Goal: Task Accomplishment & Management: Use online tool/utility

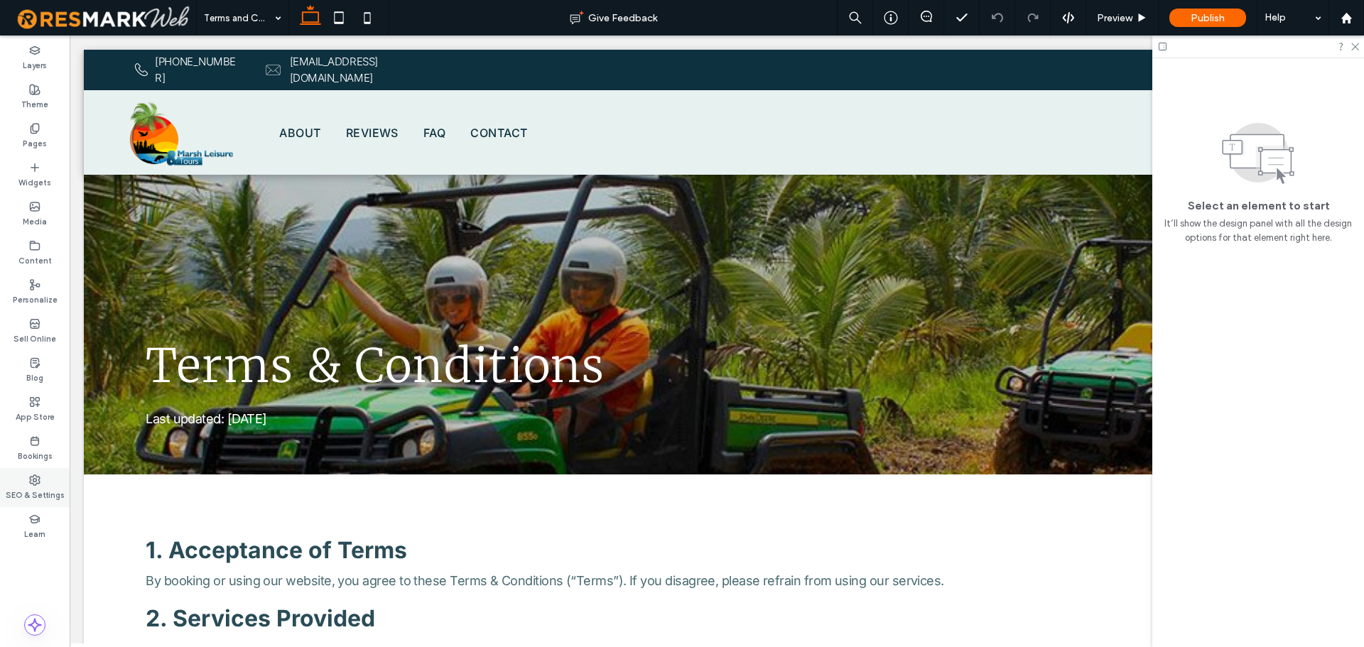
click at [36, 473] on div "SEO & Settings" at bounding box center [35, 487] width 70 height 39
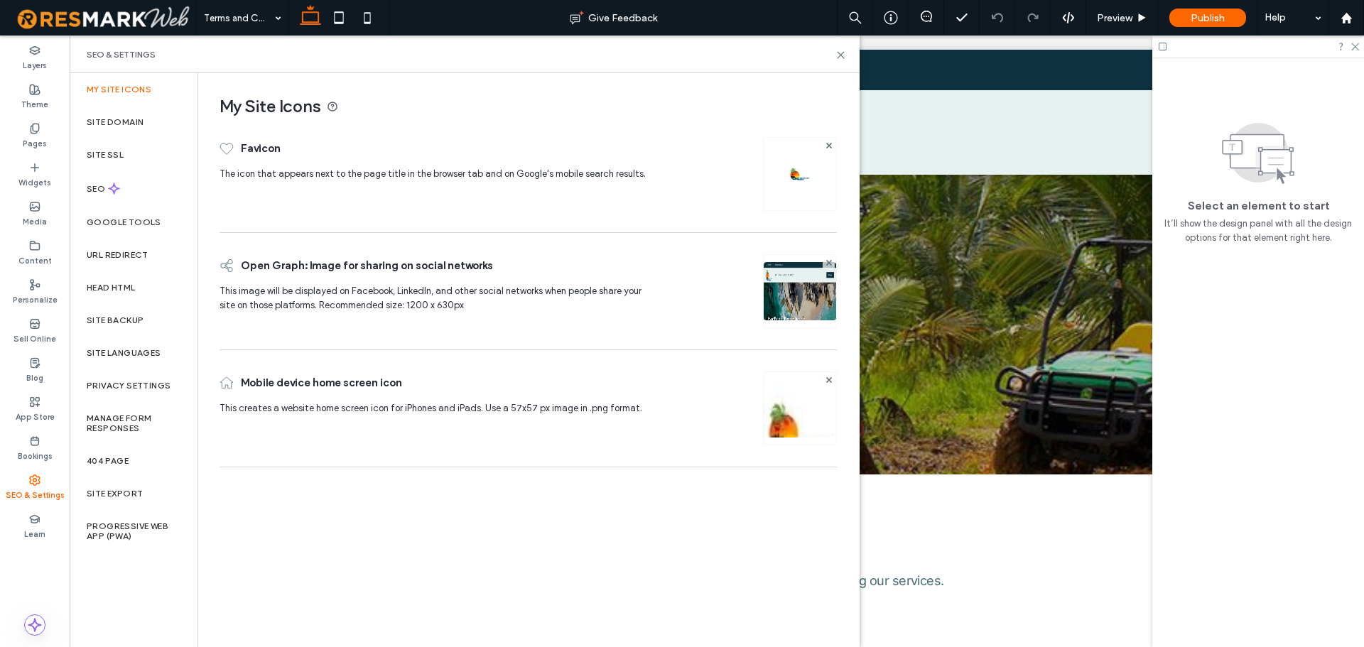
click at [798, 411] on img at bounding box center [800, 427] width 72 height 97
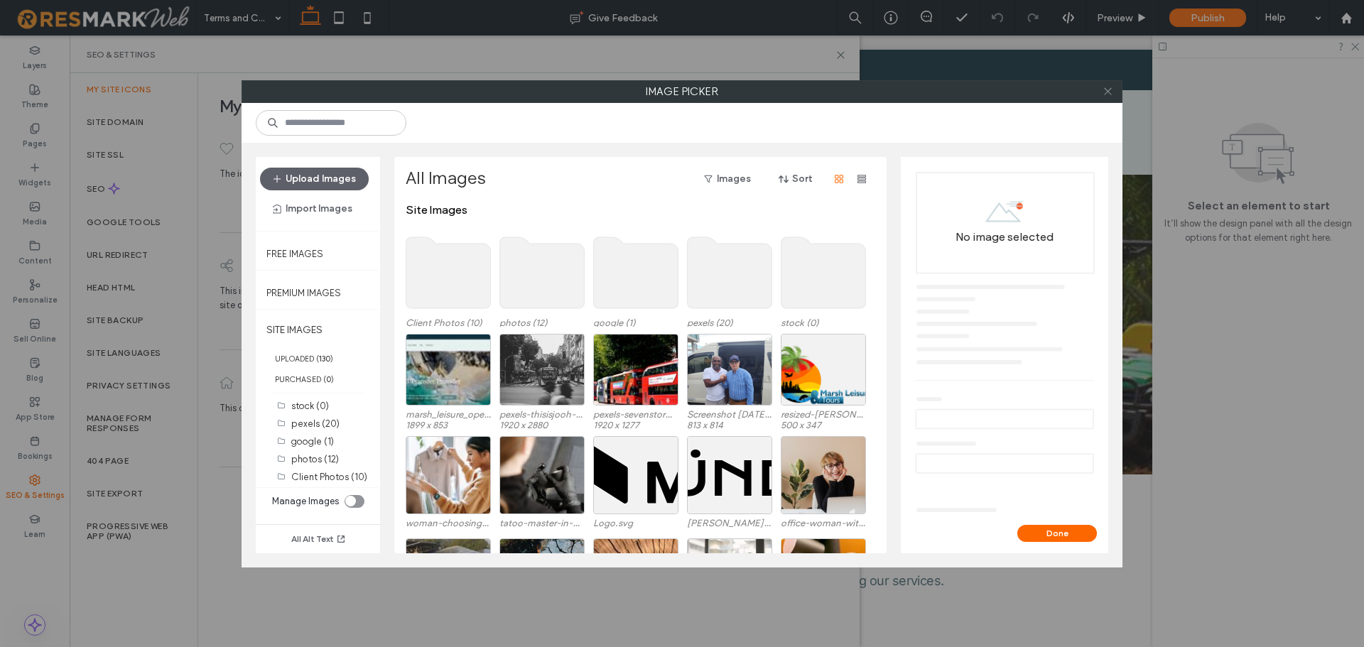
click at [1106, 100] on span at bounding box center [1108, 91] width 11 height 21
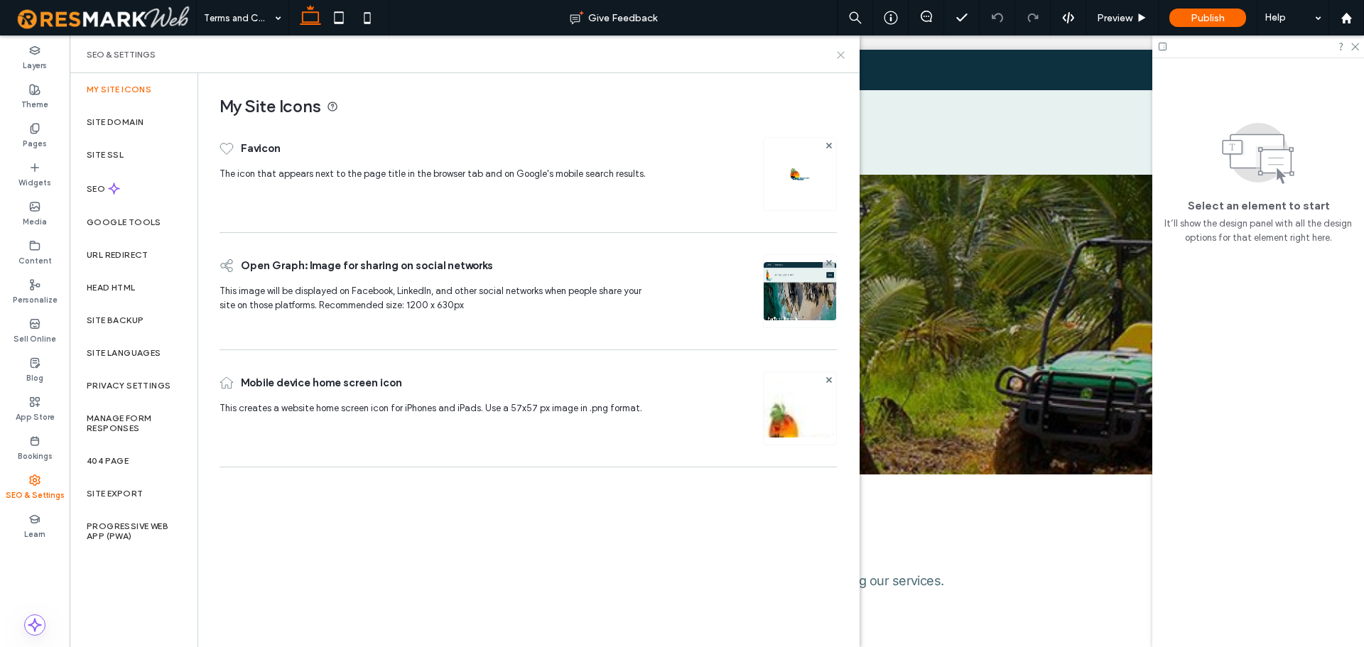
click at [838, 55] on icon at bounding box center [840, 55] width 11 height 11
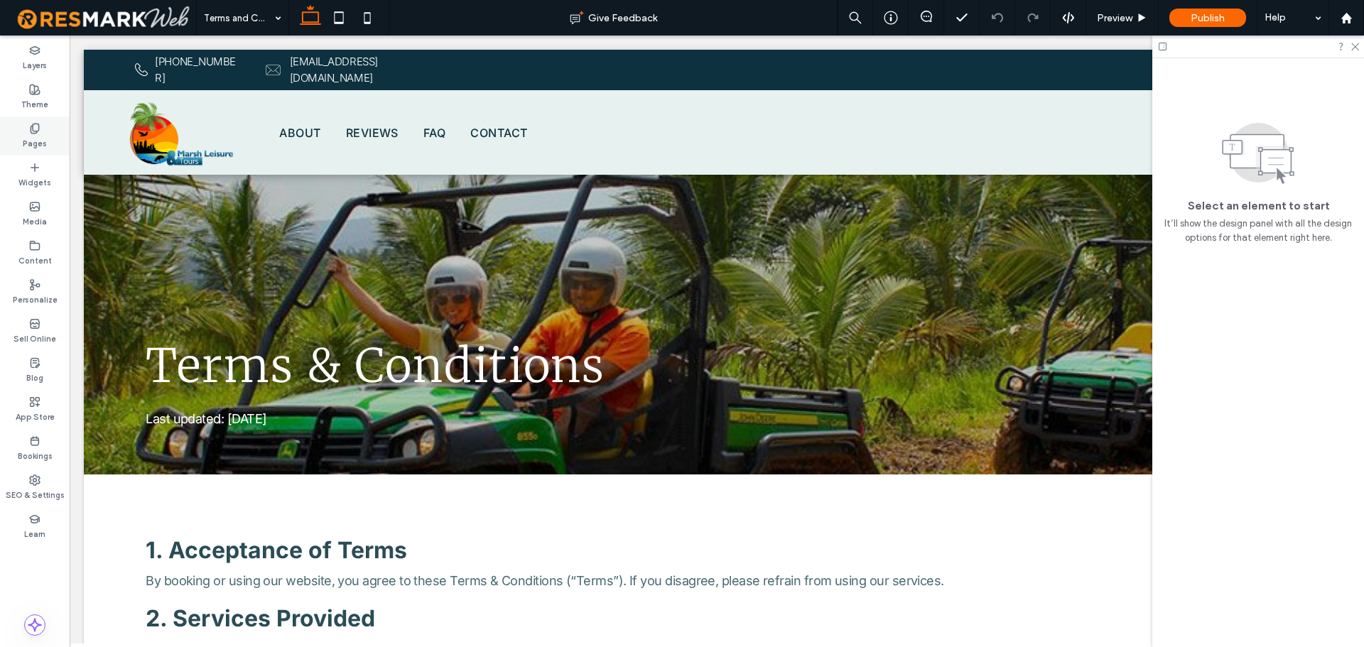
click at [43, 134] on div "Pages" at bounding box center [35, 136] width 70 height 39
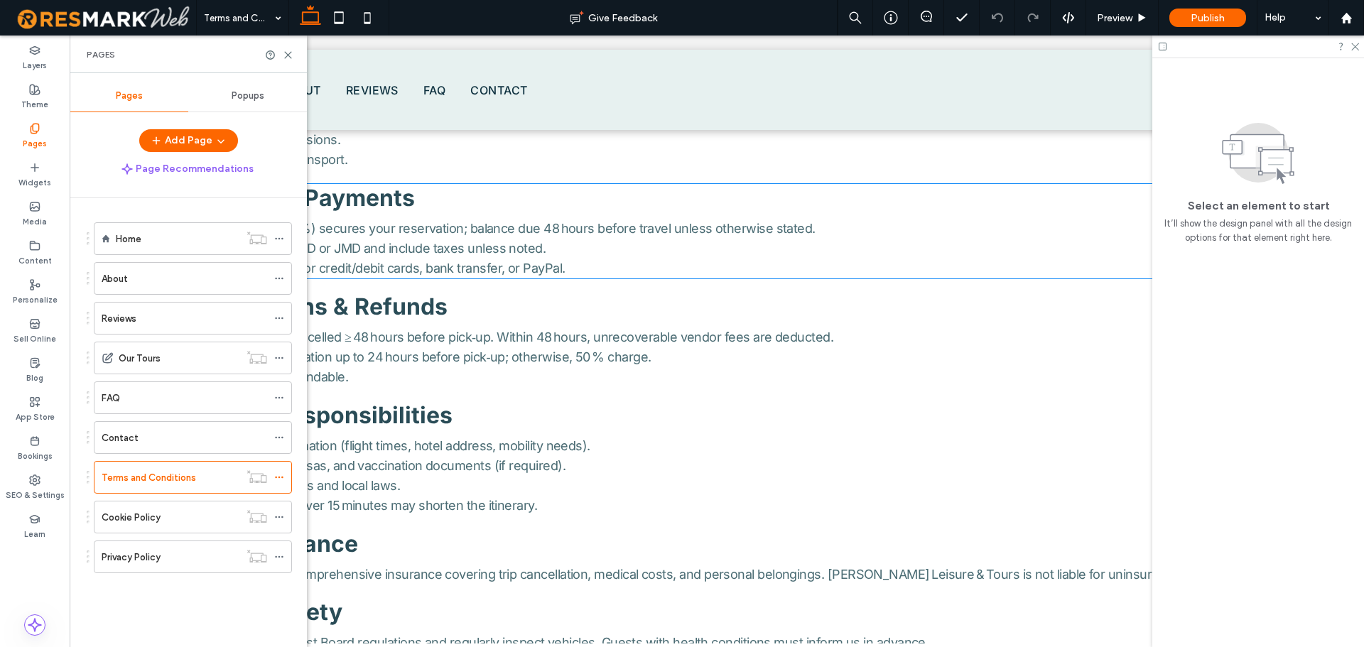
scroll to position [568, 0]
click at [288, 53] on icon at bounding box center [288, 55] width 11 height 11
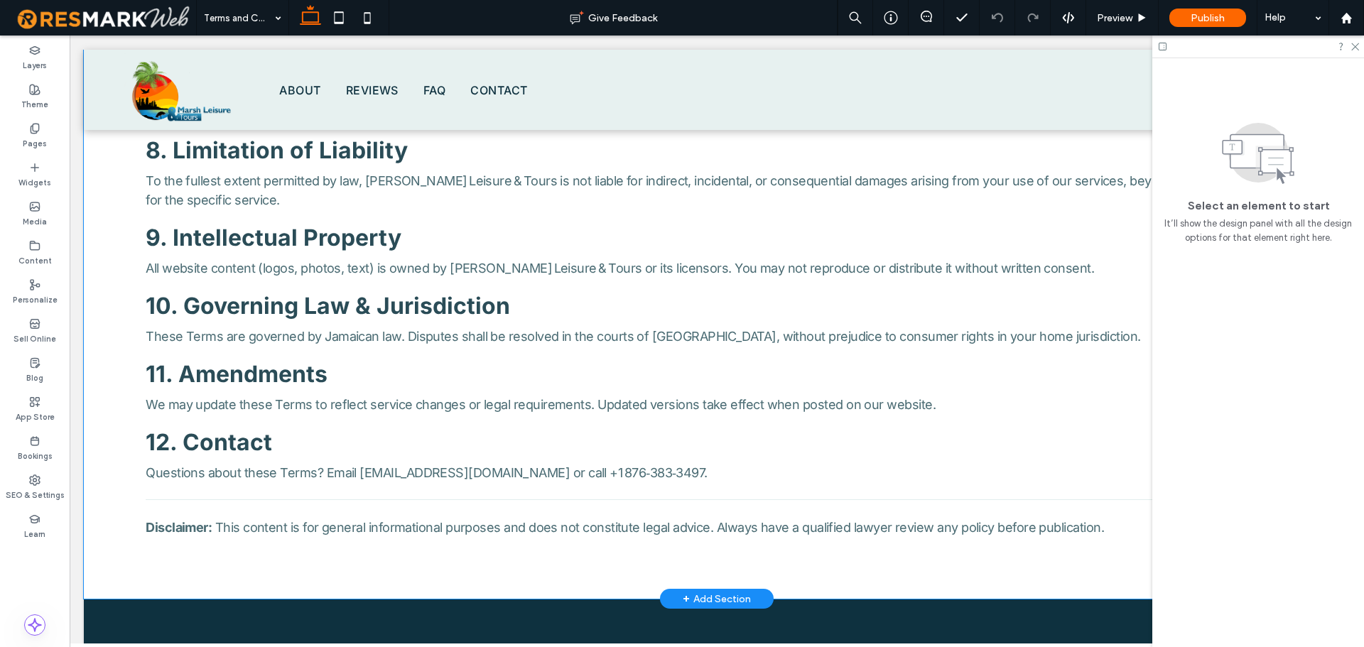
scroll to position [1137, 0]
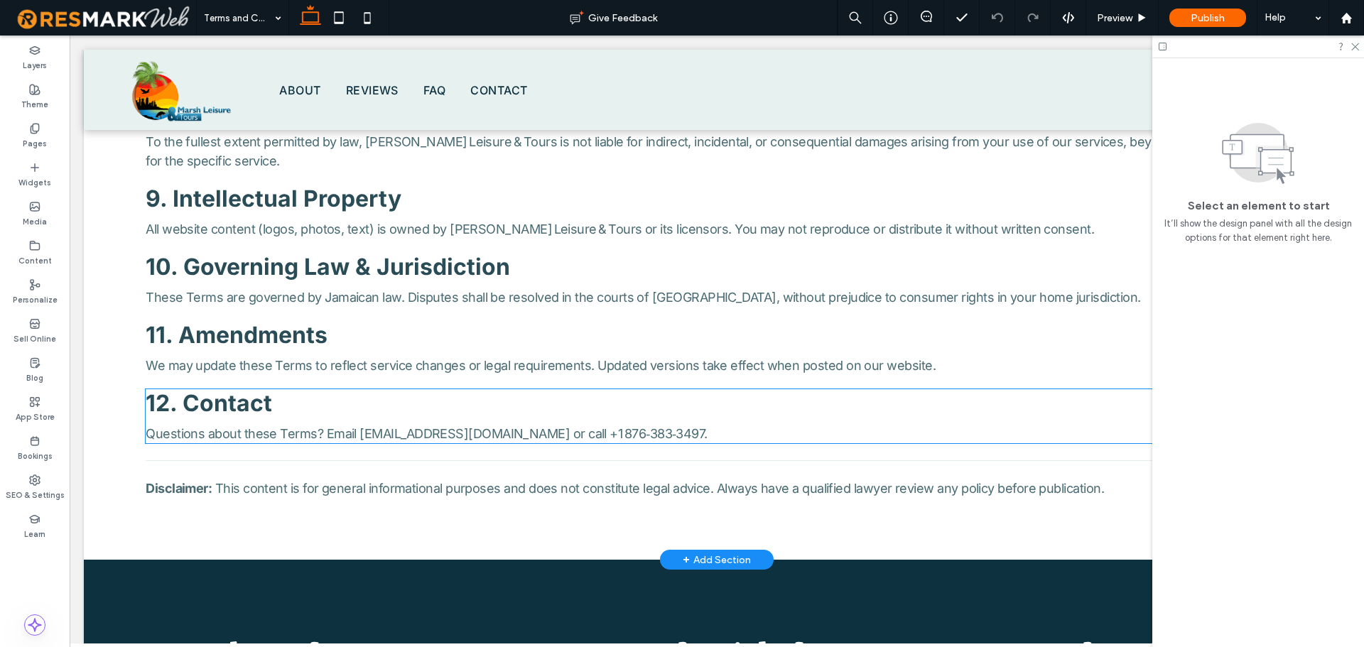
click at [704, 431] on p "Questions about these Terms? Email marshtours11@gmail.com or call +1 876‑383‑34…" at bounding box center [717, 433] width 1142 height 19
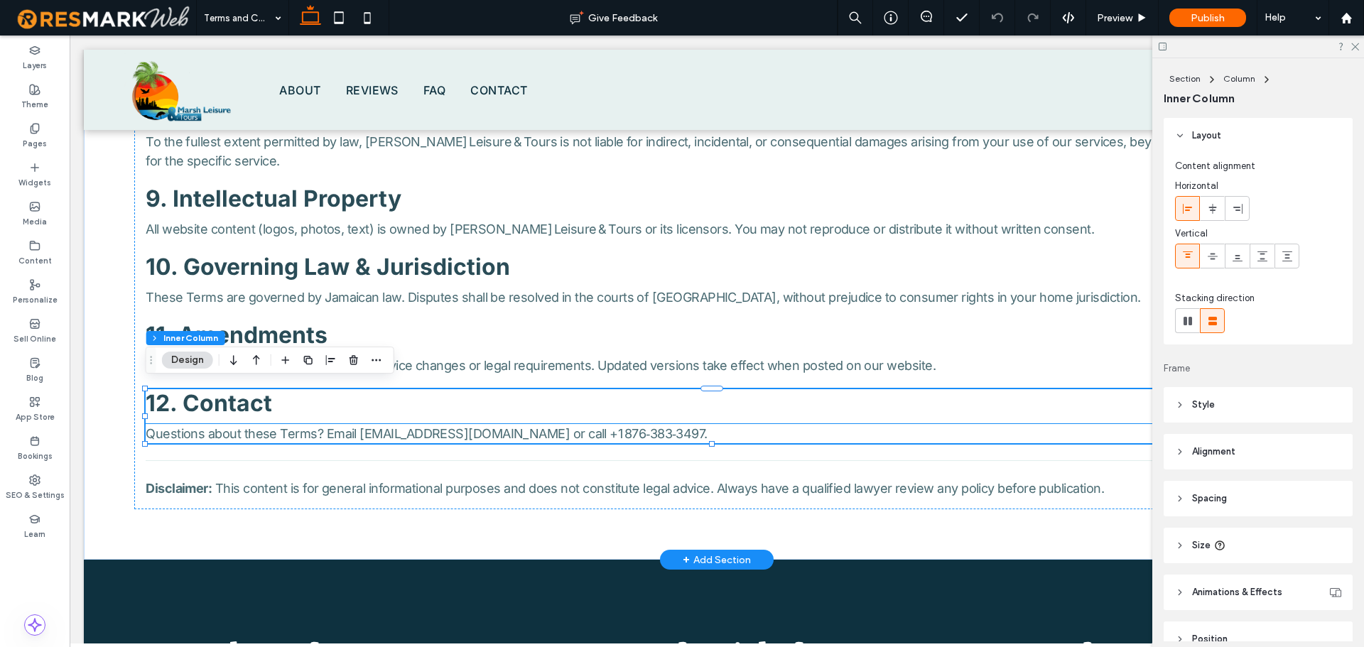
scroll to position [72, 0]
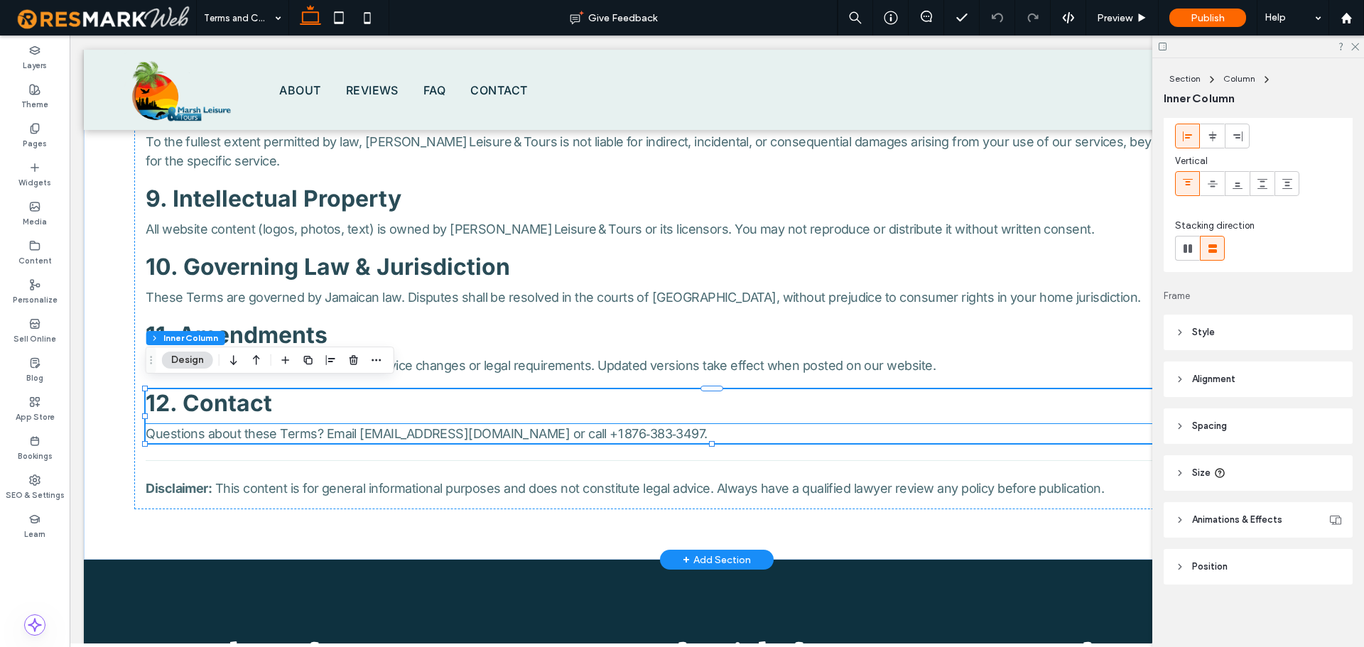
click at [678, 427] on p "Questions about these Terms? Email marshtours11@gmail.com or call +1 876‑383‑34…" at bounding box center [717, 433] width 1142 height 19
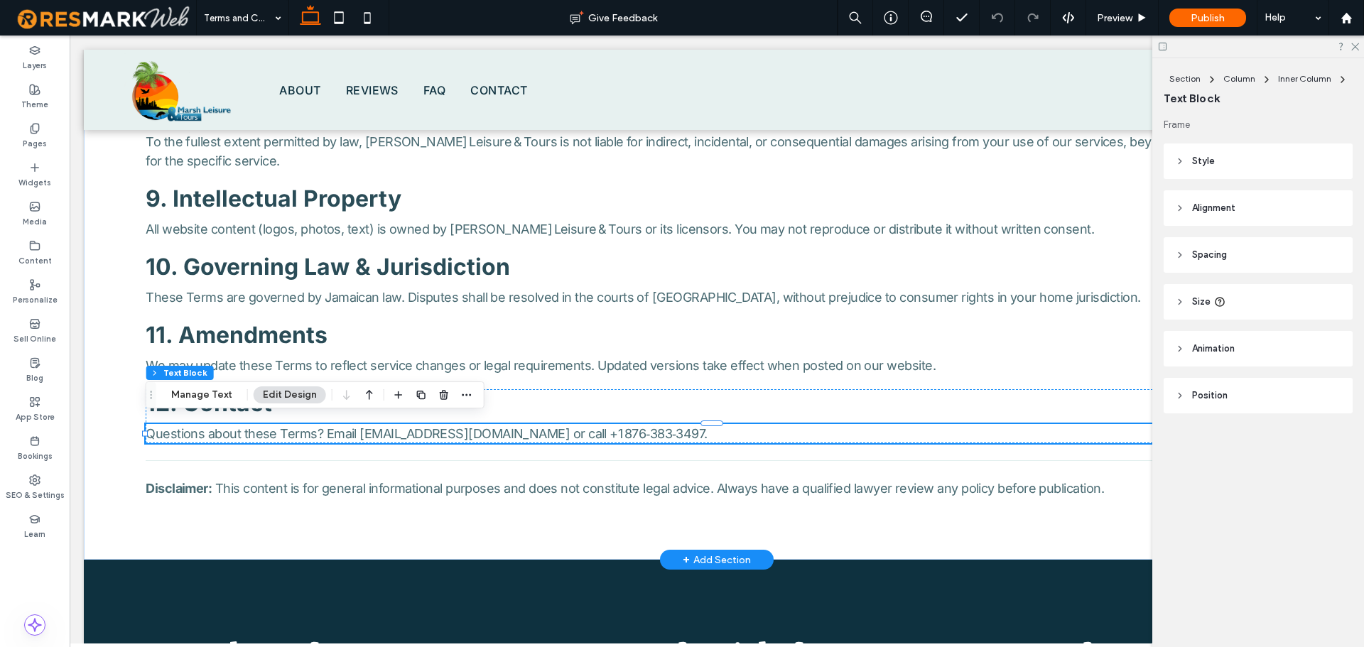
click at [678, 427] on div "Questions about these Terms? Email marshtours11@gmail.com or call +1 876‑383‑34…" at bounding box center [717, 433] width 1142 height 19
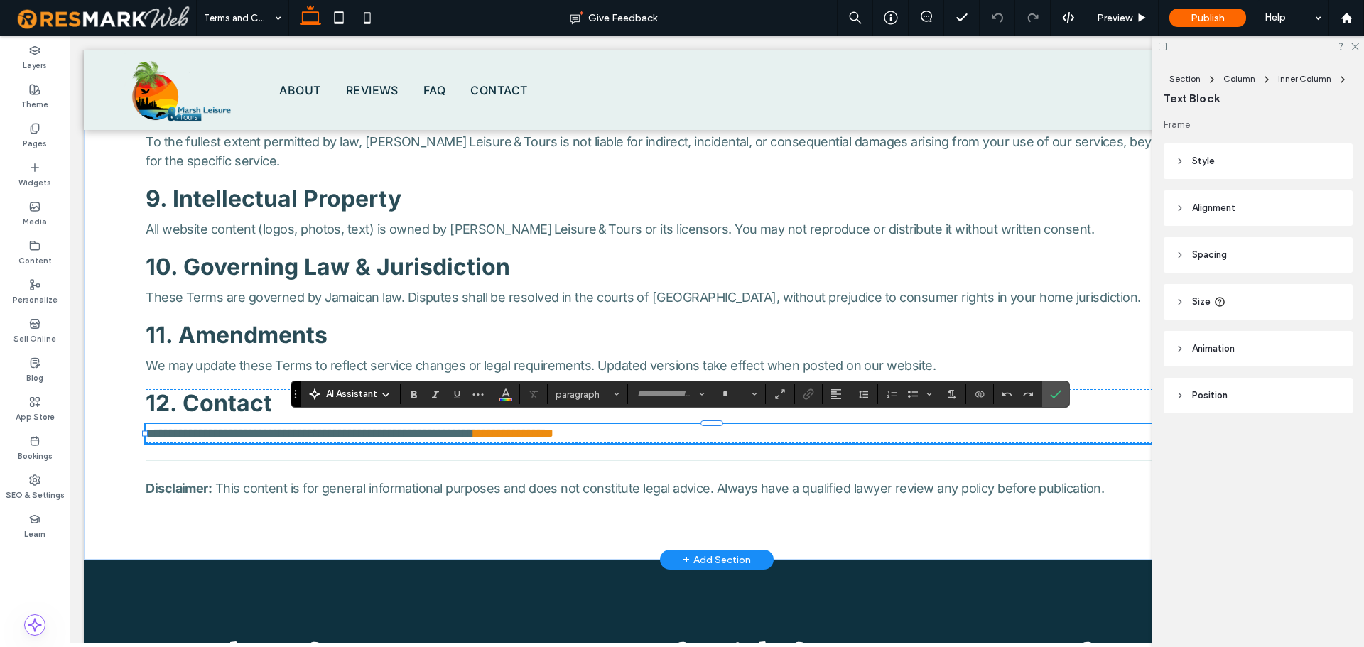
type input "*****"
type input "**"
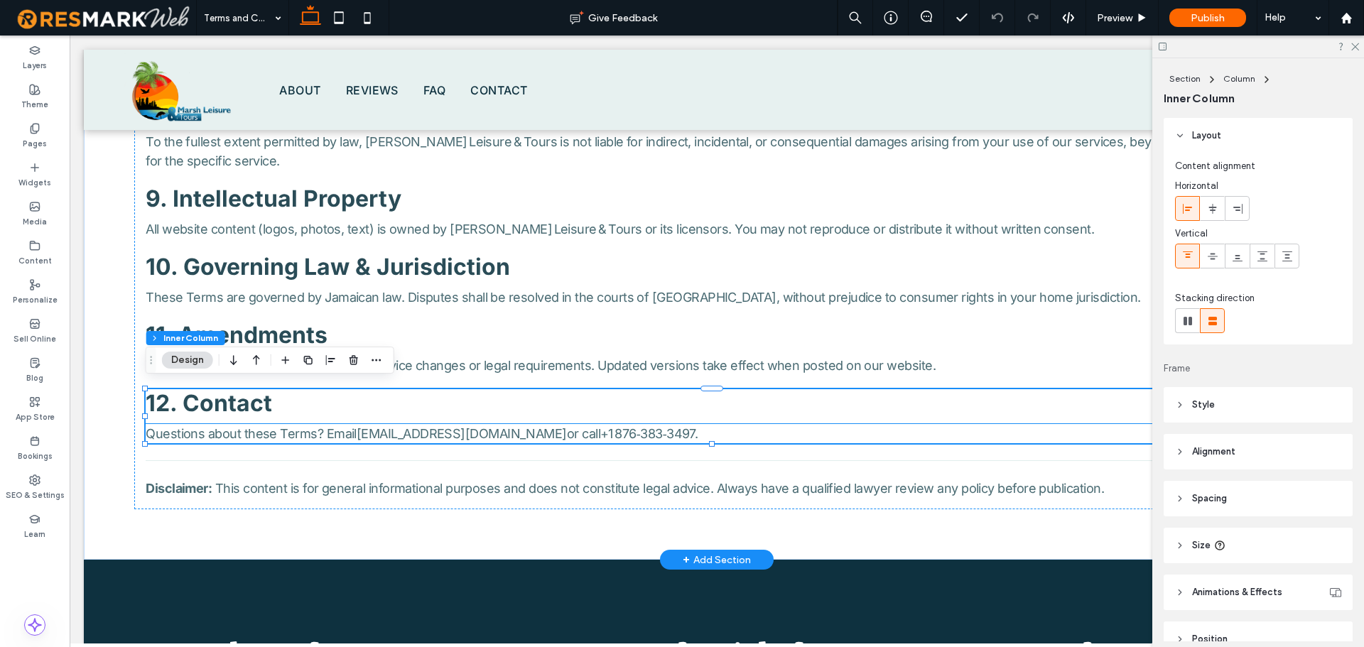
click at [752, 430] on p "Questions about these Terms? Email marshtours11@gmail.com or call +1 876‑383‑34…" at bounding box center [717, 433] width 1142 height 19
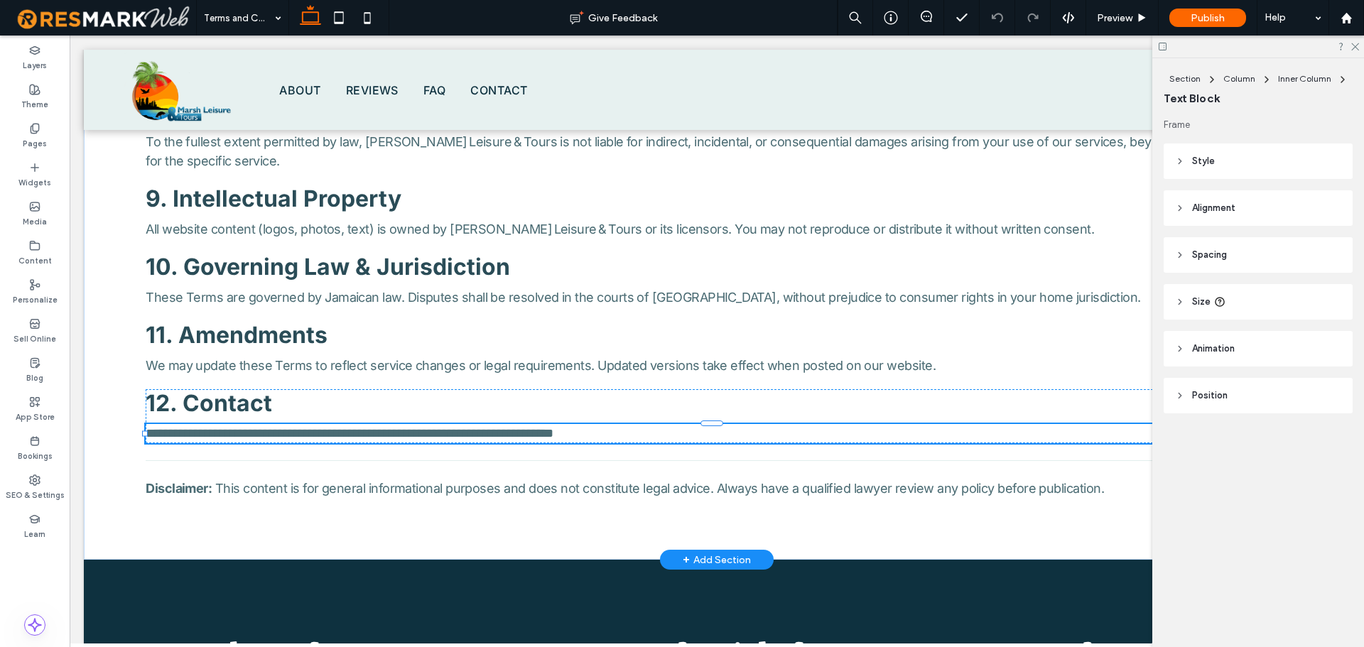
type input "*****"
type input "**"
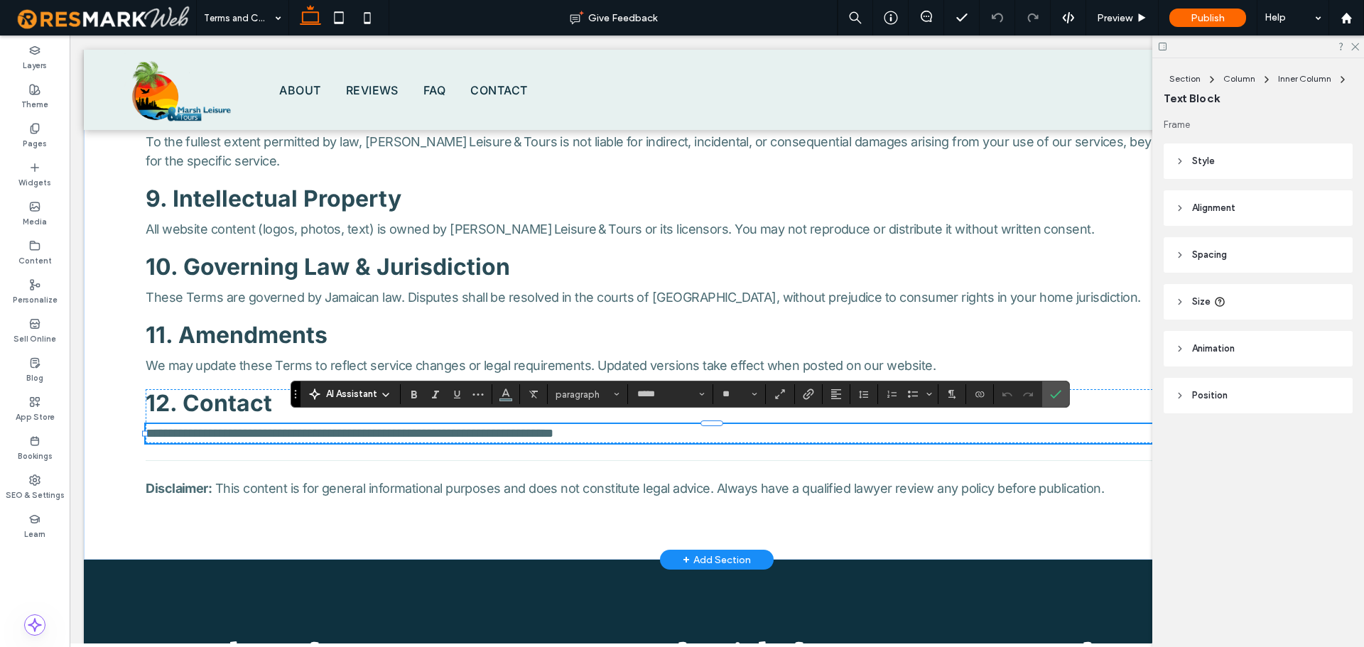
click at [694, 426] on p "**********" at bounding box center [717, 433] width 1142 height 19
drag, startPoint x: 664, startPoint y: 427, endPoint x: 541, endPoint y: 425, distance: 122.9
click at [541, 425] on p "**********" at bounding box center [717, 433] width 1142 height 19
click at [673, 399] on input "*****" at bounding box center [666, 394] width 60 height 11
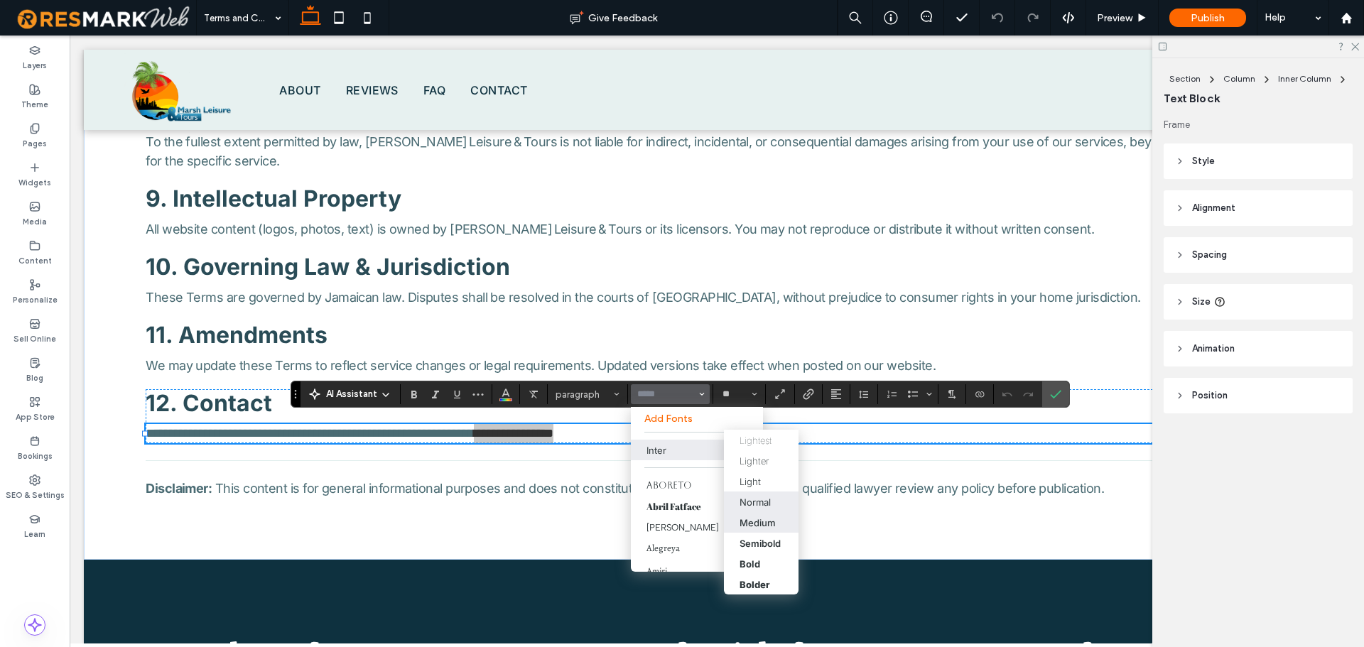
click at [769, 521] on div "Medium" at bounding box center [758, 522] width 36 height 11
type input "*****"
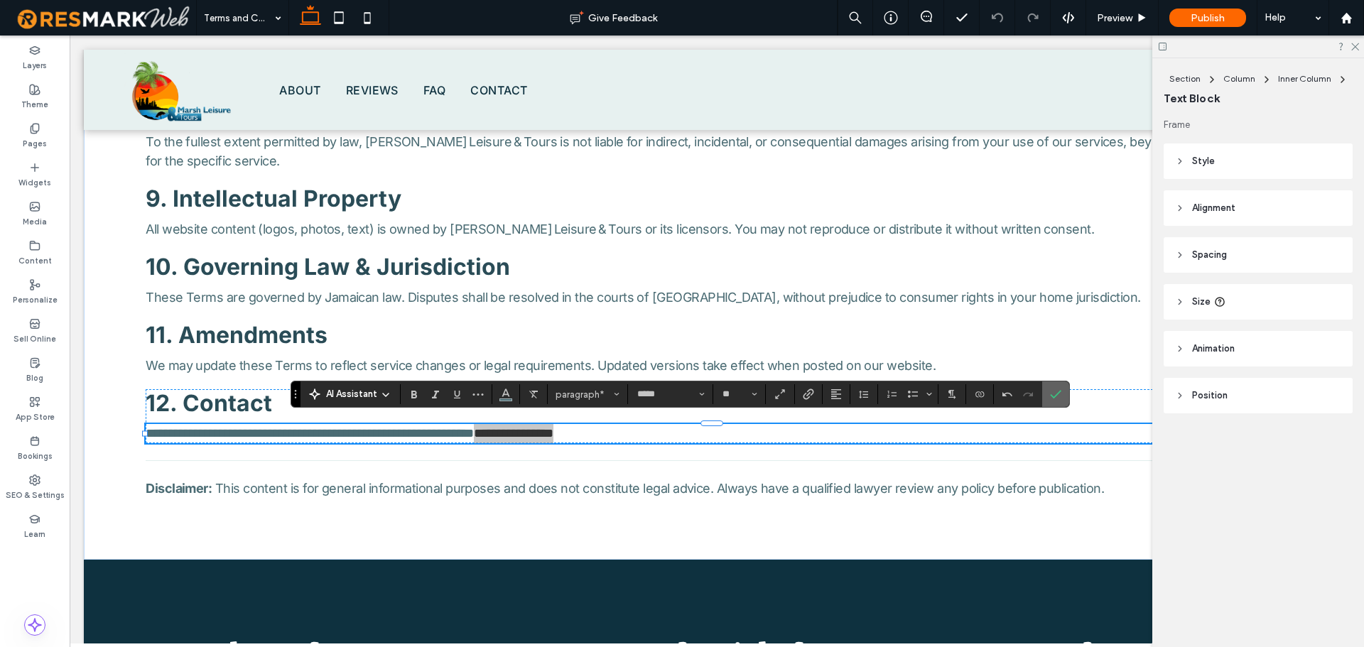
drag, startPoint x: 1052, startPoint y: 401, endPoint x: 965, endPoint y: 373, distance: 91.2
click at [1052, 401] on span "Confirm" at bounding box center [1053, 394] width 6 height 26
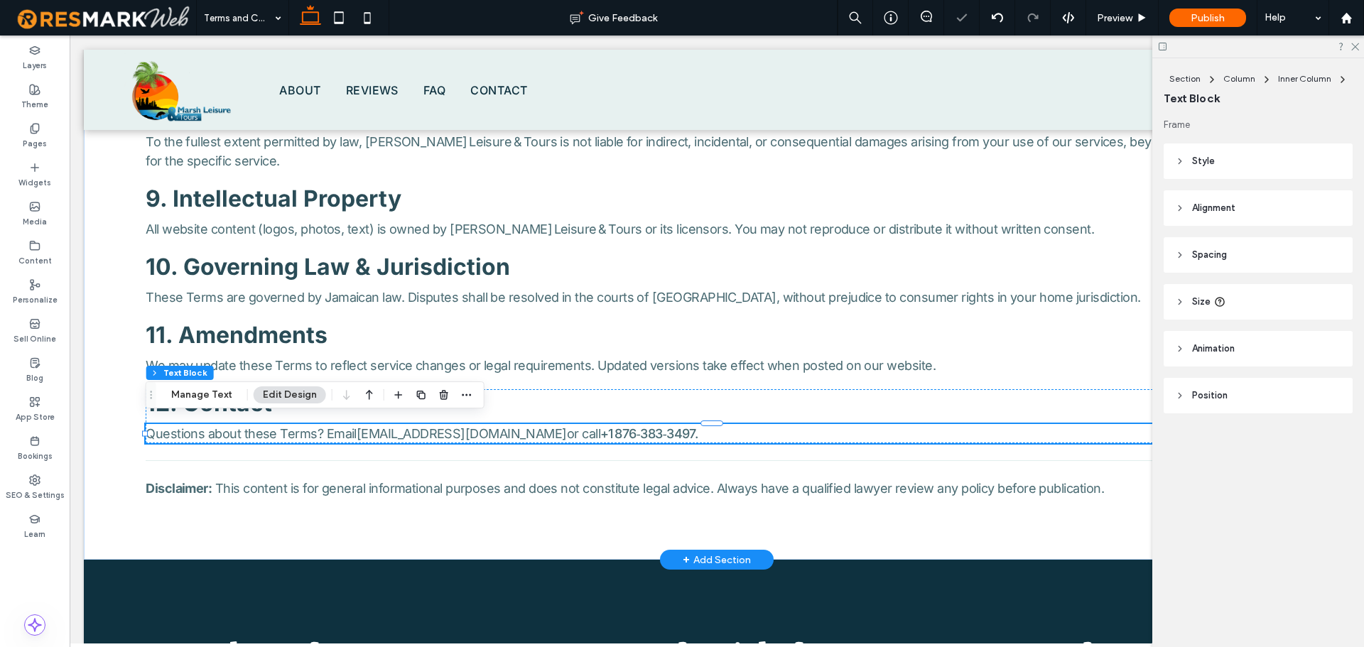
click at [327, 433] on span "Questions about these Terms? Email" at bounding box center [251, 433] width 211 height 15
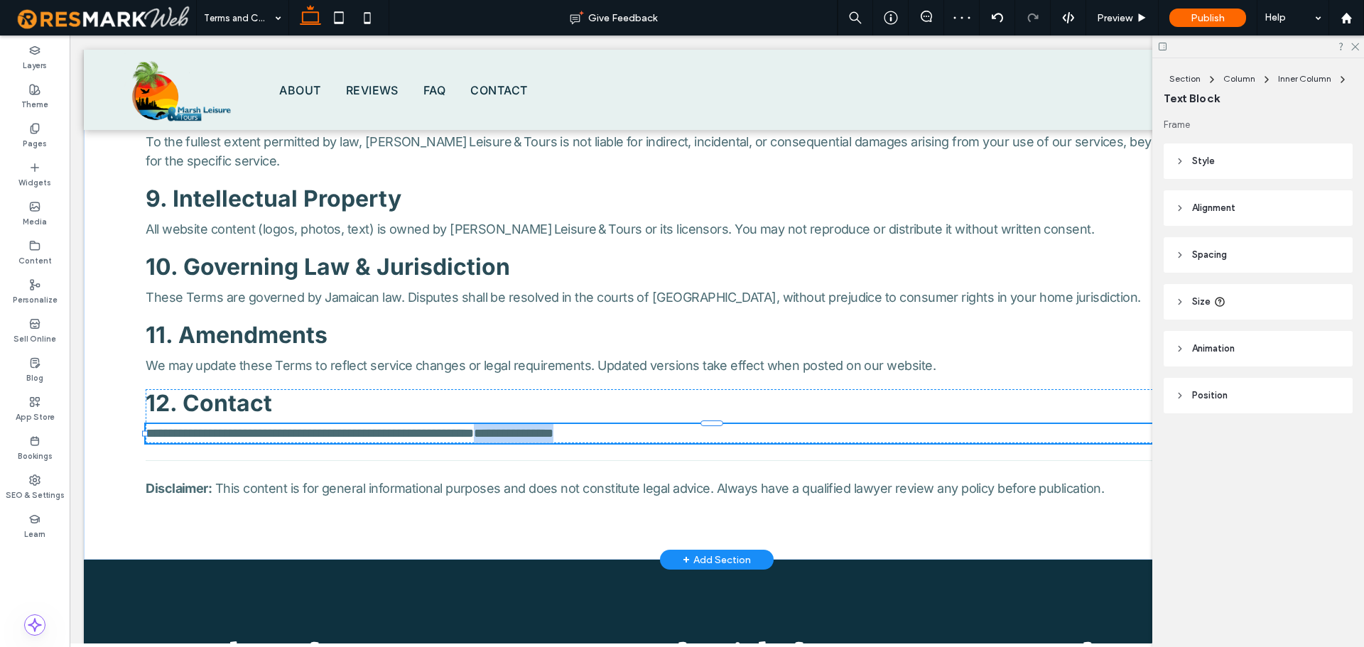
click at [320, 433] on span "**********" at bounding box center [233, 433] width 174 height 13
type input "*****"
type input "**"
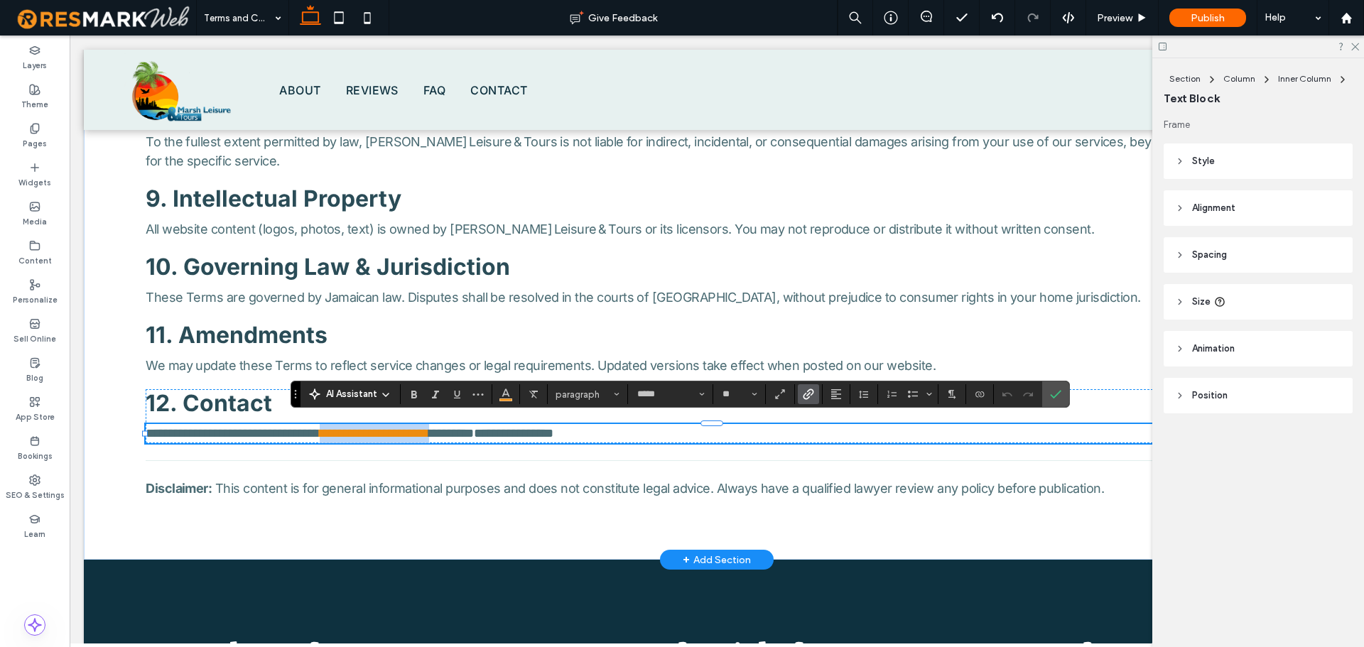
drag, startPoint x: 500, startPoint y: 431, endPoint x: 358, endPoint y: 430, distance: 142.1
click at [358, 430] on p "**********" at bounding box center [717, 433] width 1142 height 19
click at [653, 396] on input "*****" at bounding box center [666, 394] width 60 height 11
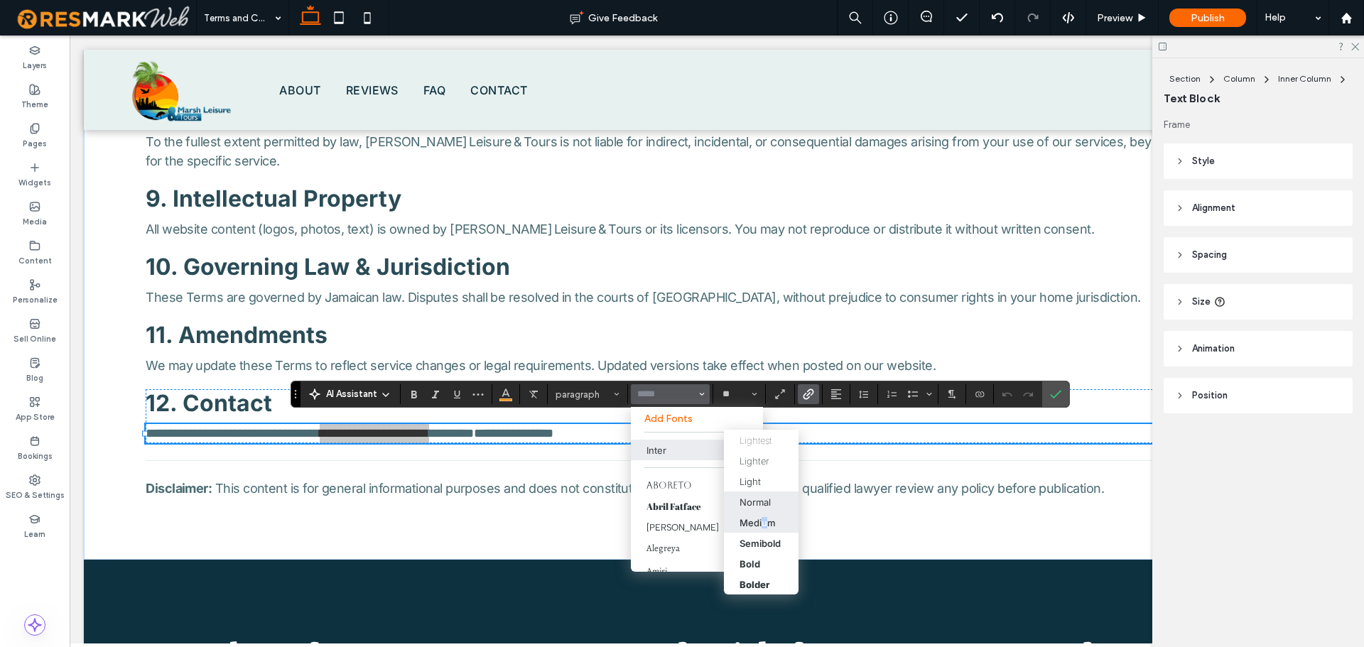
click at [764, 519] on div "Medium" at bounding box center [758, 522] width 36 height 11
click at [756, 522] on div "Medium" at bounding box center [758, 522] width 36 height 11
type input "*****"
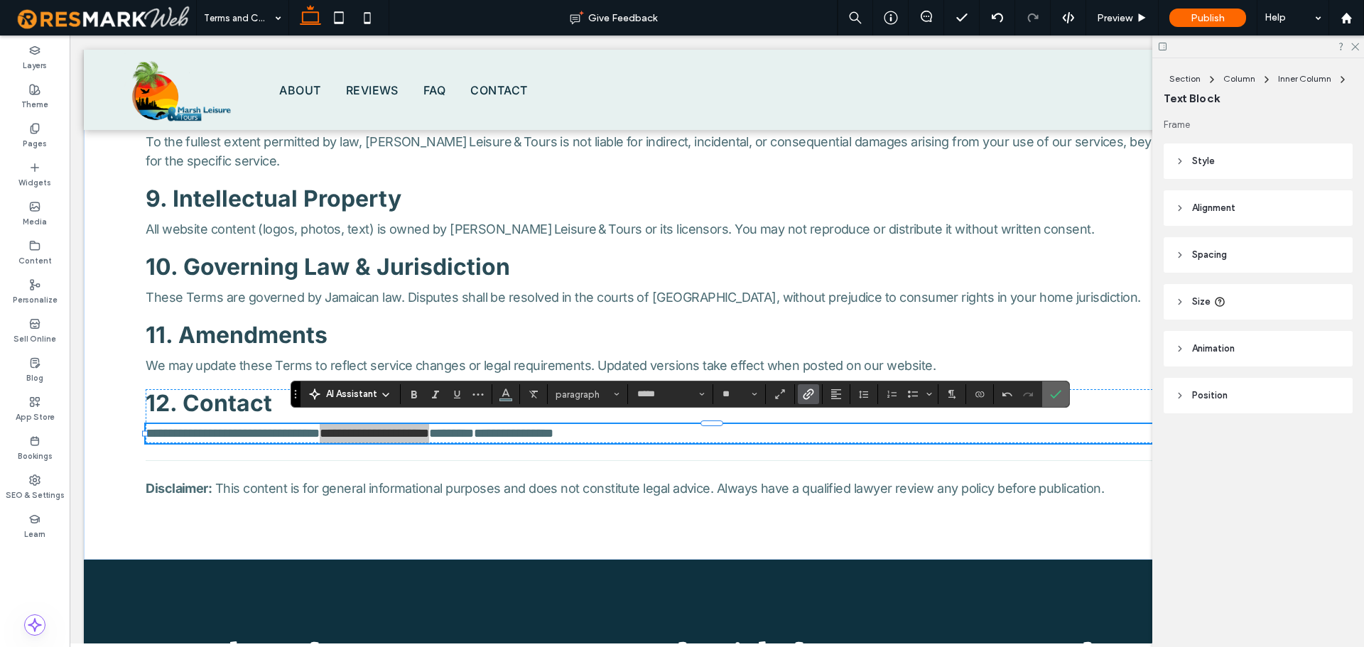
click at [1058, 397] on icon "Confirm" at bounding box center [1055, 394] width 11 height 11
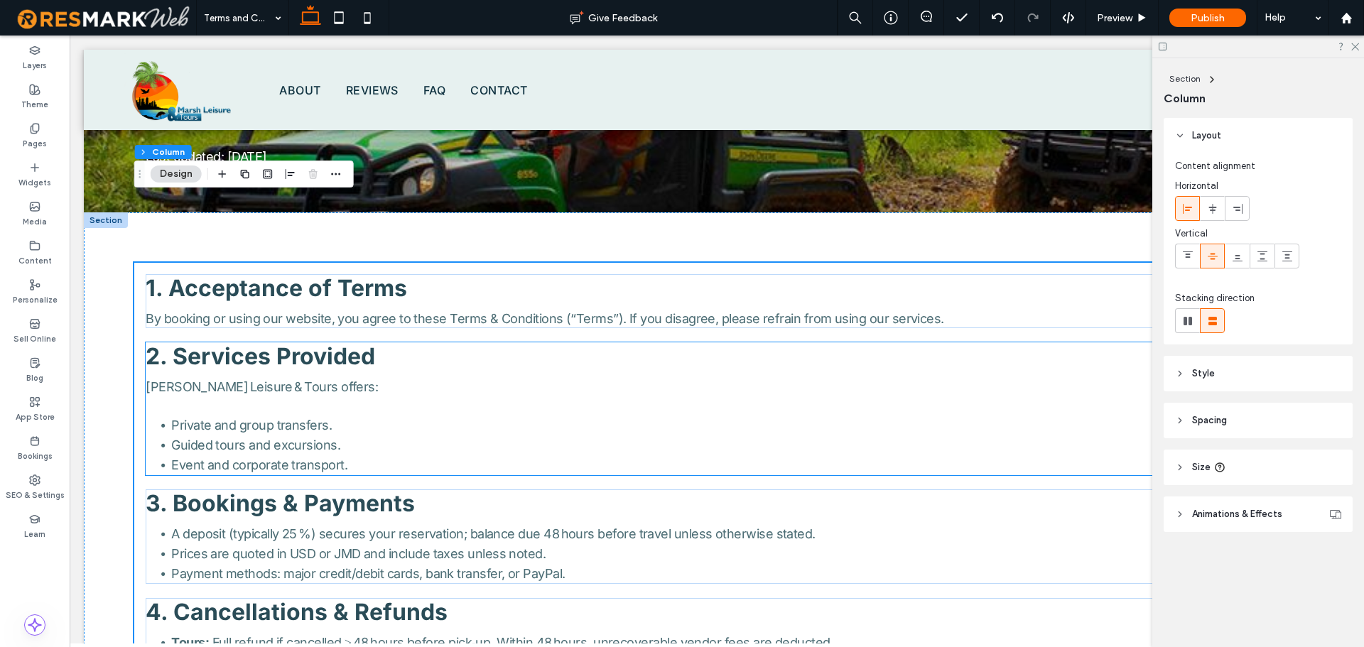
scroll to position [66, 0]
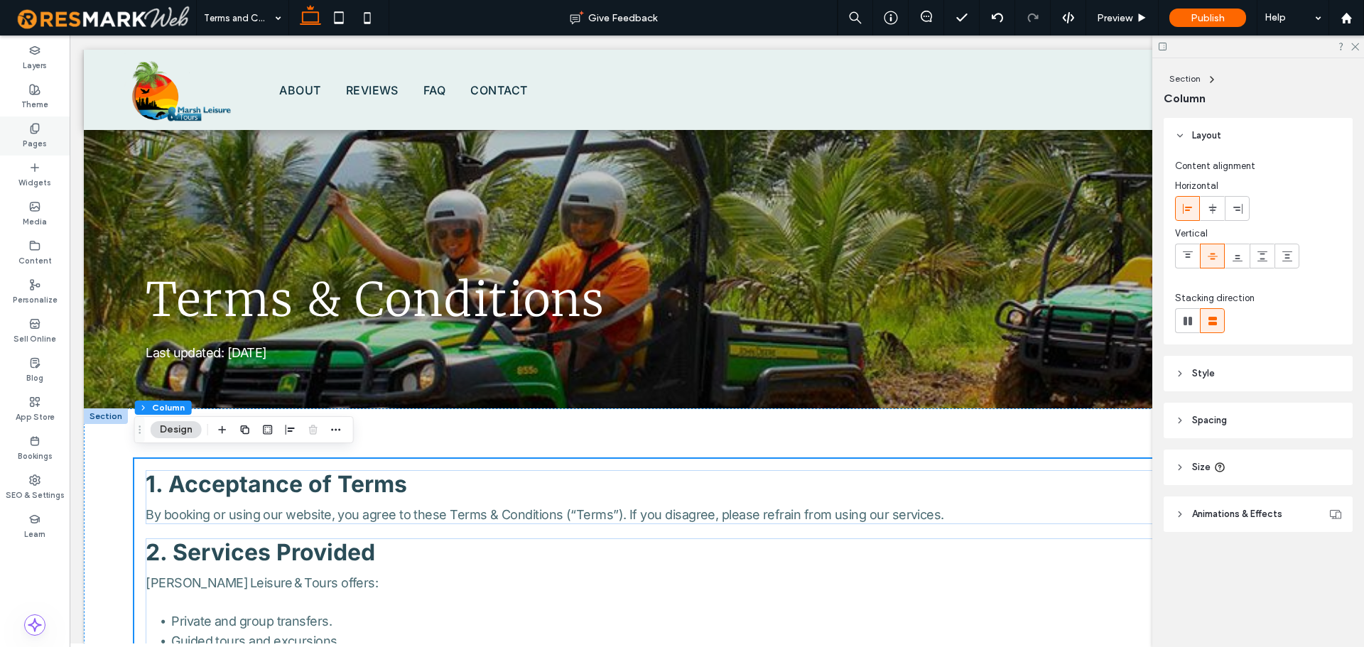
click at [22, 136] on div "Pages" at bounding box center [35, 136] width 70 height 39
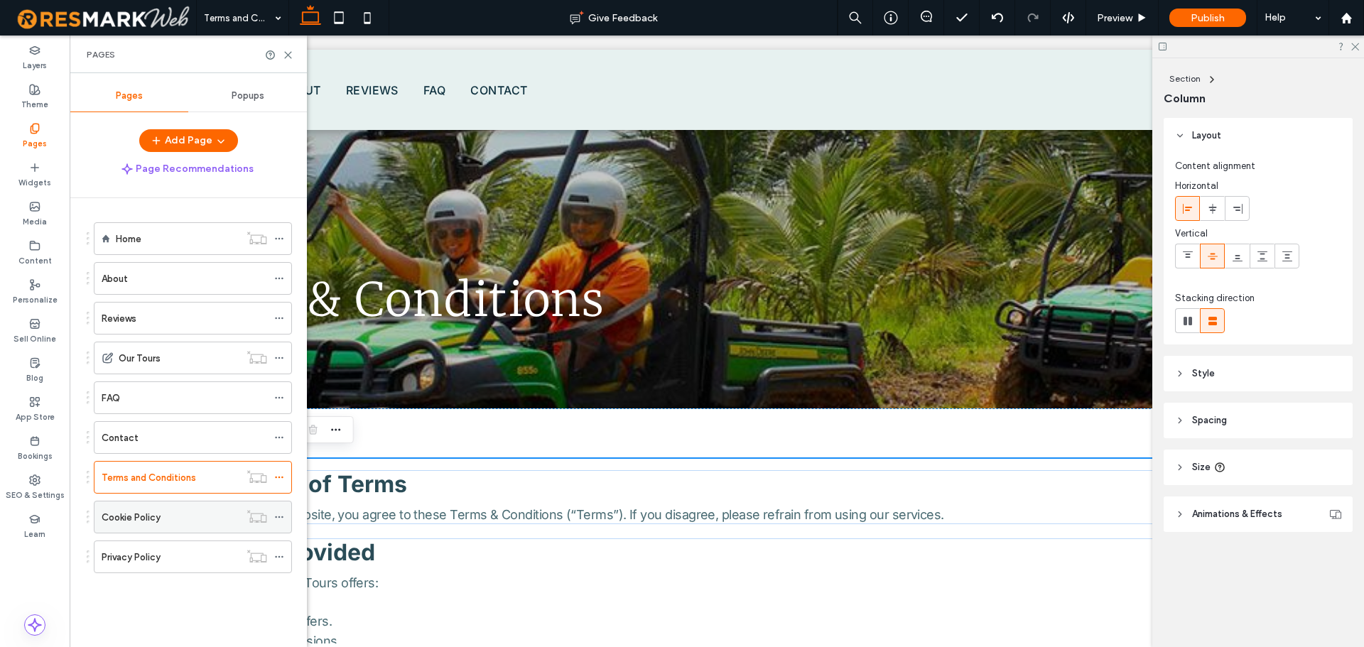
click at [165, 522] on div "Cookie Policy" at bounding box center [171, 517] width 138 height 15
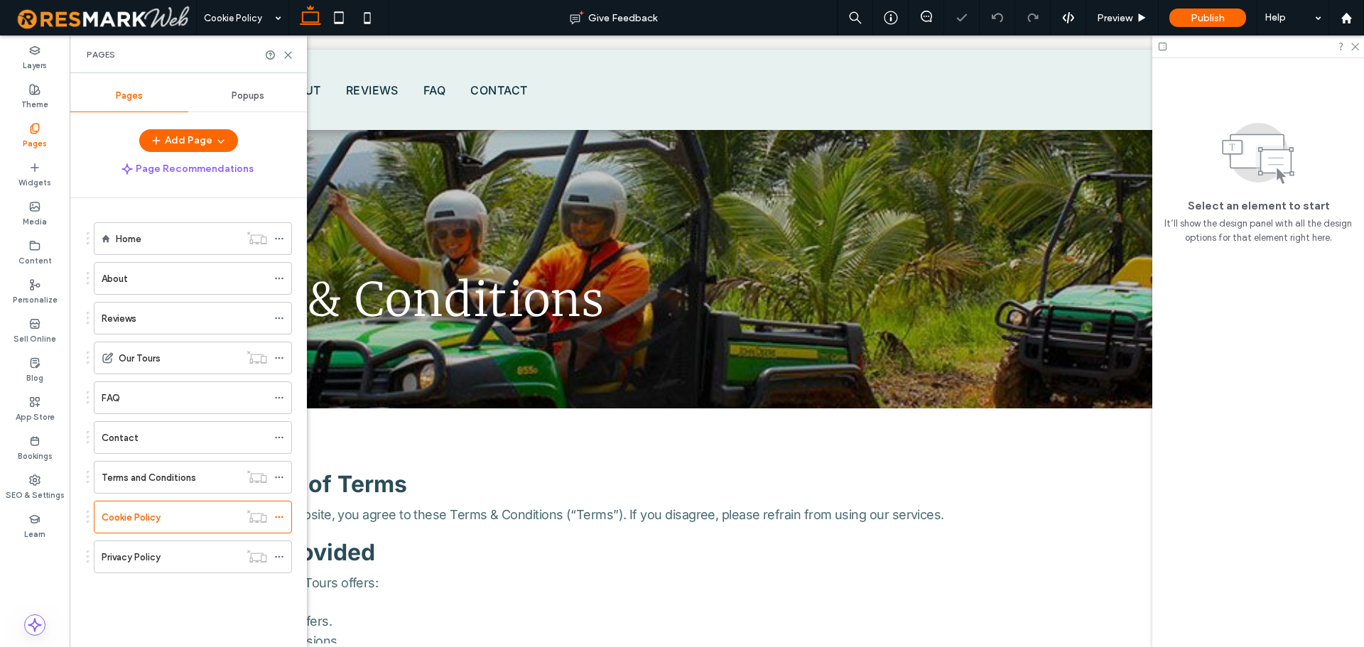
click at [287, 56] on use at bounding box center [288, 55] width 6 height 6
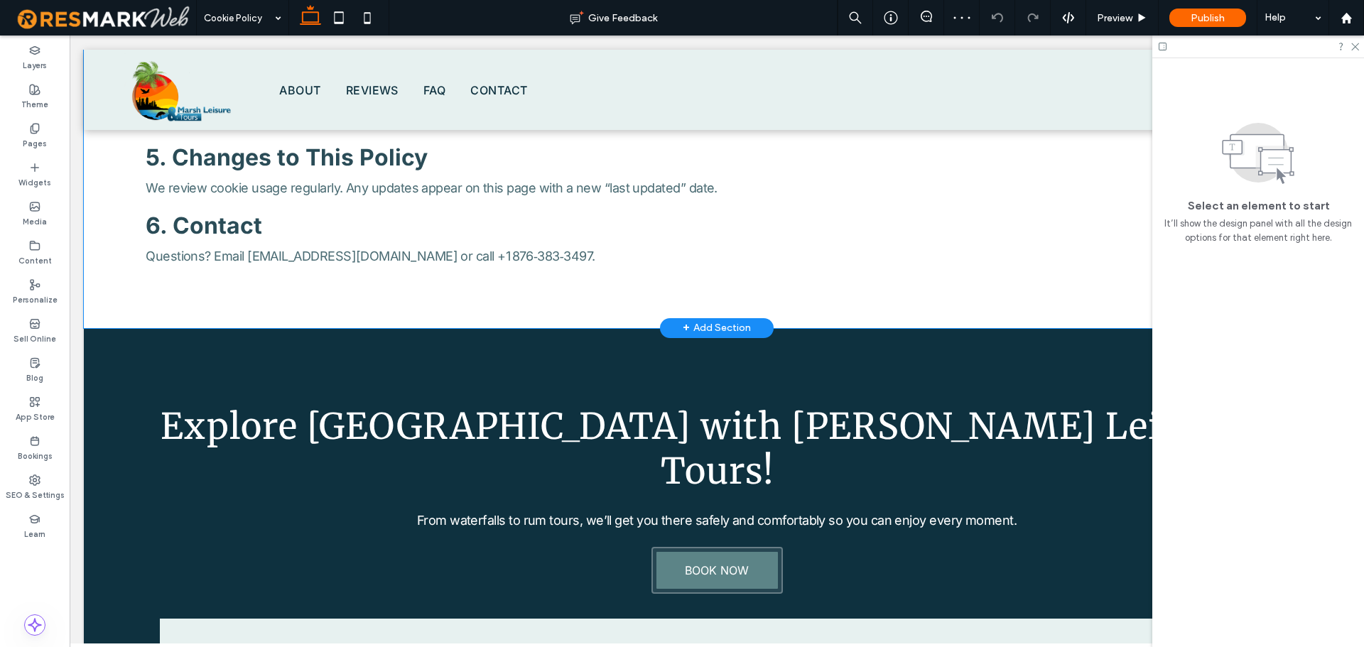
scroll to position [990, 0]
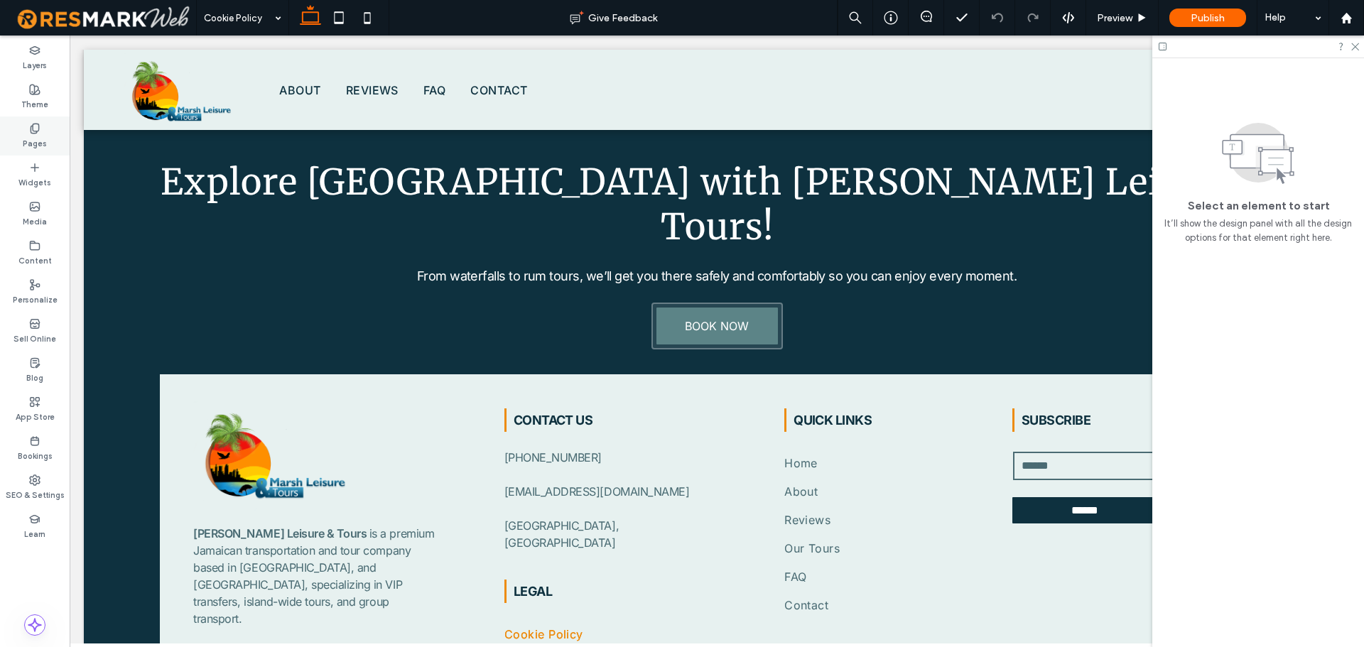
click at [26, 139] on label "Pages" at bounding box center [35, 142] width 24 height 16
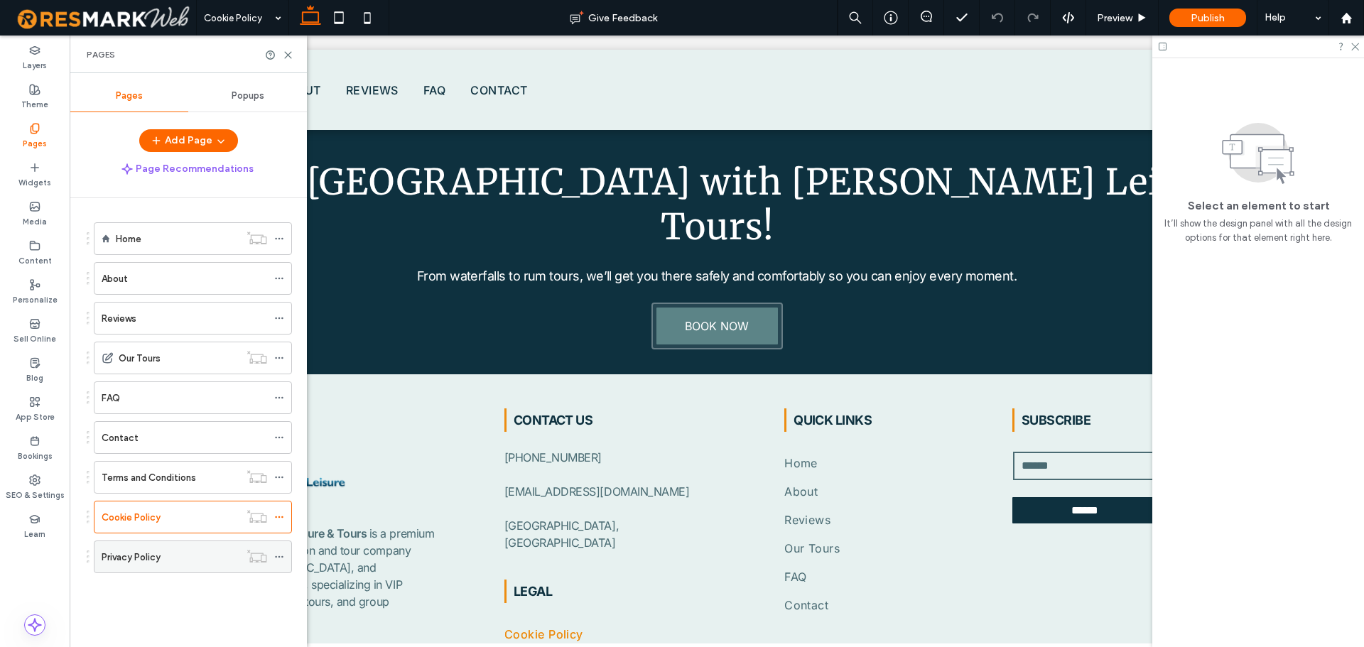
click at [169, 560] on div "Privacy Policy" at bounding box center [171, 557] width 138 height 15
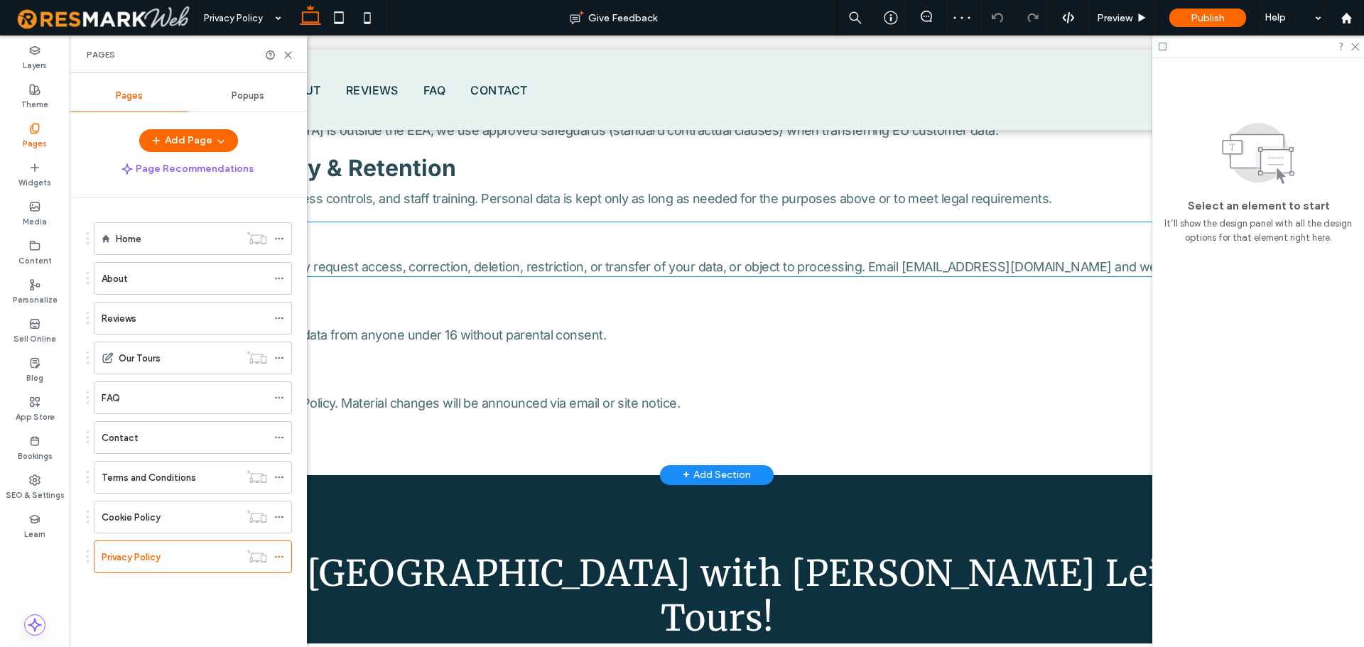
scroll to position [1061, 0]
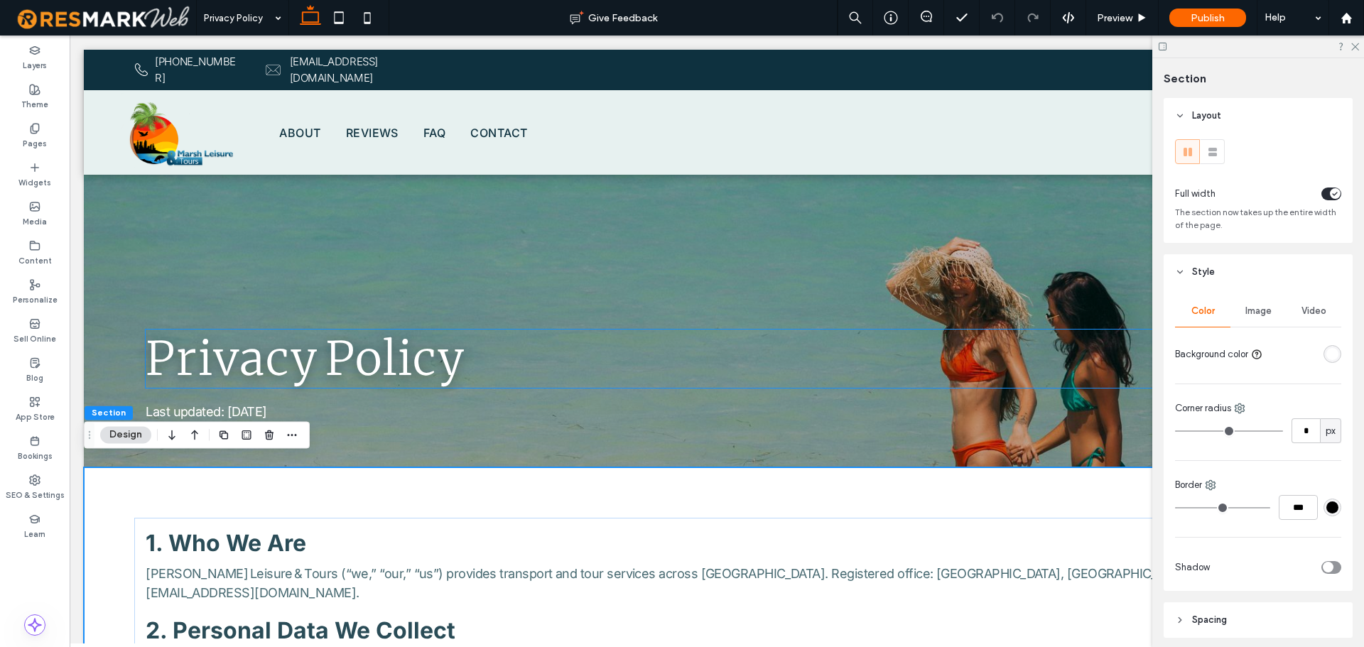
scroll to position [0, 0]
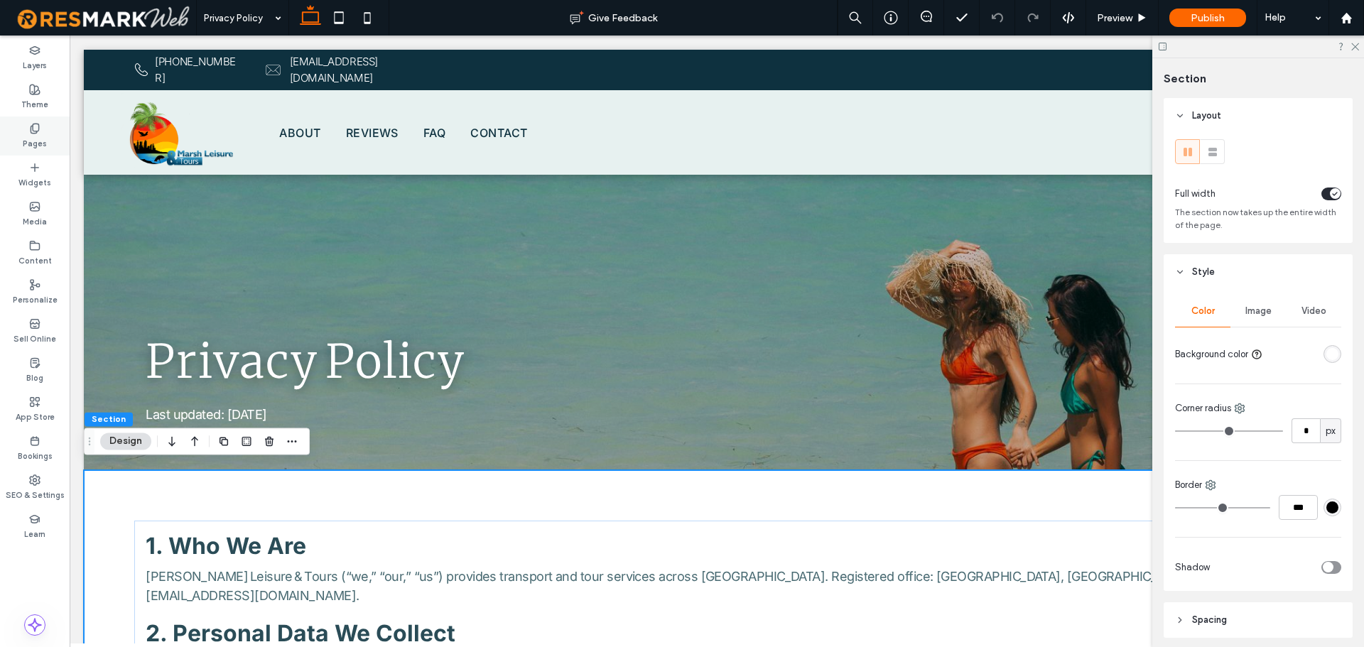
click at [45, 126] on div "Pages" at bounding box center [35, 136] width 70 height 39
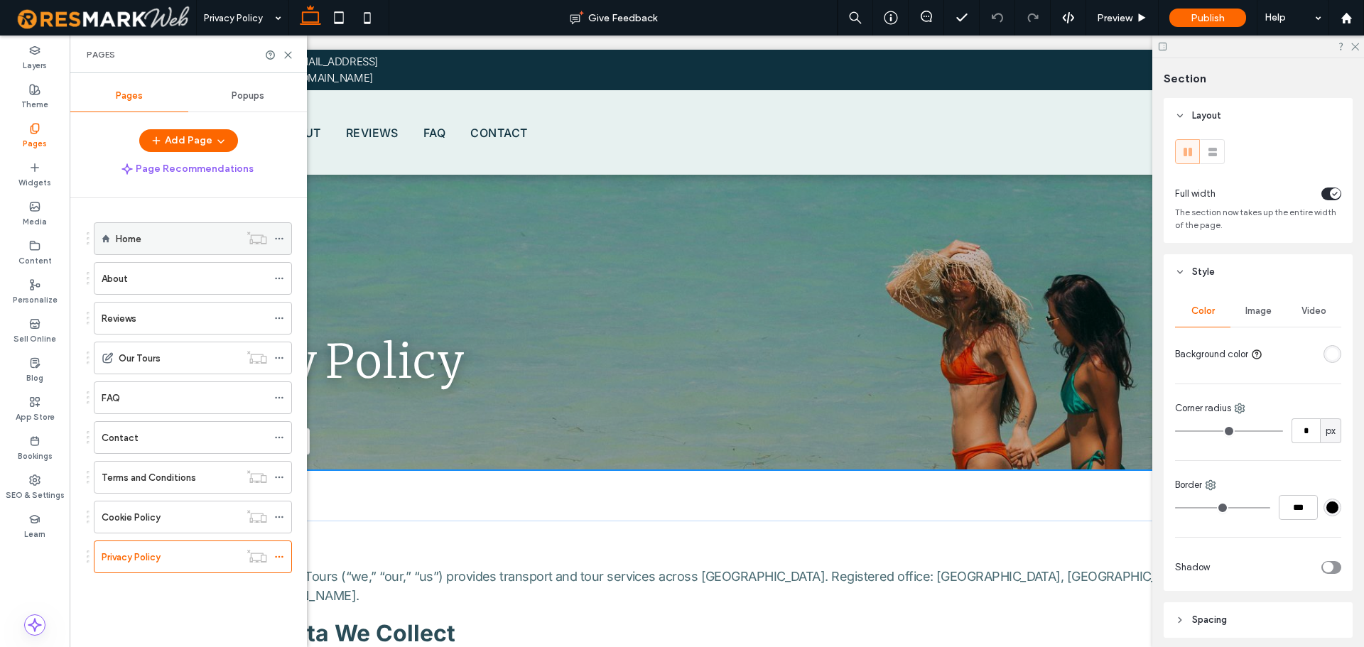
click at [222, 249] on div "Home" at bounding box center [178, 238] width 124 height 31
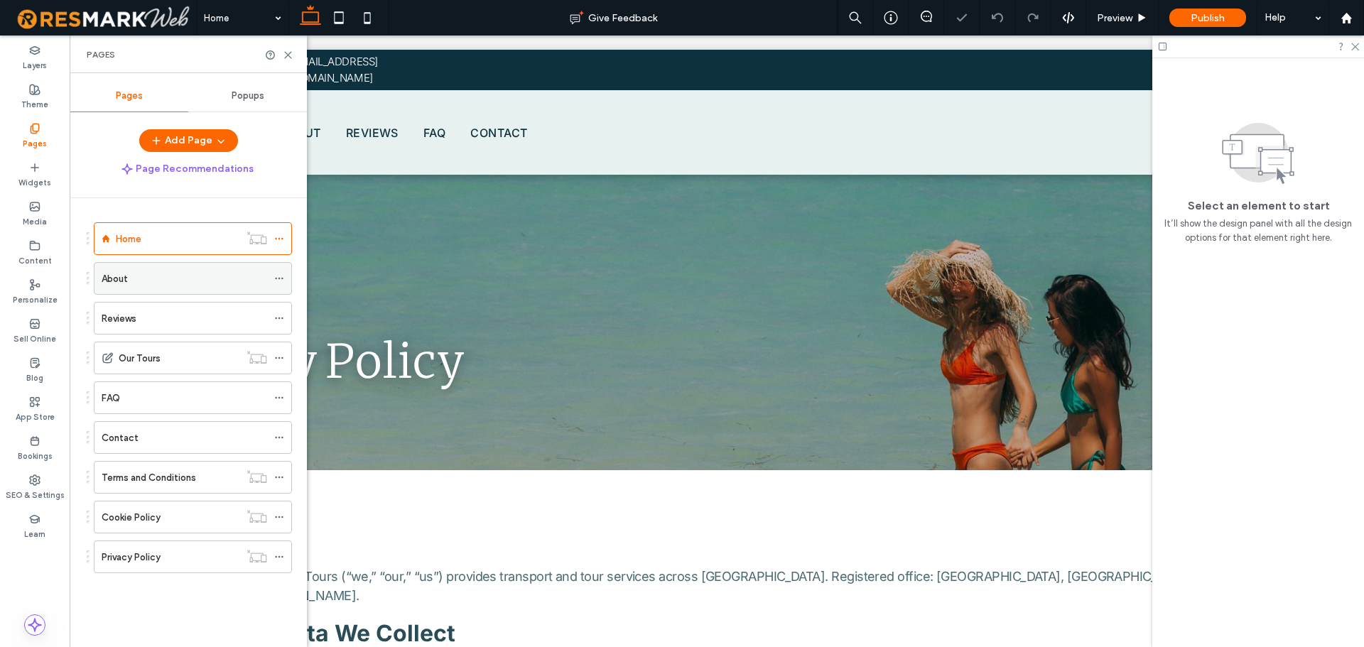
click at [136, 286] on div "About" at bounding box center [185, 278] width 166 height 15
click at [288, 52] on icon at bounding box center [288, 55] width 11 height 11
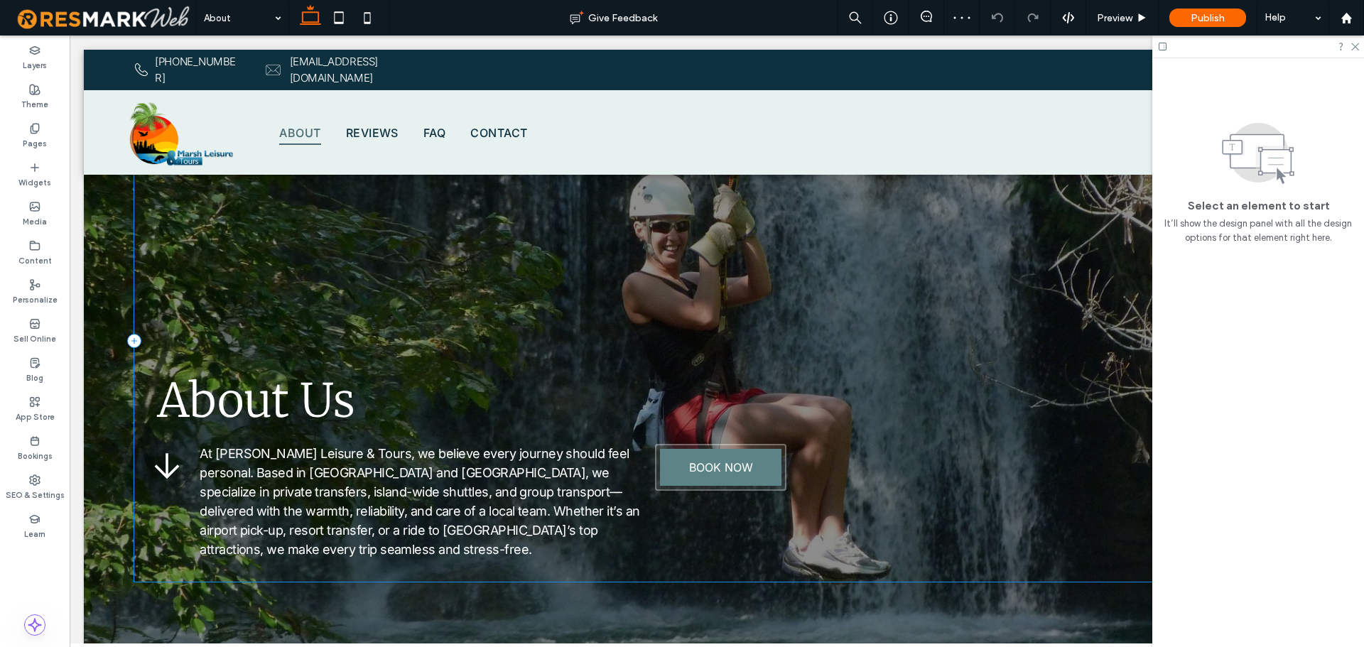
click at [278, 254] on div "About Us At Marsh Leisure & Tours, we believe every journey should feel persona…" at bounding box center [716, 341] width 1164 height 482
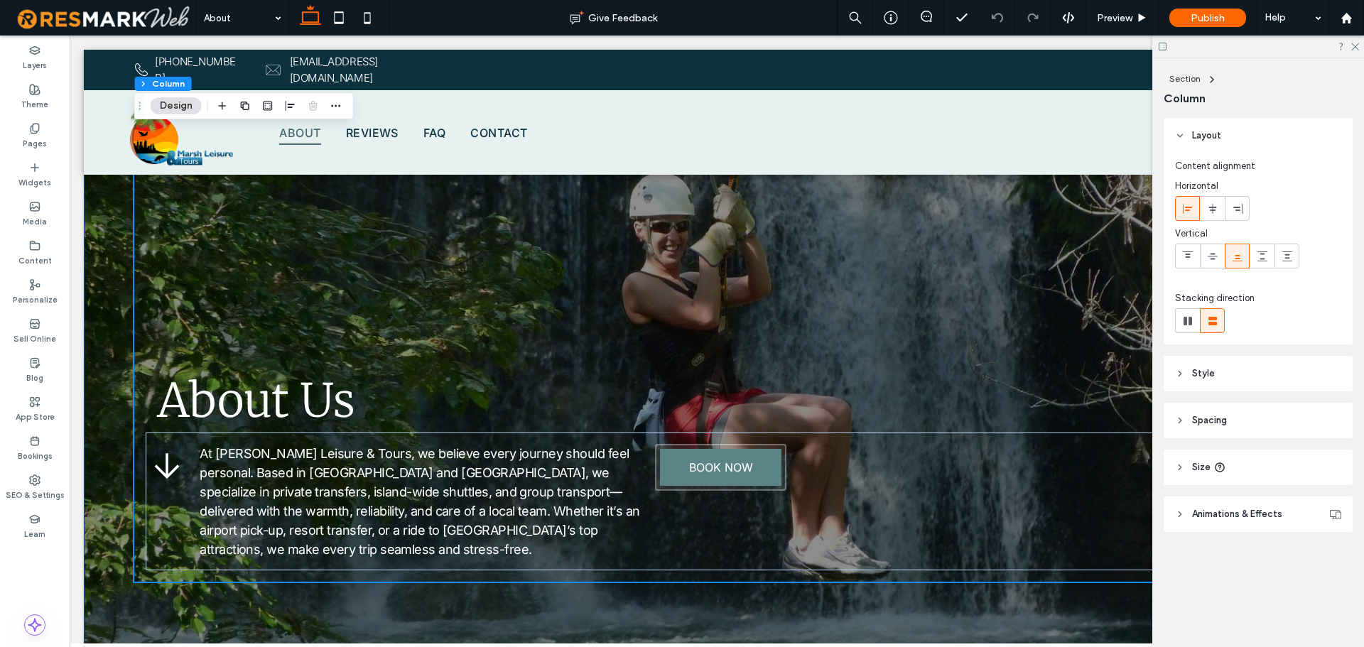
click at [118, 259] on div "About Us At Marsh Leisure & Tours, we believe every journey should feel persona…" at bounding box center [717, 354] width 1266 height 608
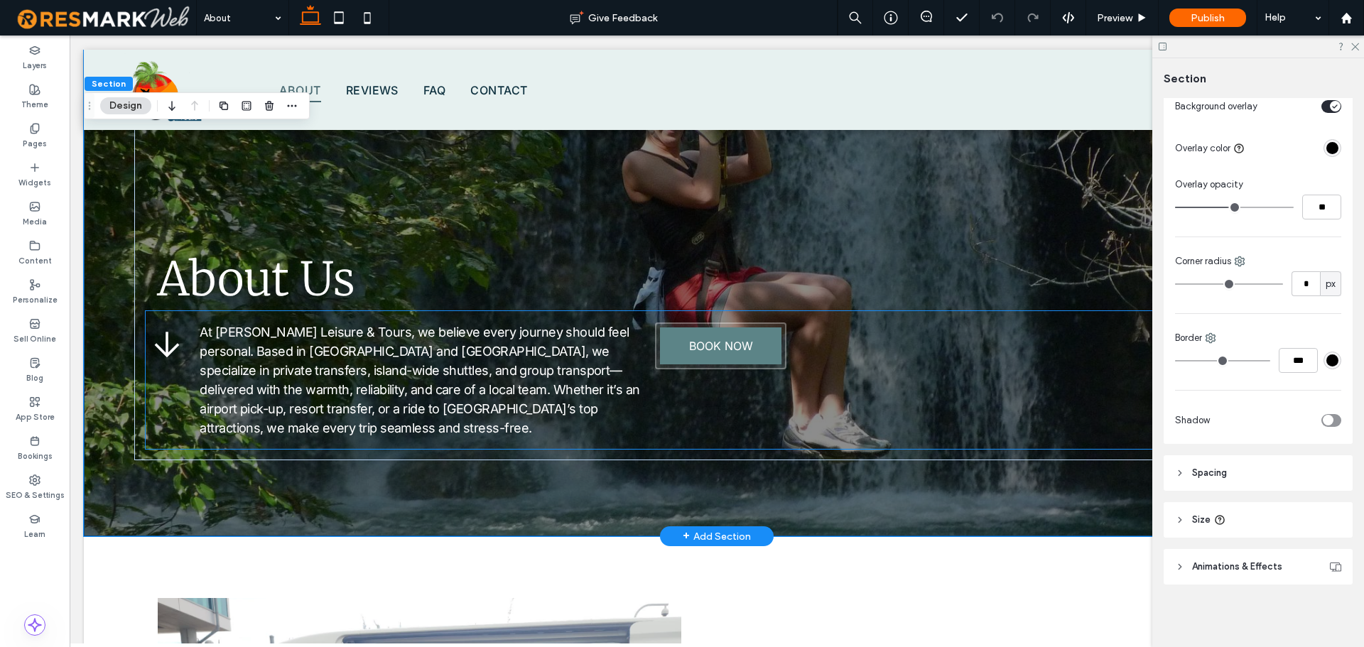
scroll to position [142, 0]
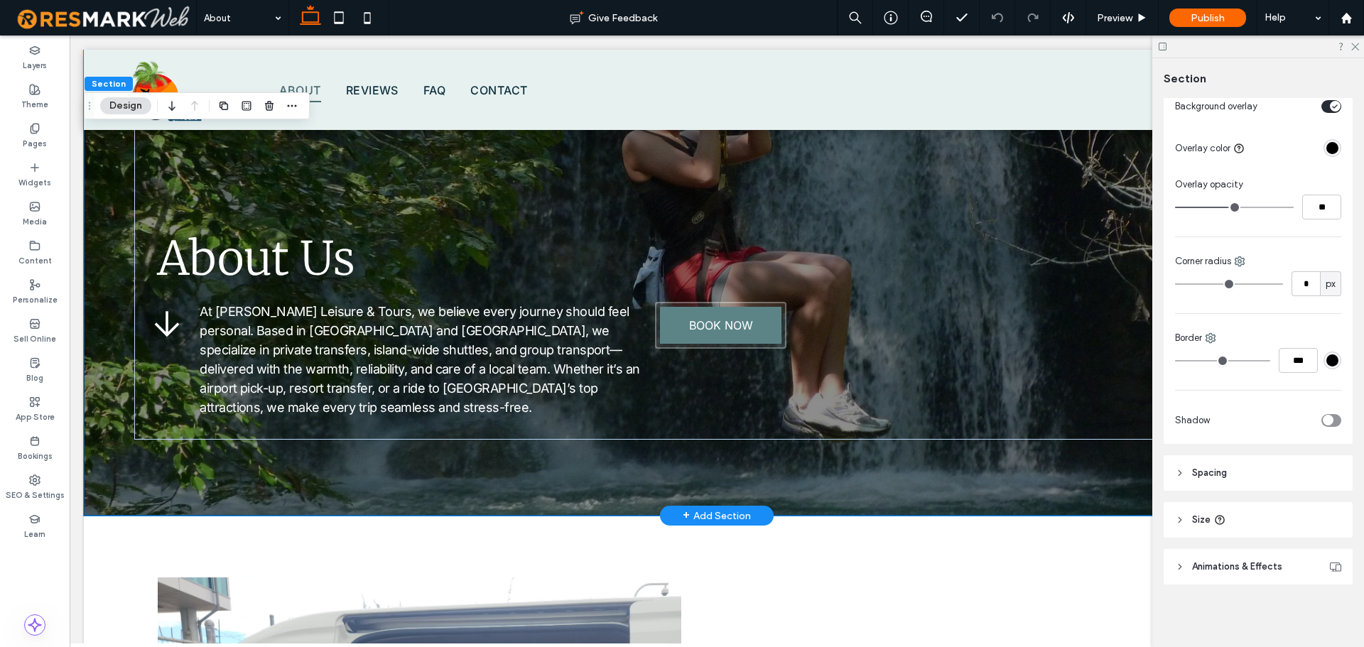
click at [563, 495] on div "About Us At Marsh Leisure & Tours, we believe every journey should feel persona…" at bounding box center [717, 212] width 1266 height 608
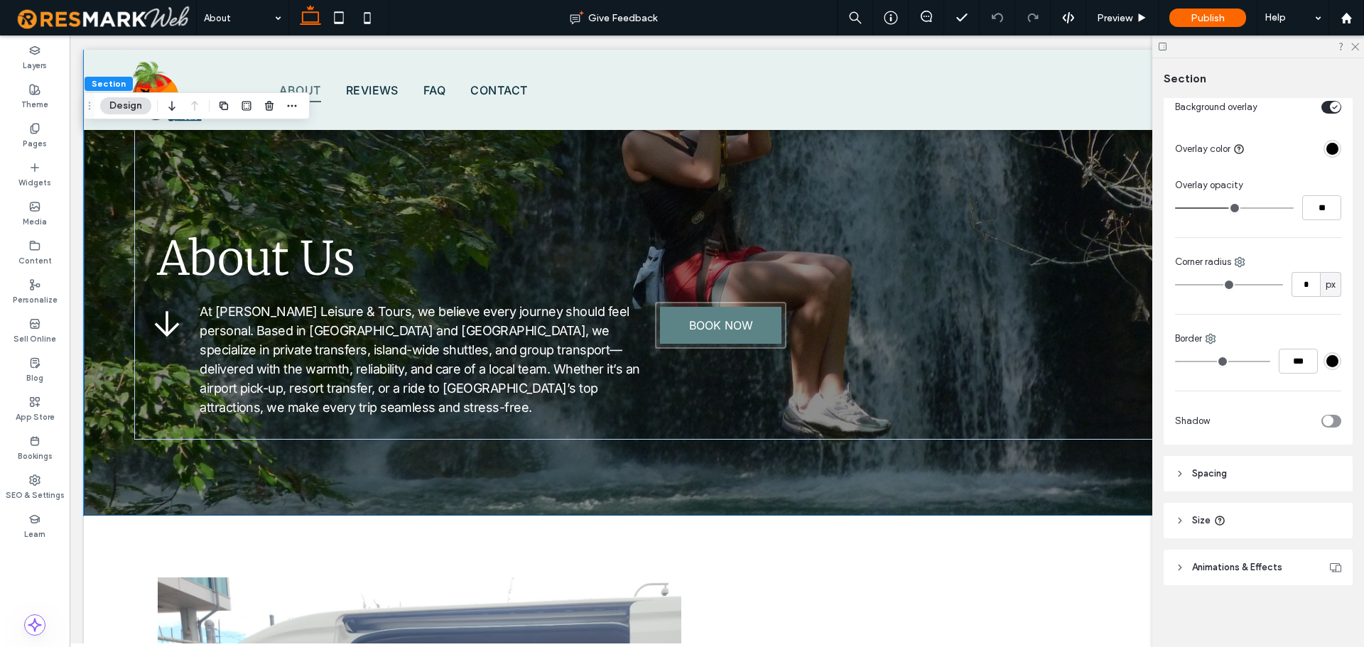
scroll to position [308, 0]
click at [1282, 522] on header "Size" at bounding box center [1258, 520] width 189 height 36
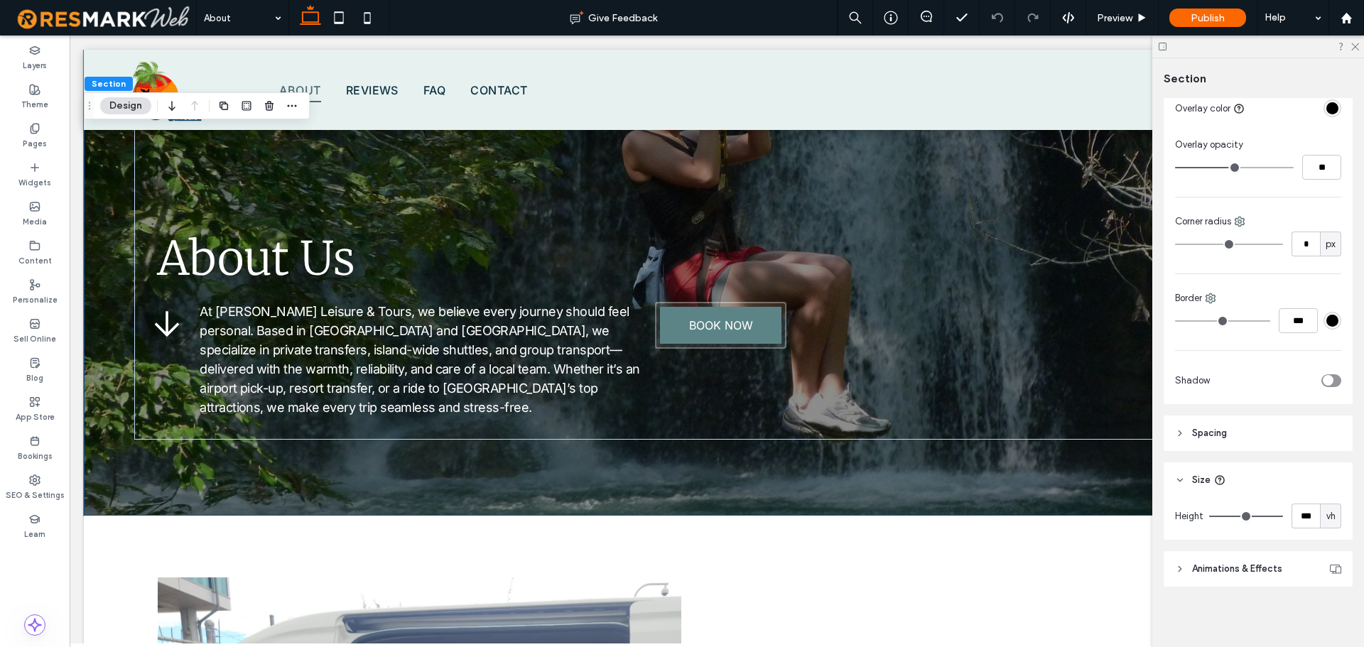
scroll to position [350, 0]
click at [41, 139] on label "Pages" at bounding box center [35, 142] width 24 height 16
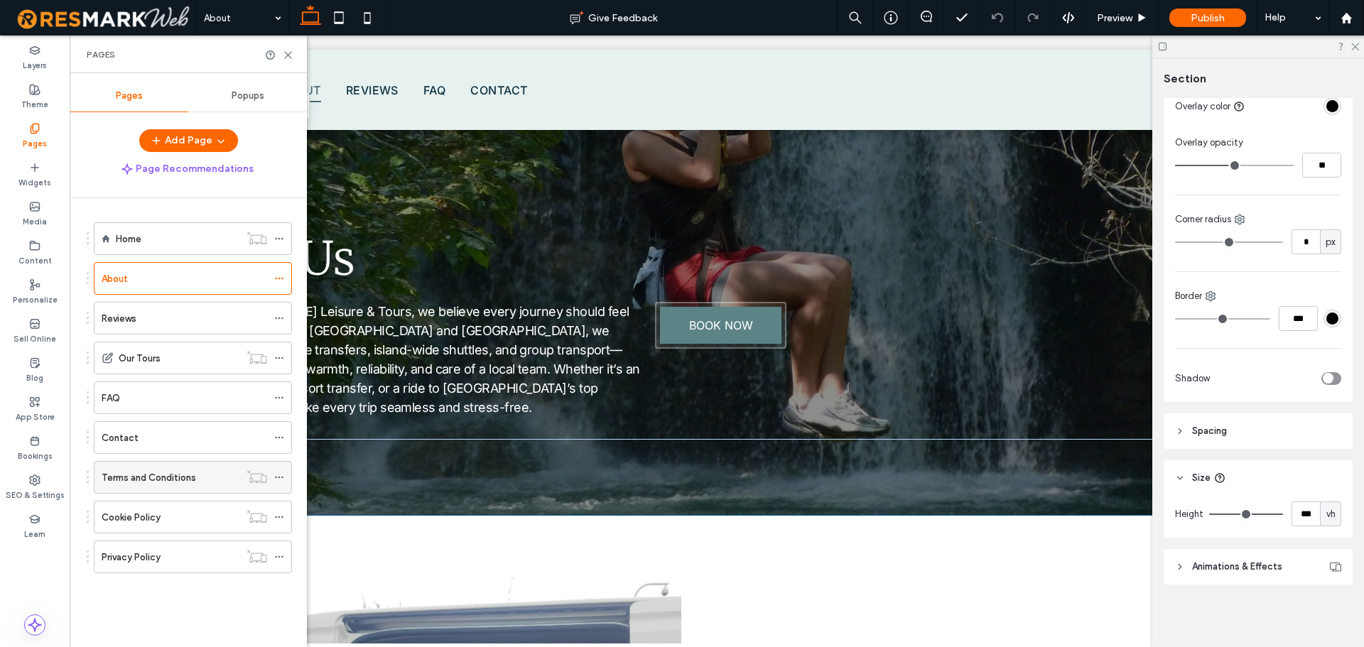
click at [157, 479] on label "Terms and Conditions" at bounding box center [149, 477] width 94 height 25
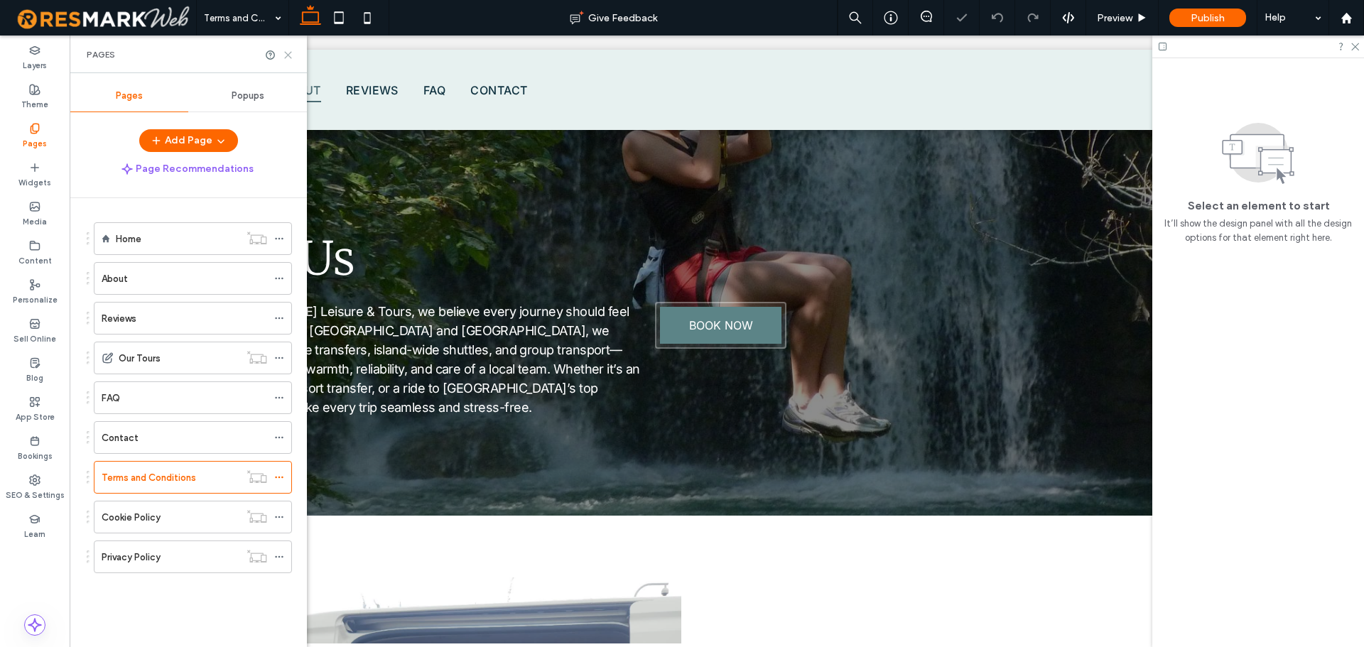
click at [290, 54] on icon at bounding box center [288, 55] width 11 height 11
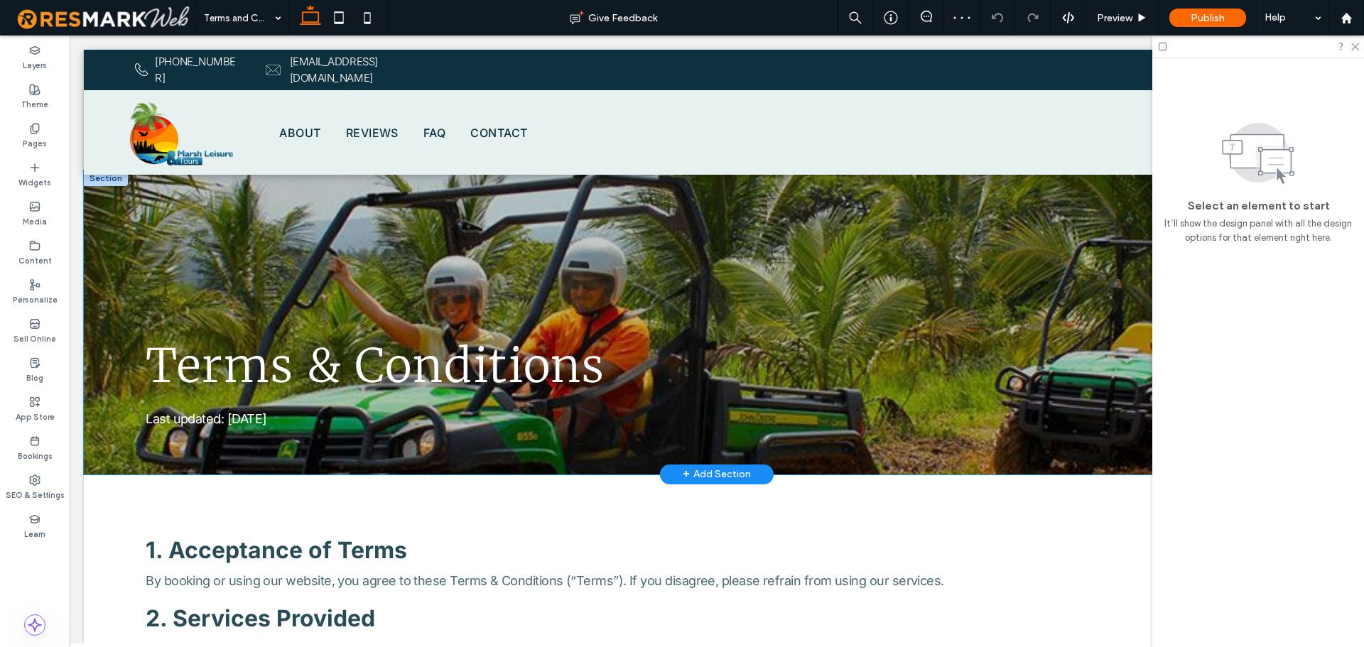
click at [95, 265] on div "Terms & Conditions Last updated: 21 July 2025" at bounding box center [717, 322] width 1266 height 304
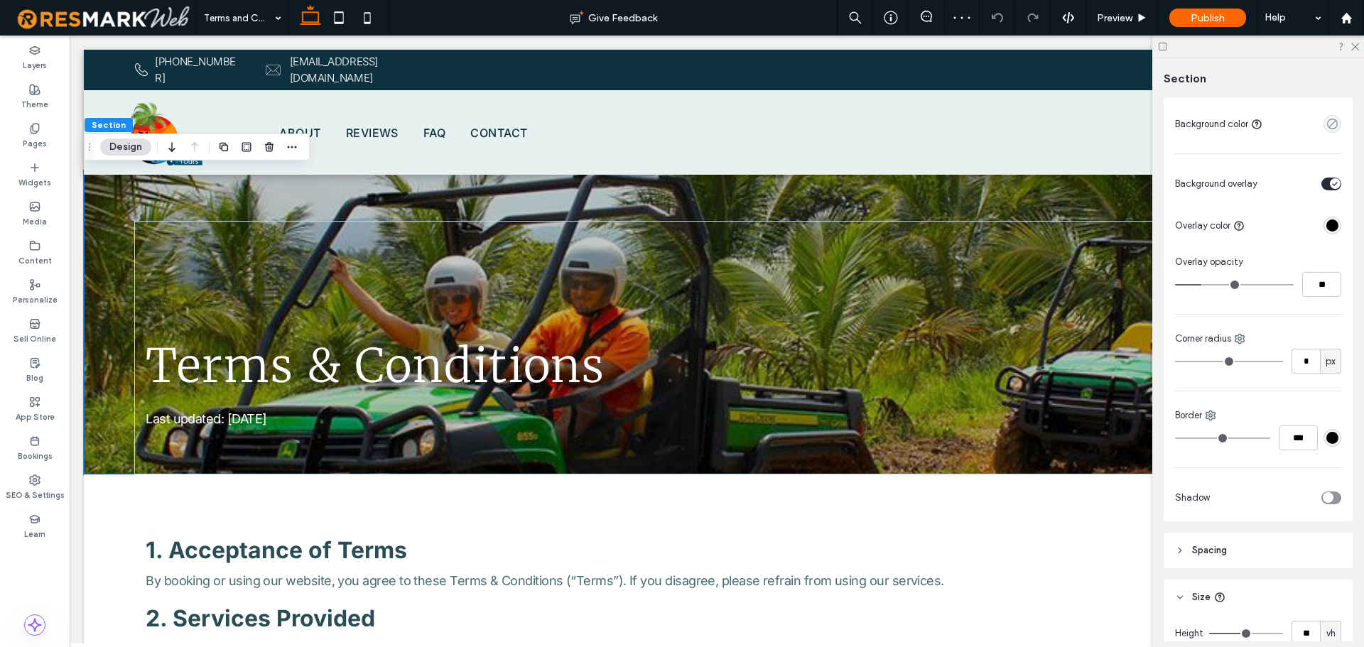
scroll to position [350, 0]
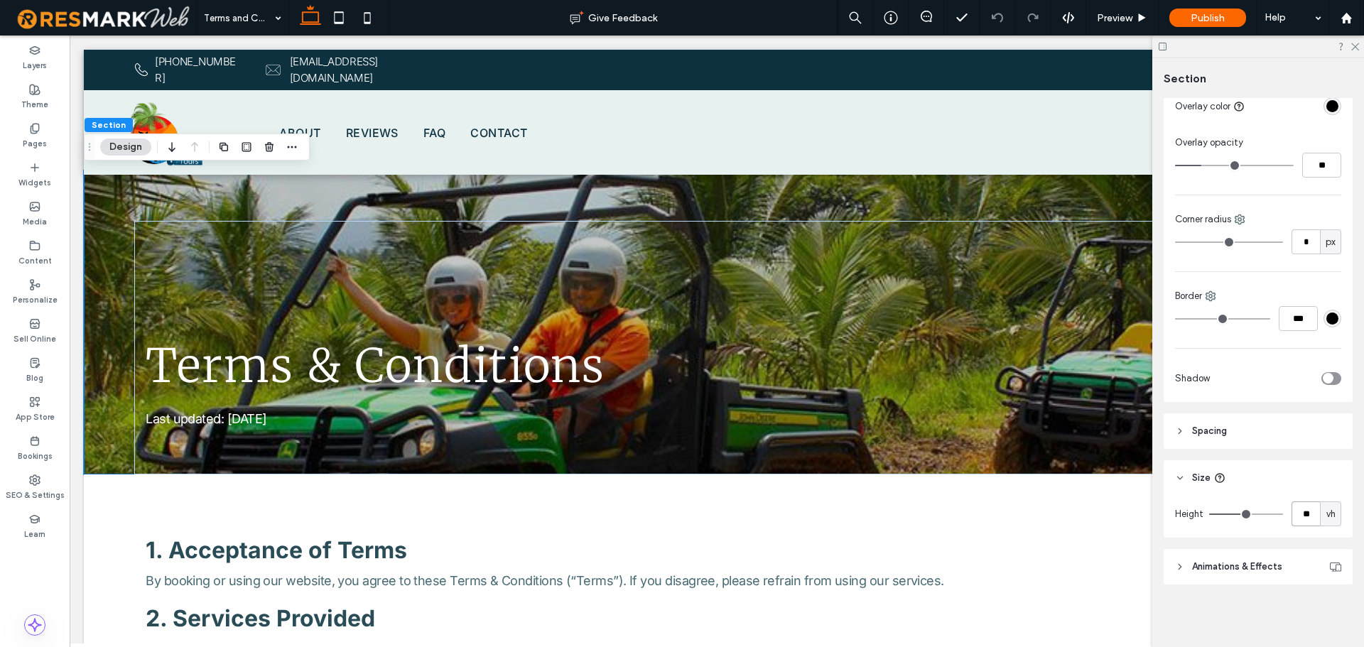
click at [1302, 517] on input "**" at bounding box center [1306, 514] width 28 height 25
type input "**"
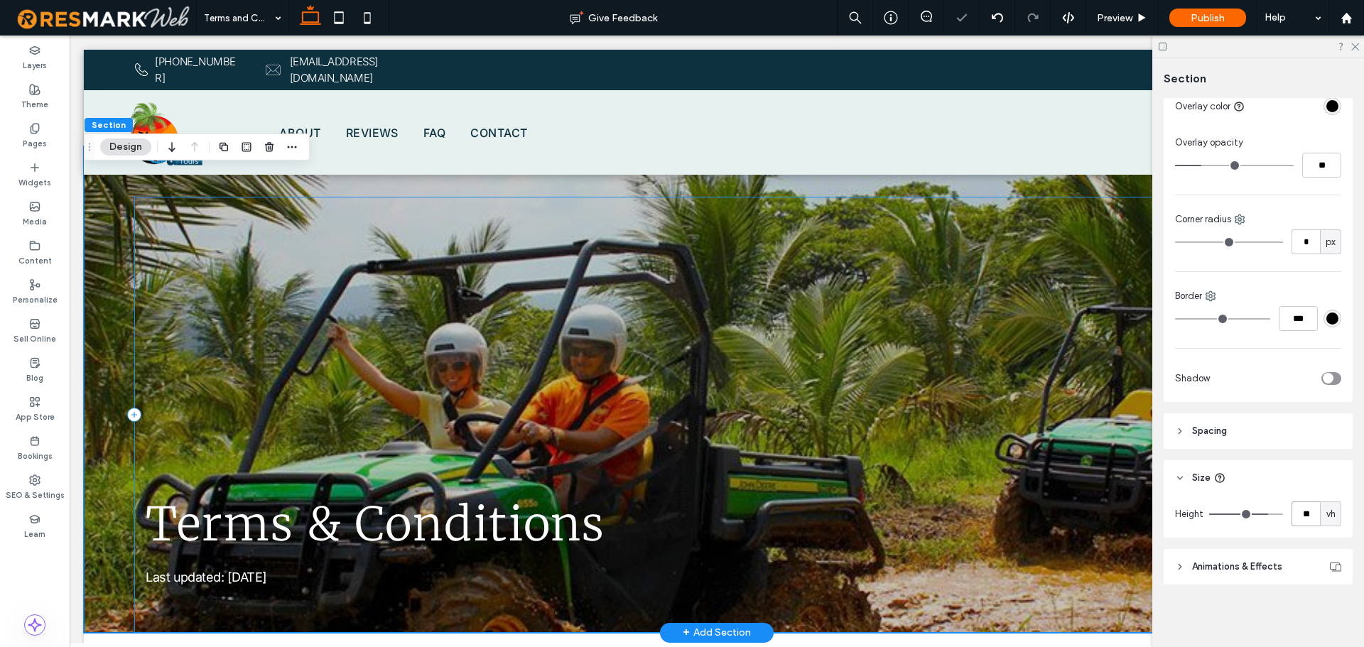
scroll to position [0, 0]
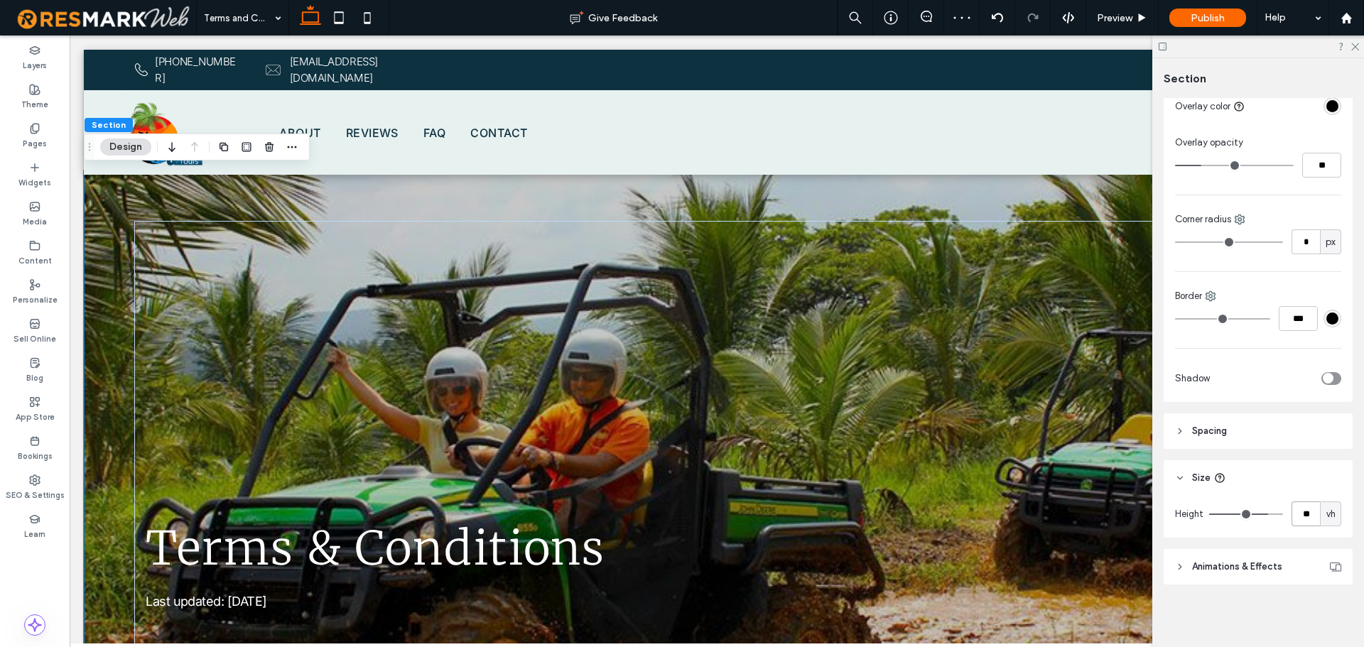
drag, startPoint x: 1296, startPoint y: 509, endPoint x: 1245, endPoint y: 496, distance: 52.7
click at [1257, 499] on div "Height ** vh" at bounding box center [1258, 517] width 189 height 42
type input "***"
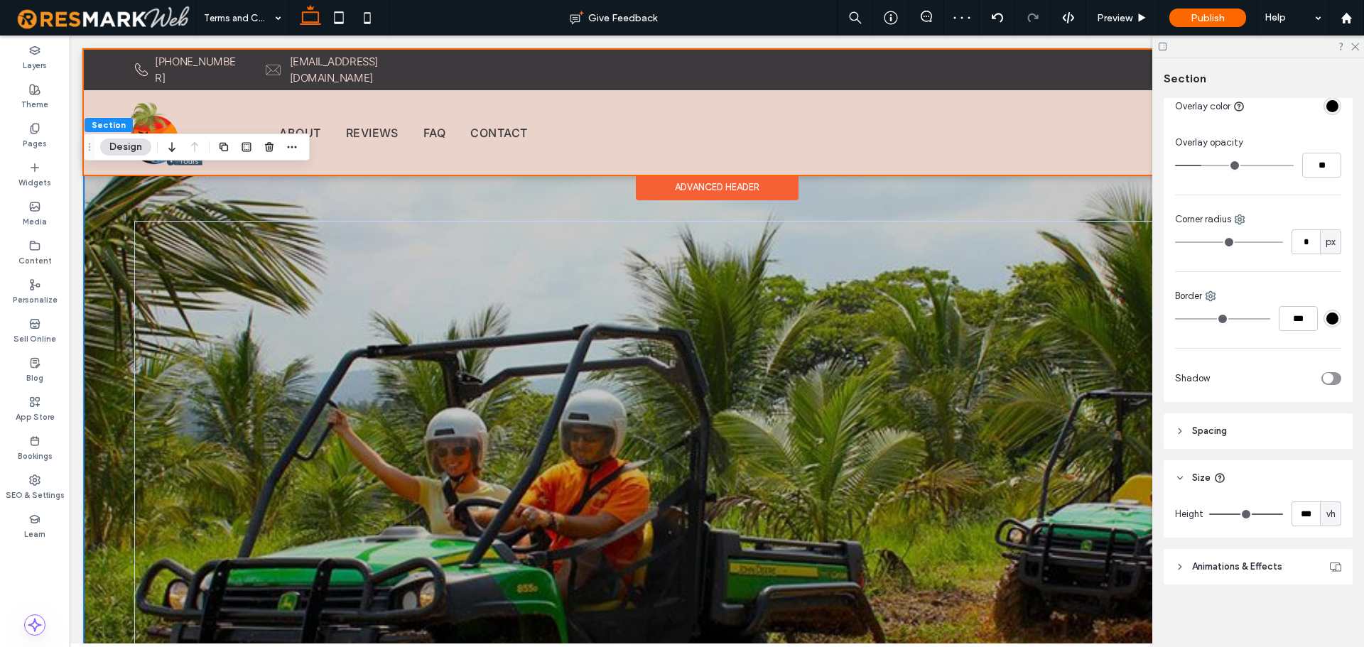
click at [673, 180] on div "Advanced Header" at bounding box center [717, 188] width 163 height 26
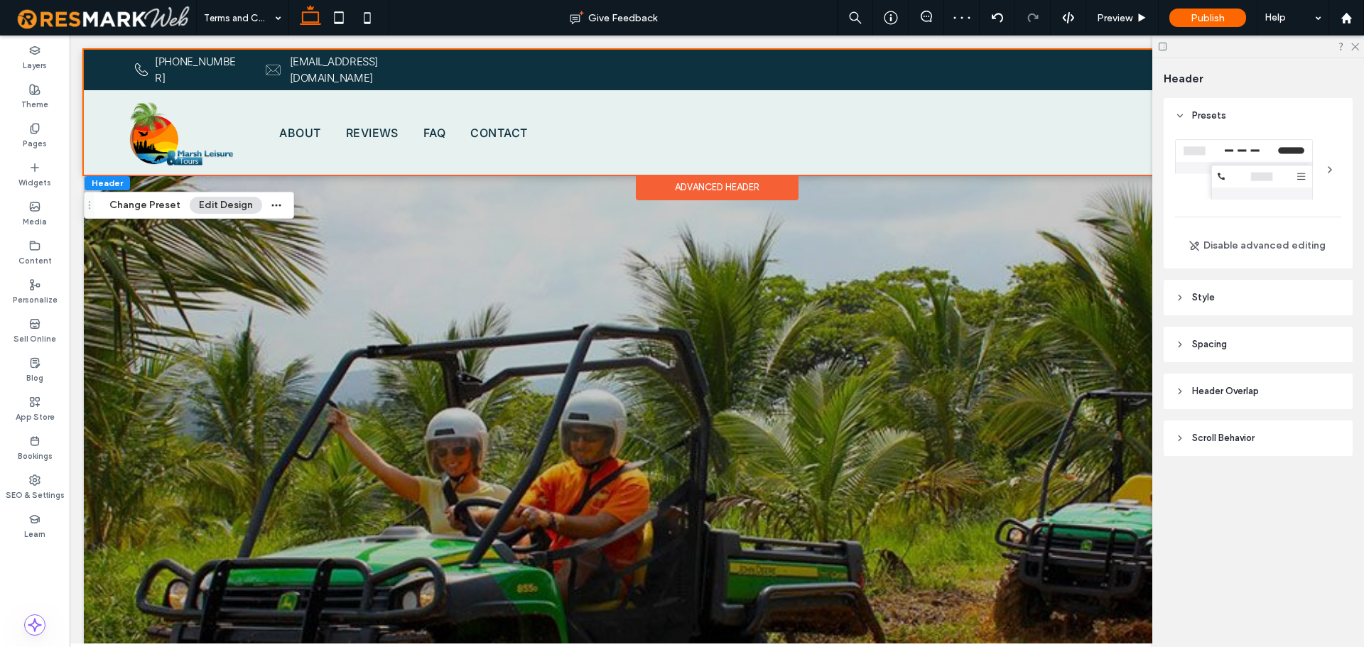
click at [1282, 395] on header "Header Overlap" at bounding box center [1258, 392] width 189 height 36
click at [1333, 424] on div "toggle" at bounding box center [1328, 427] width 11 height 11
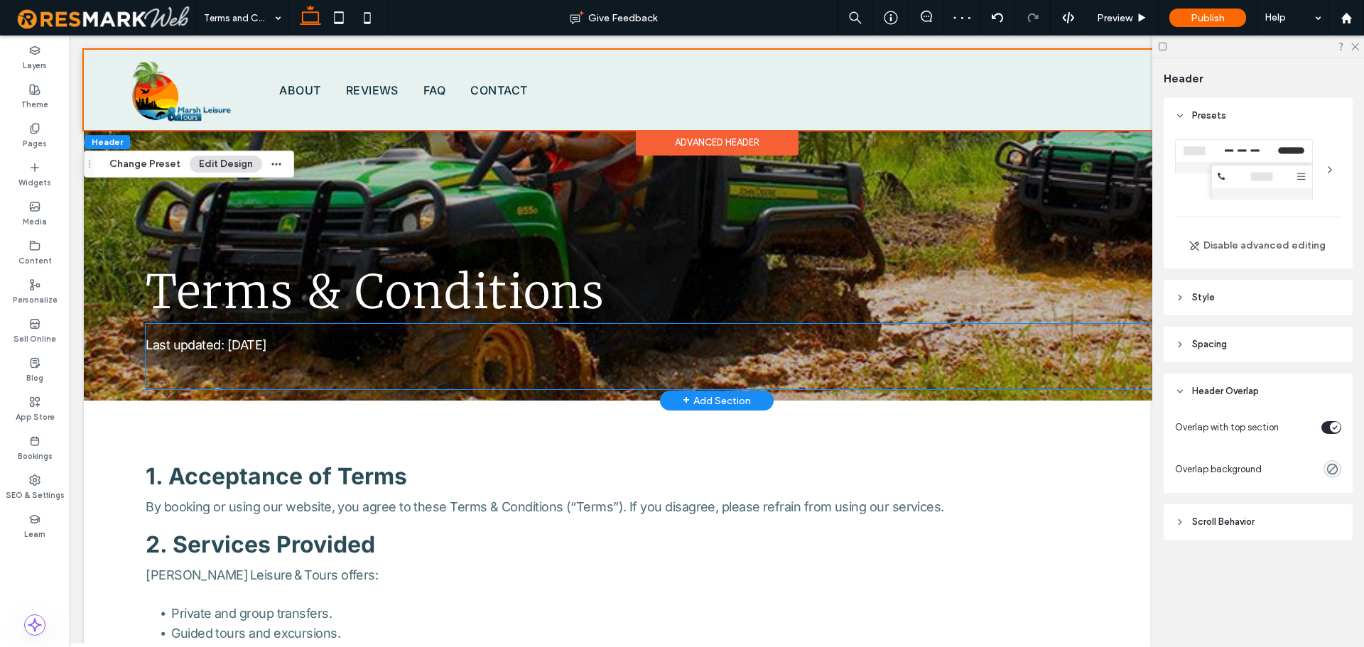
scroll to position [355, 0]
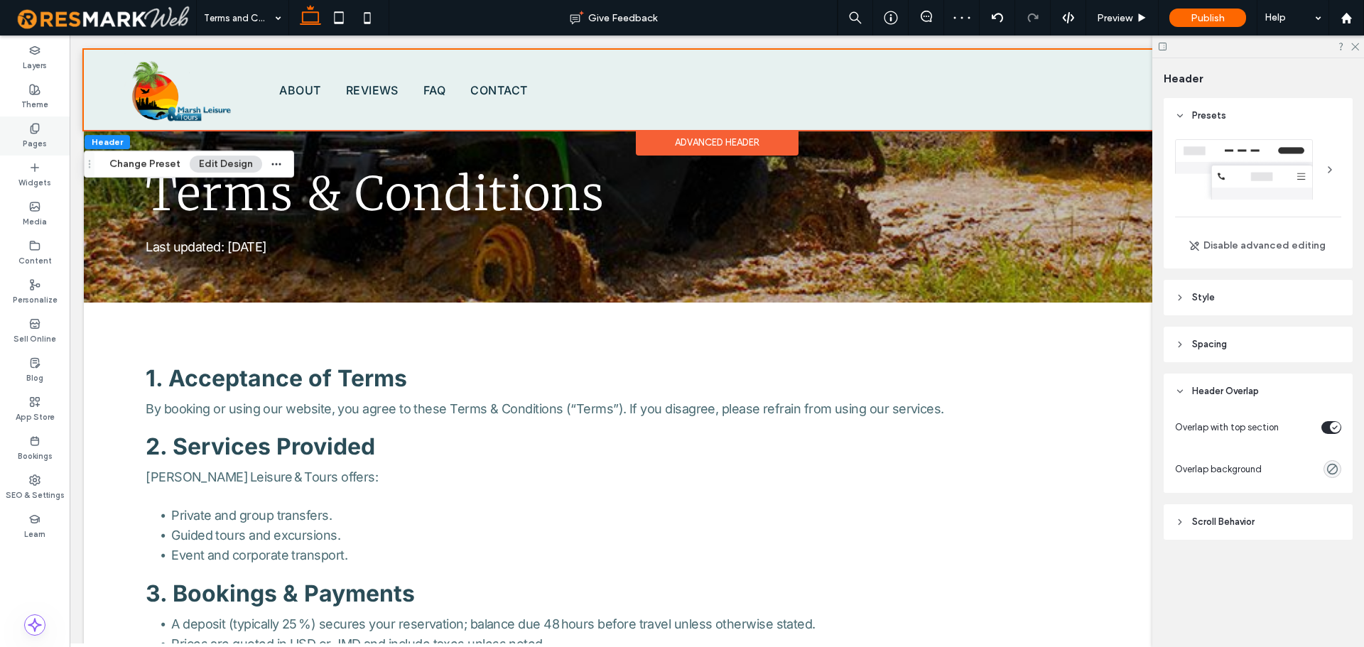
click at [49, 141] on div "Pages" at bounding box center [35, 136] width 70 height 39
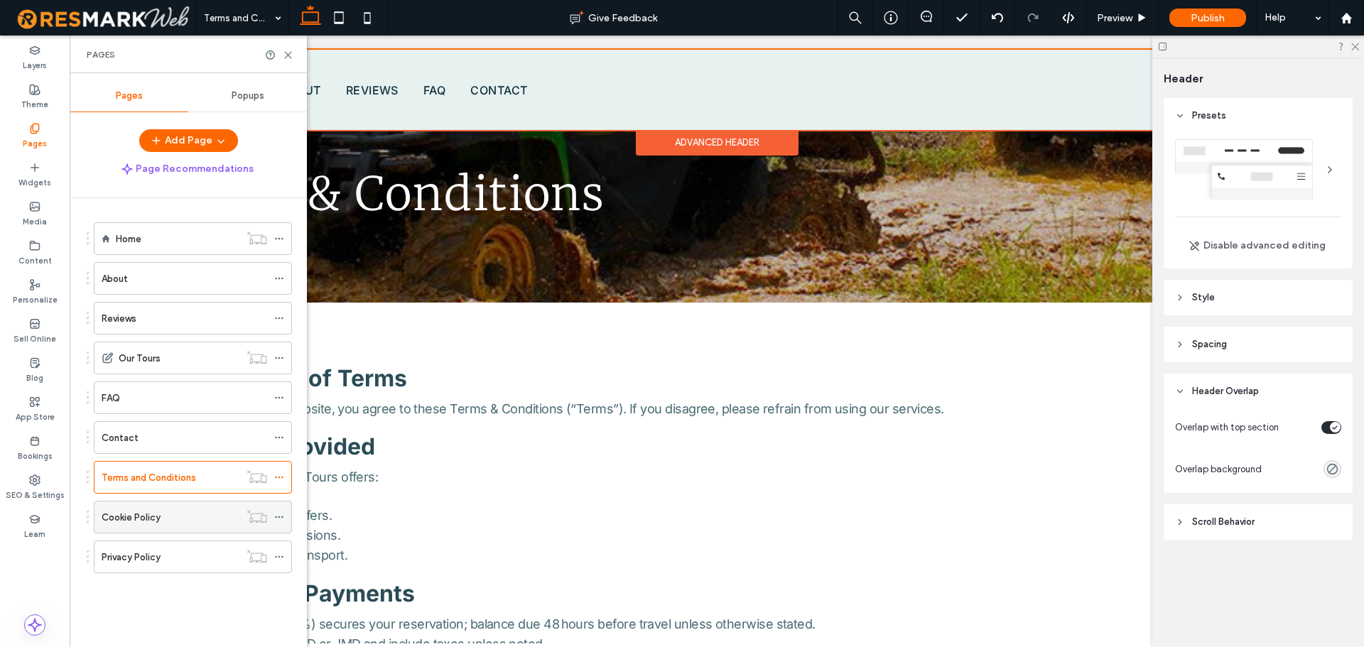
click at [163, 528] on div "Cookie Policy" at bounding box center [171, 517] width 138 height 31
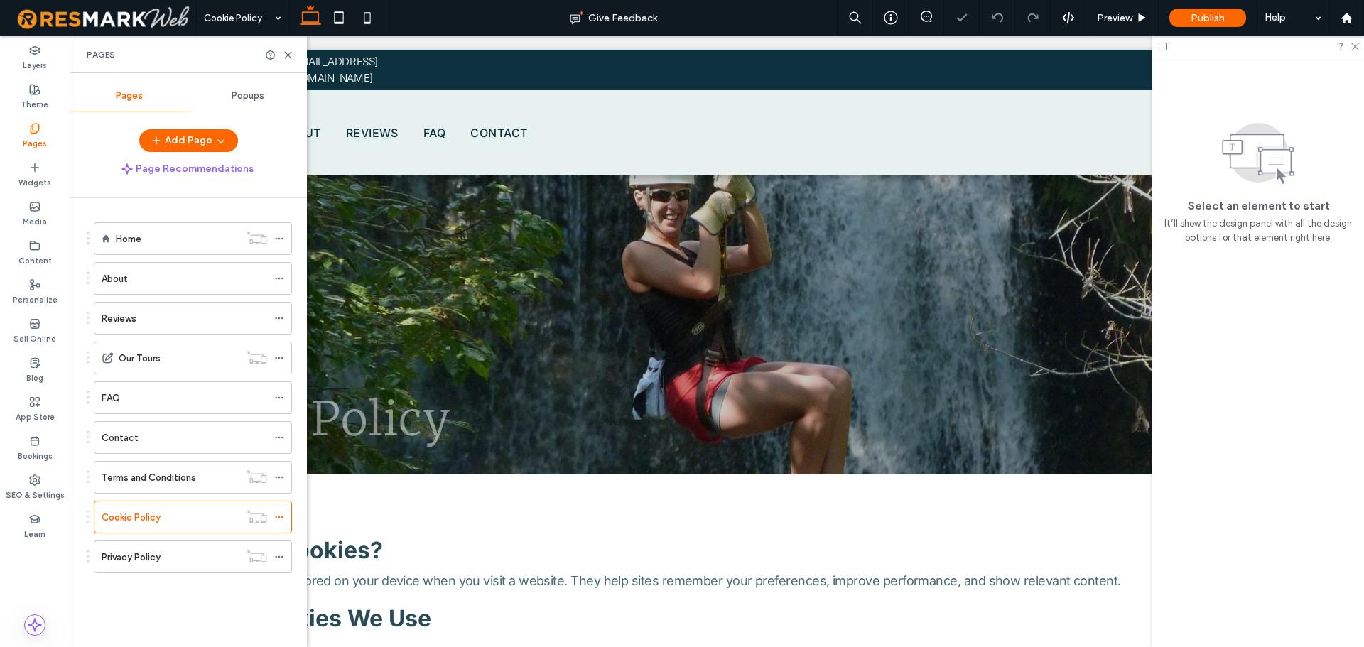
click at [680, 215] on div "Cookie Policy Last updated: 21 July 2025" at bounding box center [717, 322] width 1266 height 304
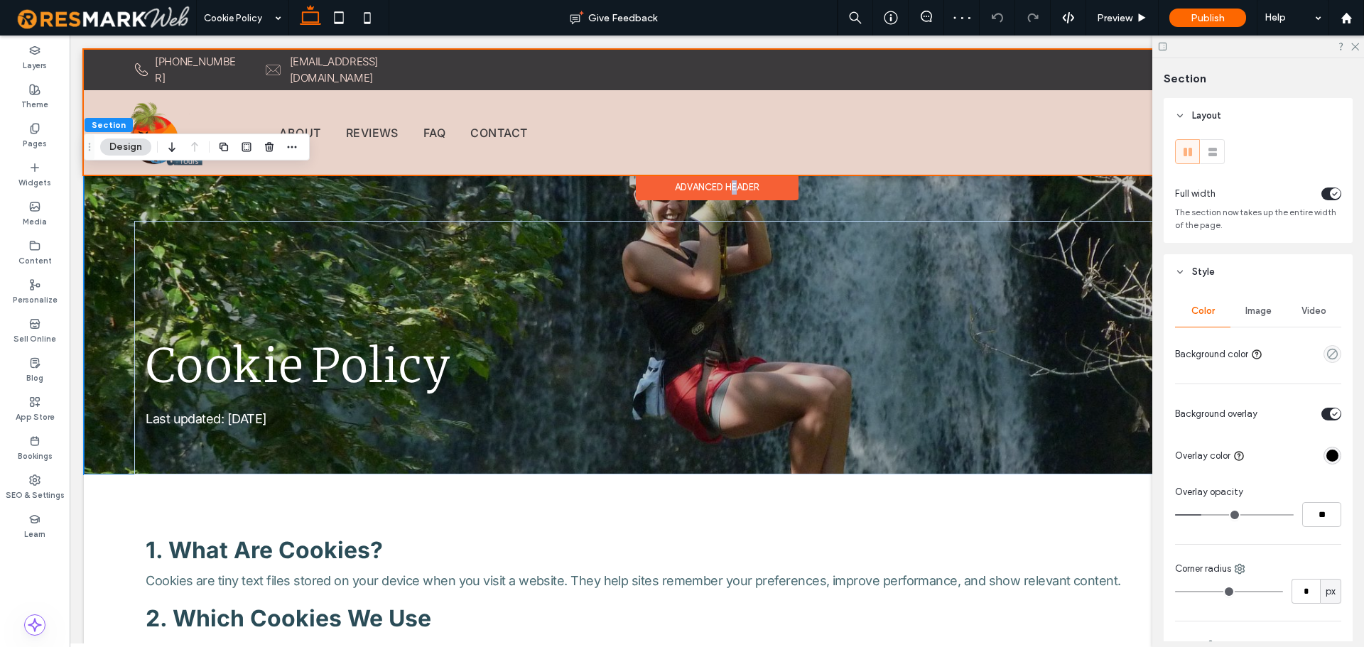
click at [729, 188] on div "Advanced Header" at bounding box center [717, 188] width 163 height 26
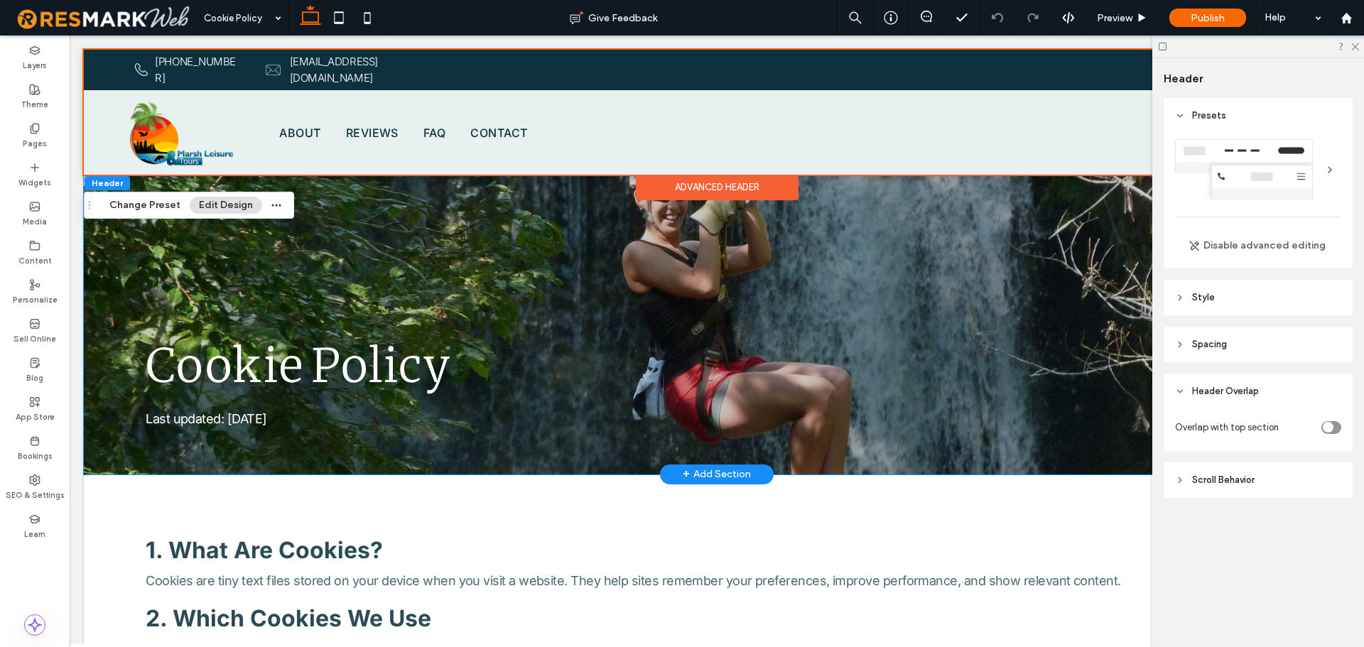
click at [495, 201] on div "Cookie Policy Last updated: 21 July 2025" at bounding box center [717, 322] width 1266 height 304
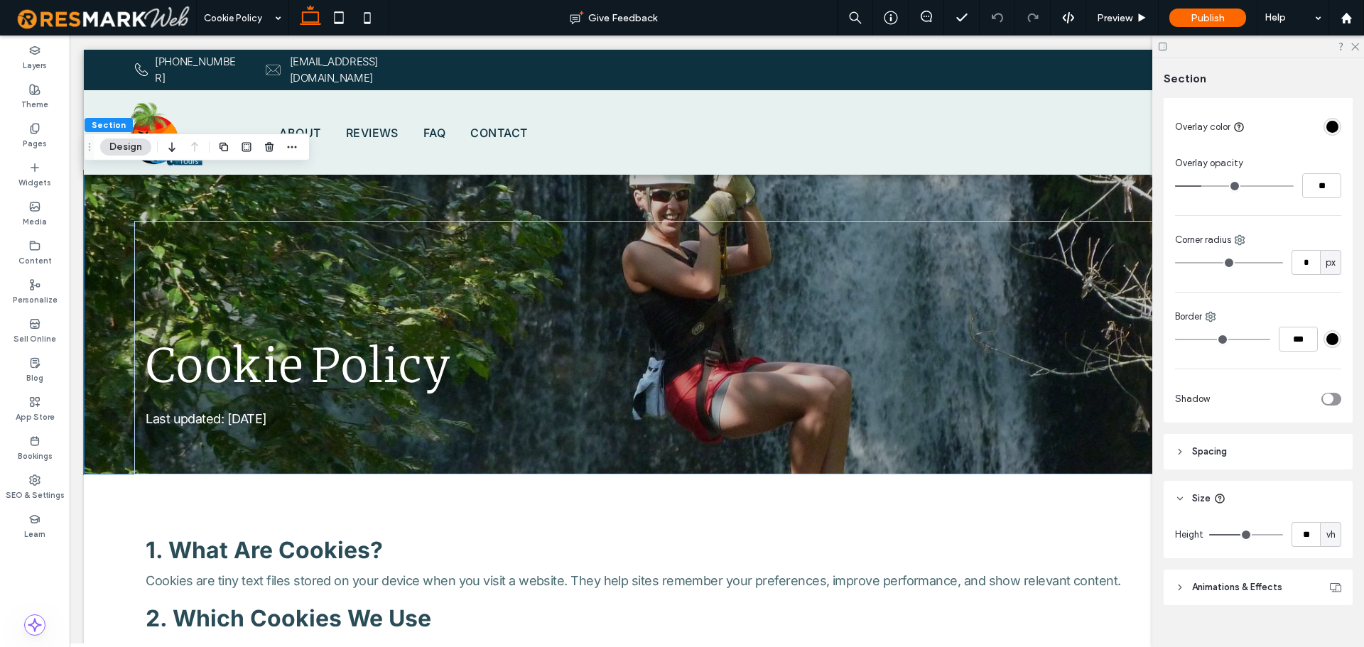
scroll to position [350, 0]
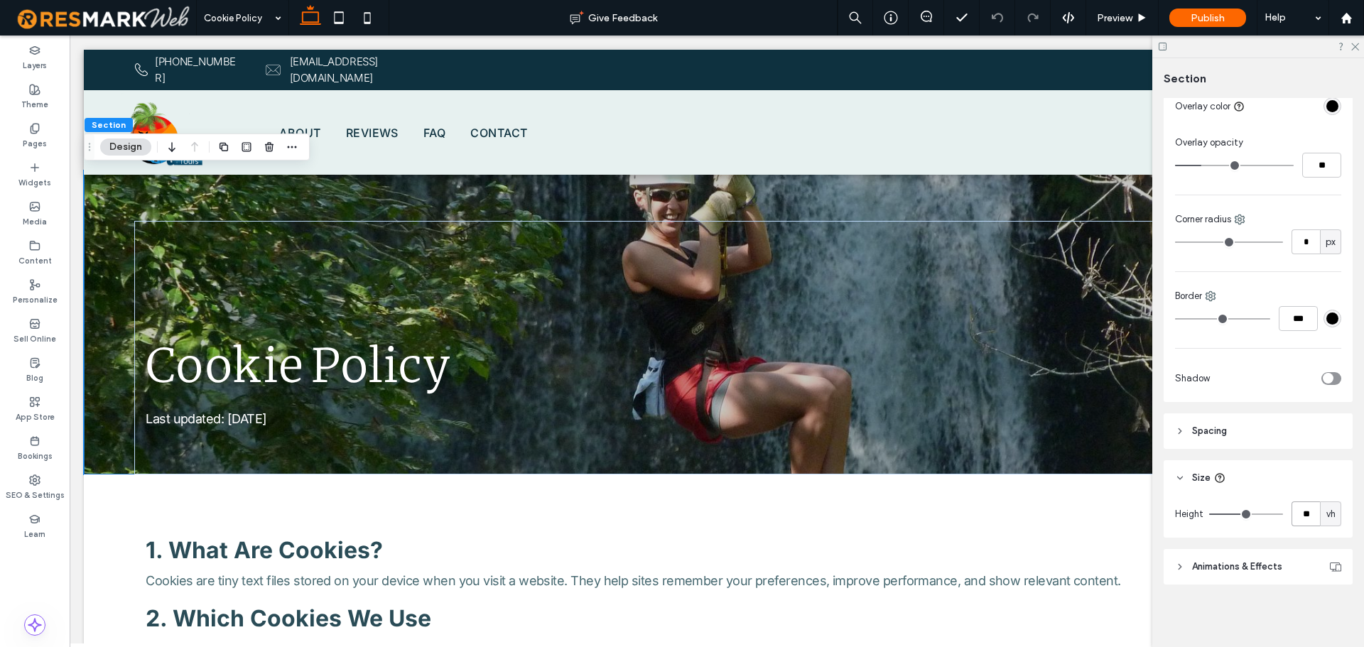
click at [1307, 521] on input "**" at bounding box center [1306, 514] width 28 height 25
type input "***"
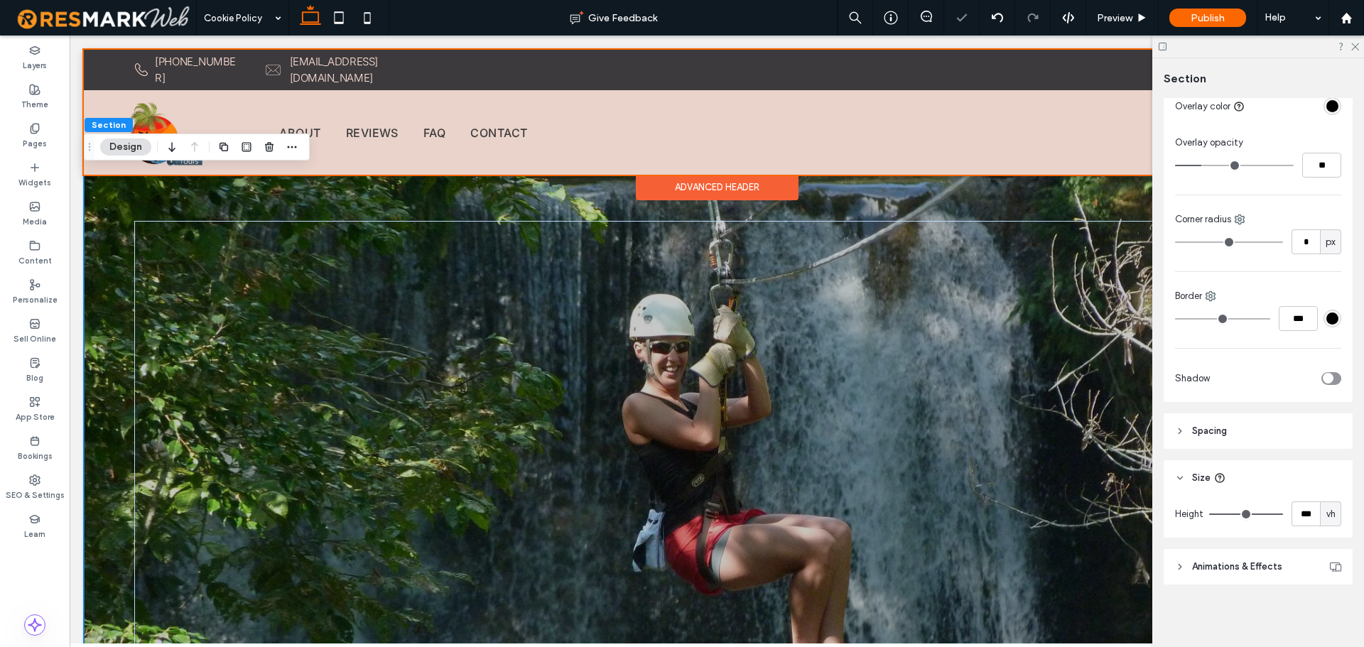
click at [740, 180] on div "Advanced Header" at bounding box center [717, 188] width 163 height 26
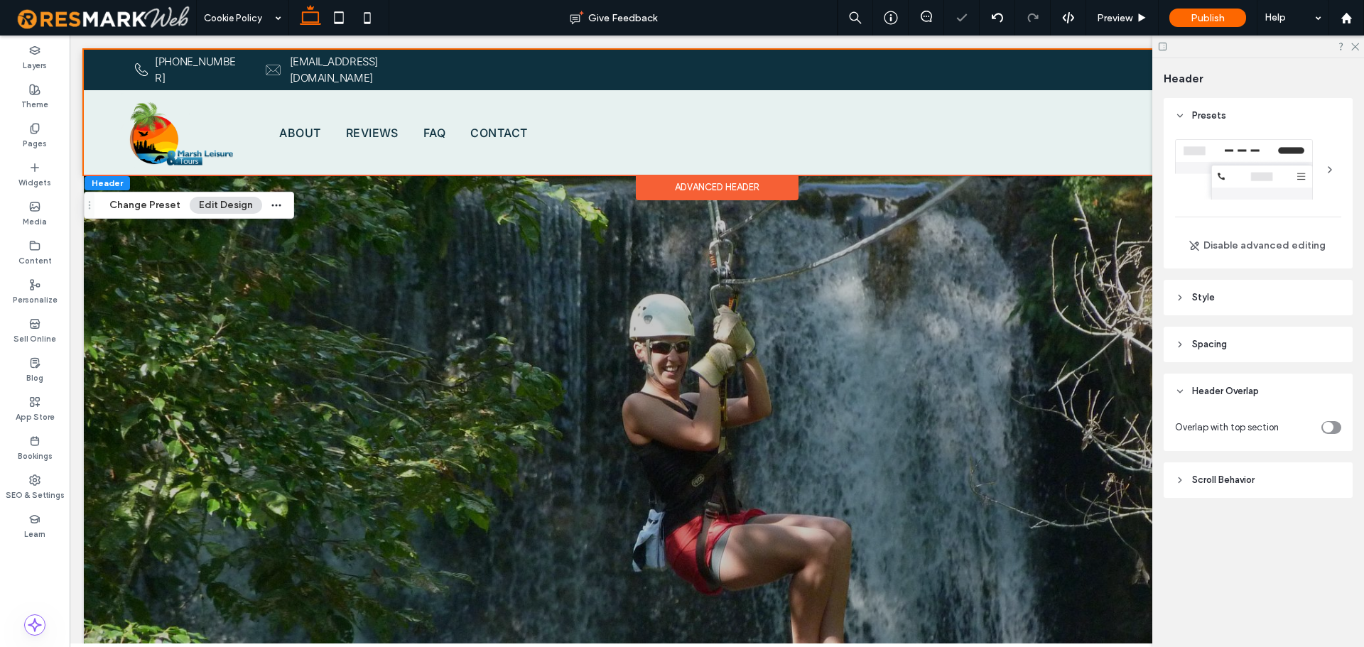
click at [1330, 426] on icon "toggle" at bounding box center [1328, 428] width 6 height 4
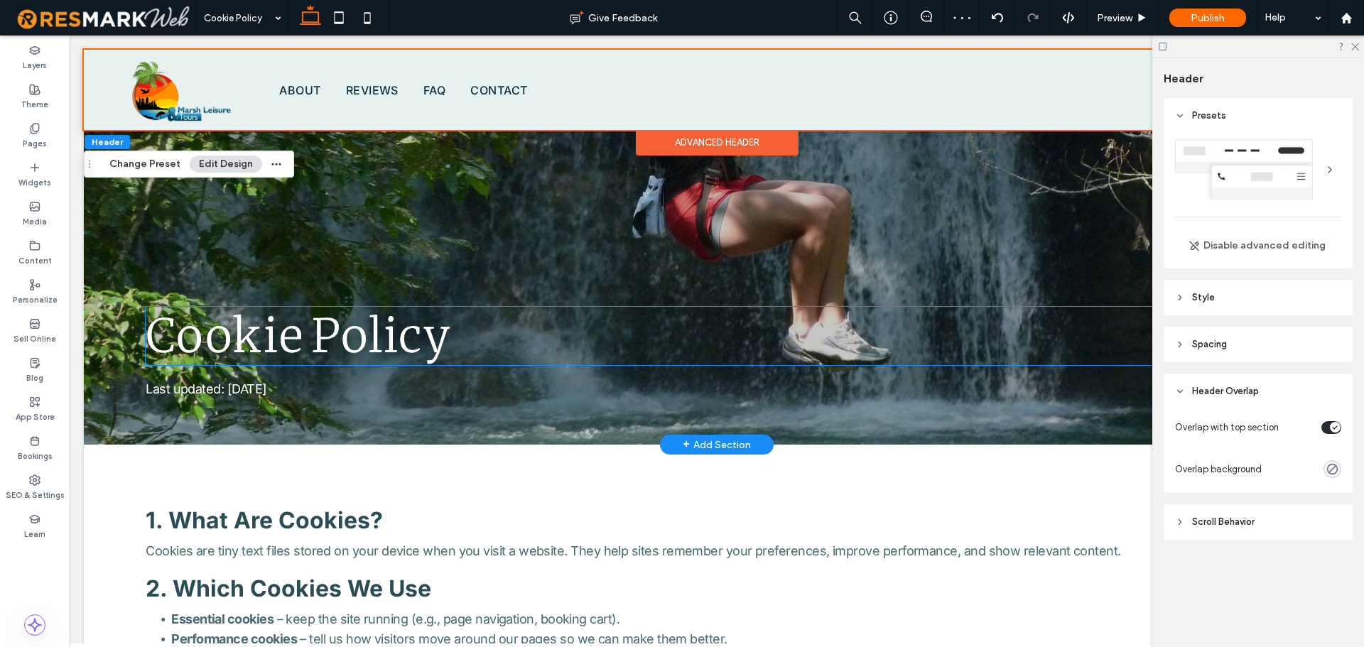
scroll to position [0, 0]
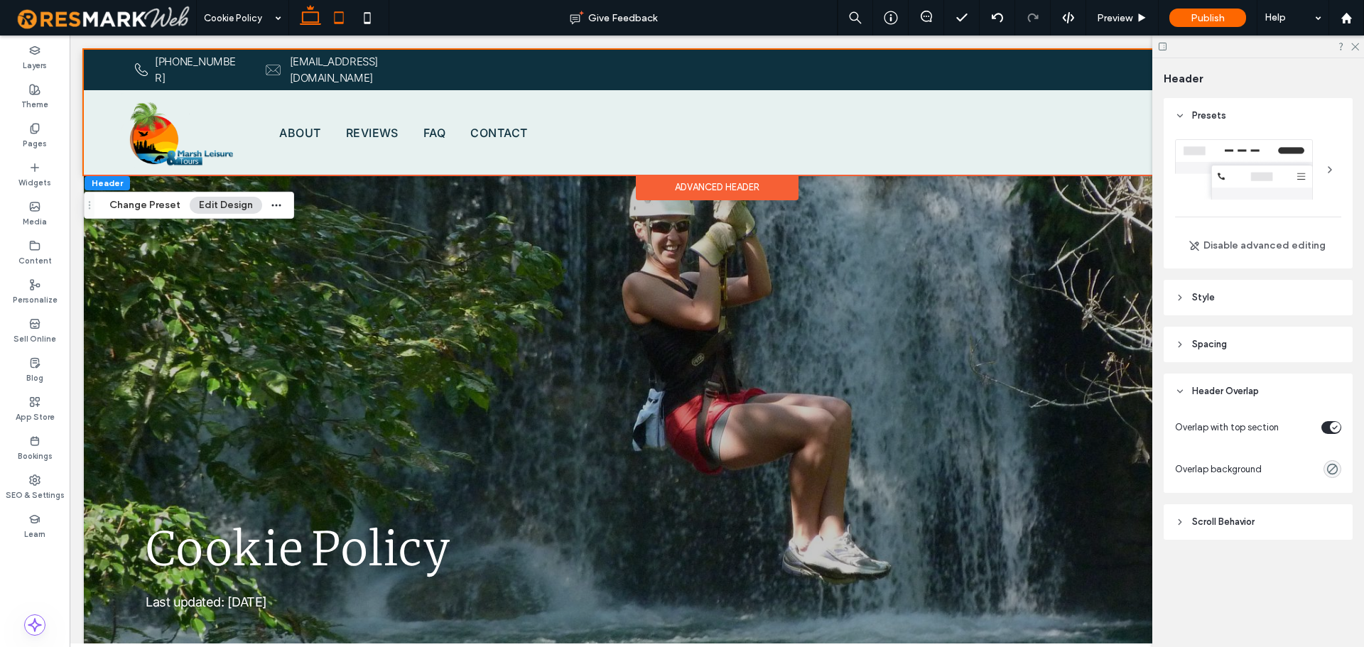
click at [333, 11] on icon at bounding box center [339, 18] width 28 height 28
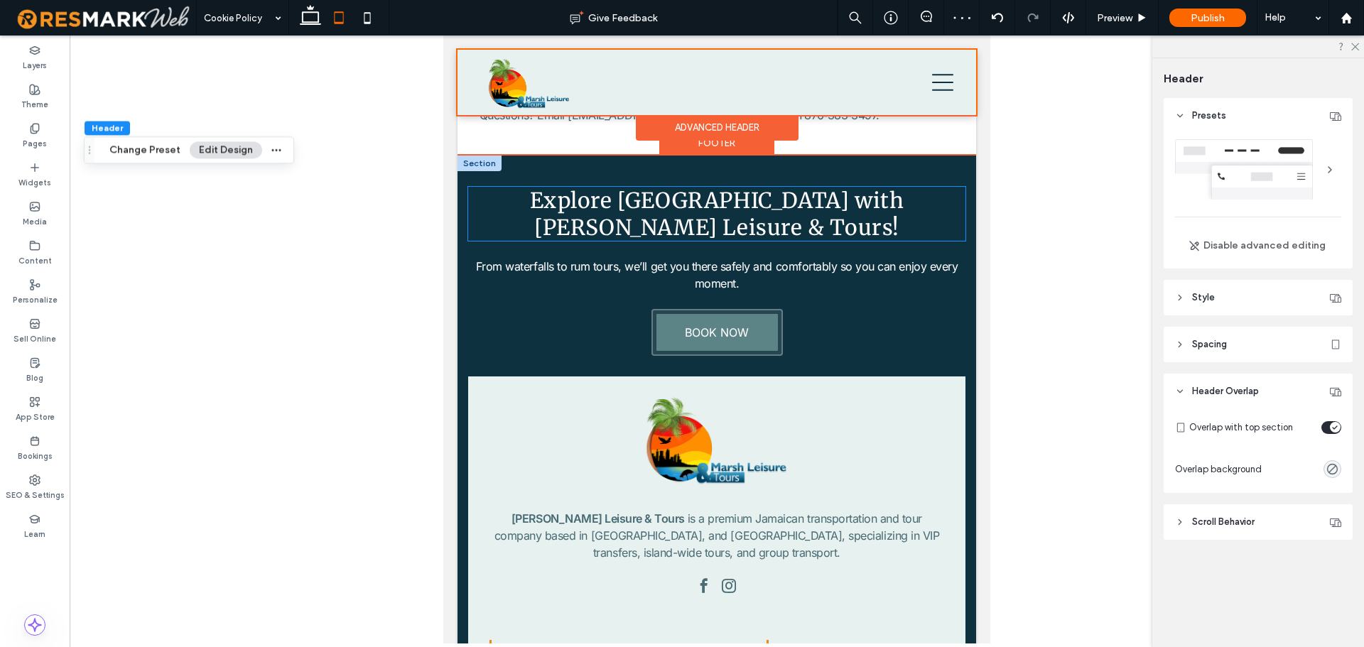
scroll to position [924, 0]
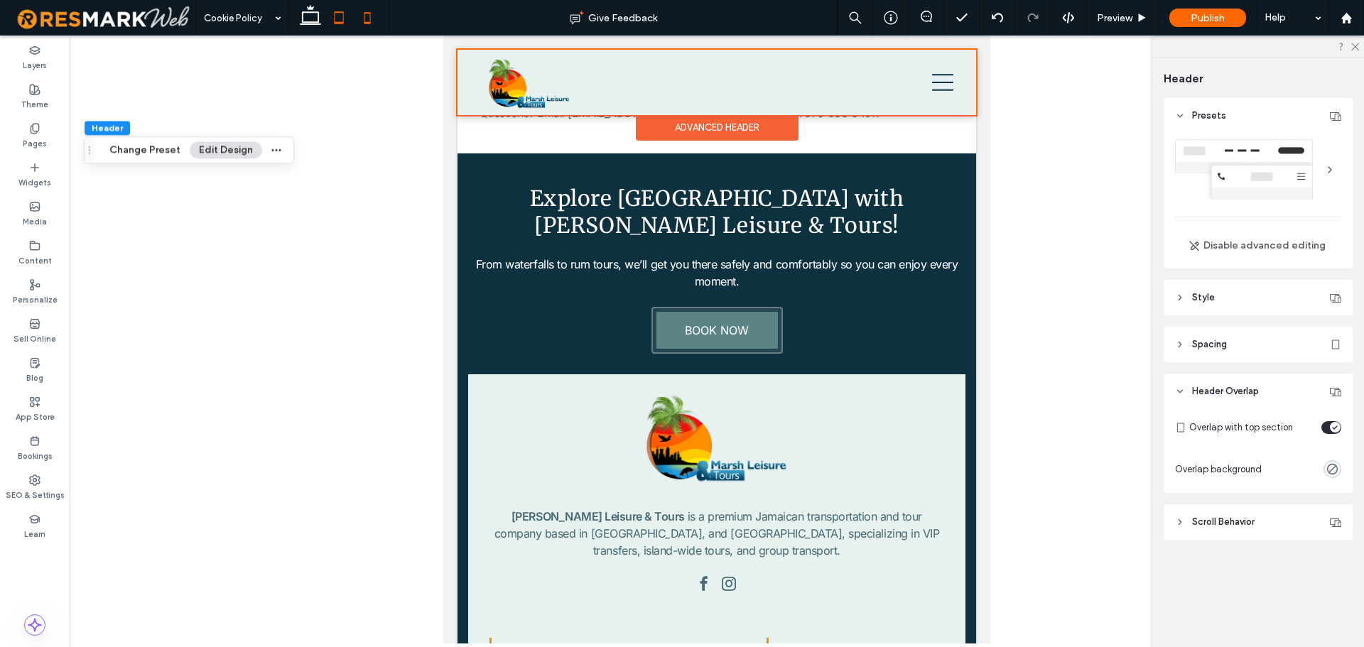
click at [364, 17] on icon at bounding box center [367, 18] width 28 height 28
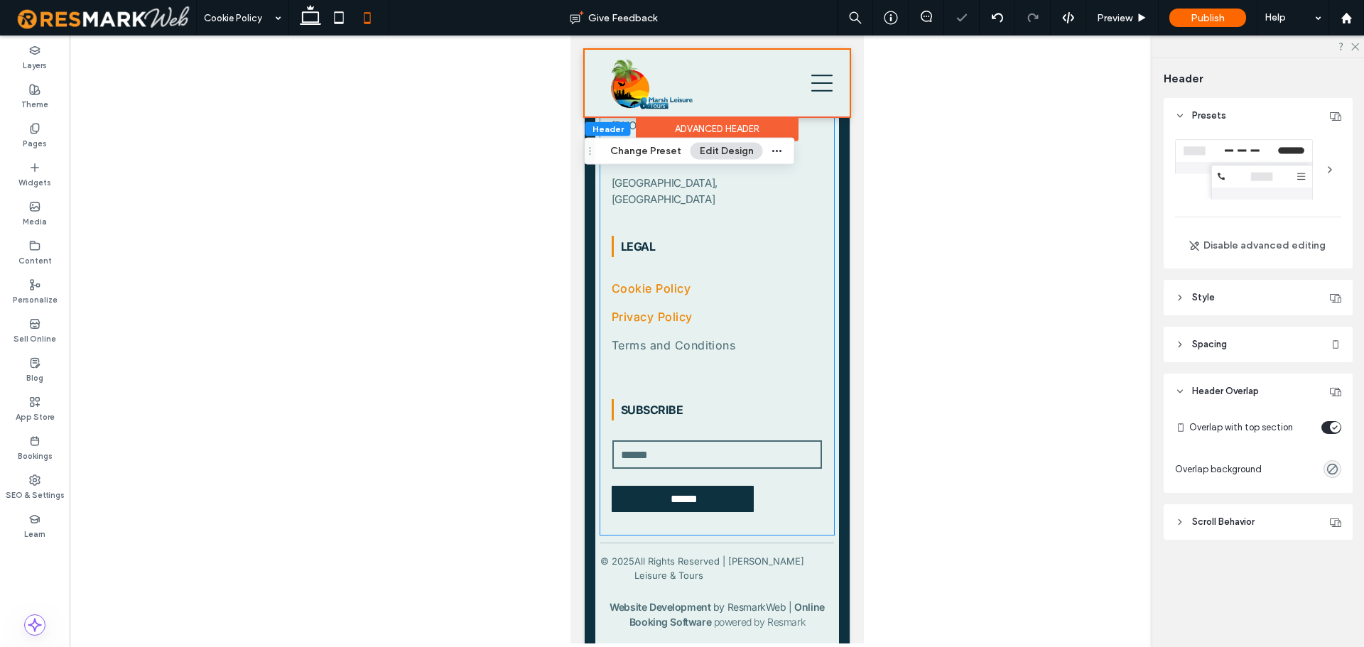
scroll to position [2091, 0]
click at [674, 554] on p "All Rights Reserved | [PERSON_NAME] Leisure & Tours" at bounding box center [734, 568] width 200 height 28
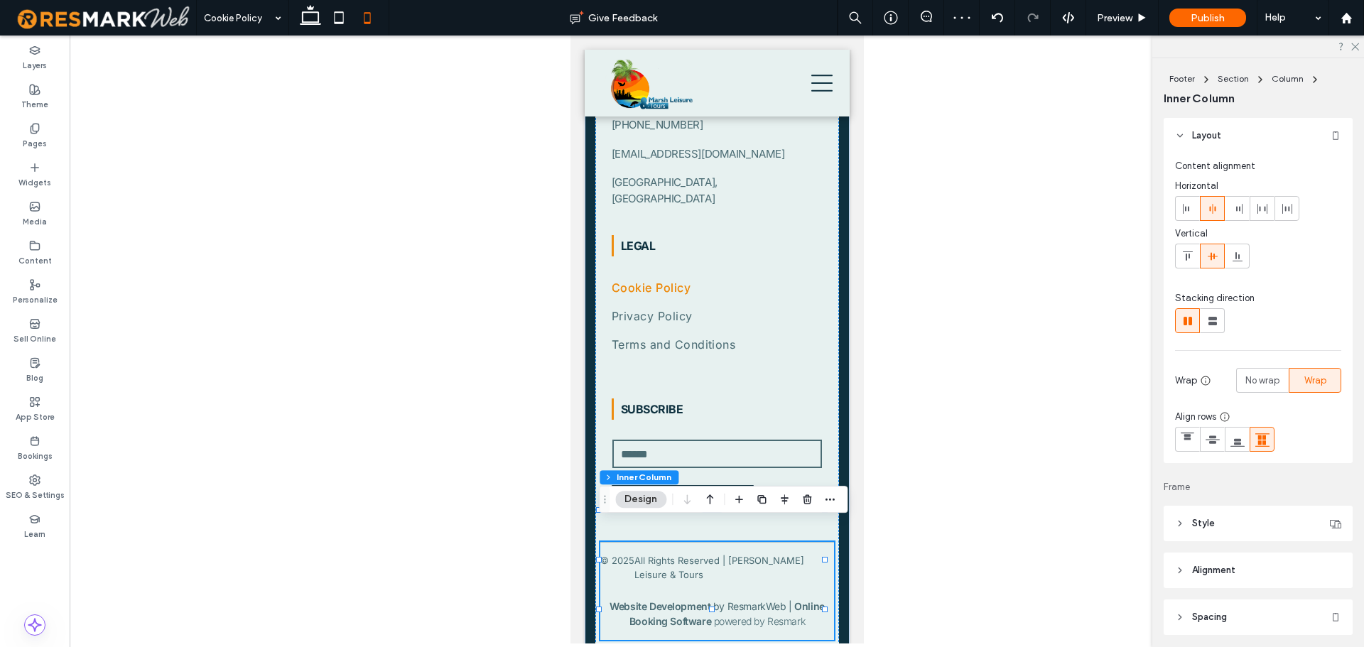
click at [674, 554] on p "All Rights Reserved | [PERSON_NAME] Leisure & Tours" at bounding box center [734, 568] width 200 height 28
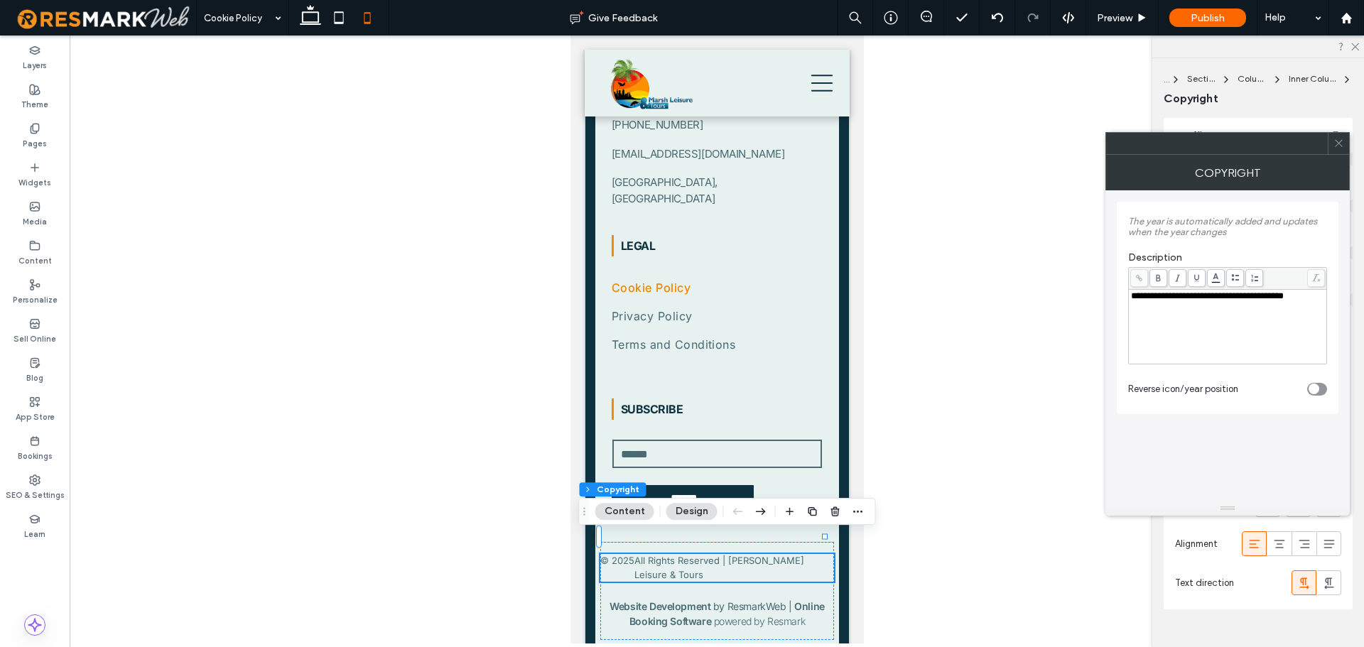
click at [1331, 136] on div at bounding box center [1338, 143] width 21 height 21
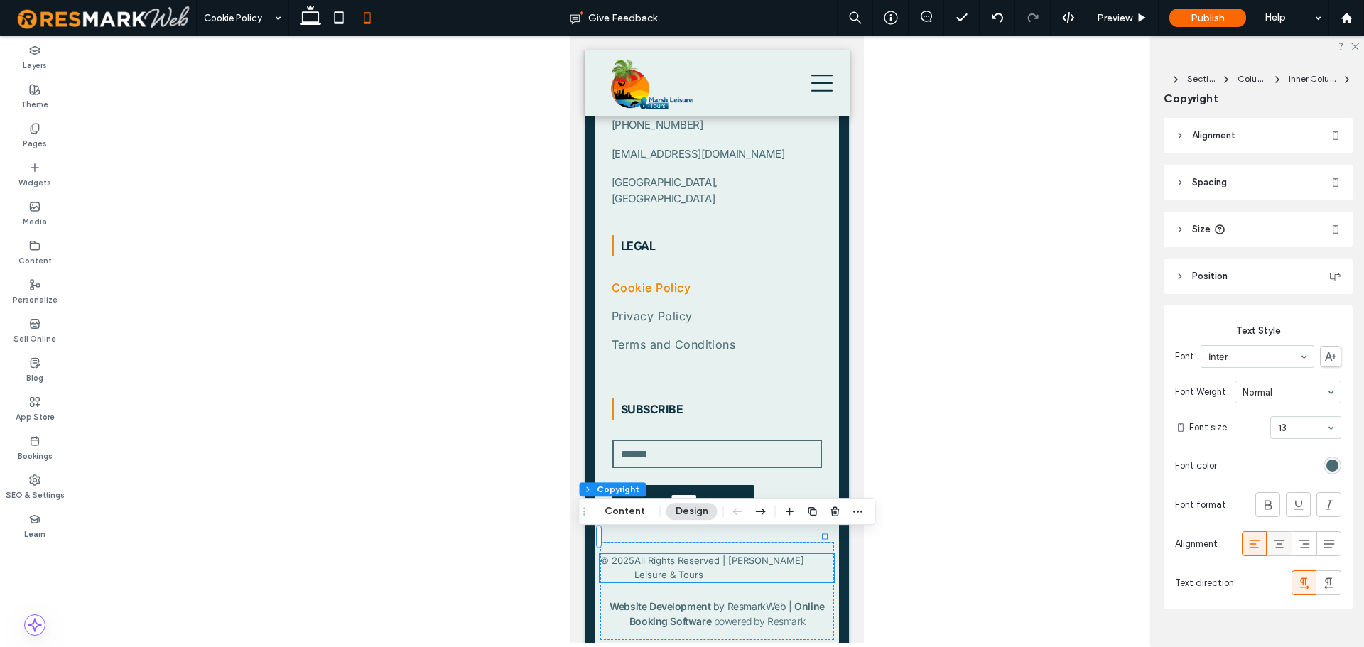
click at [1272, 543] on icon at bounding box center [1279, 544] width 14 height 14
click at [1122, 12] on span "Preview" at bounding box center [1115, 18] width 36 height 12
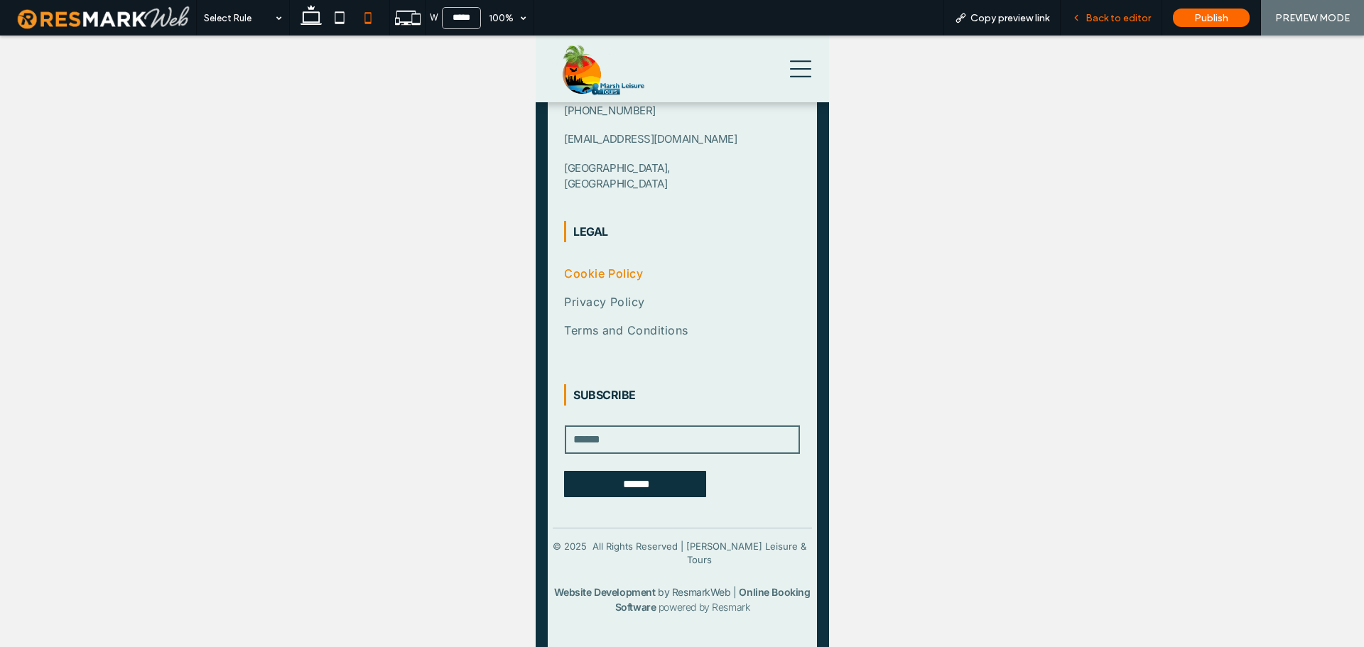
scroll to position [1954, 0]
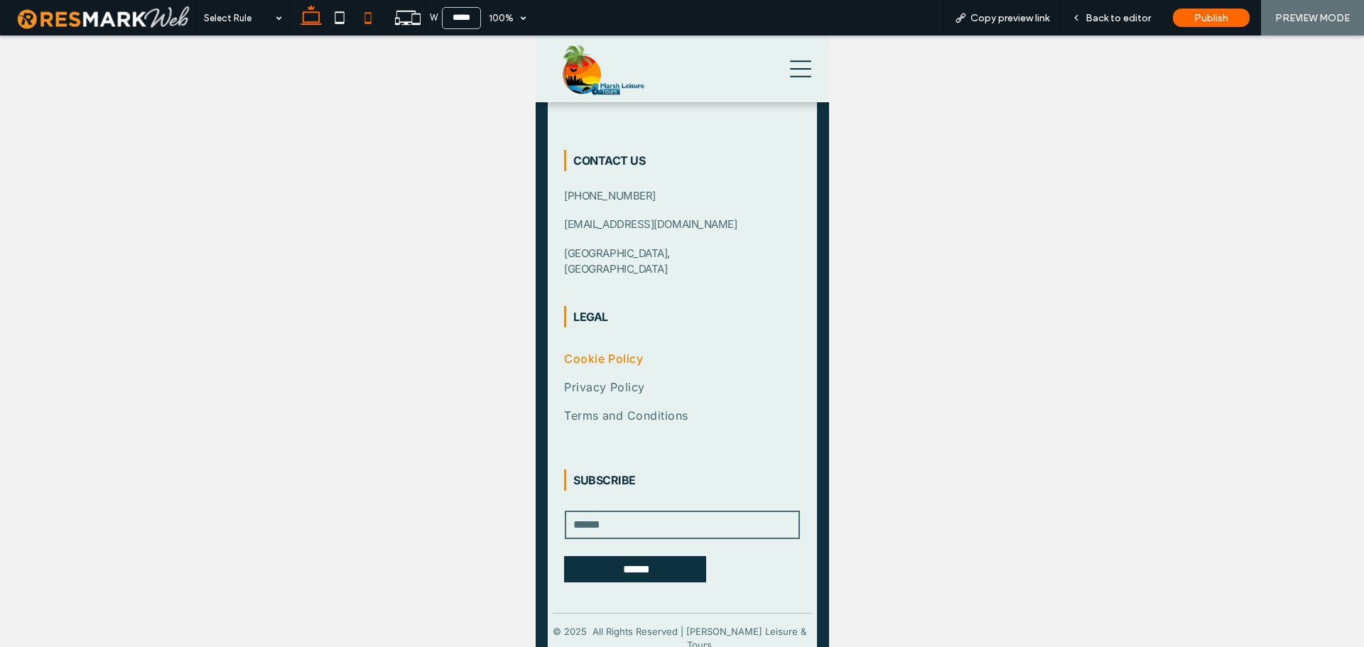
click at [309, 25] on icon at bounding box center [311, 18] width 28 height 28
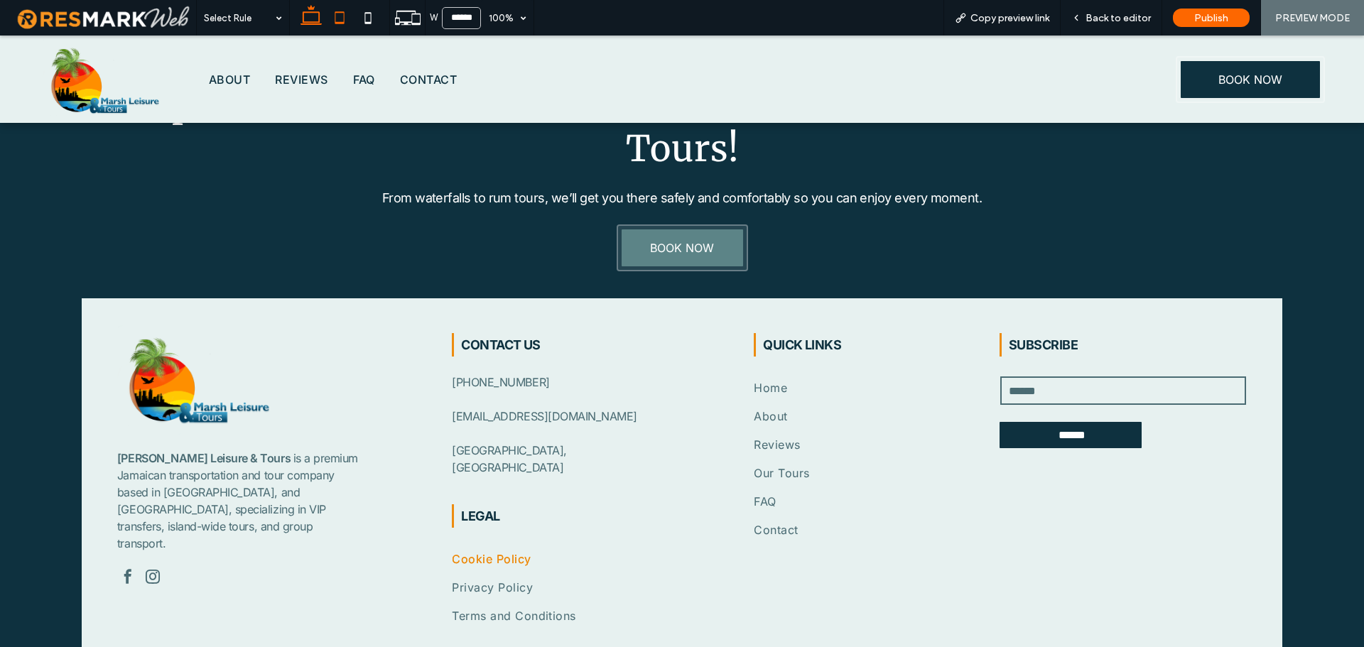
click at [340, 16] on icon at bounding box center [339, 18] width 28 height 28
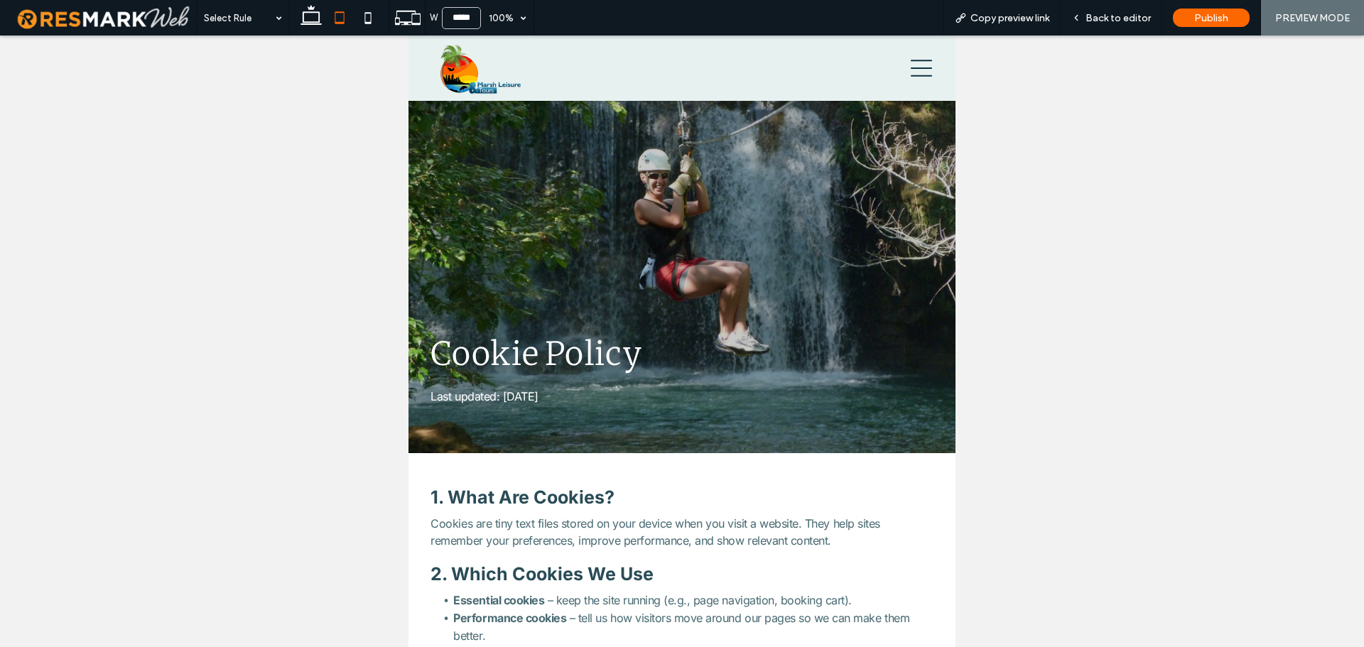
scroll to position [0, 0]
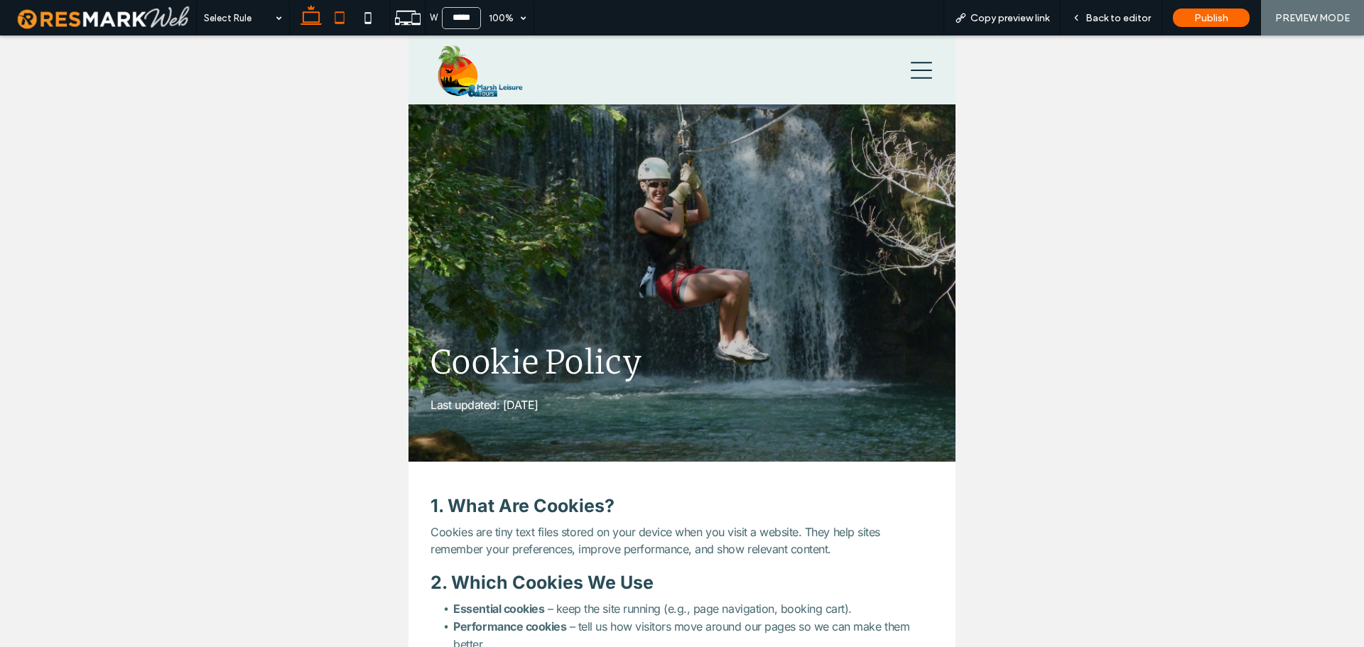
click at [306, 18] on icon at bounding box center [311, 18] width 28 height 28
type input "******"
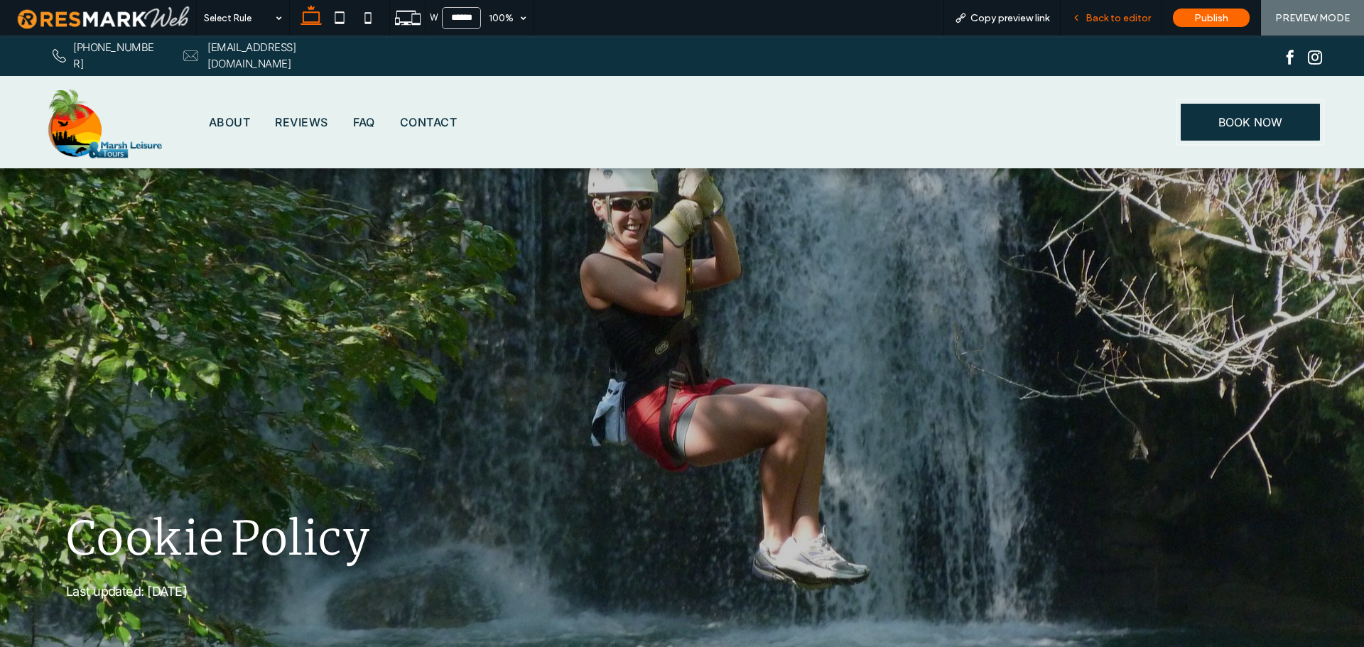
click at [1130, 16] on span "Back to editor" at bounding box center [1117, 18] width 65 height 12
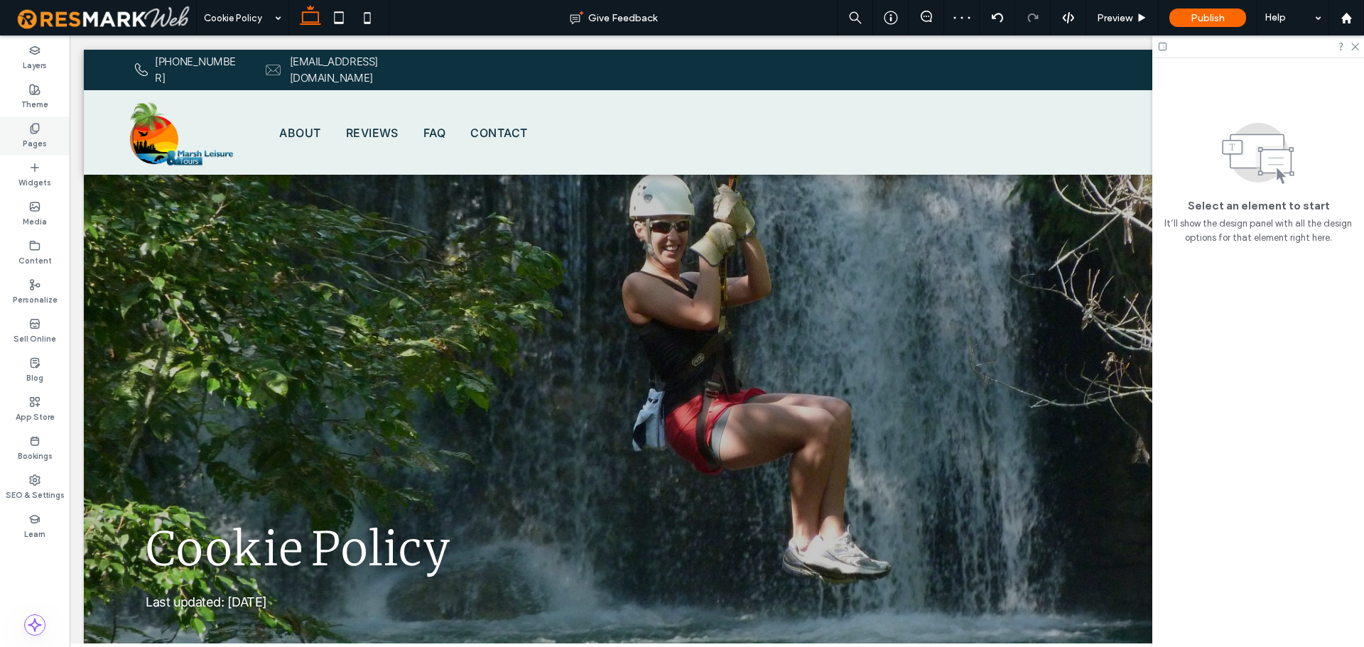
click at [31, 129] on use at bounding box center [35, 128] width 8 height 9
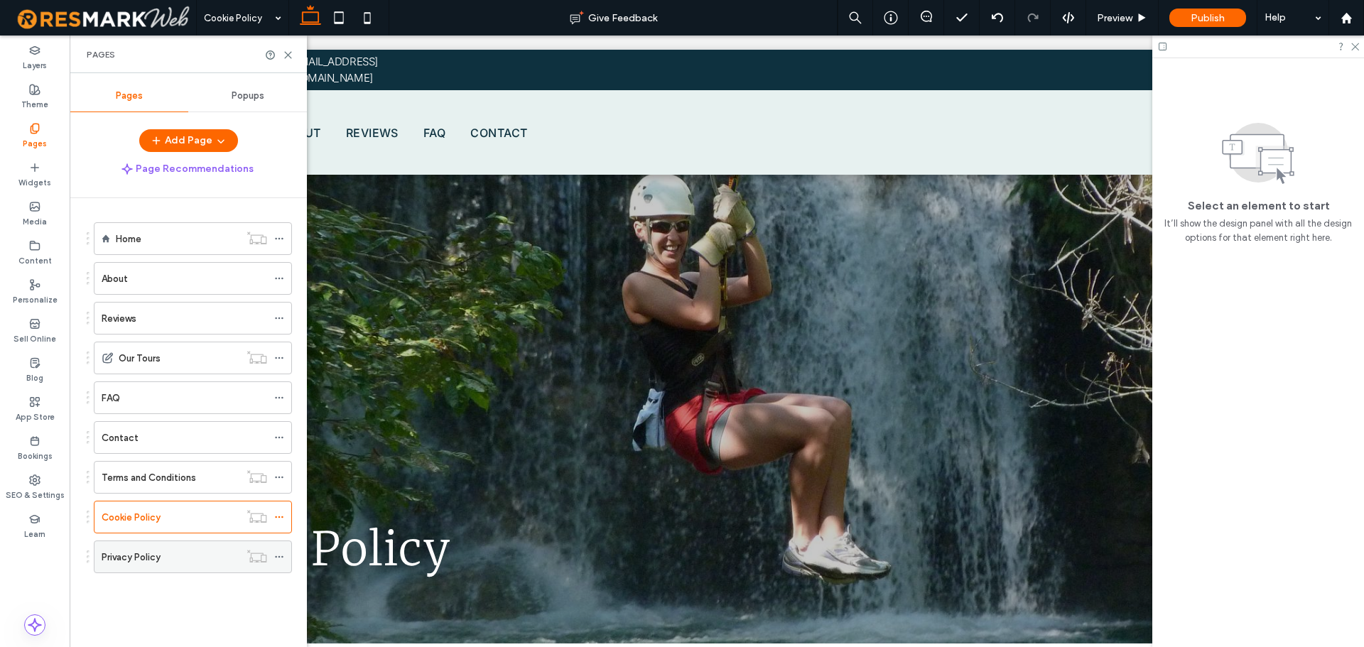
click at [182, 557] on div "Privacy Policy" at bounding box center [171, 557] width 138 height 15
click at [287, 55] on use at bounding box center [288, 55] width 6 height 6
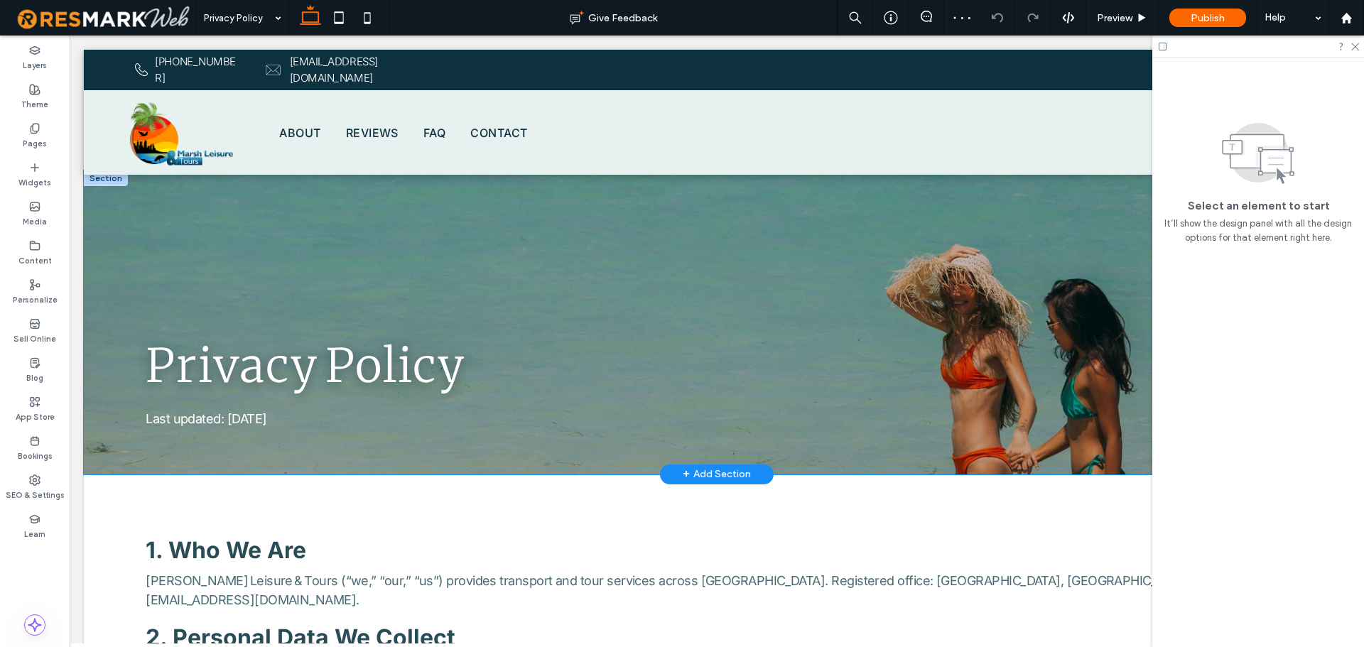
click at [446, 199] on div "Privacy Policy Last updated: 21 July 2025" at bounding box center [717, 322] width 1266 height 304
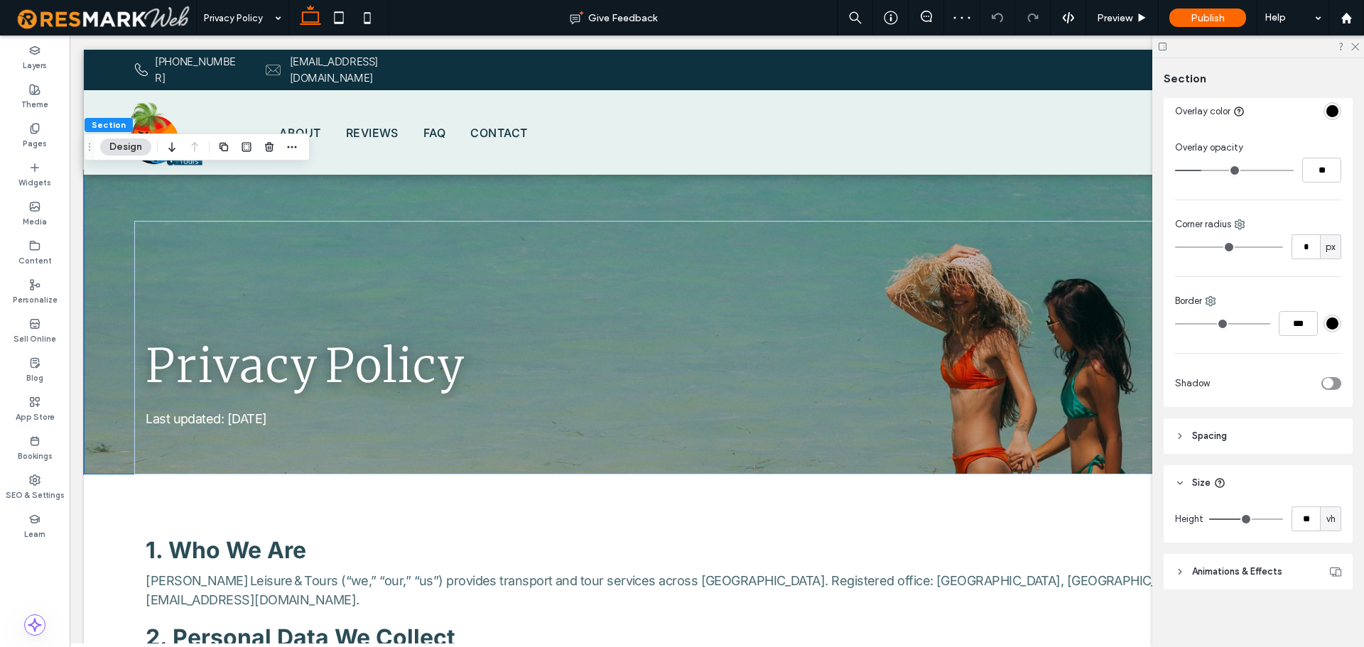
scroll to position [350, 0]
click at [1300, 519] on input "**" at bounding box center [1306, 514] width 28 height 25
type input "***"
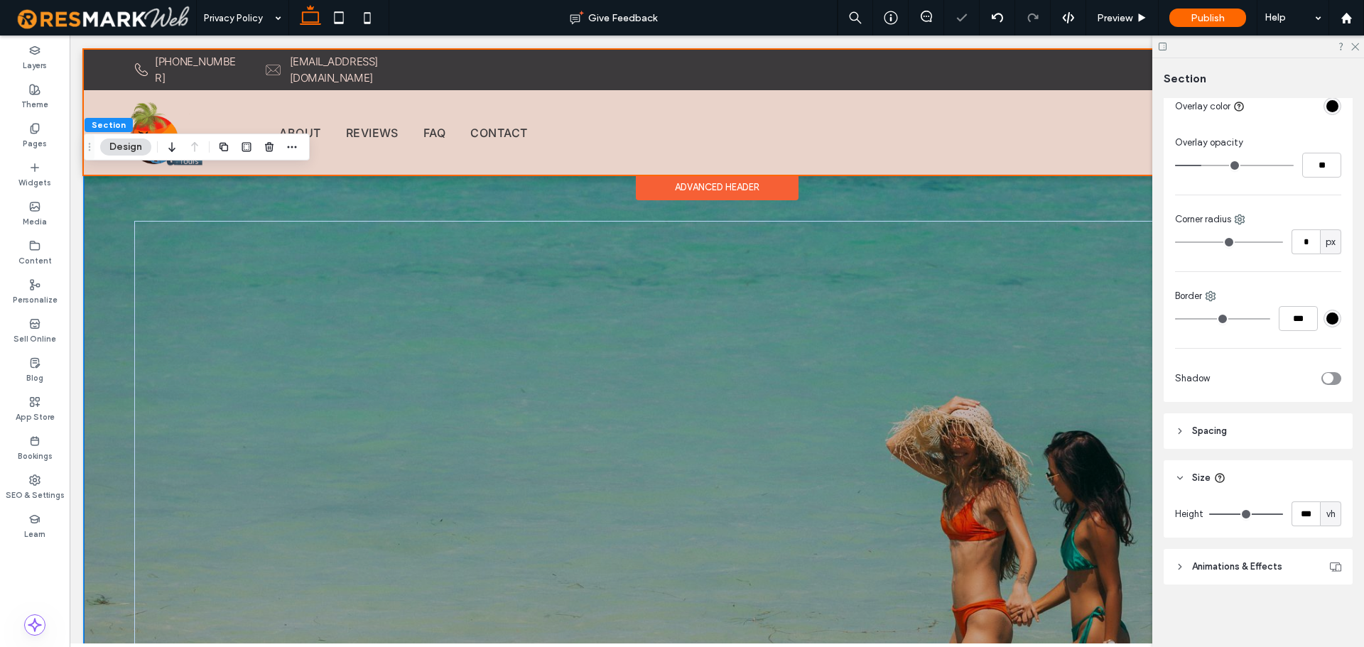
click at [752, 175] on div "Advanced Header" at bounding box center [717, 188] width 163 height 26
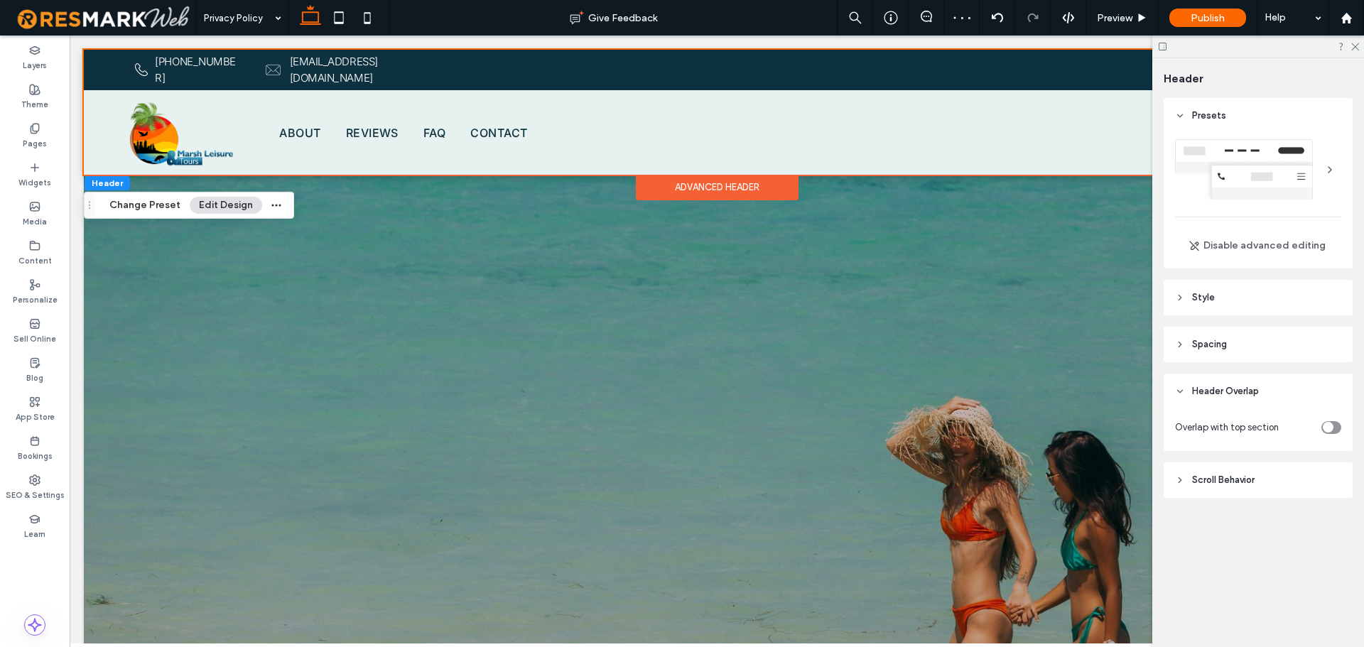
click at [1333, 423] on div "toggle" at bounding box center [1328, 427] width 11 height 11
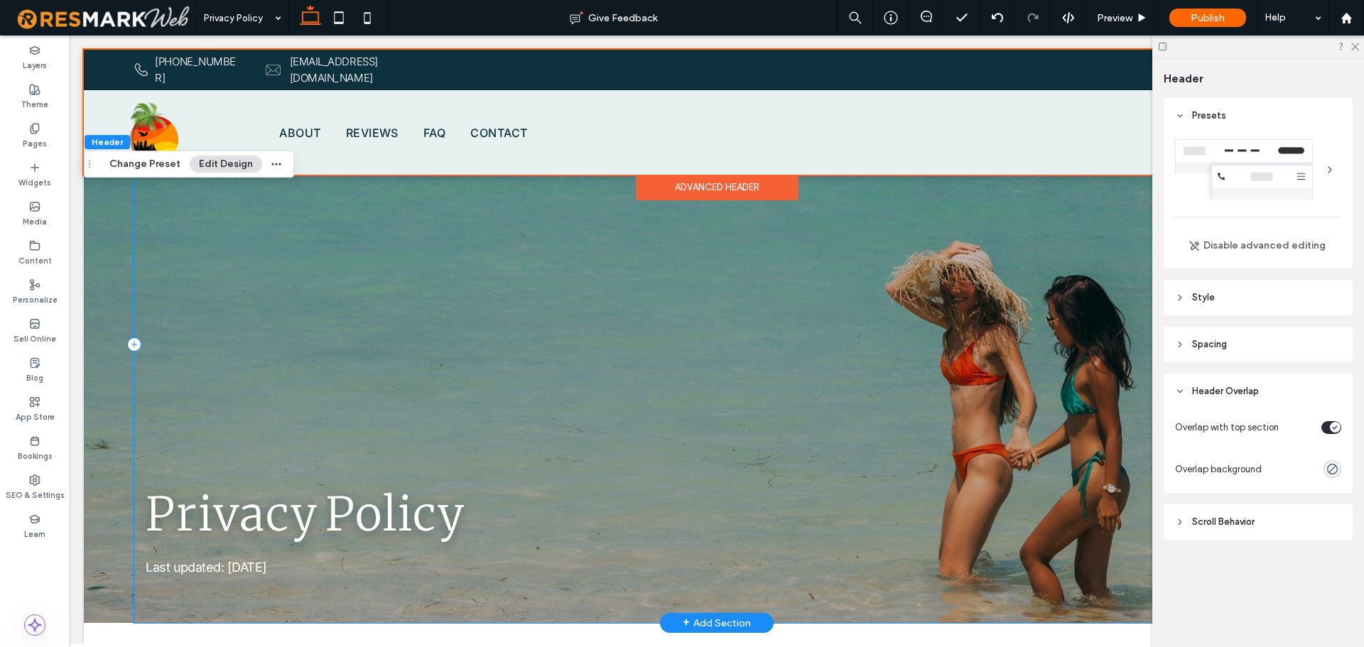
scroll to position [0, 0]
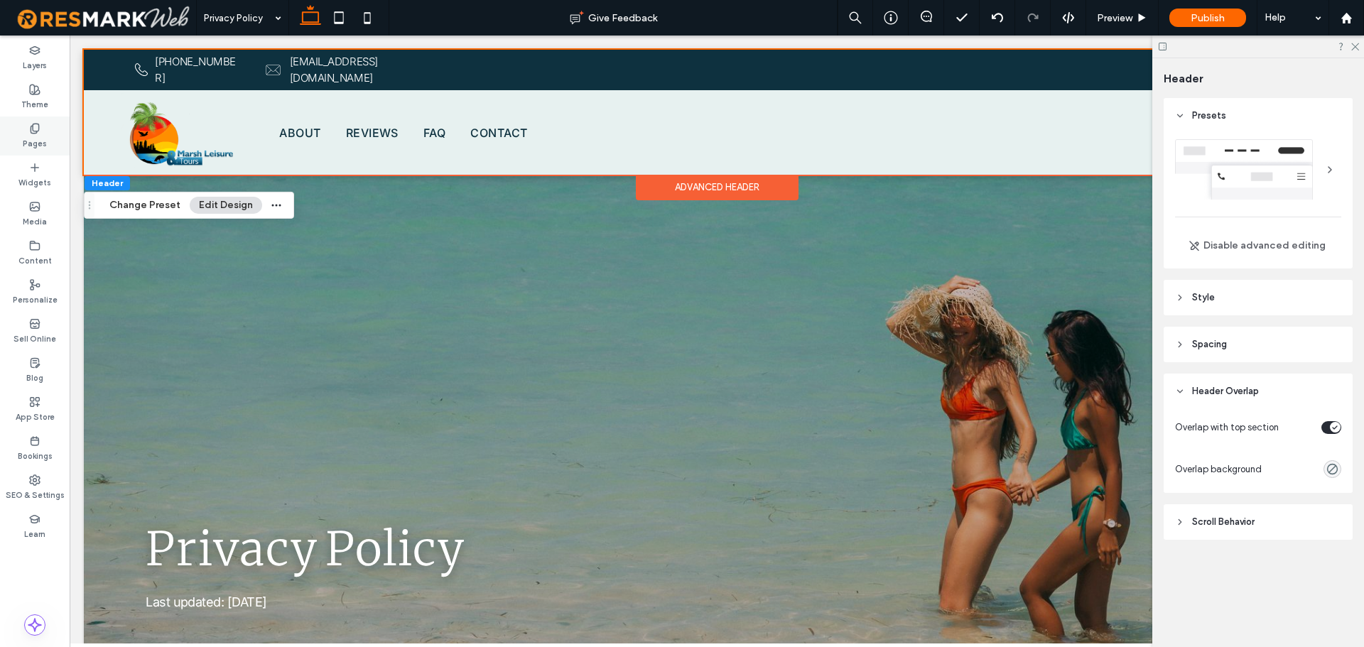
click at [40, 129] on div "Pages" at bounding box center [35, 136] width 70 height 39
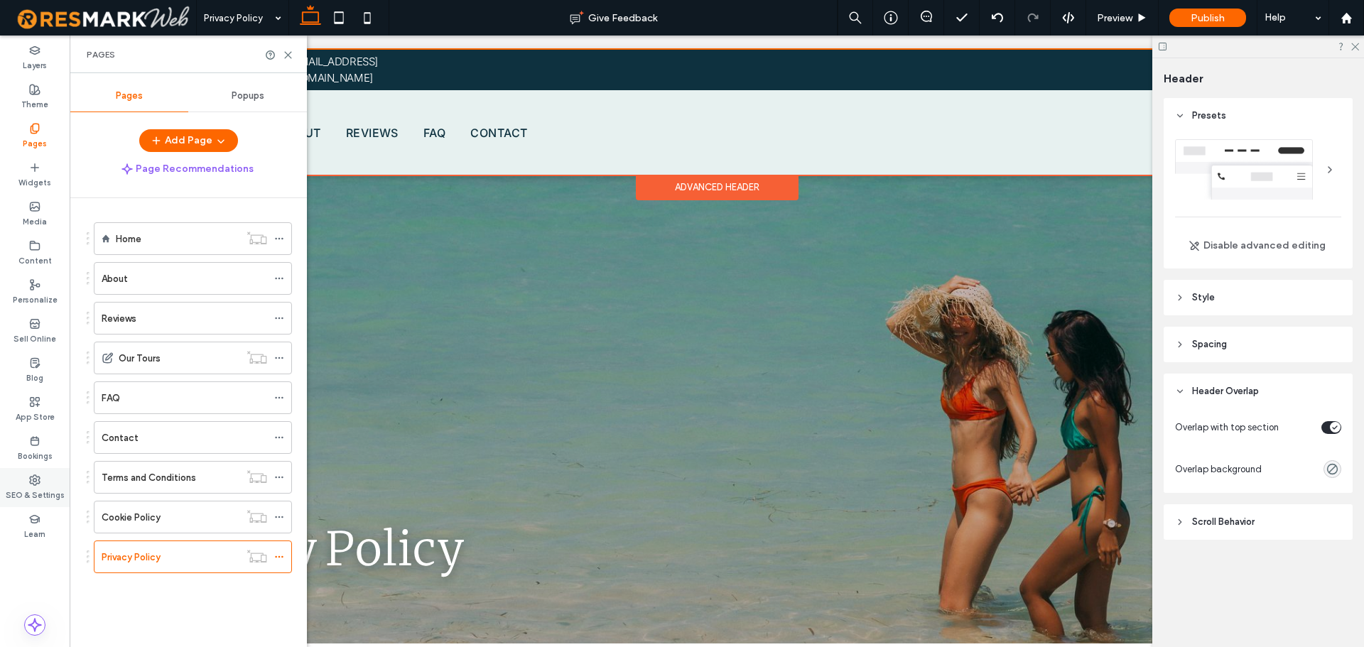
click at [16, 492] on label "SEO & Settings" at bounding box center [35, 494] width 59 height 16
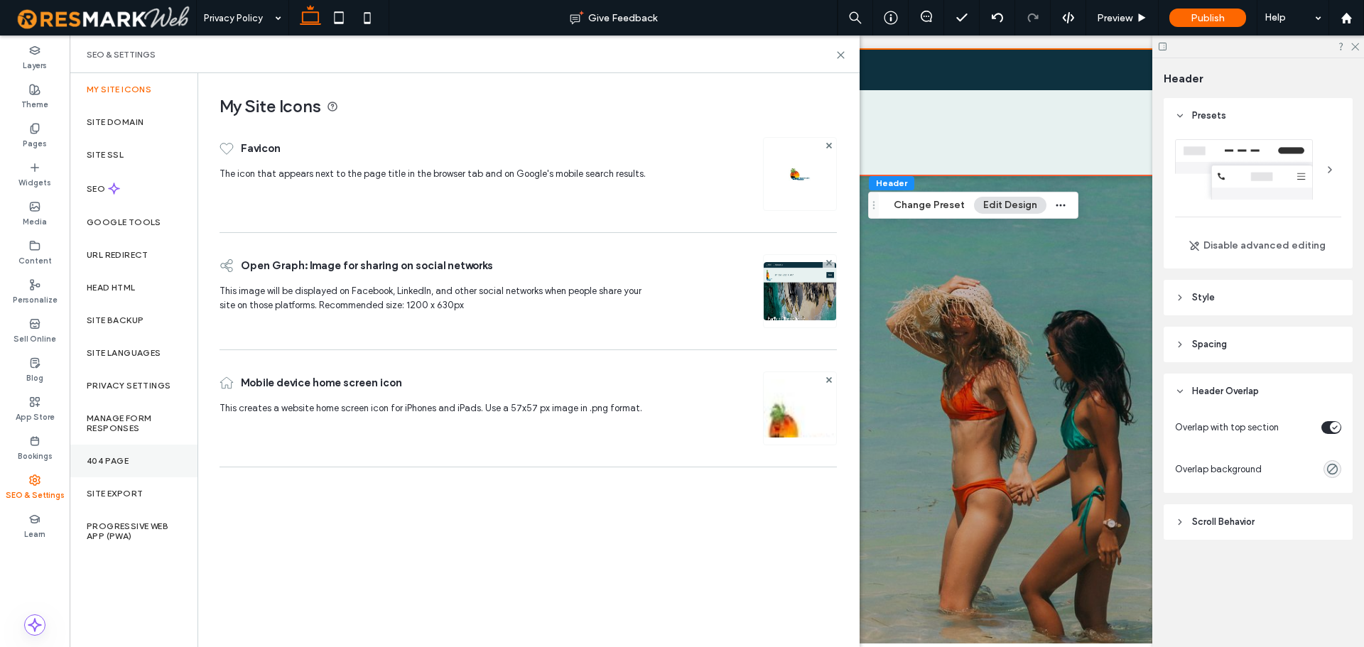
click at [124, 466] on div "404 Page" at bounding box center [134, 461] width 128 height 33
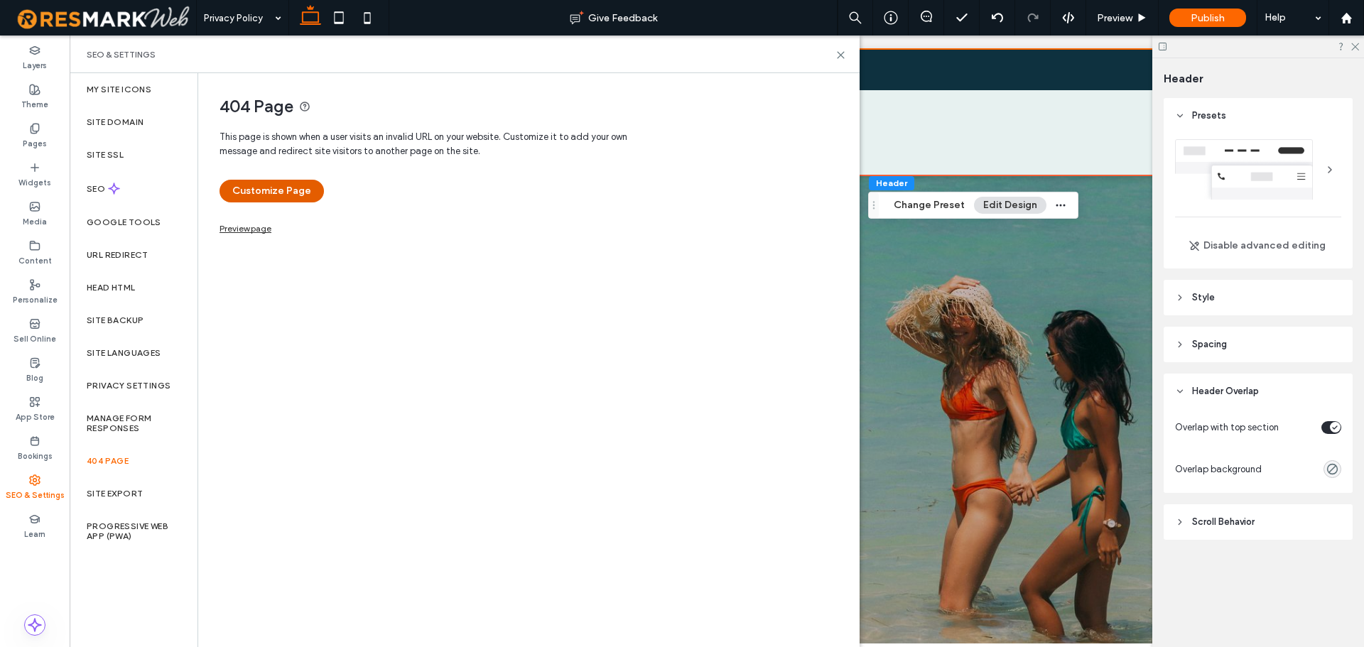
click at [283, 188] on button "Customize Page" at bounding box center [272, 191] width 104 height 23
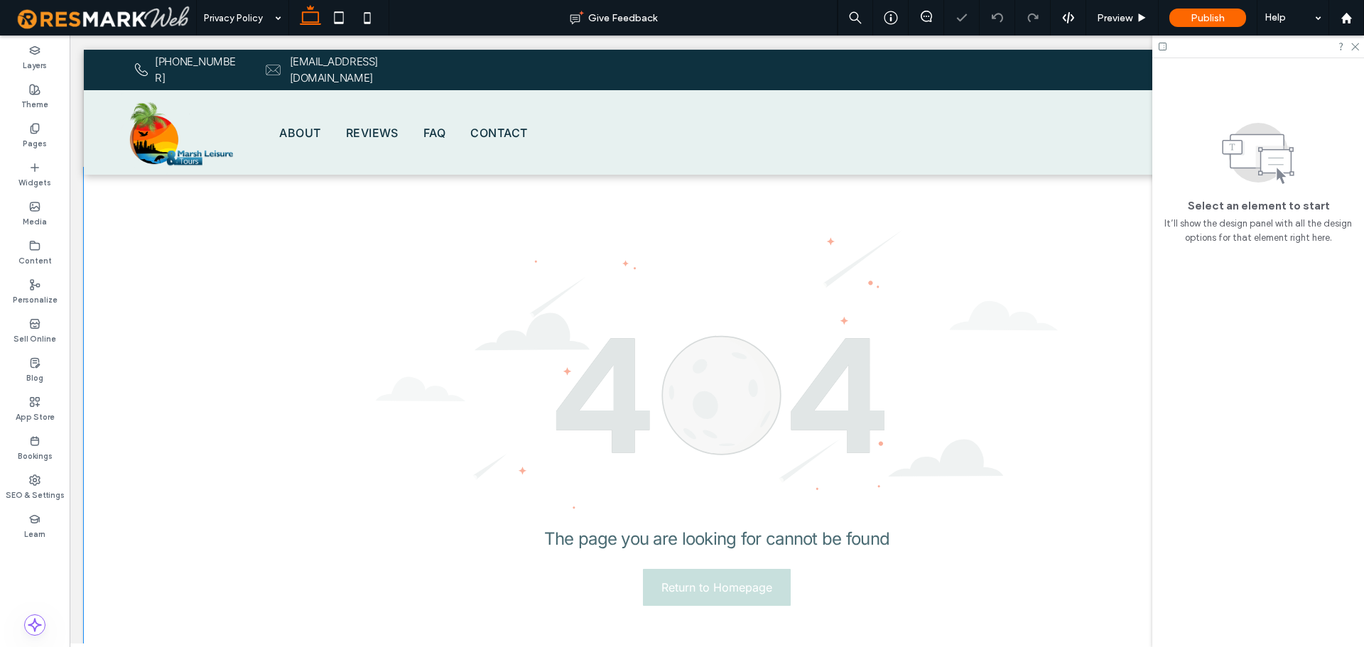
scroll to position [1, 0]
click at [130, 226] on div "The page you are looking for cannot be found Return to Homepage" at bounding box center [717, 417] width 1266 height 500
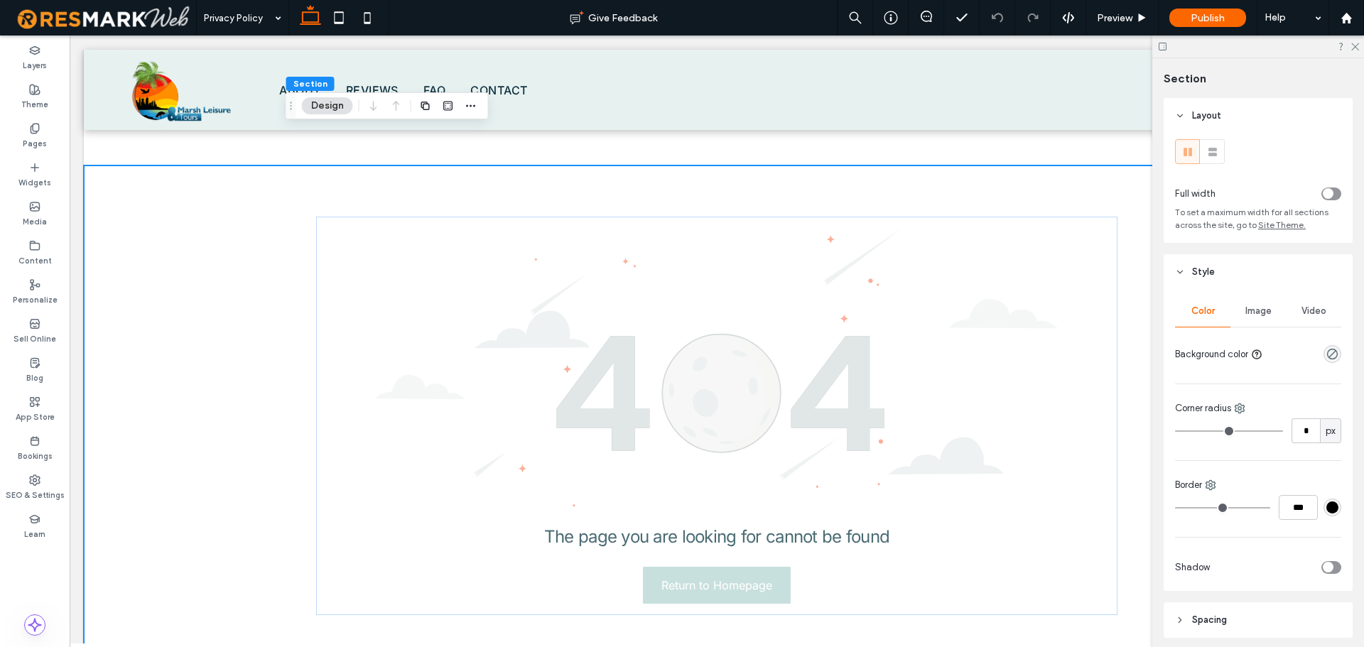
scroll to position [0, 0]
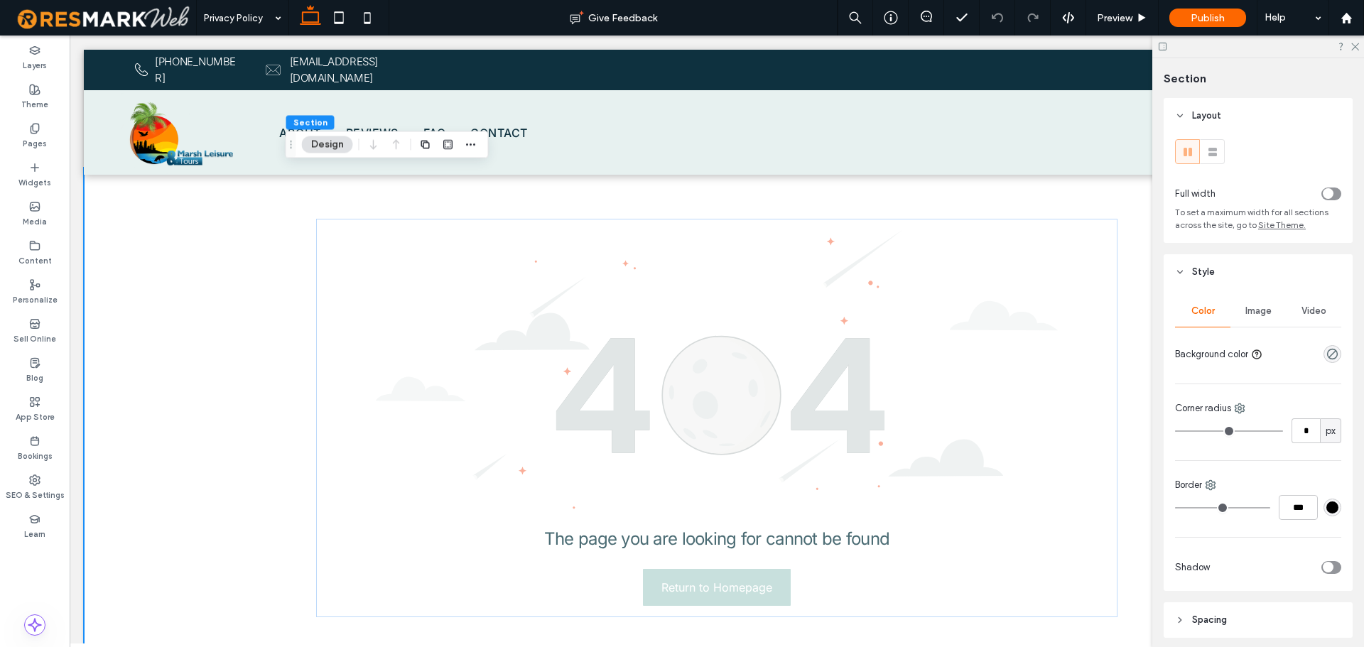
click at [1257, 318] on div "Image" at bounding box center [1257, 311] width 55 height 31
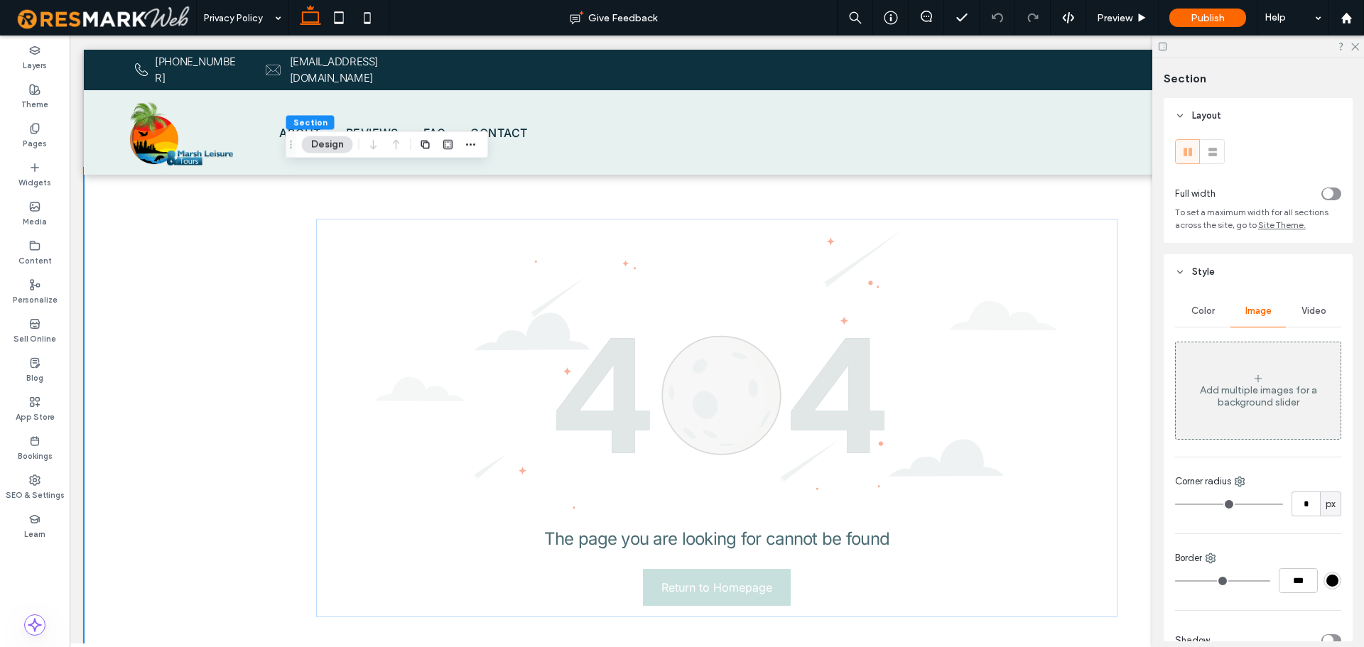
click at [1244, 417] on div "Add multiple images for a background slider" at bounding box center [1258, 391] width 165 height 94
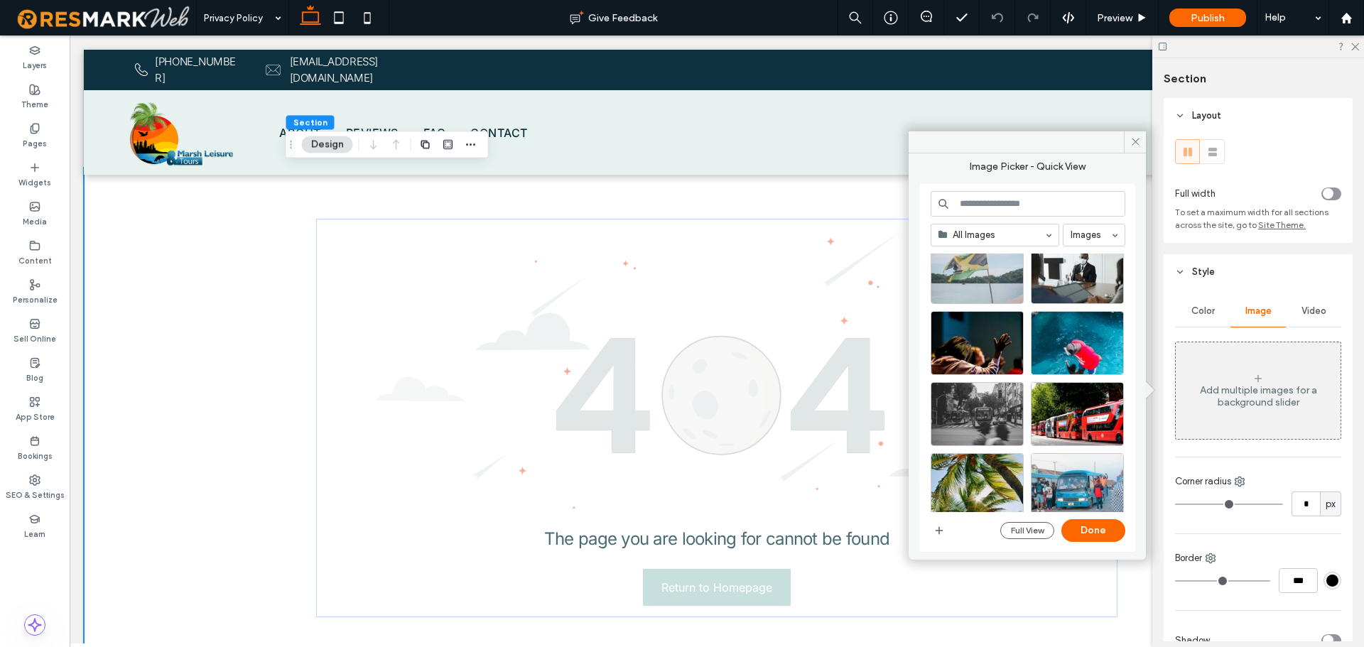
scroll to position [1054, 0]
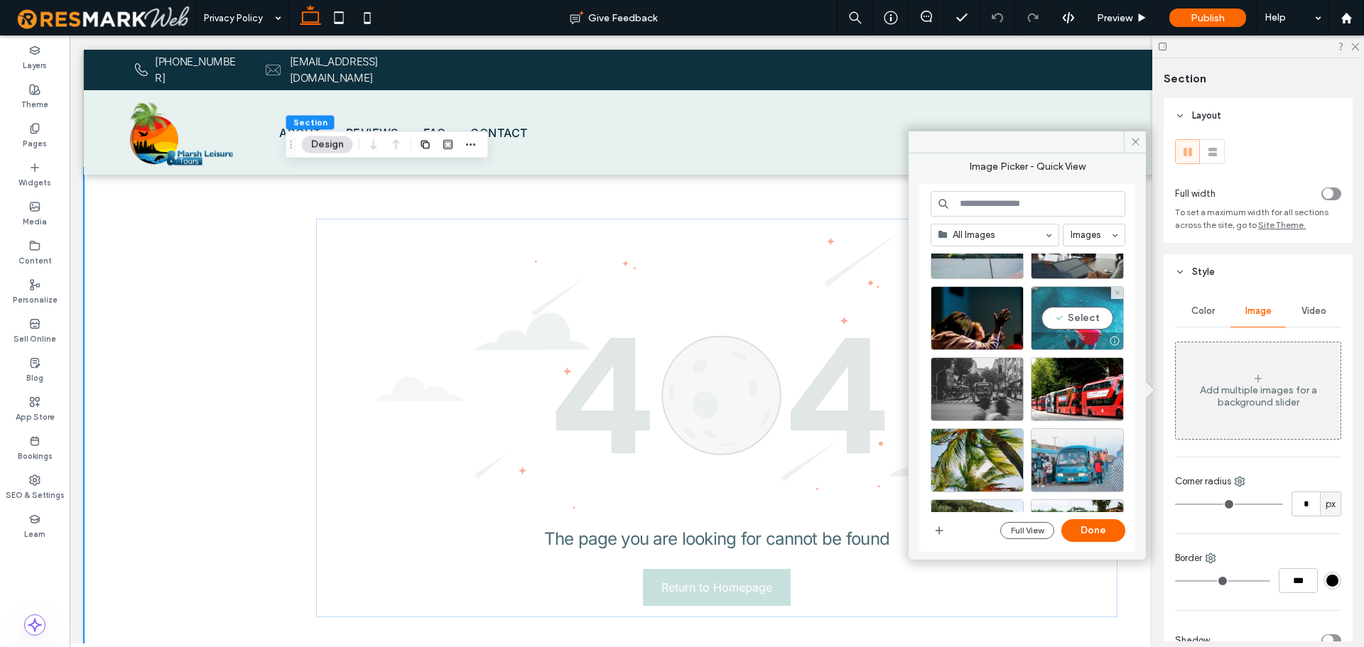
click at [1085, 323] on div "Select" at bounding box center [1077, 318] width 93 height 64
click at [1086, 532] on button "Done" at bounding box center [1093, 530] width 64 height 23
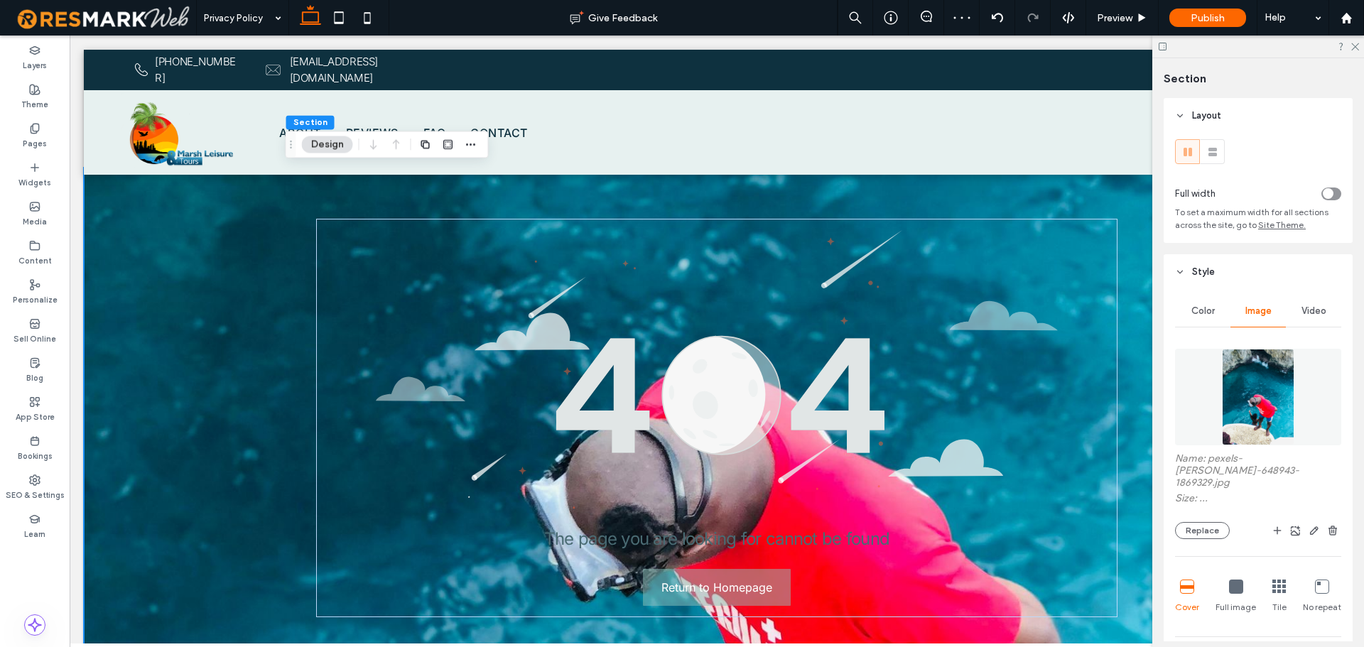
click at [1200, 527] on div "Name: pexels-calandra-648943-1869329.jpg Size: ... Replace Cover Full image Til…" at bounding box center [1258, 570] width 166 height 456
click at [1200, 526] on button "Replace" at bounding box center [1202, 530] width 55 height 17
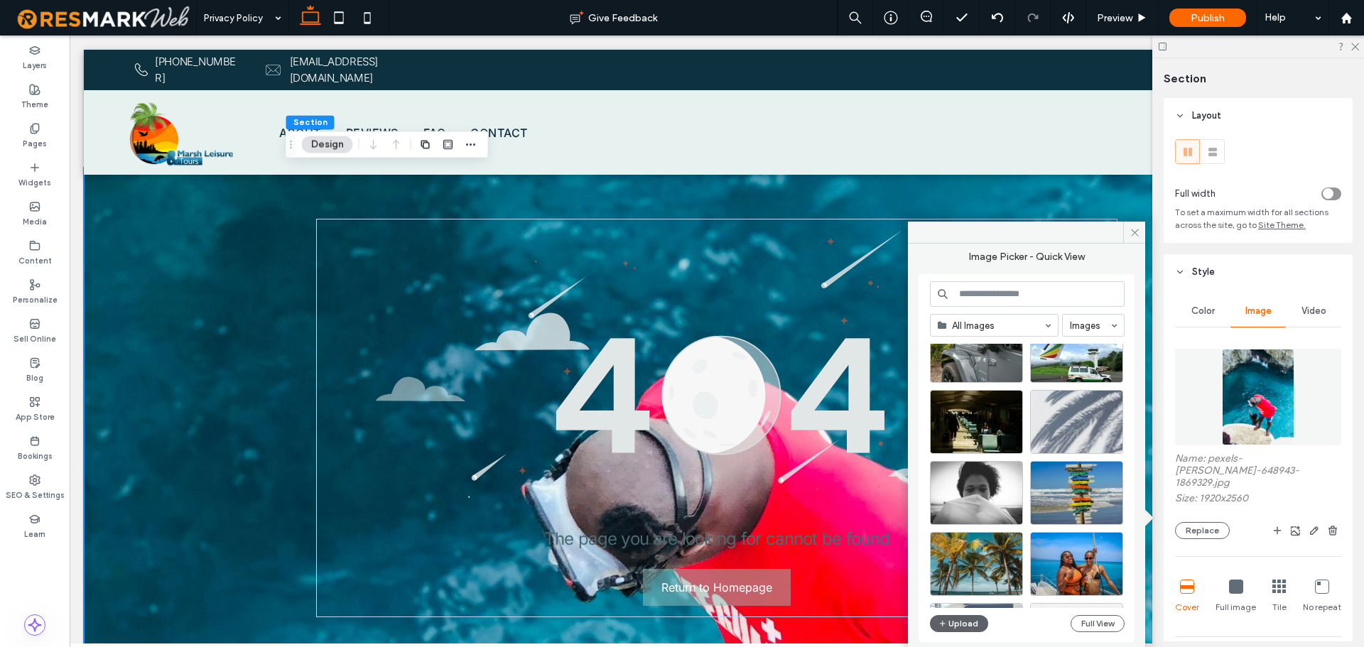
scroll to position [1391, 0]
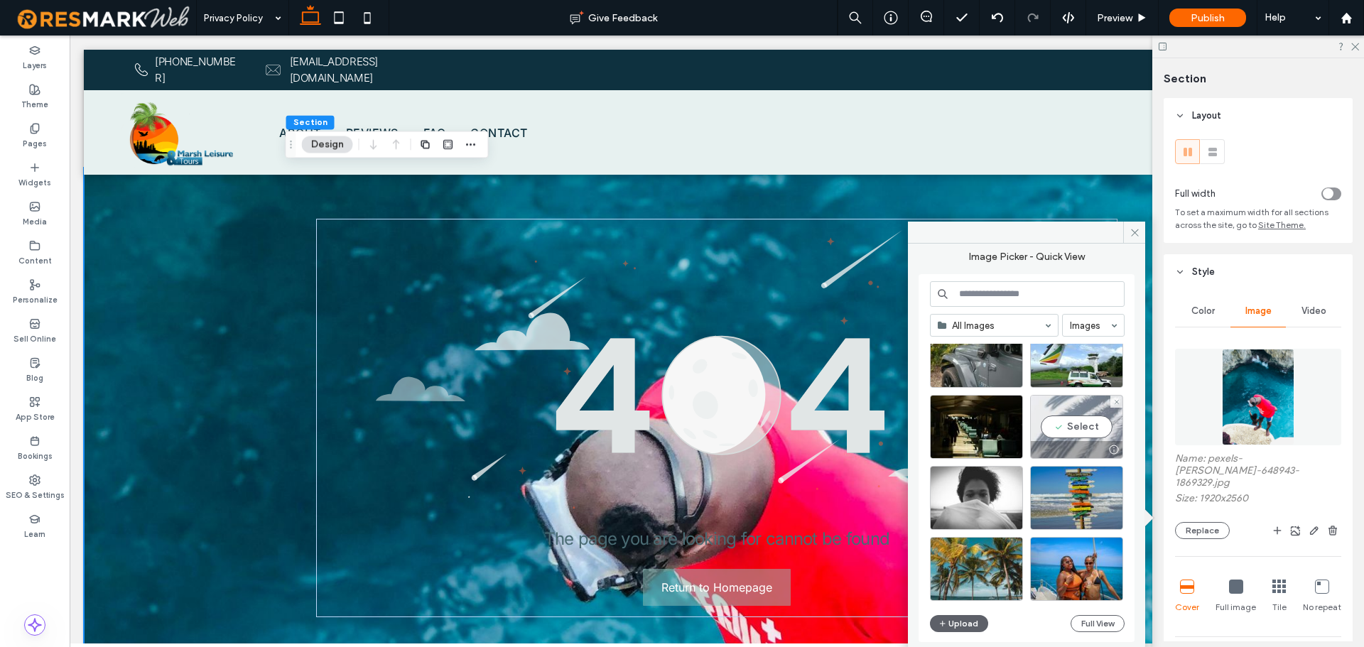
click at [1073, 410] on div "Select" at bounding box center [1076, 427] width 93 height 64
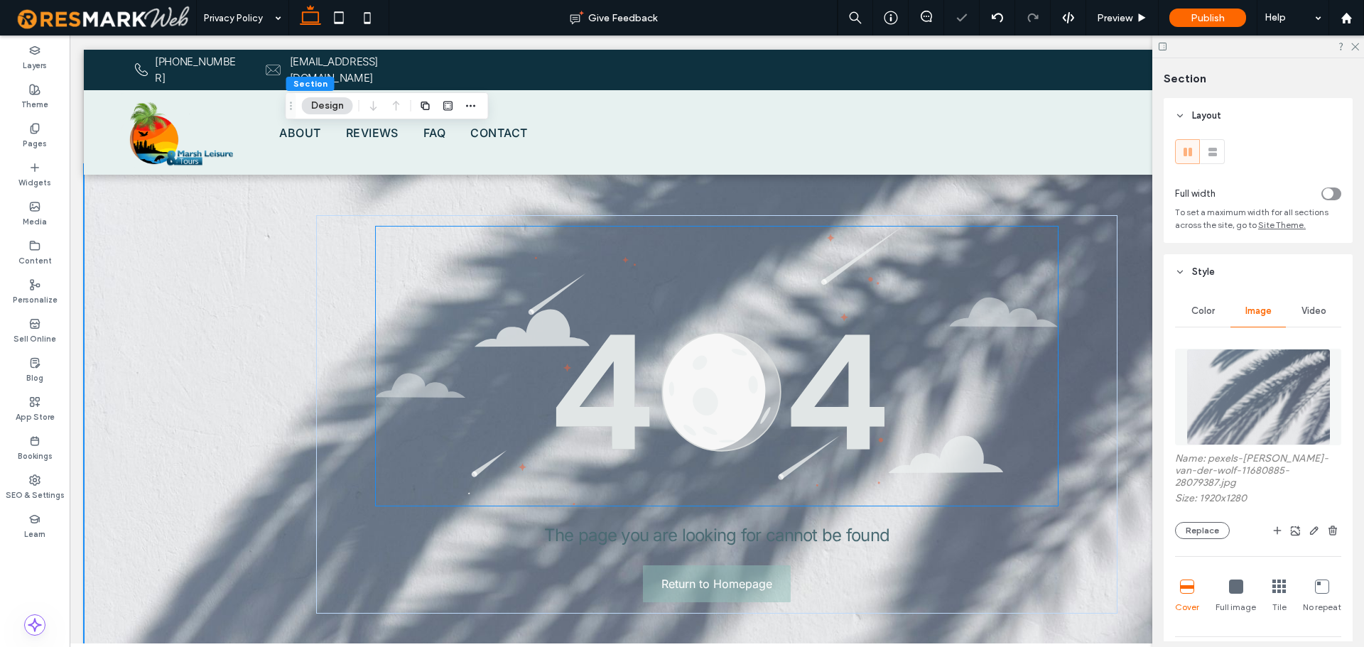
scroll to position [0, 0]
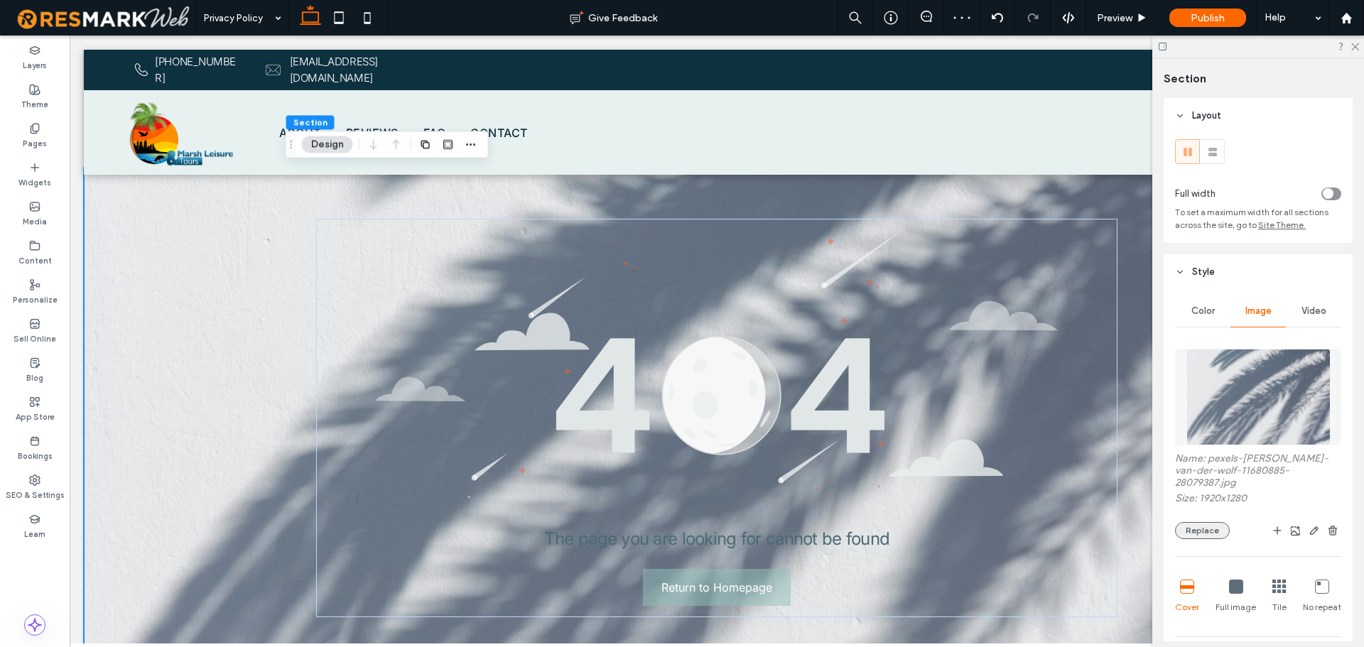
click at [1198, 522] on button "Replace" at bounding box center [1202, 530] width 55 height 17
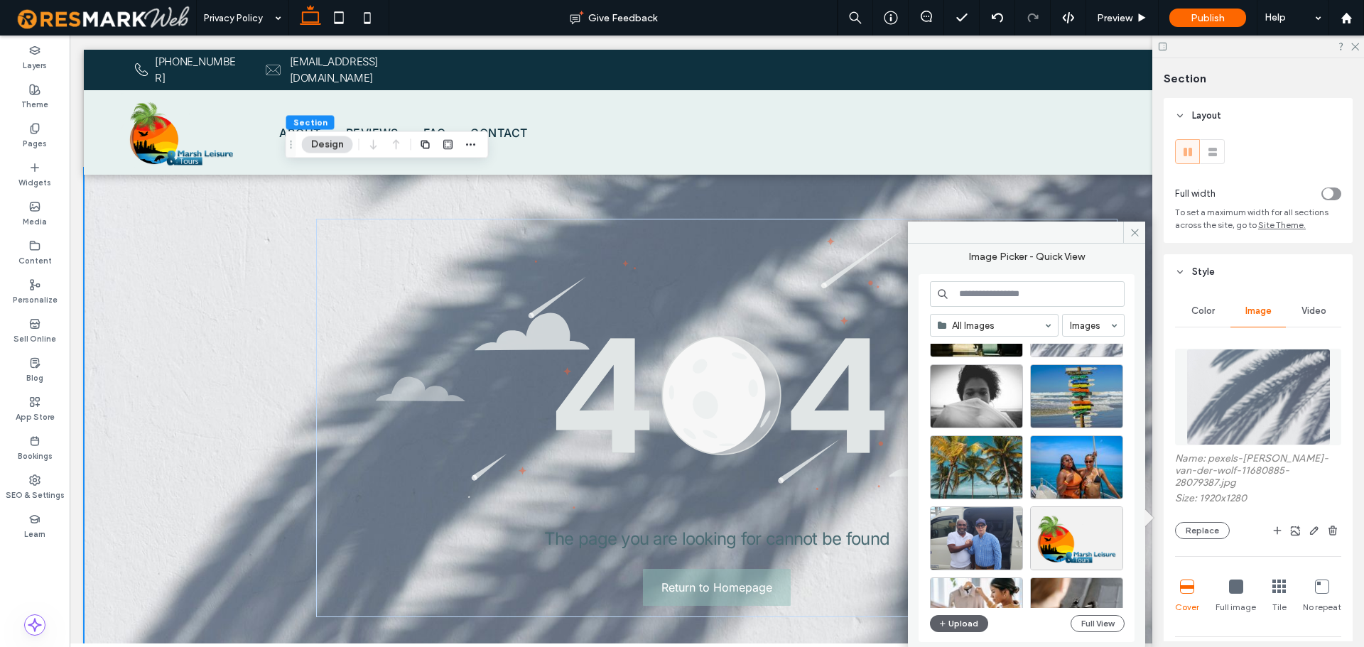
scroll to position [1475, 0]
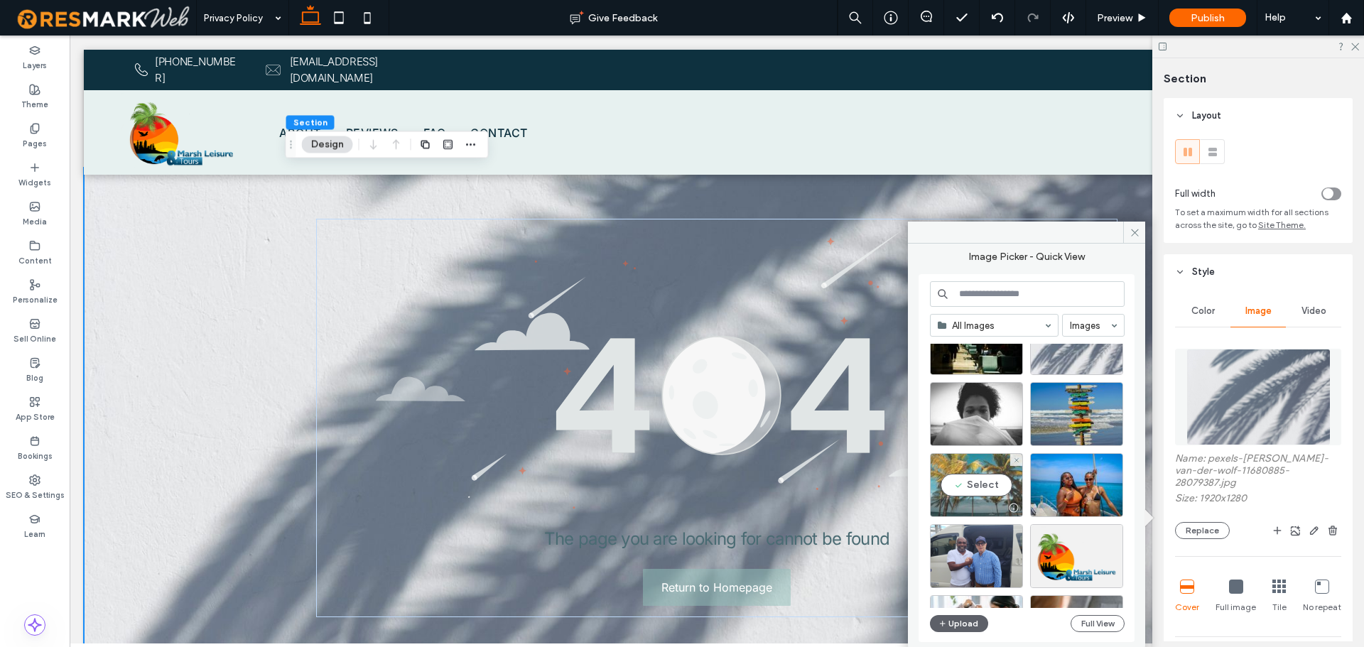
click at [990, 475] on div "Select" at bounding box center [976, 485] width 93 height 64
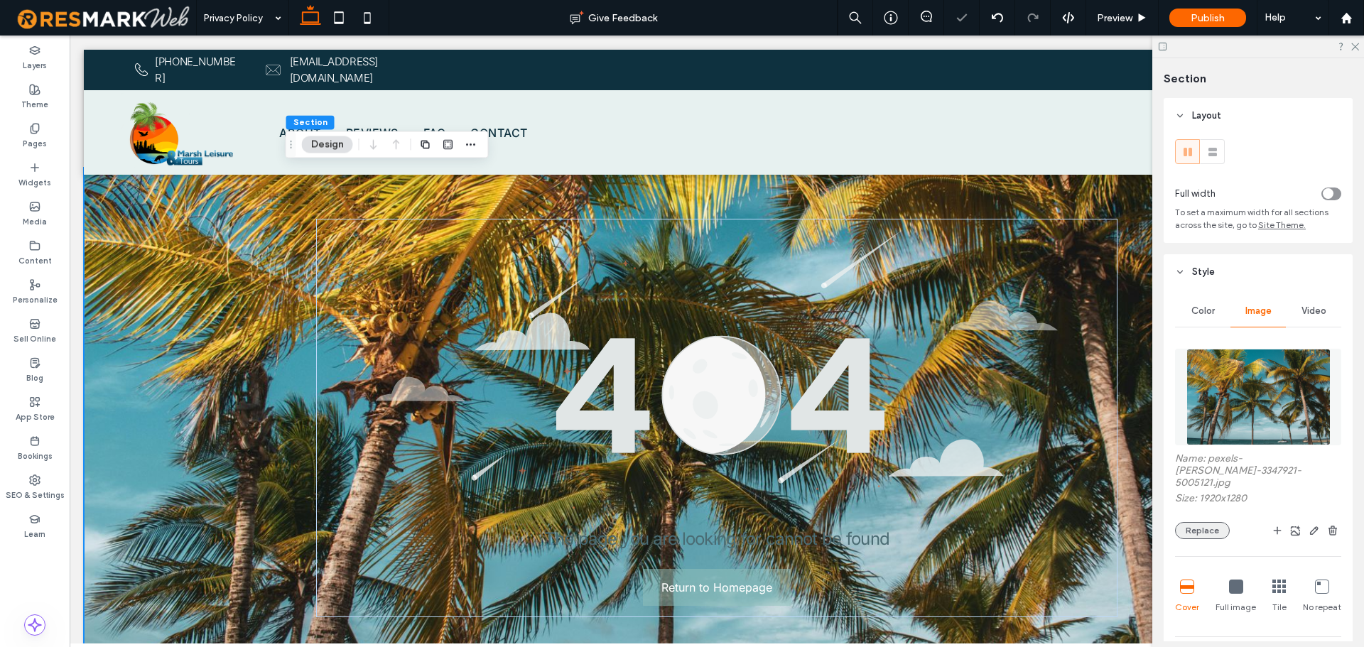
click at [1213, 522] on button "Replace" at bounding box center [1202, 530] width 55 height 17
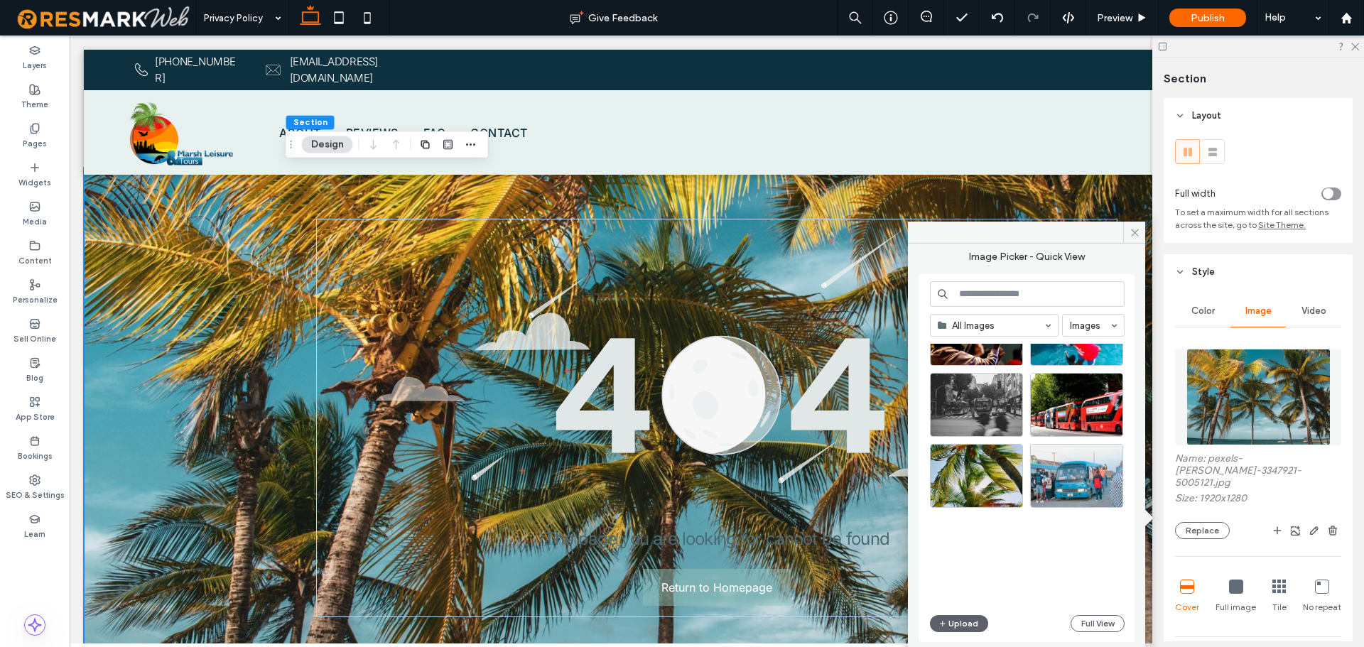
scroll to position [1178, 0]
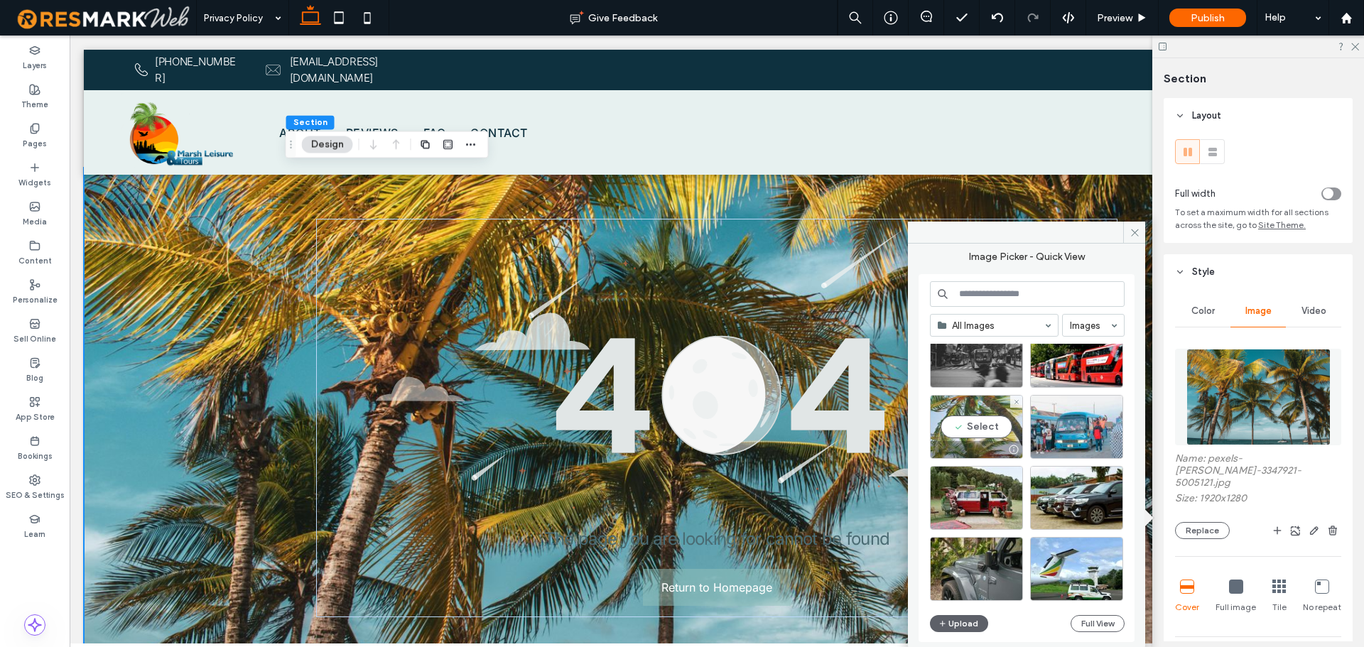
click at [994, 423] on div "Select" at bounding box center [976, 427] width 93 height 64
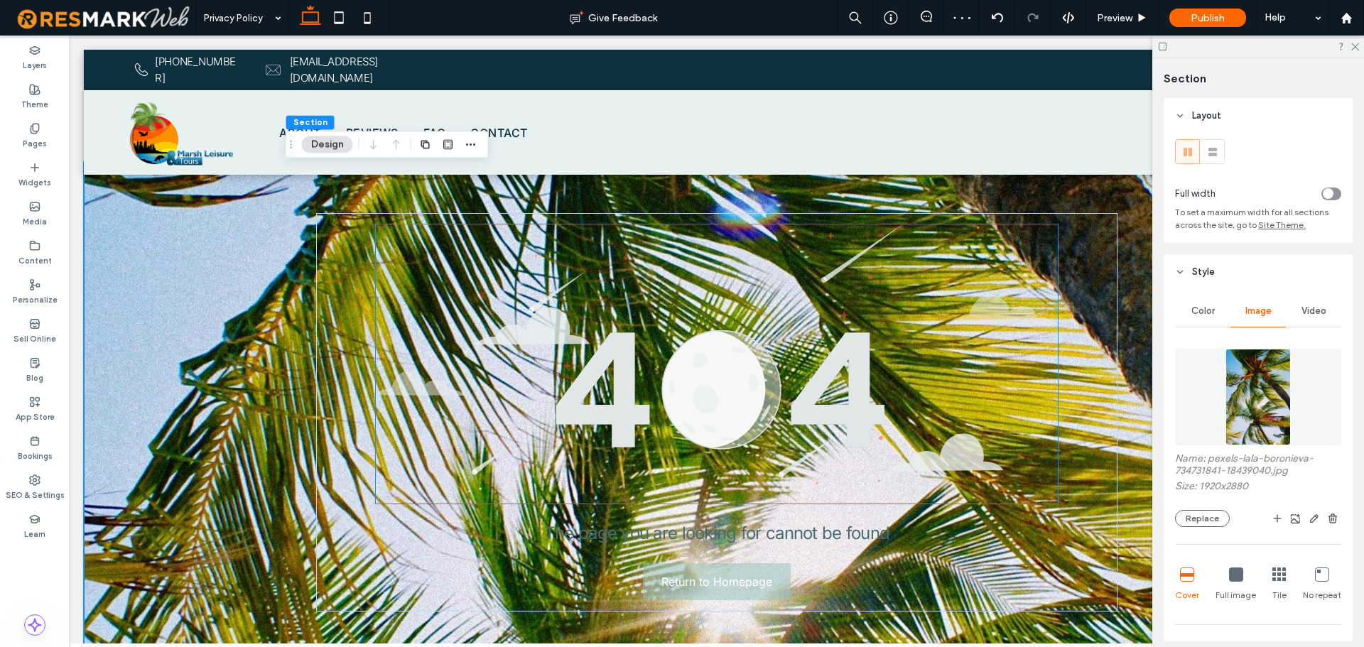
scroll to position [0, 0]
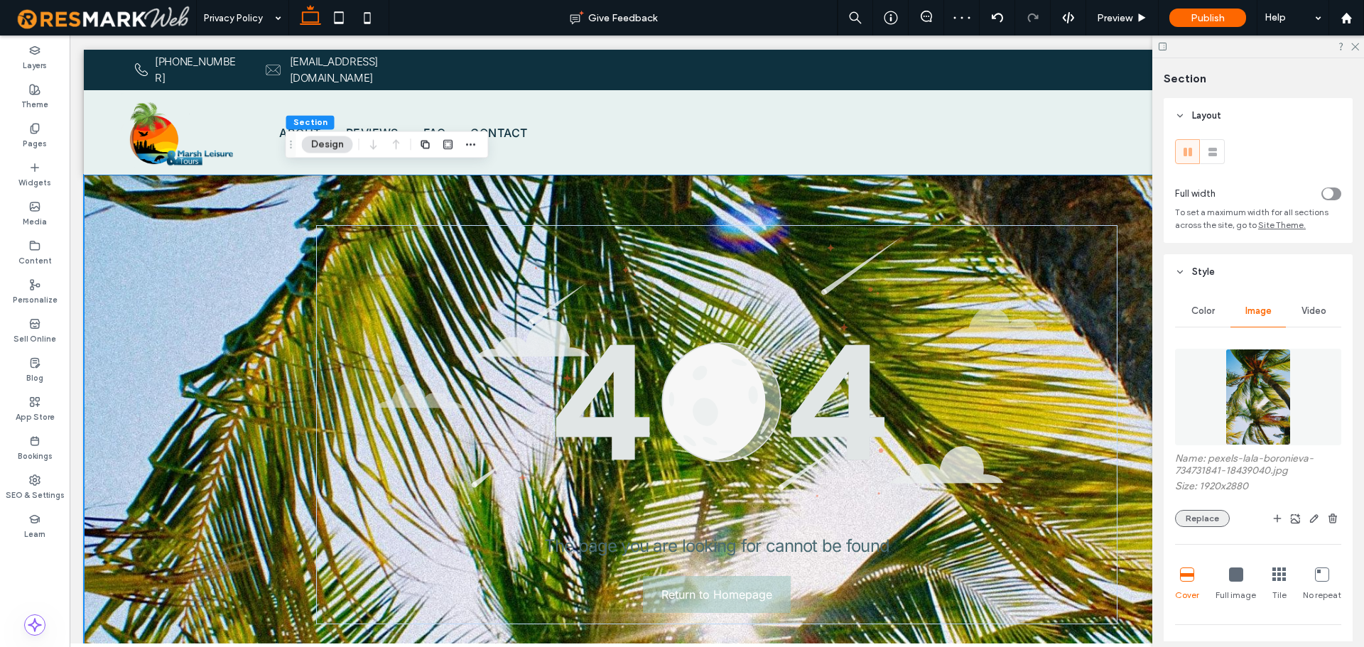
click at [1186, 514] on button "Replace" at bounding box center [1202, 518] width 55 height 17
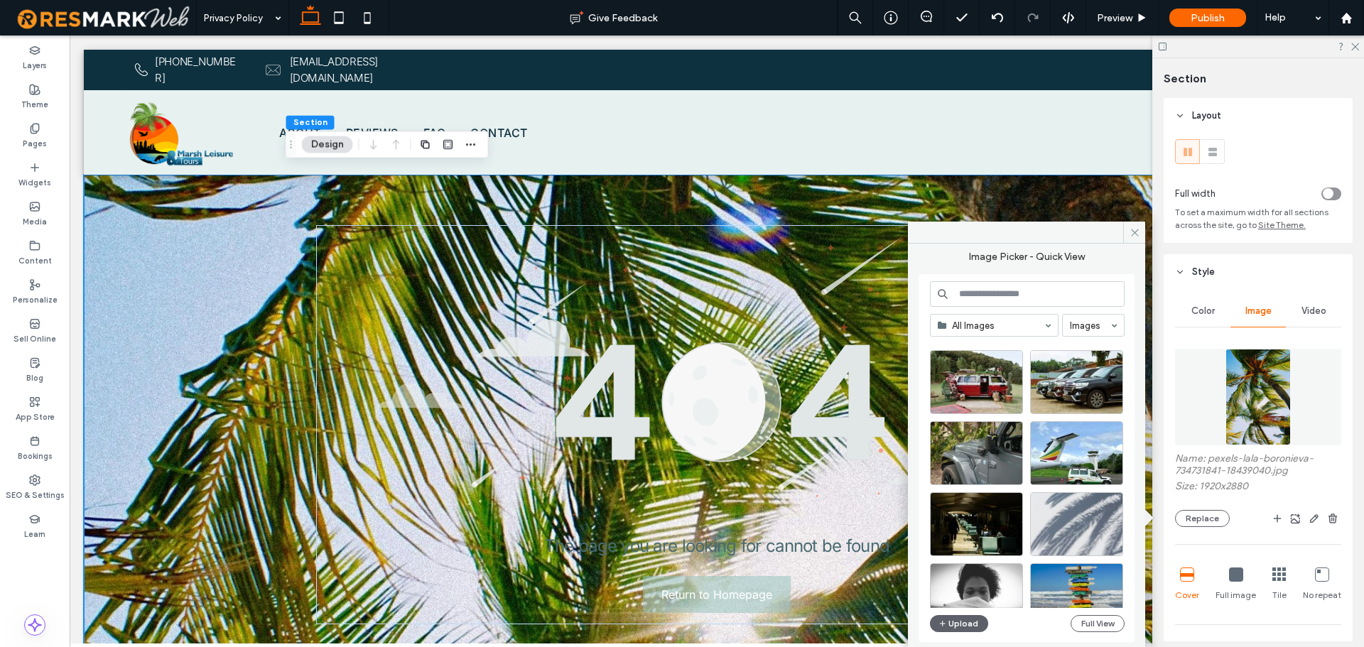
scroll to position [1262, 0]
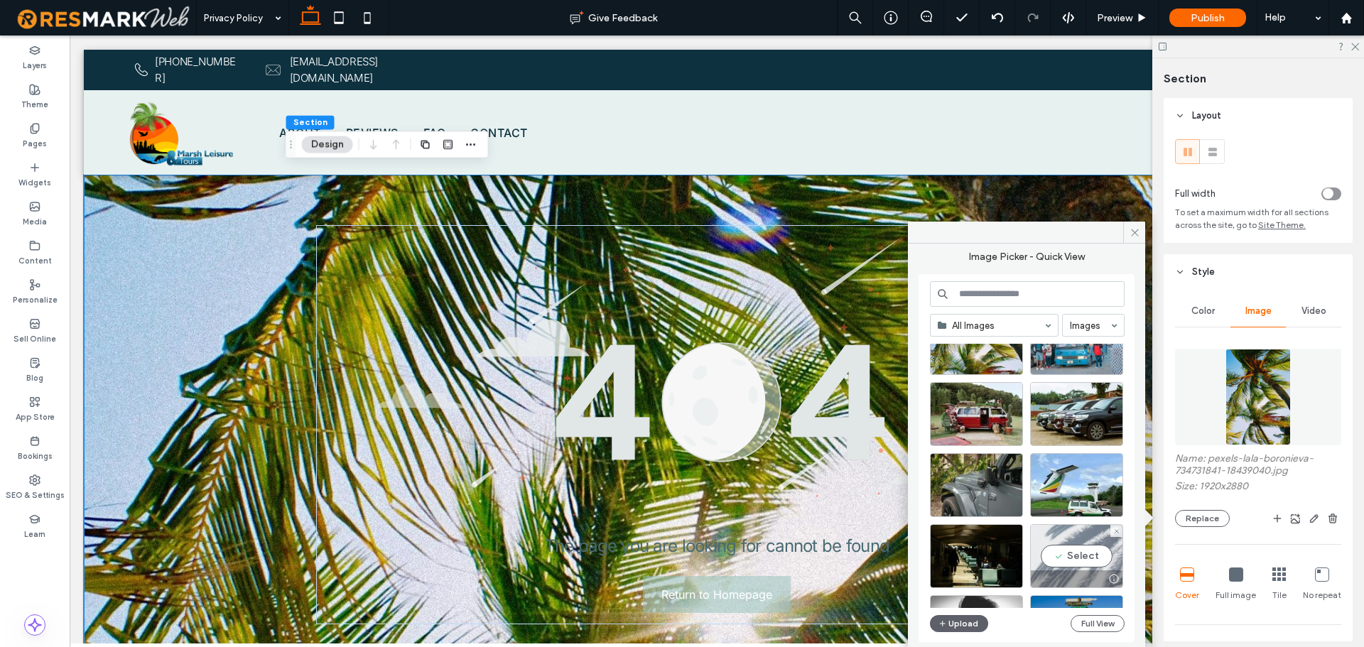
click at [1093, 560] on div "Select" at bounding box center [1076, 556] width 93 height 64
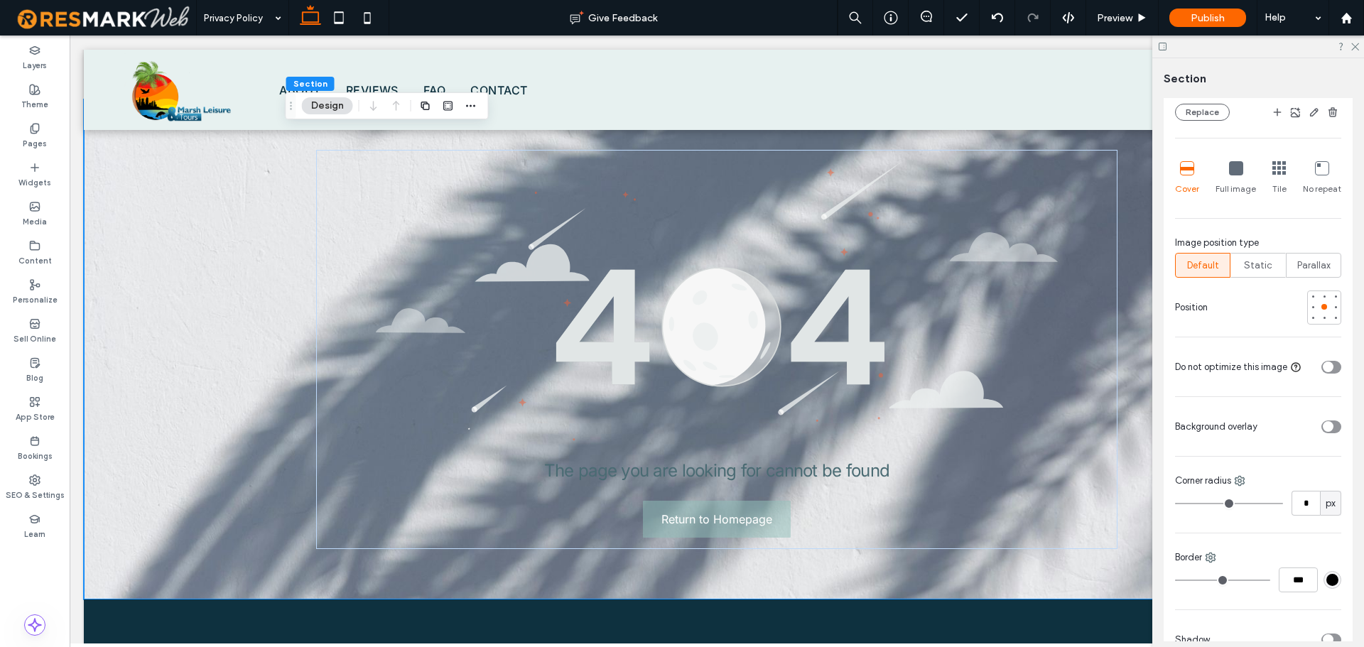
scroll to position [426, 0]
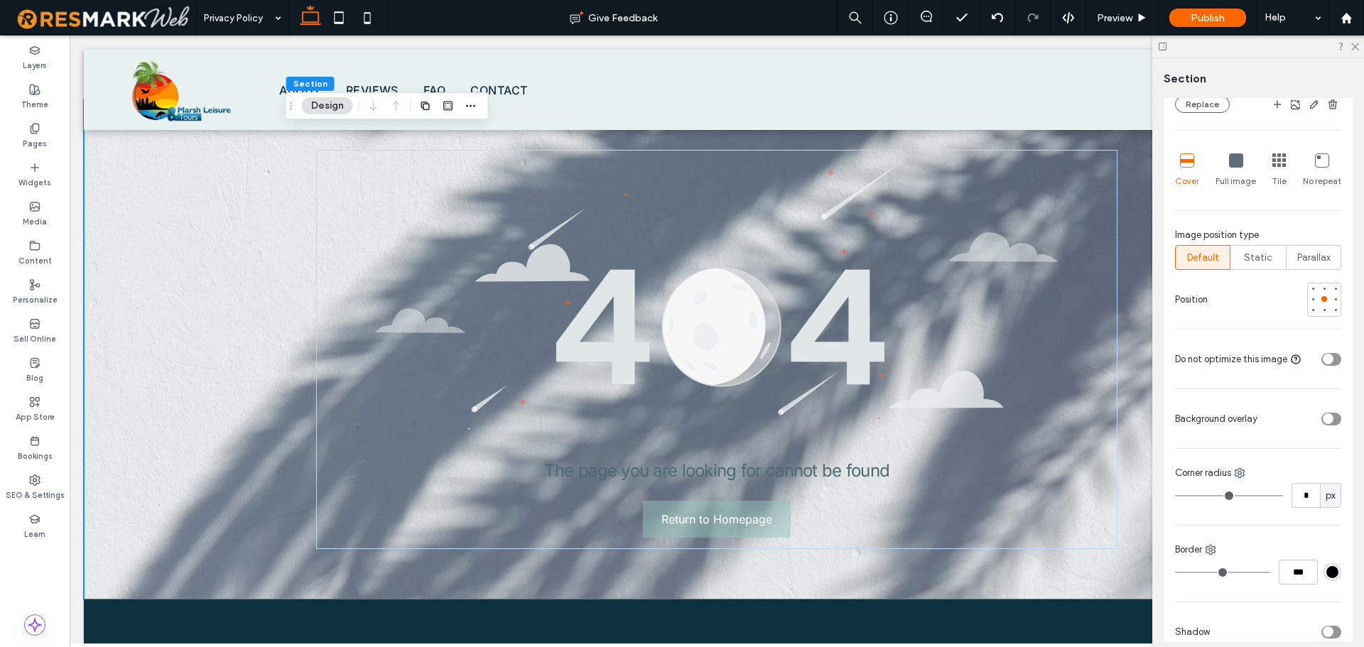
click at [1325, 417] on icon "toggle" at bounding box center [1328, 419] width 6 height 4
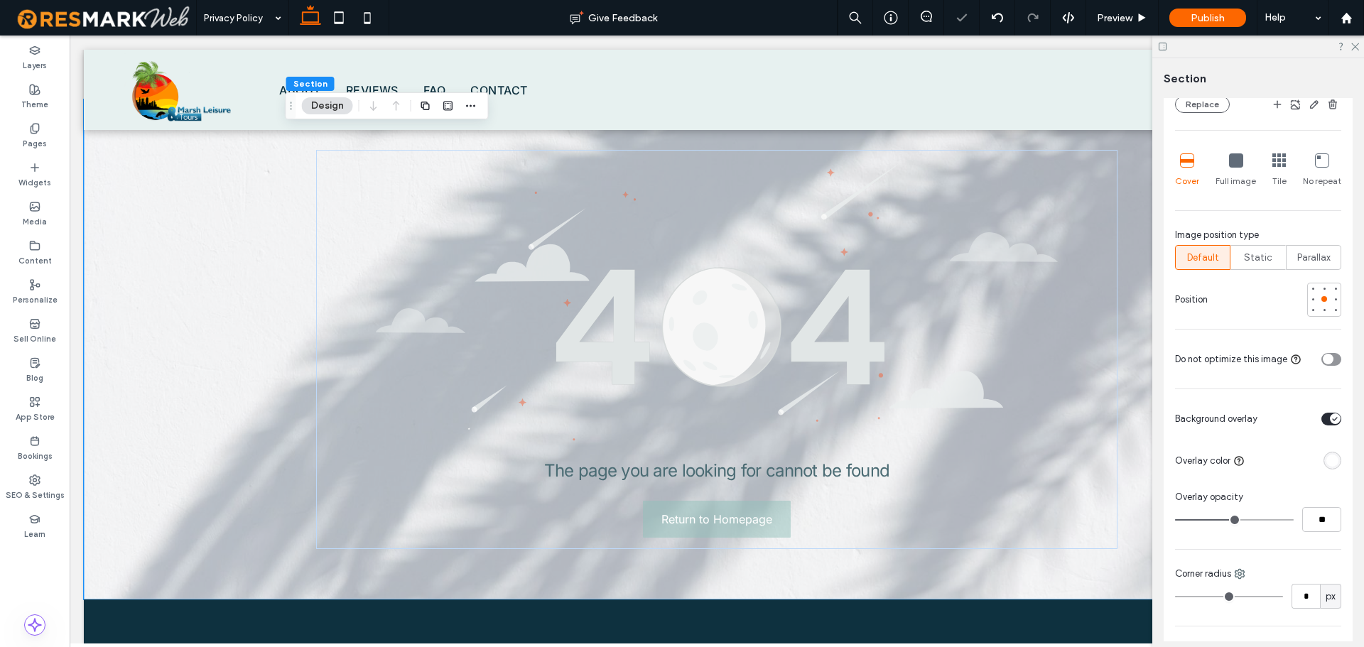
click at [1333, 453] on div at bounding box center [1332, 461] width 18 height 18
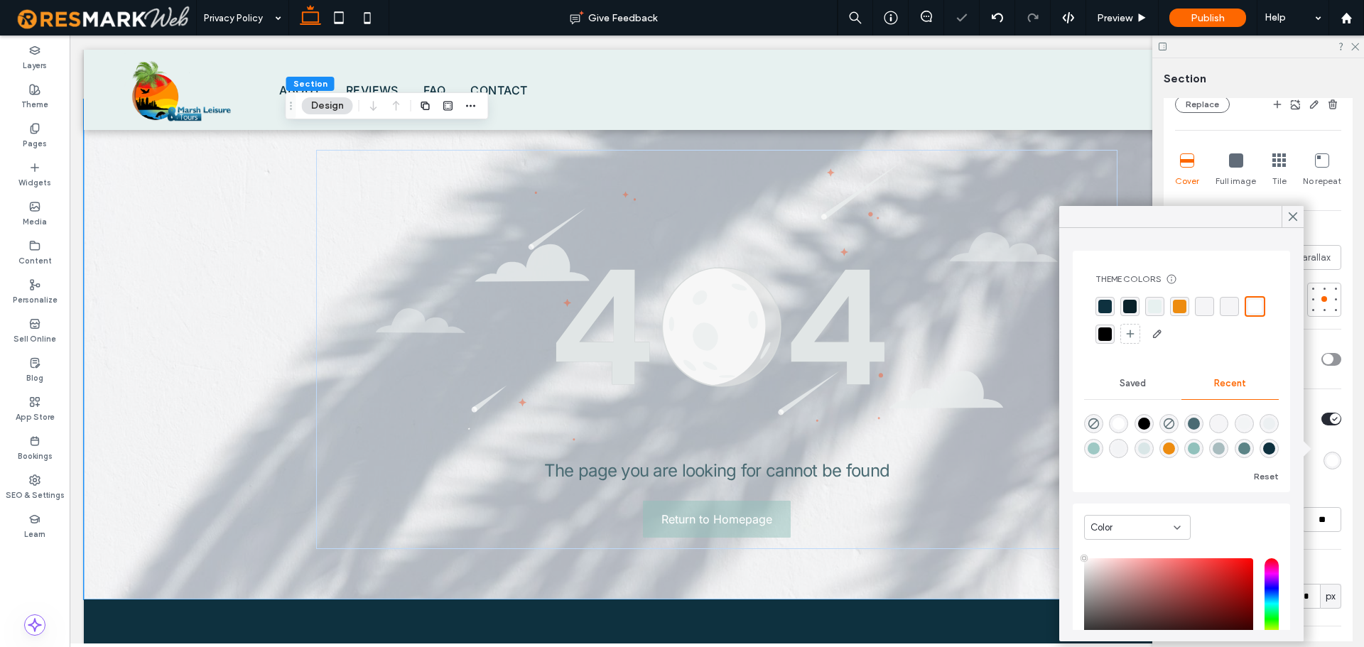
click at [1106, 304] on div "rgba(14, 49, 63, 1)" at bounding box center [1104, 306] width 13 height 13
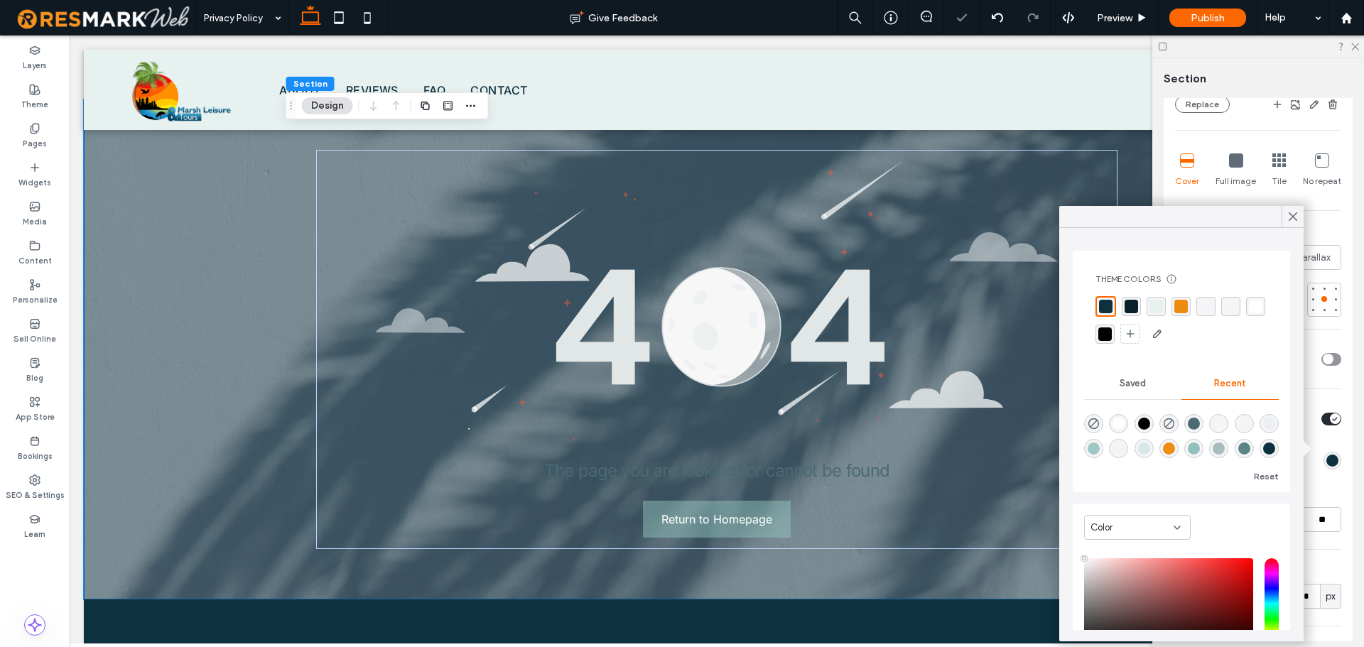
click at [1131, 303] on div "rgba(9, 33, 42, 1)" at bounding box center [1131, 306] width 13 height 13
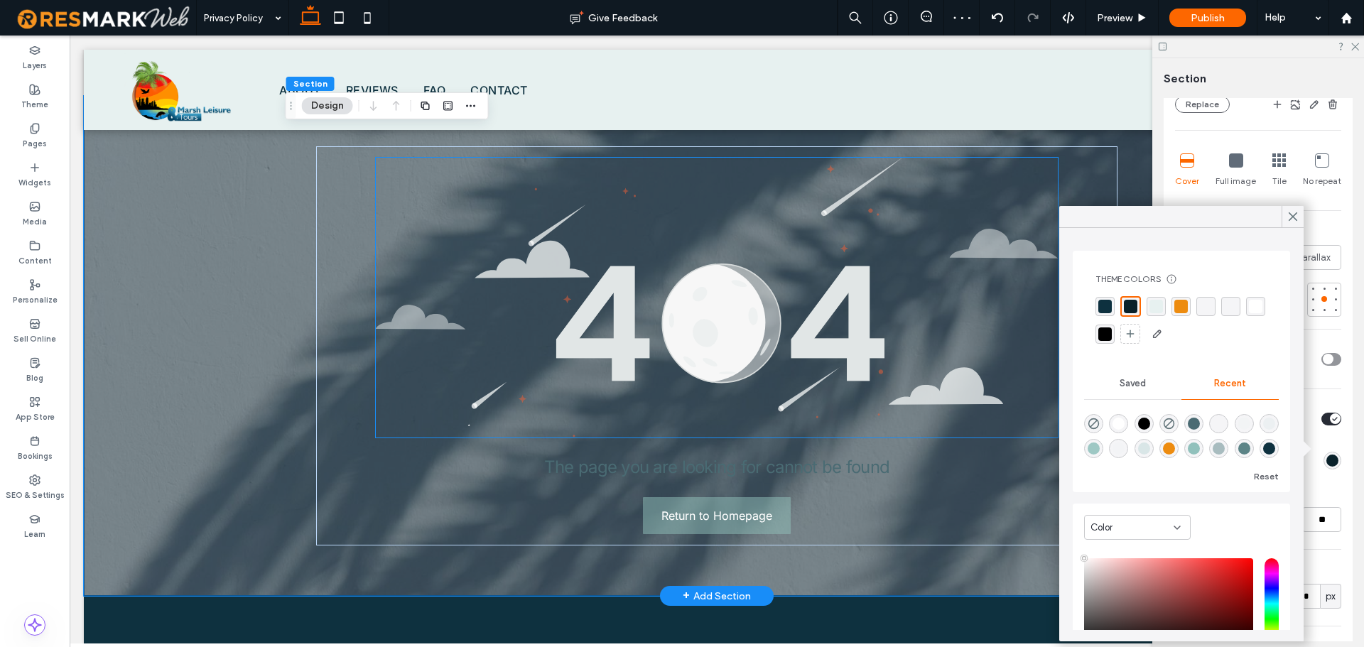
scroll to position [71, 0]
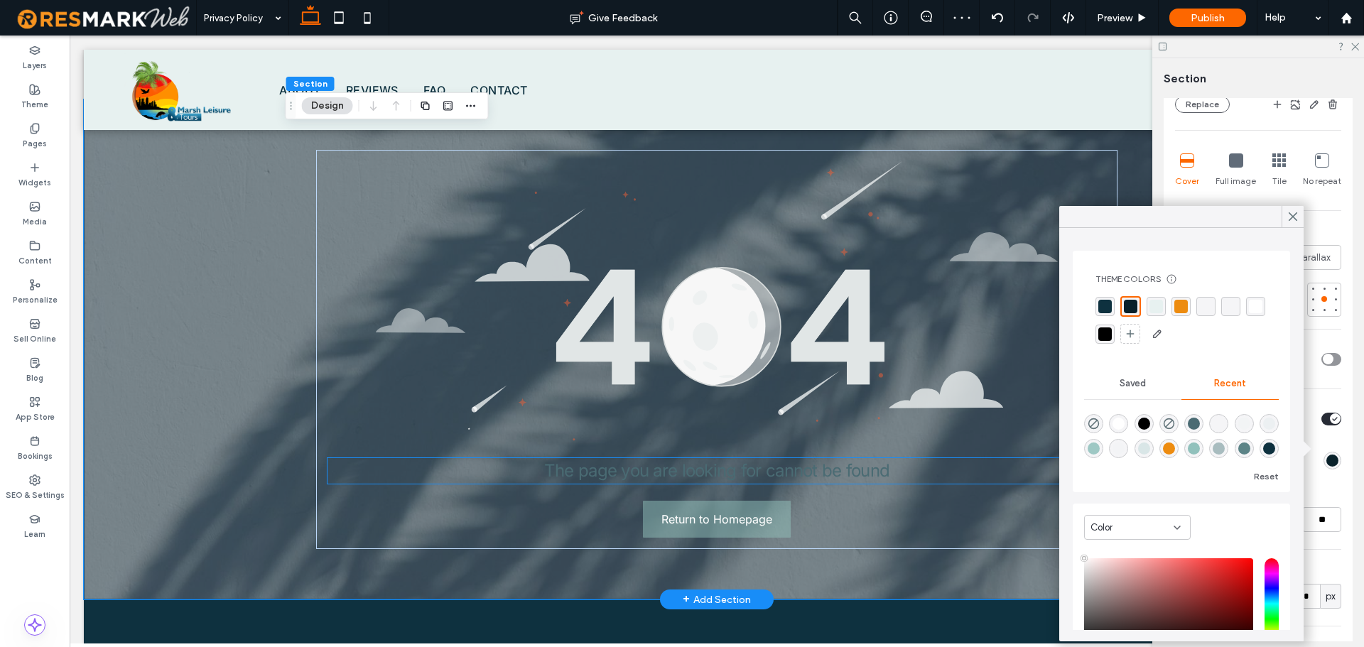
click at [772, 483] on p "The page you are looking for cannot be found" at bounding box center [716, 471] width 779 height 26
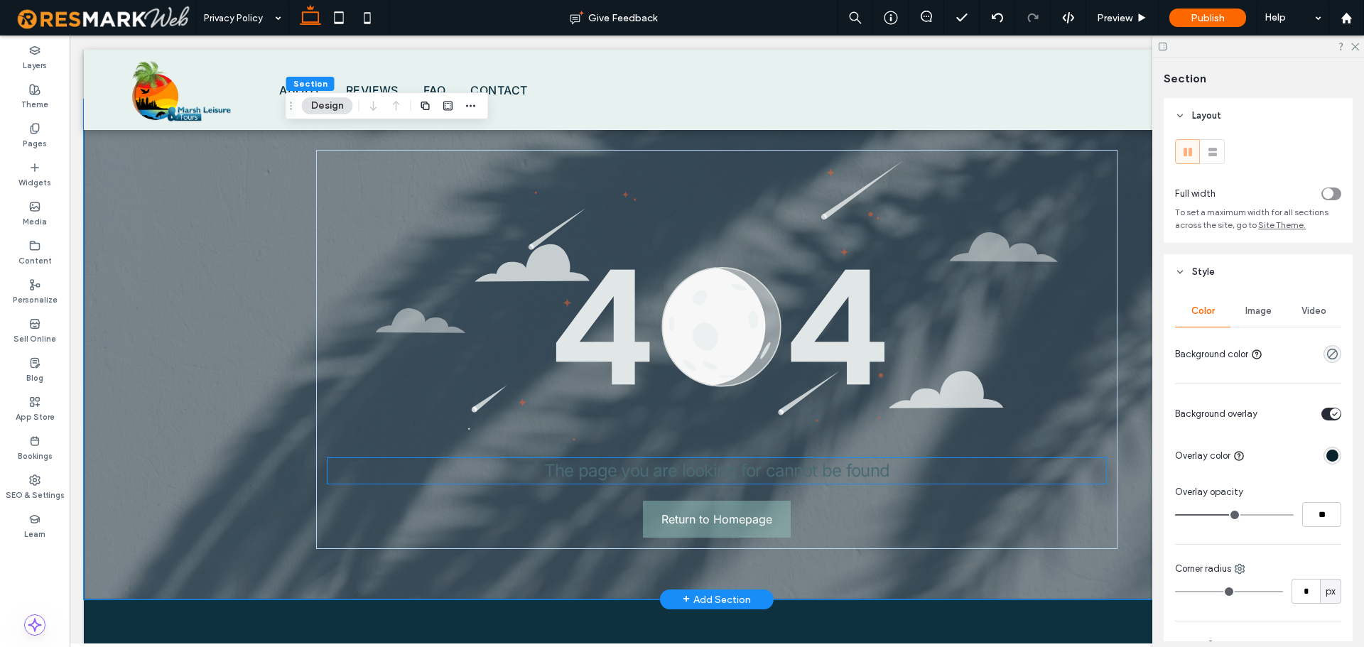
click at [771, 480] on span "The page you are looking for cannot be found" at bounding box center [716, 470] width 345 height 21
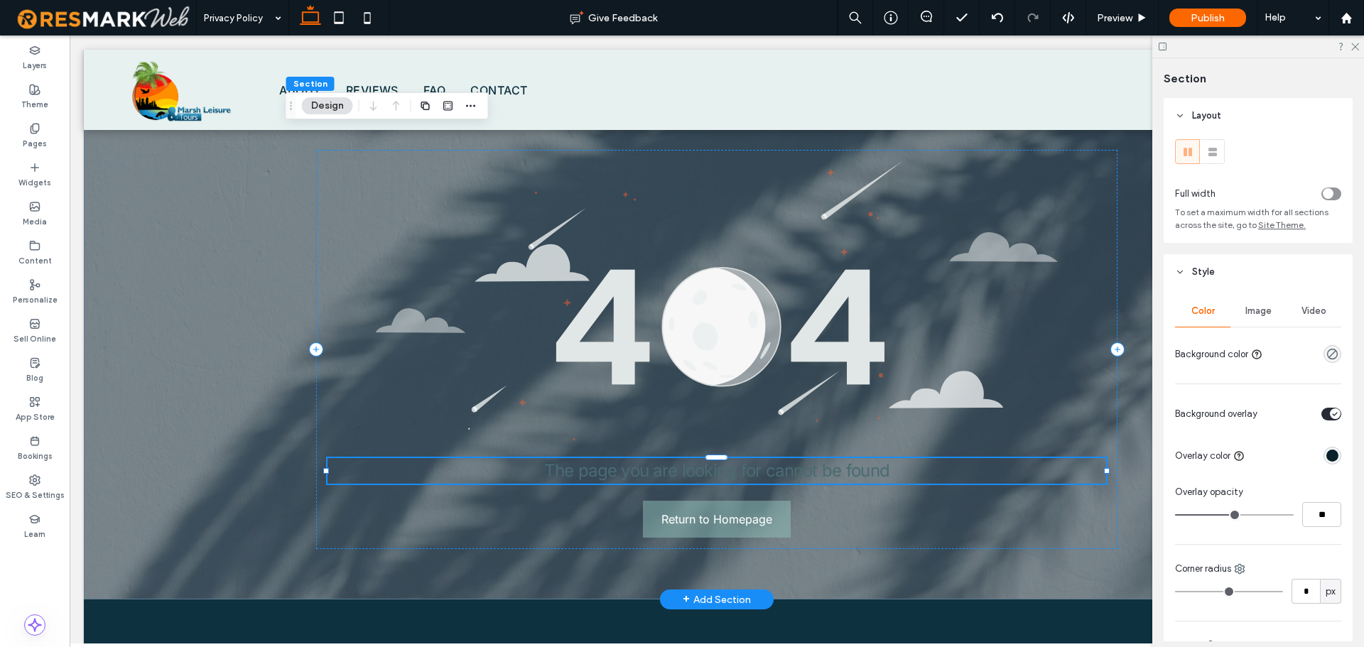
click at [771, 480] on span "The page you are looking for cannot be found" at bounding box center [716, 470] width 345 height 21
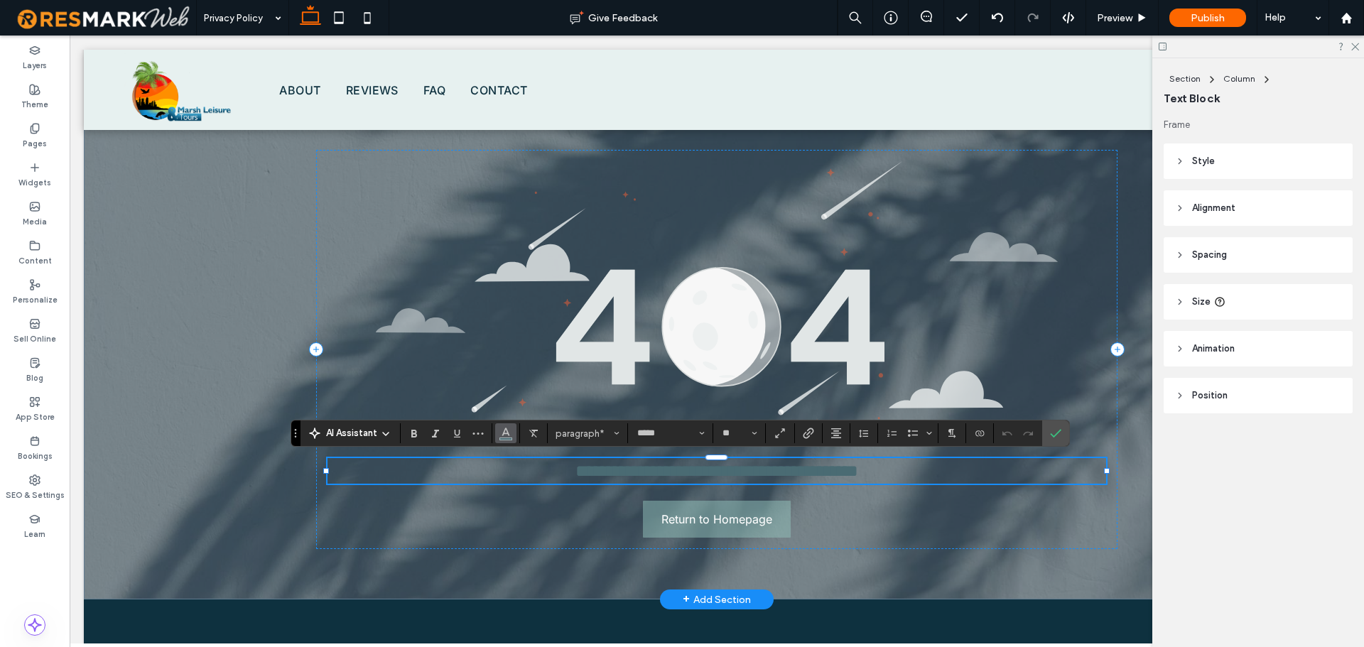
click at [504, 436] on icon "Color" at bounding box center [505, 431] width 11 height 11
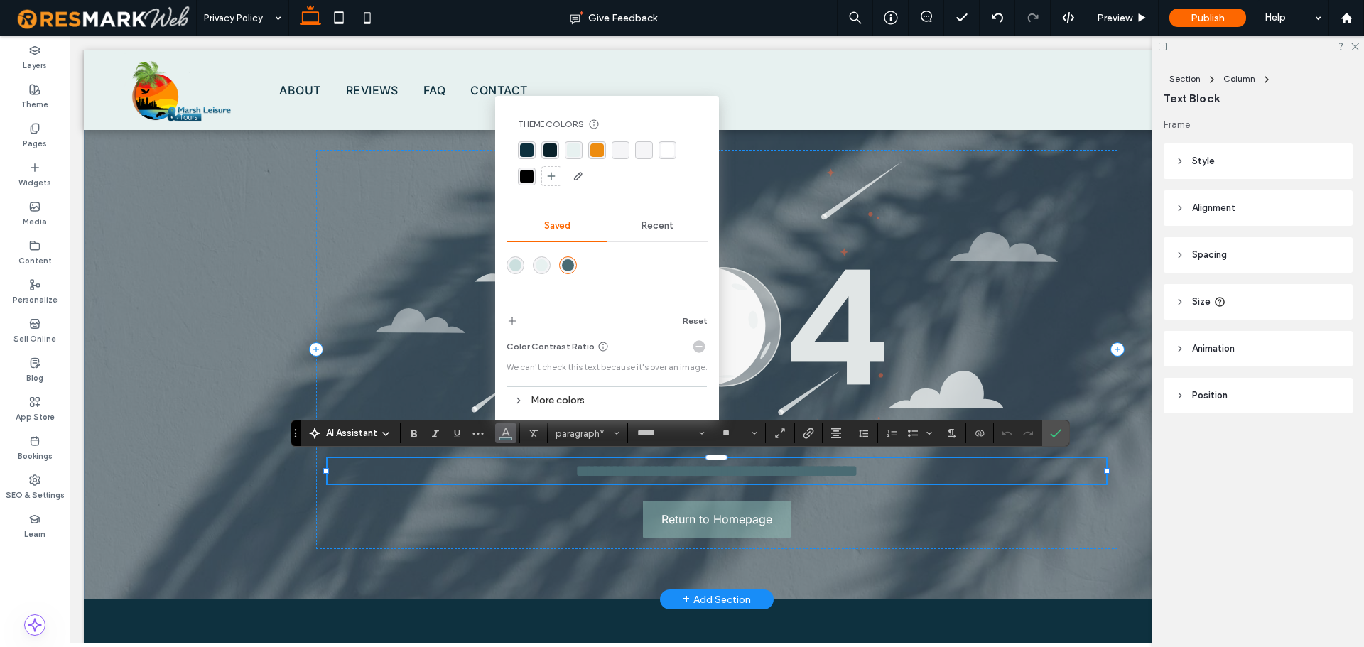
click at [568, 148] on div "rgba(231, 241, 240, 1)" at bounding box center [573, 150] width 13 height 13
click at [1049, 437] on label "Confirm" at bounding box center [1055, 434] width 21 height 26
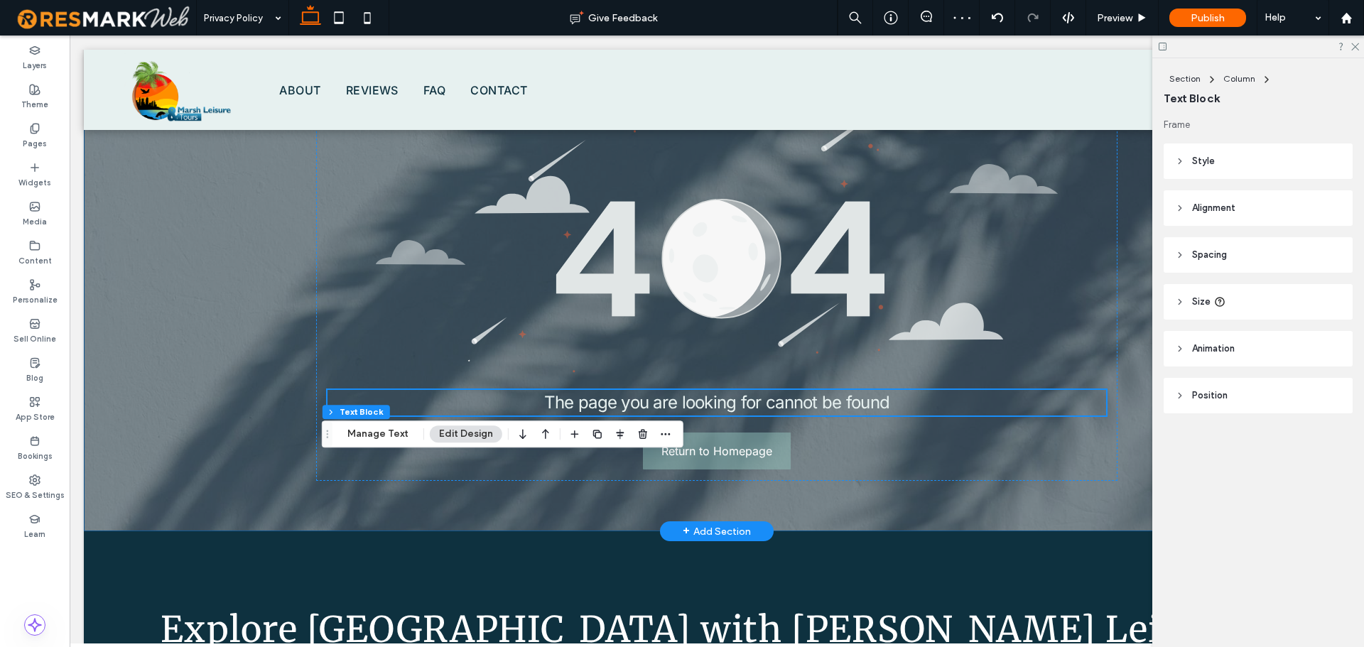
scroll to position [142, 0]
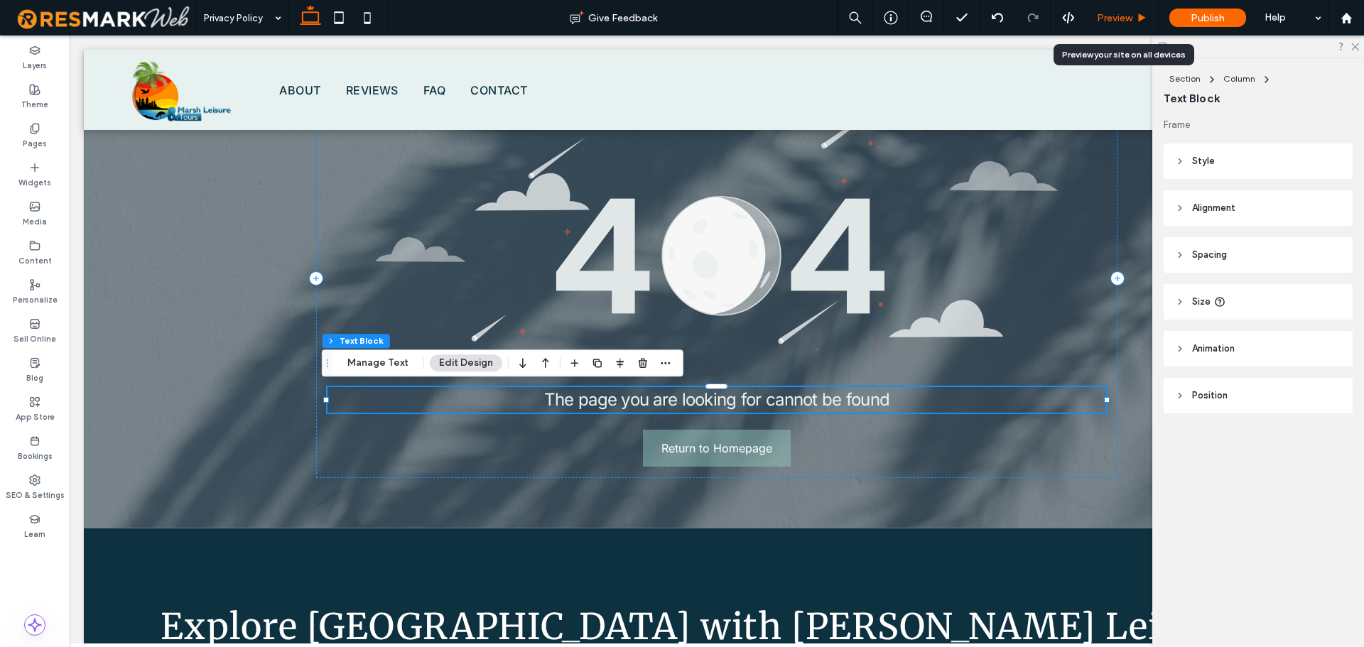
click at [1135, 18] on div "Preview" at bounding box center [1122, 18] width 72 height 12
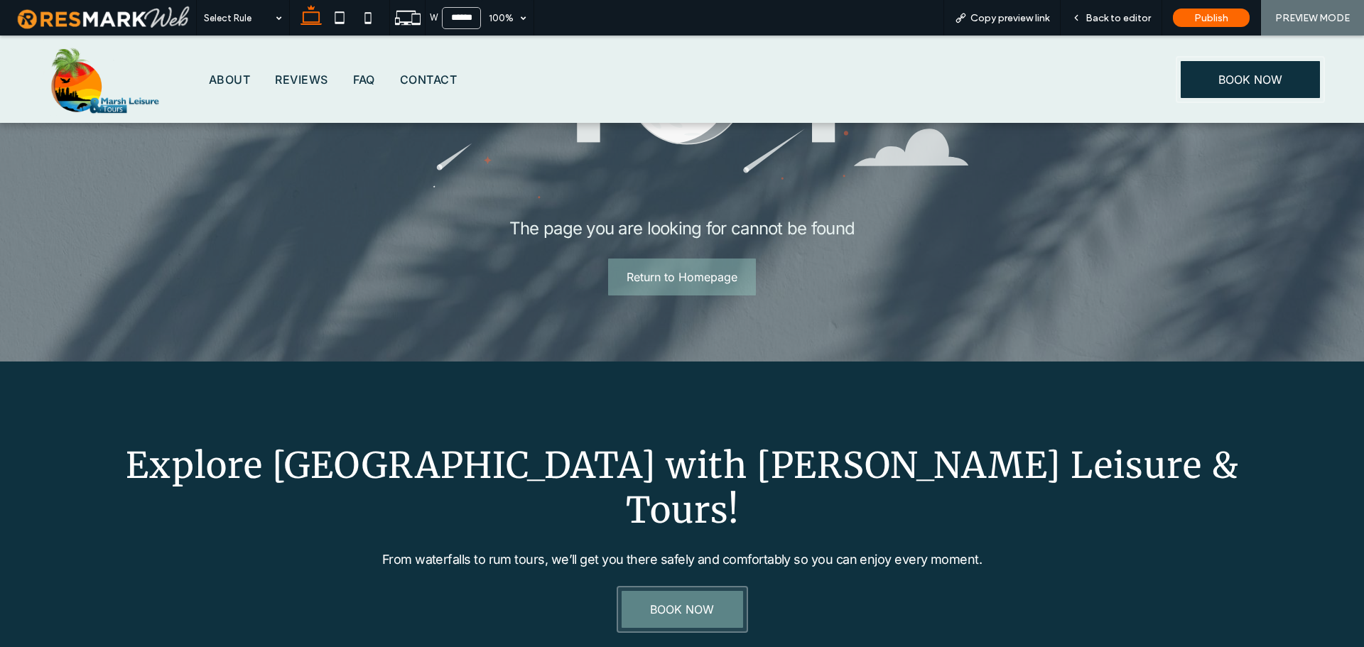
scroll to position [273, 0]
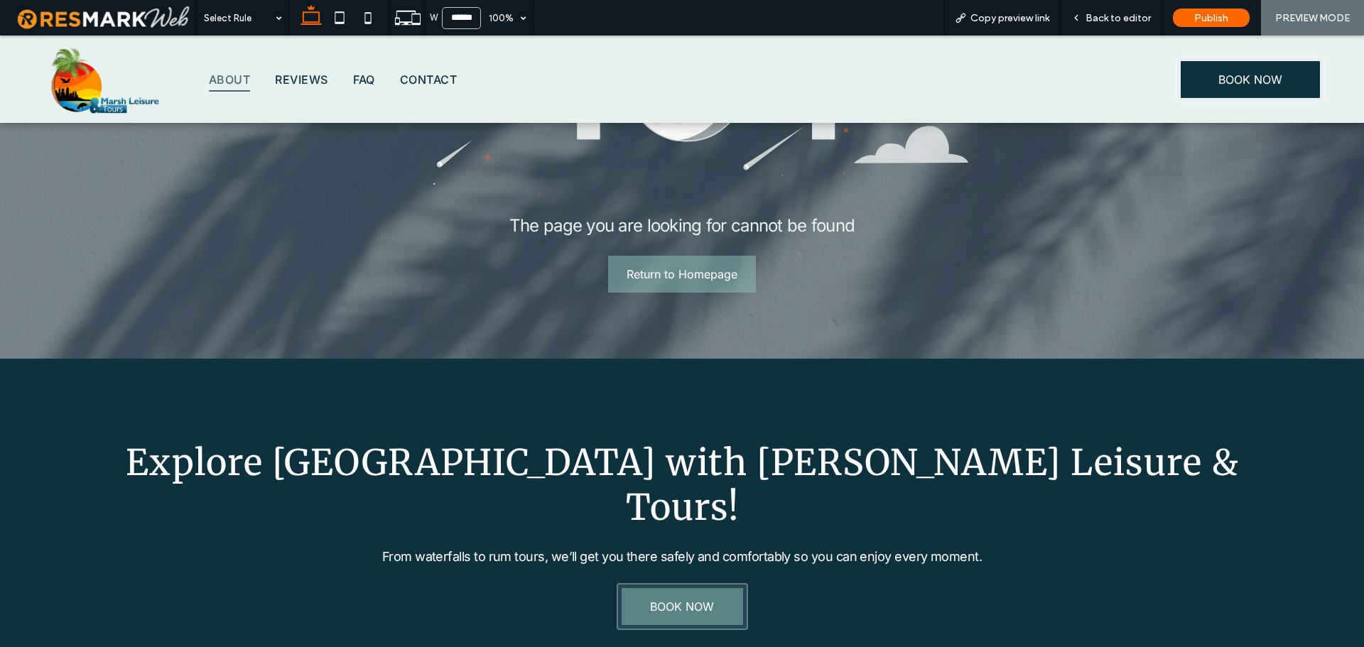
click at [231, 72] on span "About" at bounding box center [229, 79] width 41 height 24
click at [1135, 13] on span "Back to editor" at bounding box center [1117, 18] width 65 height 12
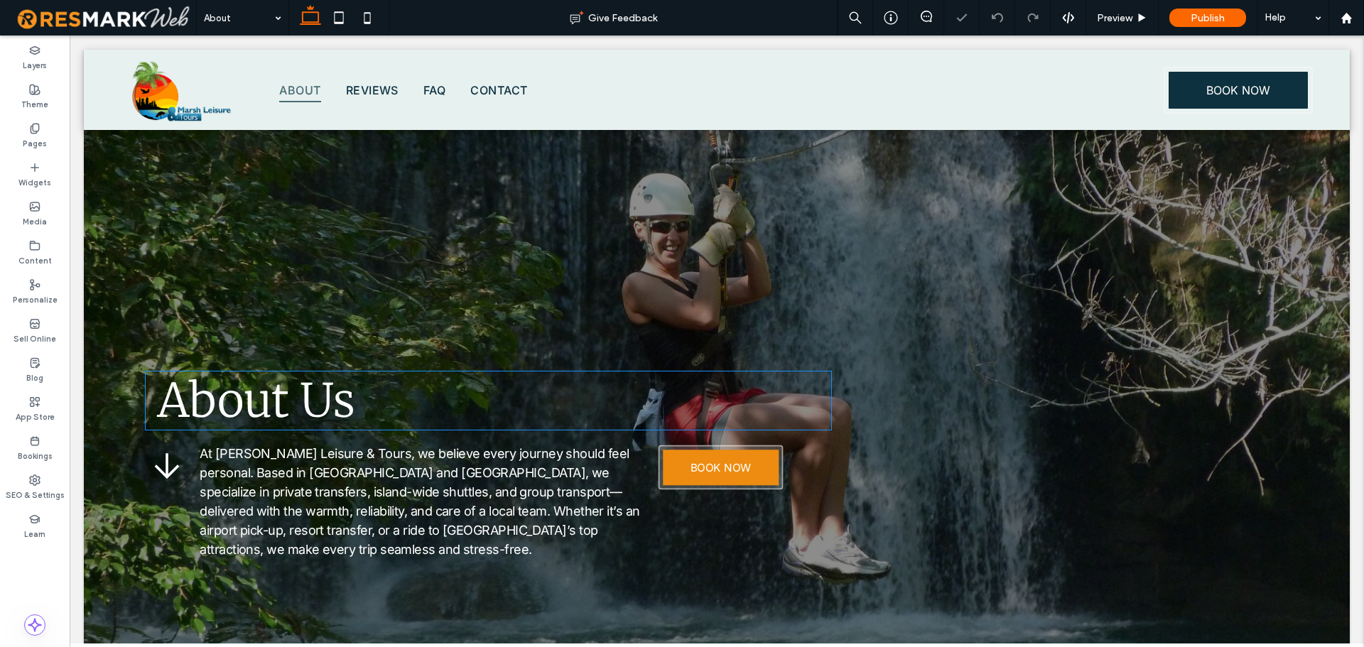
scroll to position [156, 0]
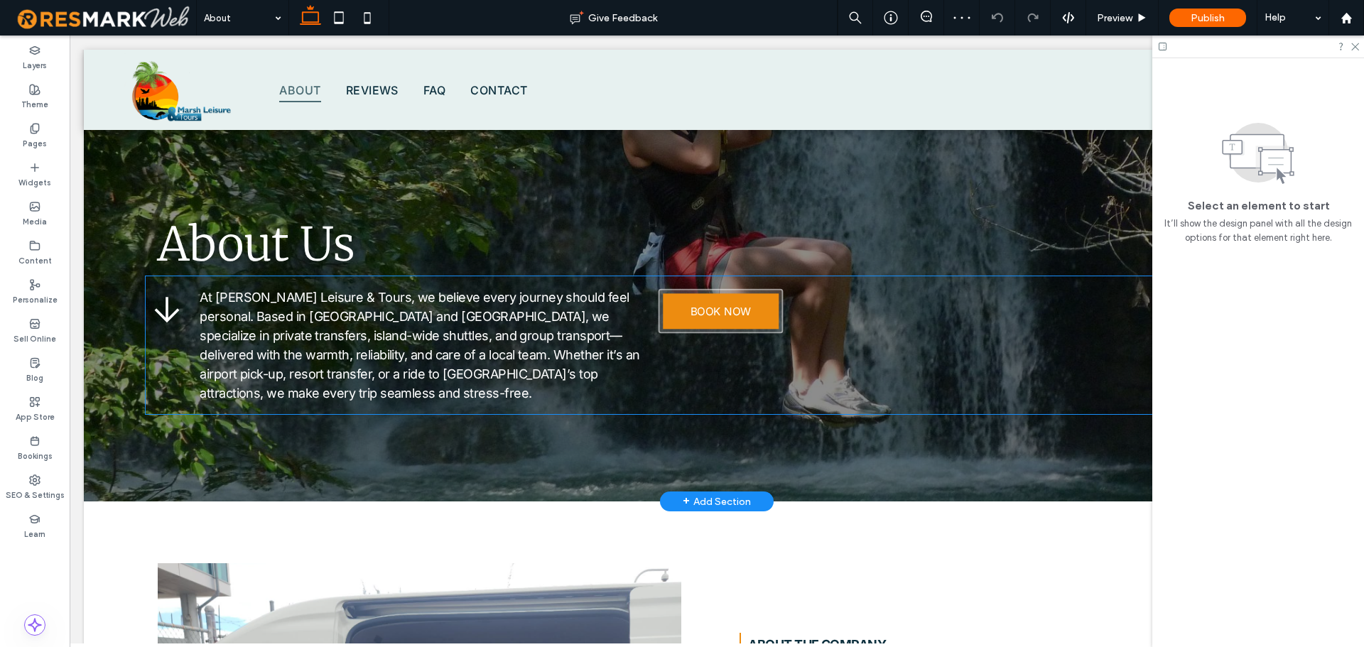
click at [741, 305] on span "BOOK NOW" at bounding box center [721, 311] width 61 height 13
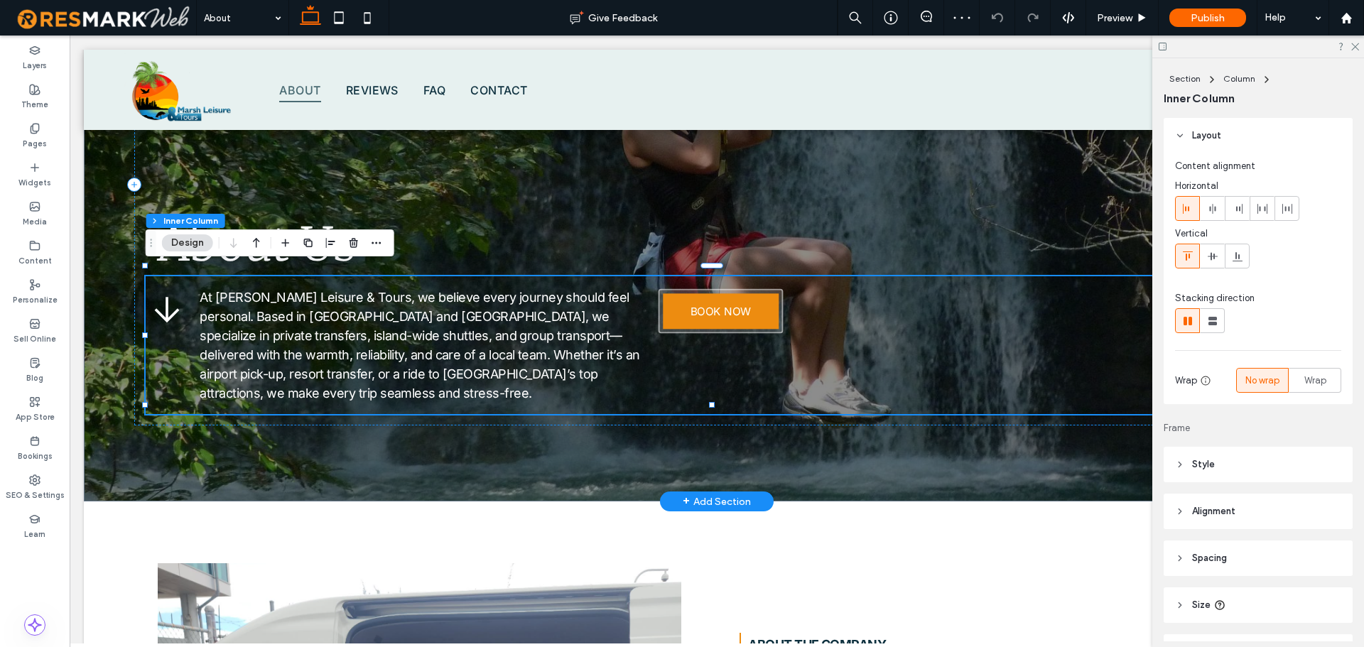
click at [727, 305] on span "BOOK NOW" at bounding box center [721, 311] width 61 height 13
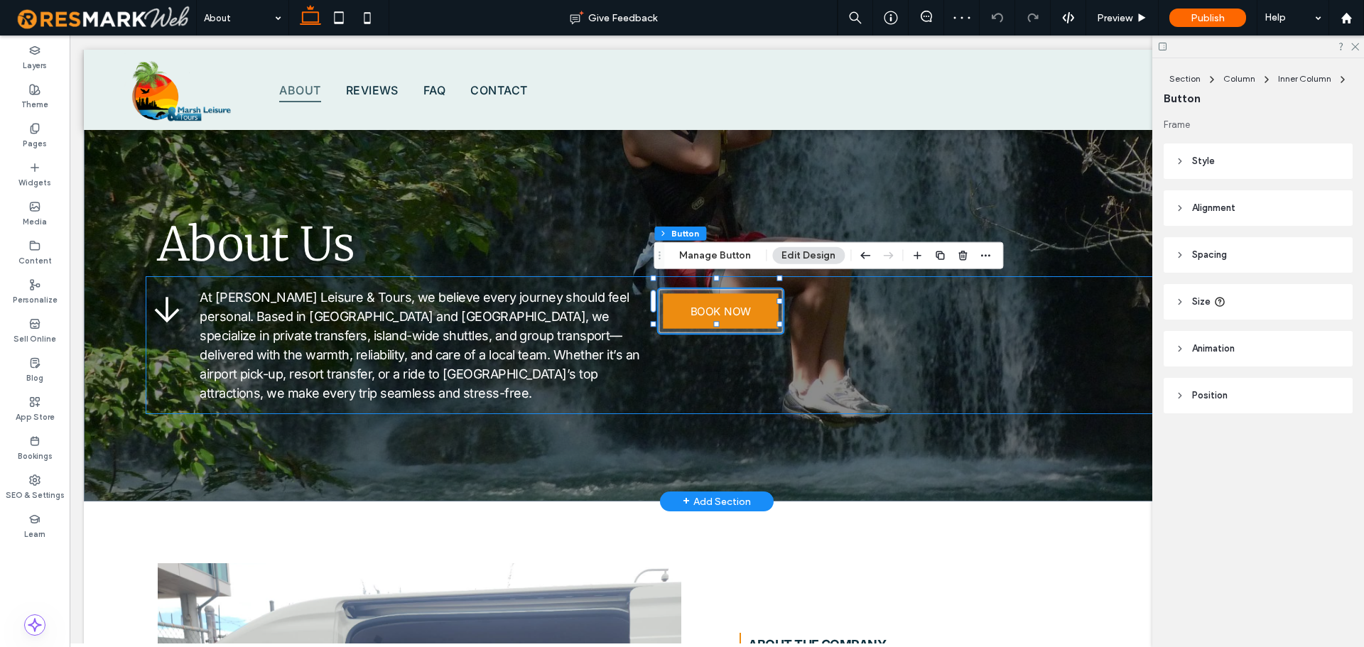
type input "**"
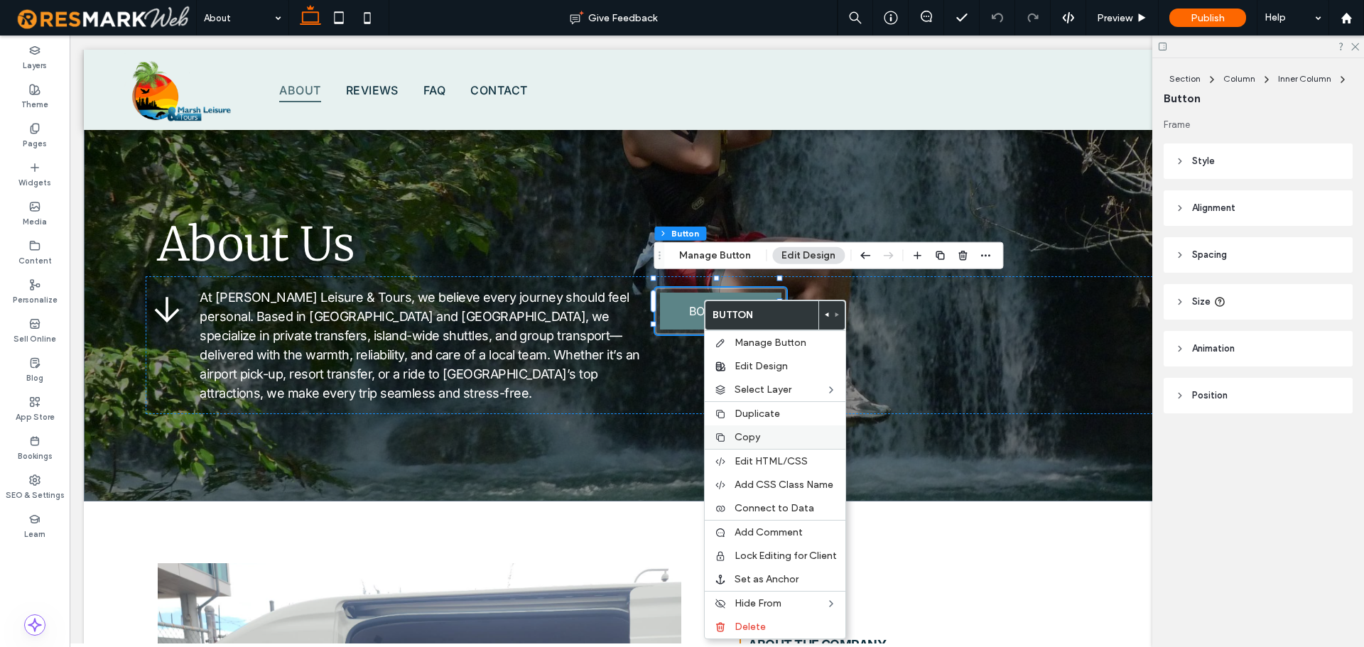
click at [770, 437] on label "Copy" at bounding box center [786, 437] width 102 height 12
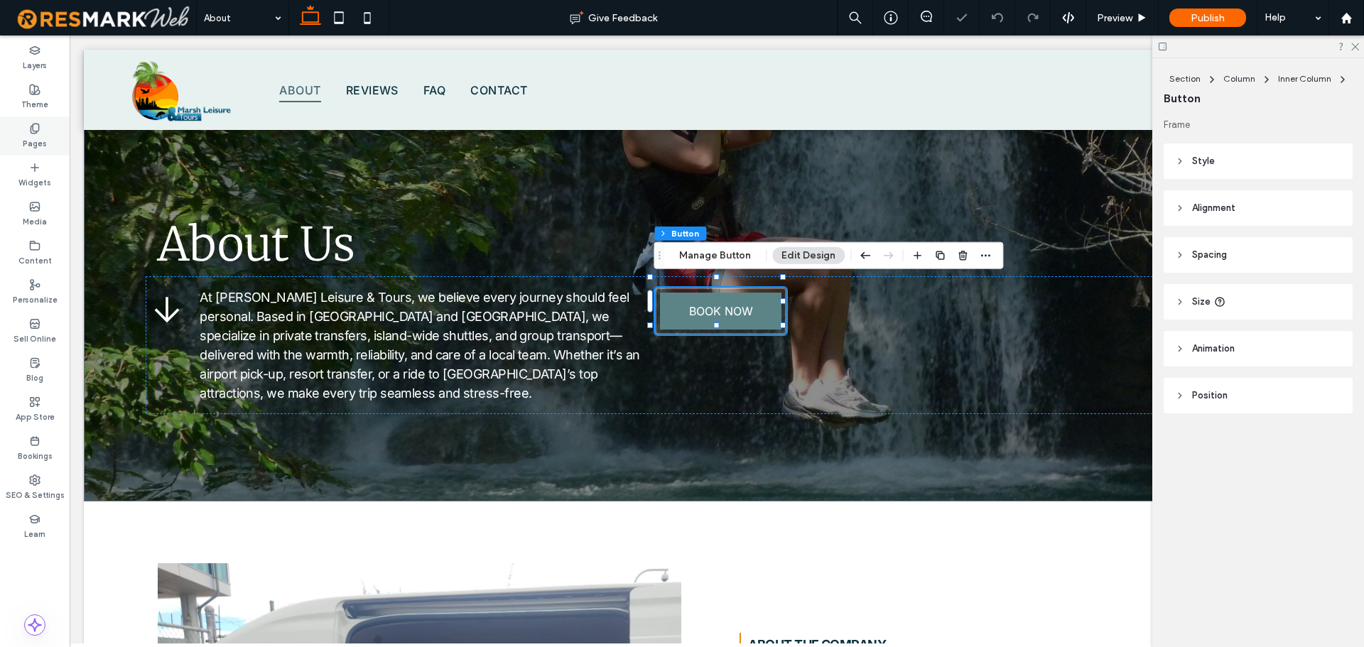
click at [37, 134] on icon at bounding box center [34, 128] width 11 height 11
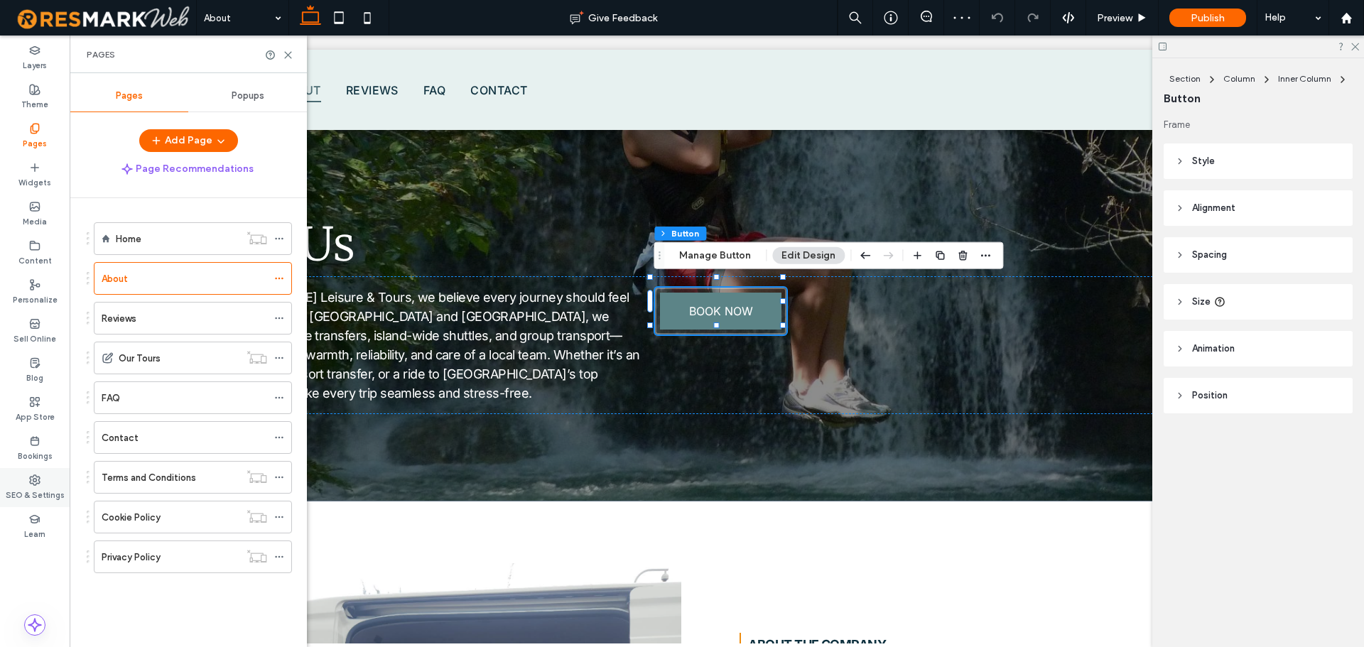
click at [35, 485] on use at bounding box center [35, 480] width 10 height 10
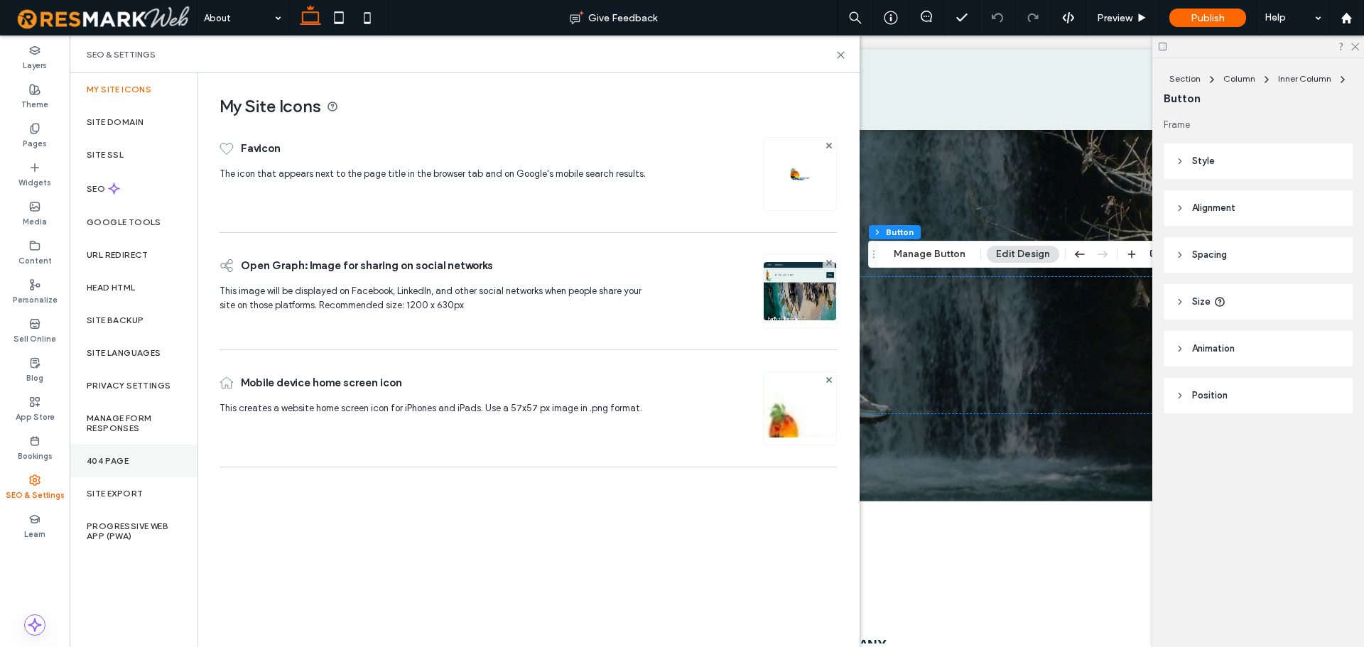
click at [126, 463] on label "404 Page" at bounding box center [108, 461] width 42 height 10
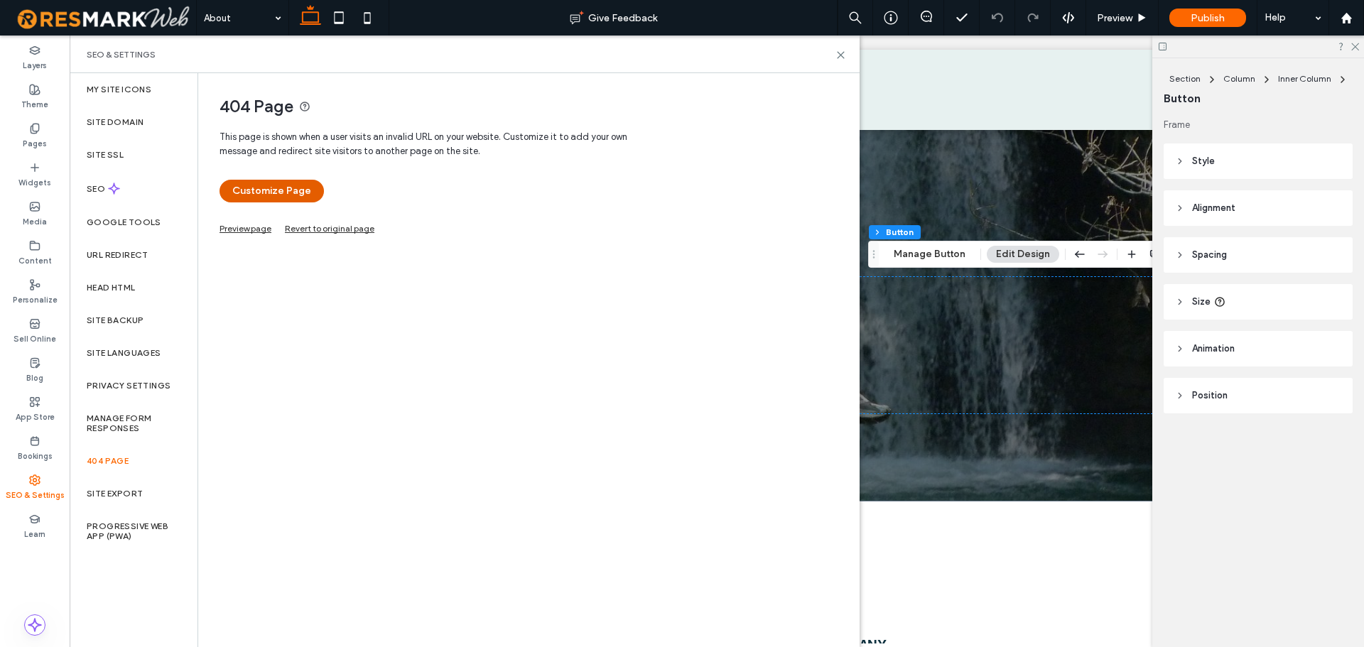
click at [271, 200] on button "Customize Page" at bounding box center [272, 191] width 104 height 23
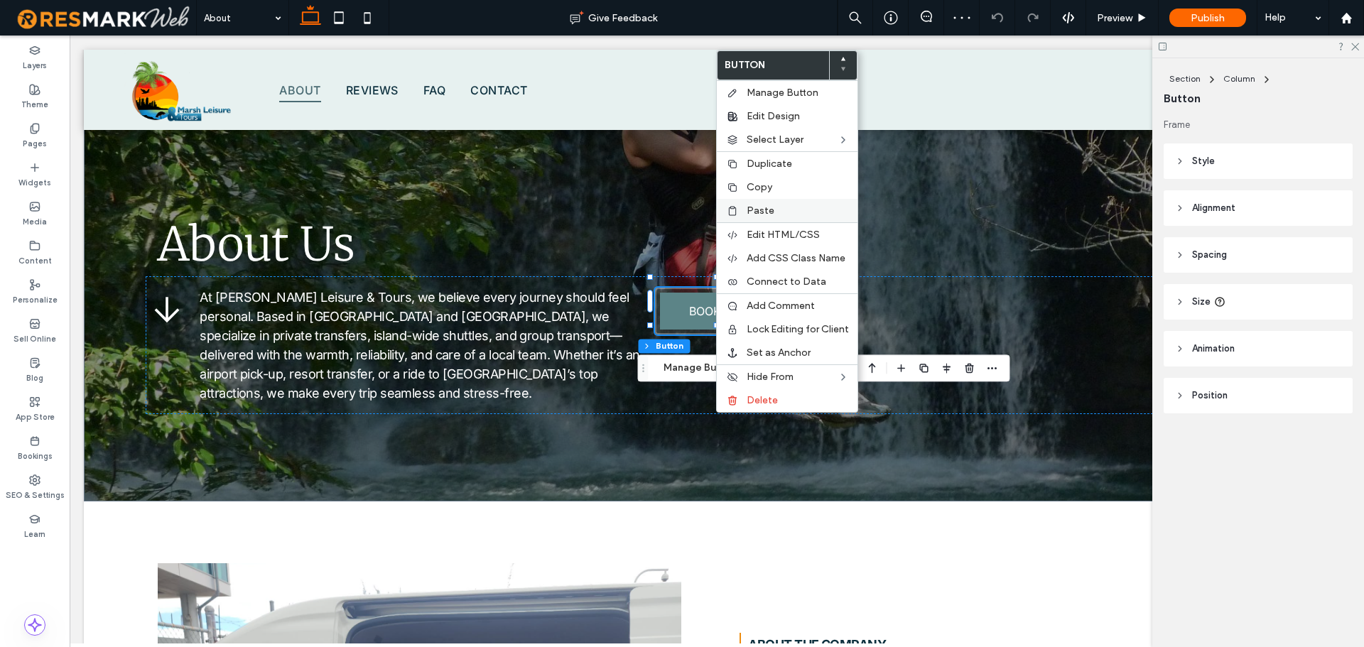
click at [808, 210] on label "Paste" at bounding box center [798, 211] width 102 height 12
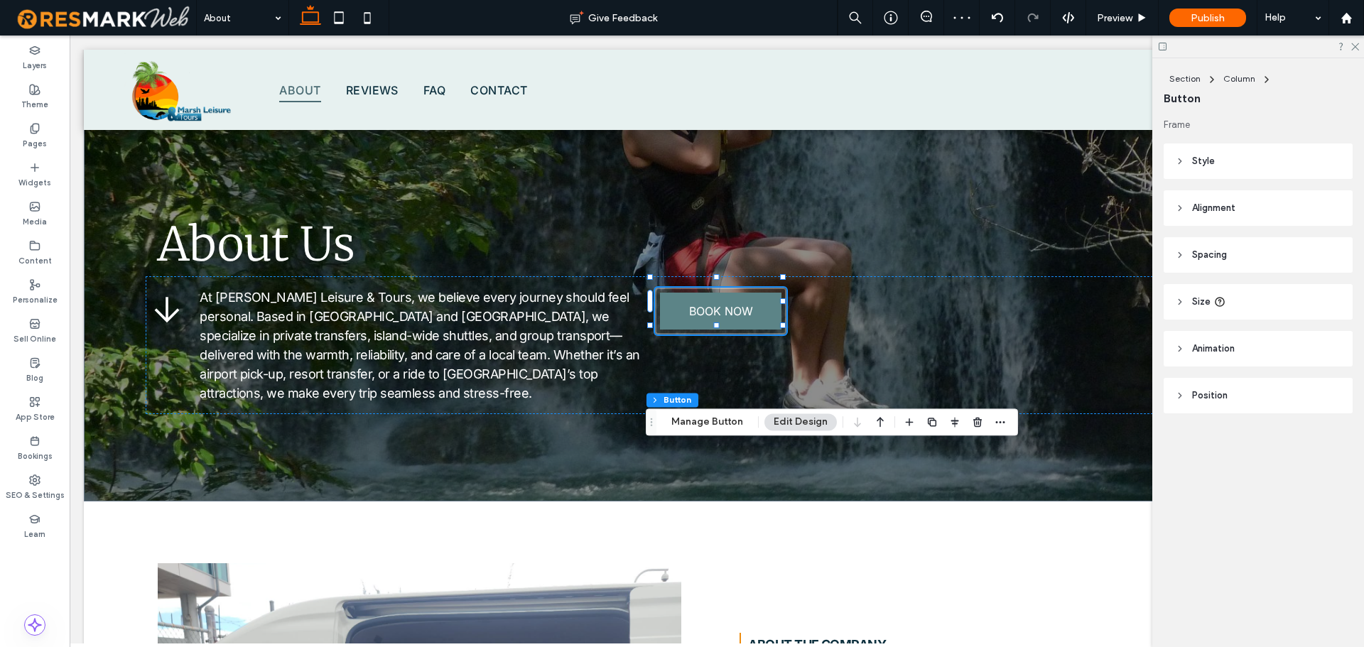
type input "**"
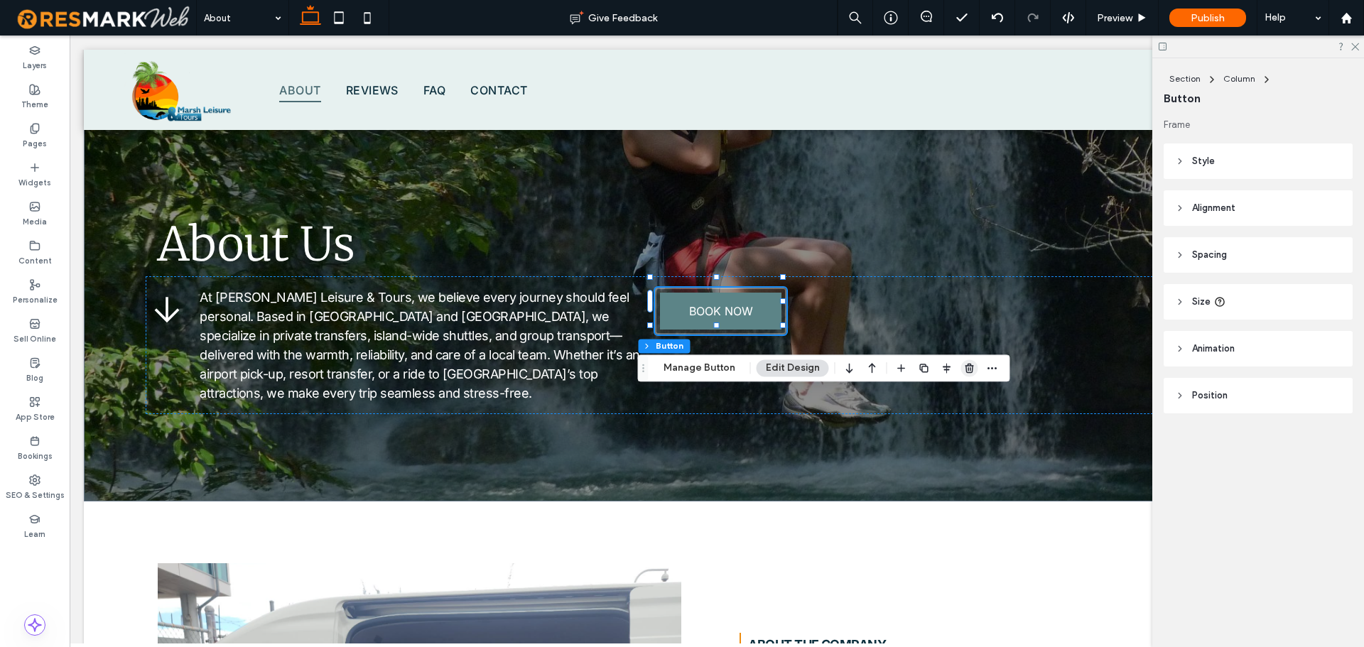
click at [965, 364] on use "button" at bounding box center [969, 368] width 9 height 9
click at [724, 369] on button "Manage Button" at bounding box center [711, 369] width 90 height 17
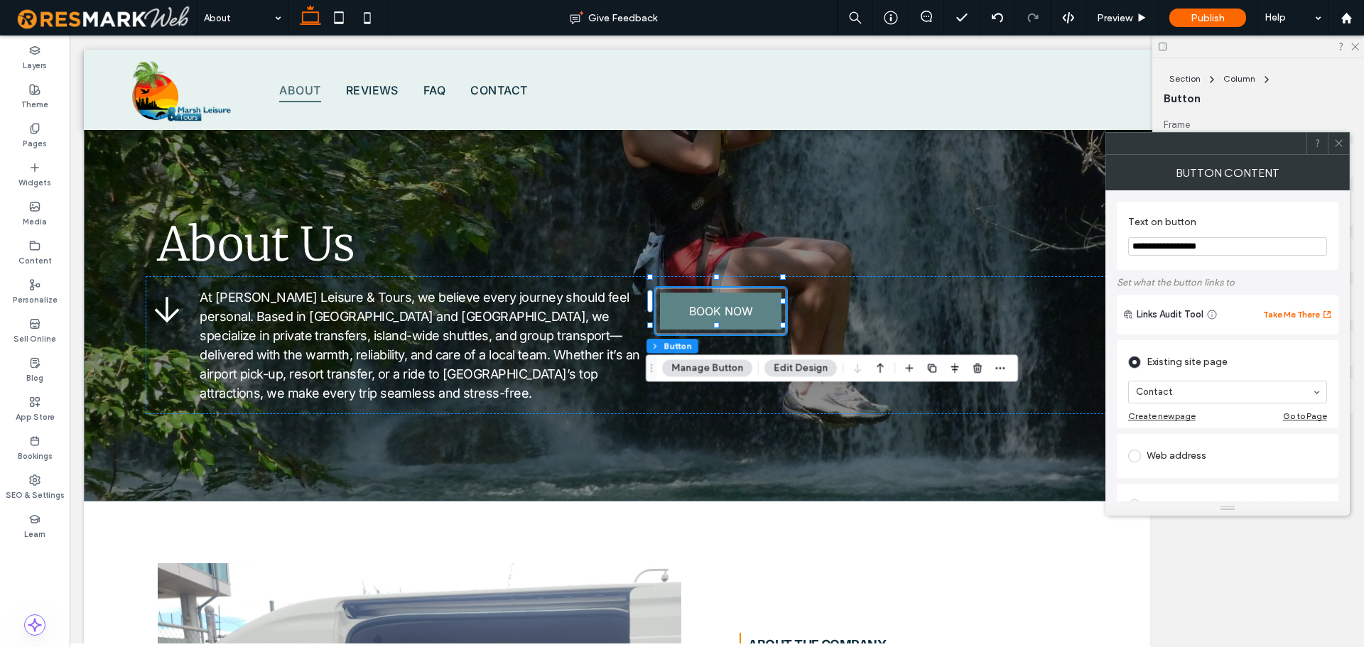
type input "**********"
click at [1262, 355] on div "Existing site page" at bounding box center [1227, 362] width 199 height 23
type input "**"
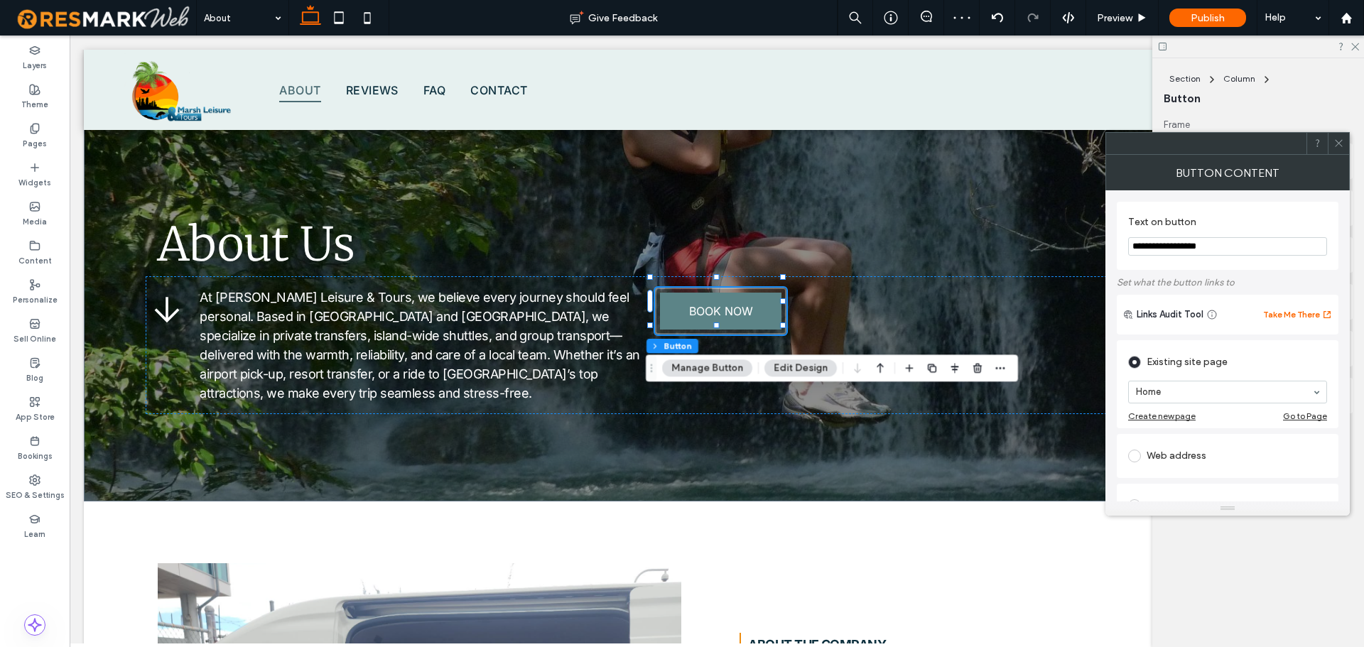
click at [1343, 151] on span at bounding box center [1338, 143] width 11 height 21
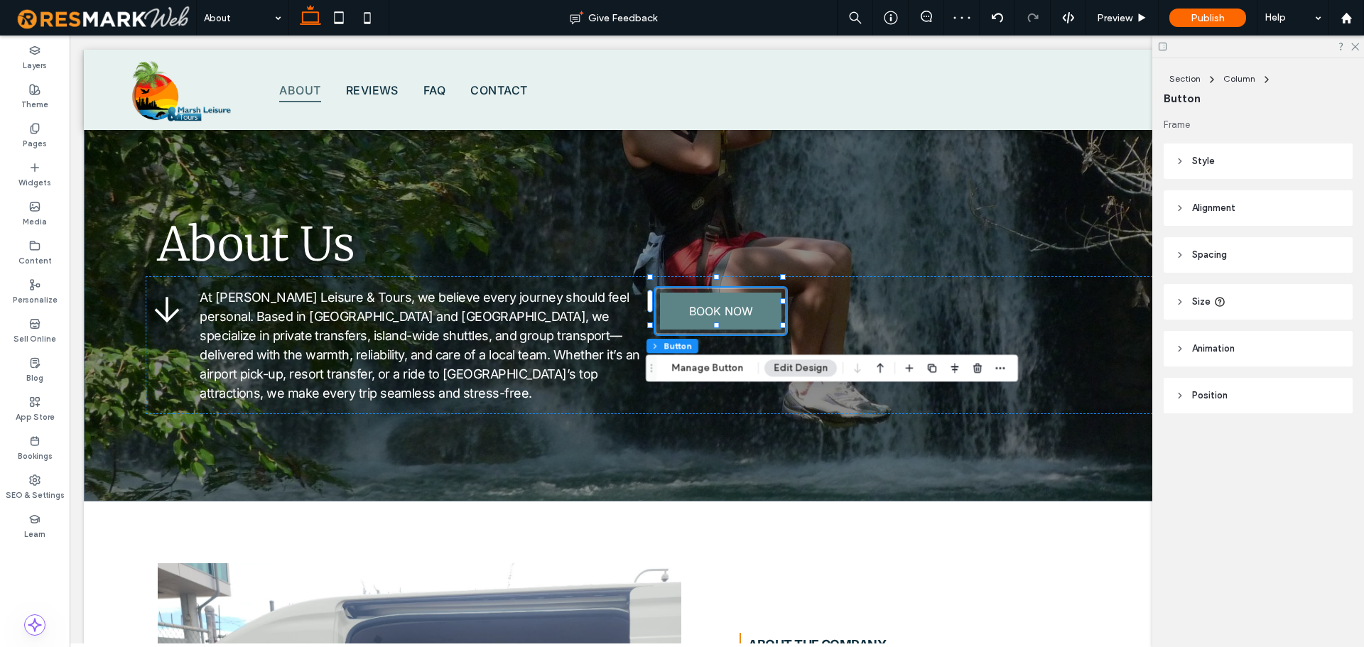
click at [1274, 296] on header "Size" at bounding box center [1258, 302] width 189 height 36
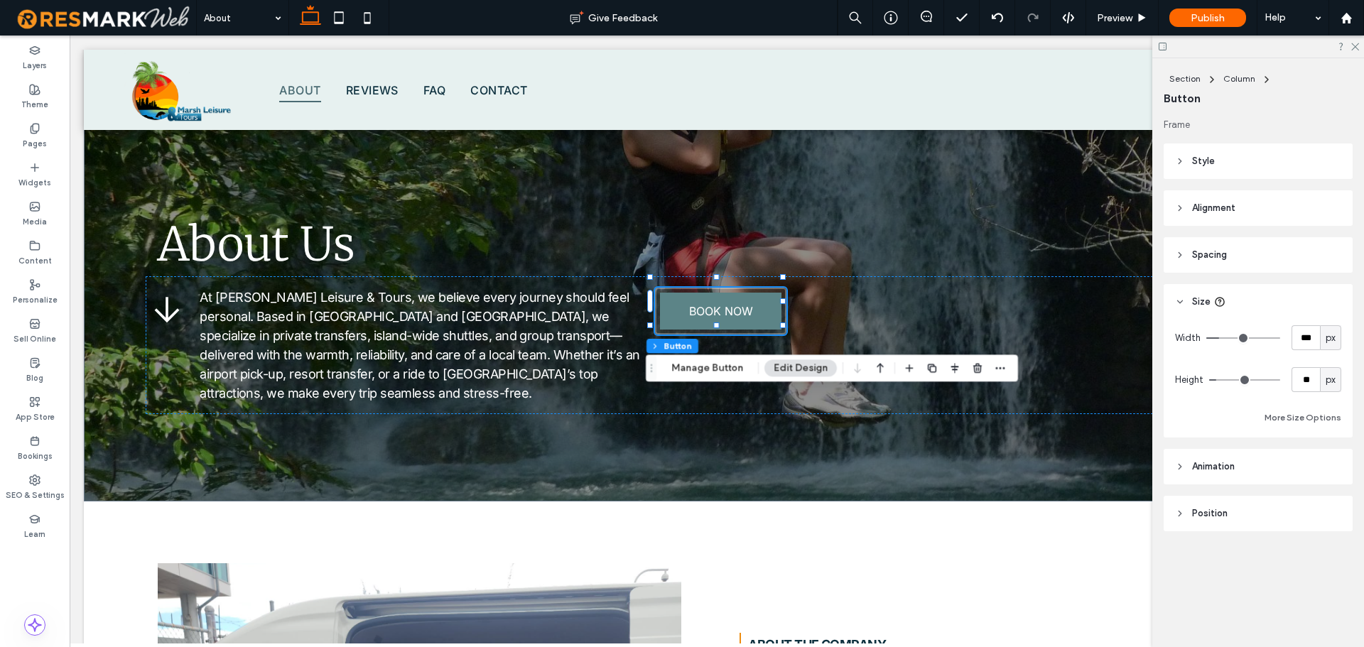
click at [1332, 339] on span "px" at bounding box center [1331, 338] width 10 height 14
click at [1334, 462] on div "A" at bounding box center [1331, 462] width 20 height 25
type input "*"
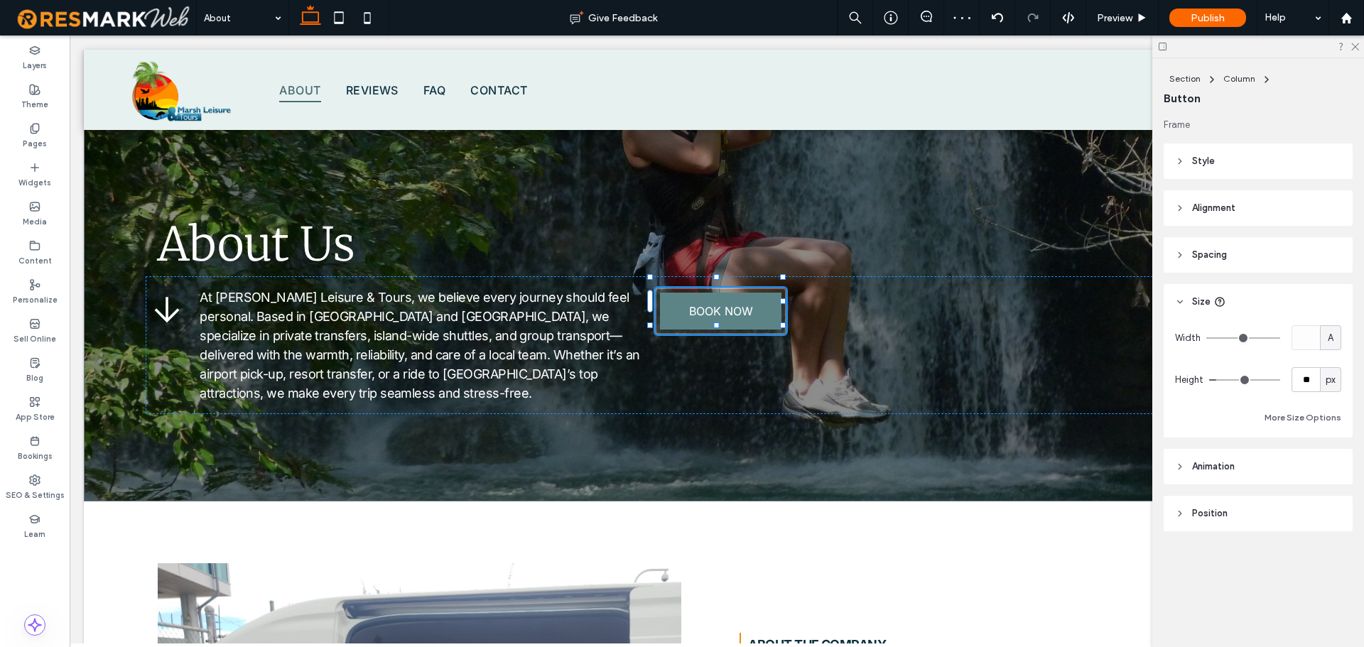
type input "***"
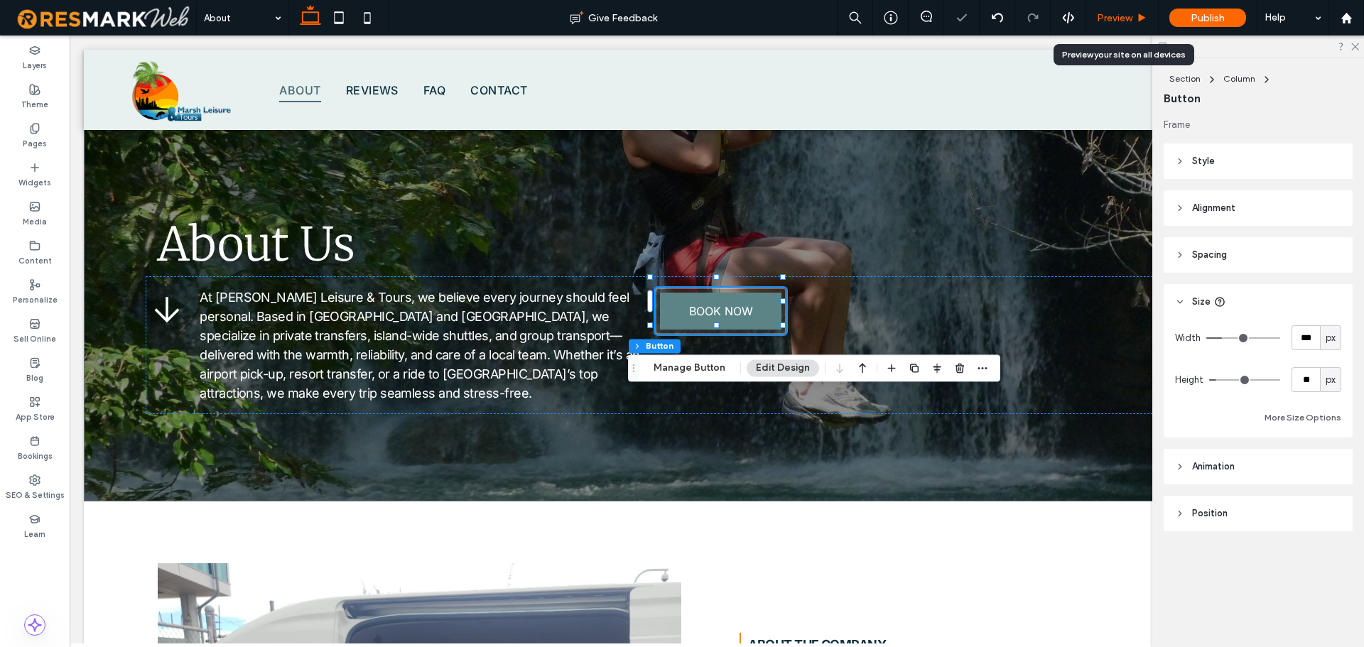
click at [1128, 16] on span "Preview" at bounding box center [1115, 18] width 36 height 12
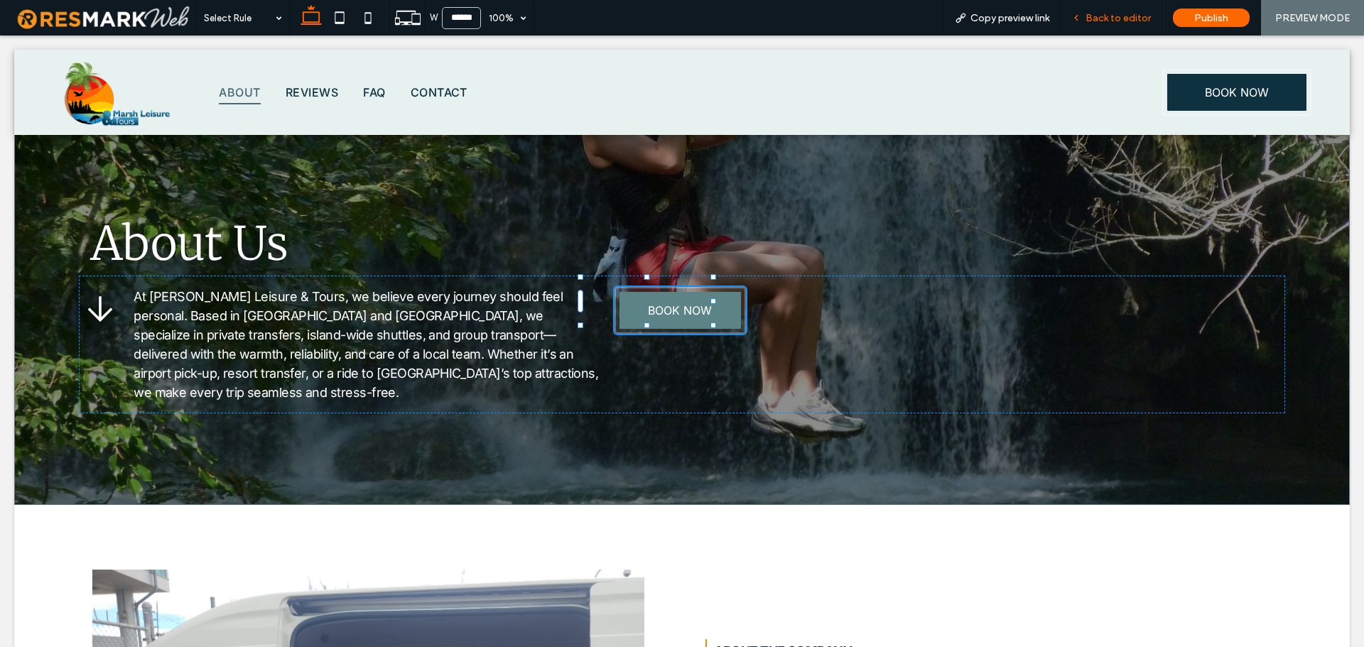
click at [1123, 23] on span "Back to editor" at bounding box center [1117, 18] width 65 height 12
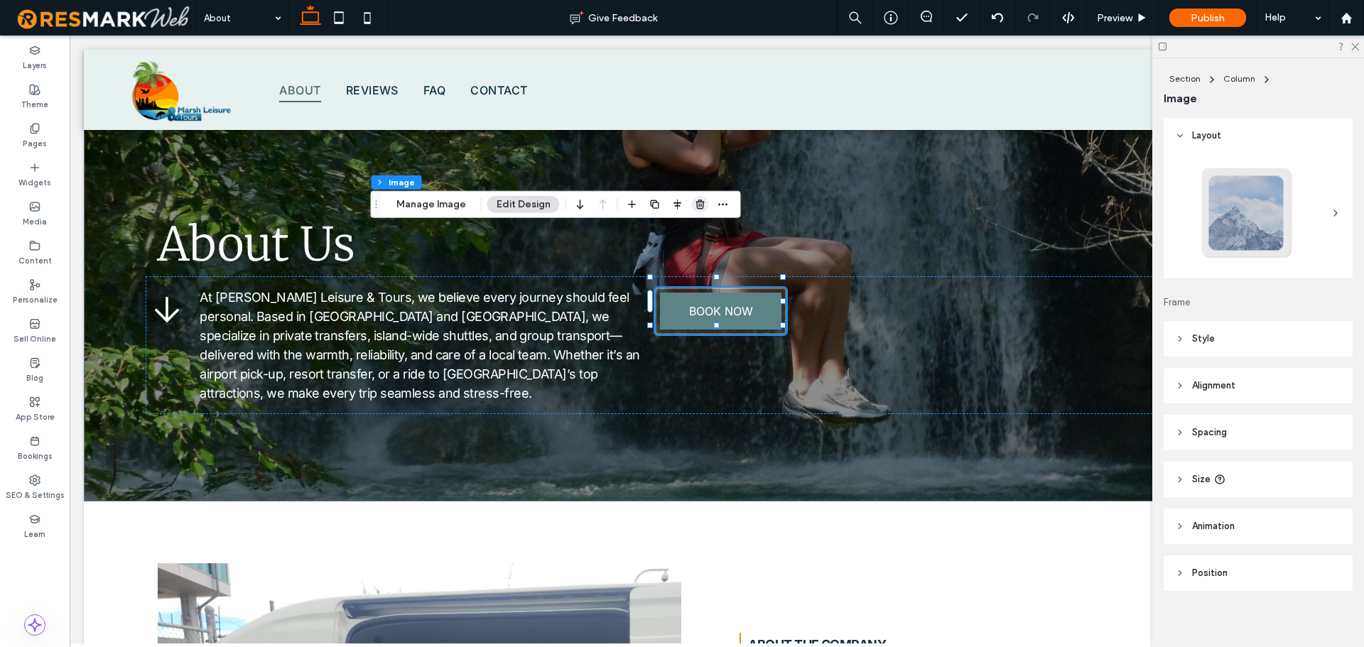
click at [700, 196] on span "button" at bounding box center [700, 204] width 17 height 17
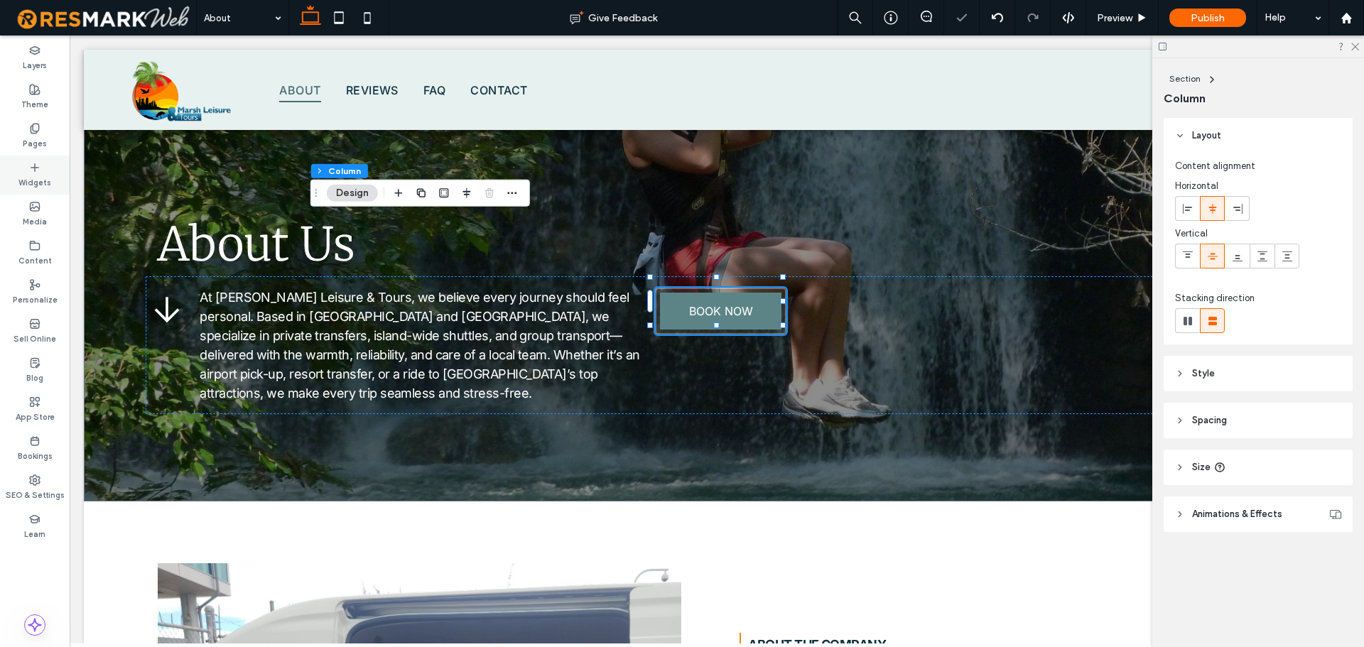
click at [37, 180] on label "Widgets" at bounding box center [34, 181] width 33 height 16
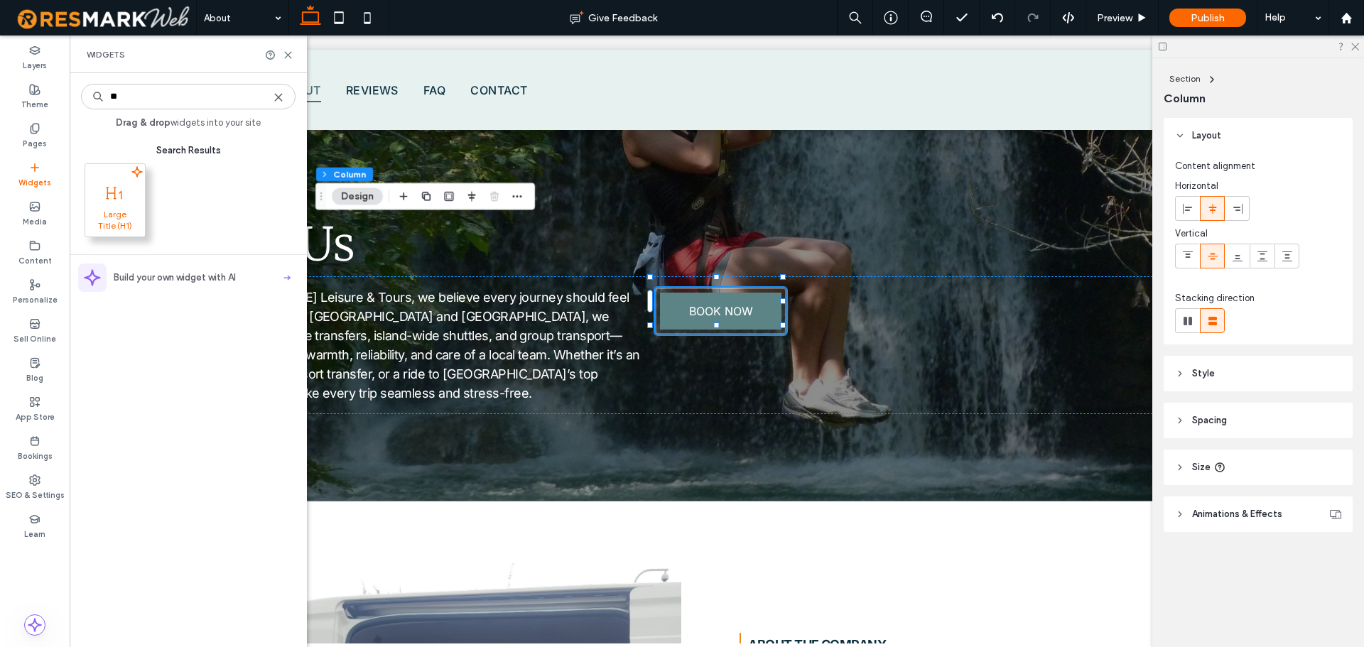
type input "**"
click at [116, 199] on icon at bounding box center [115, 193] width 23 height 23
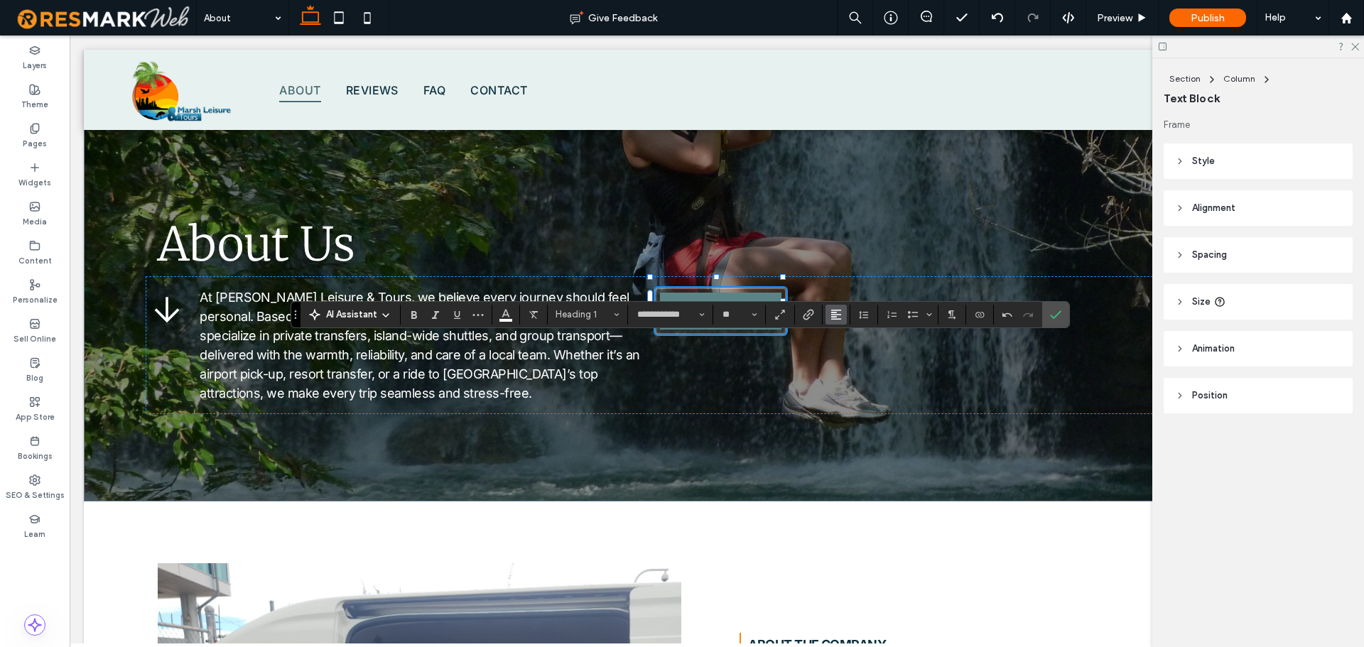
click at [839, 320] on span "Alignment" at bounding box center [835, 314] width 11 height 18
click at [855, 359] on div "ui.textEditor.alignment.center" at bounding box center [850, 357] width 18 height 11
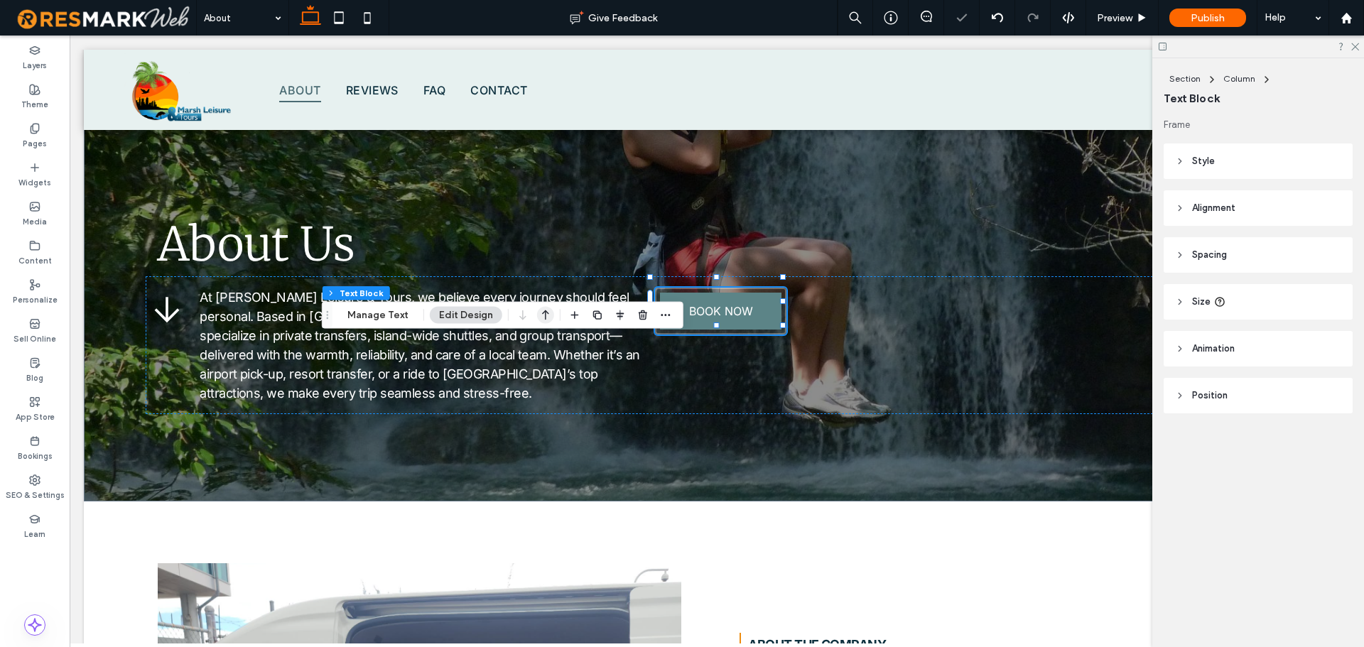
click at [546, 313] on icon "button" at bounding box center [545, 316] width 17 height 26
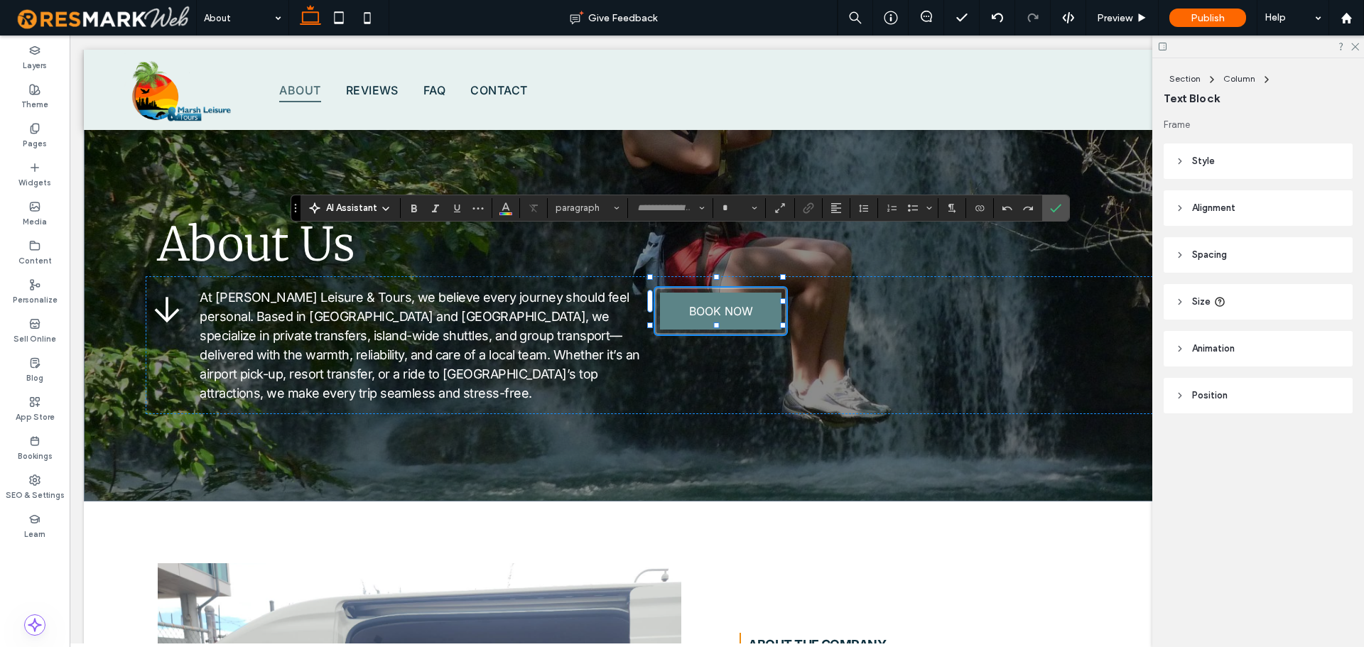
type input "*****"
click at [602, 214] on button "paragraph*" at bounding box center [588, 208] width 74 height 20
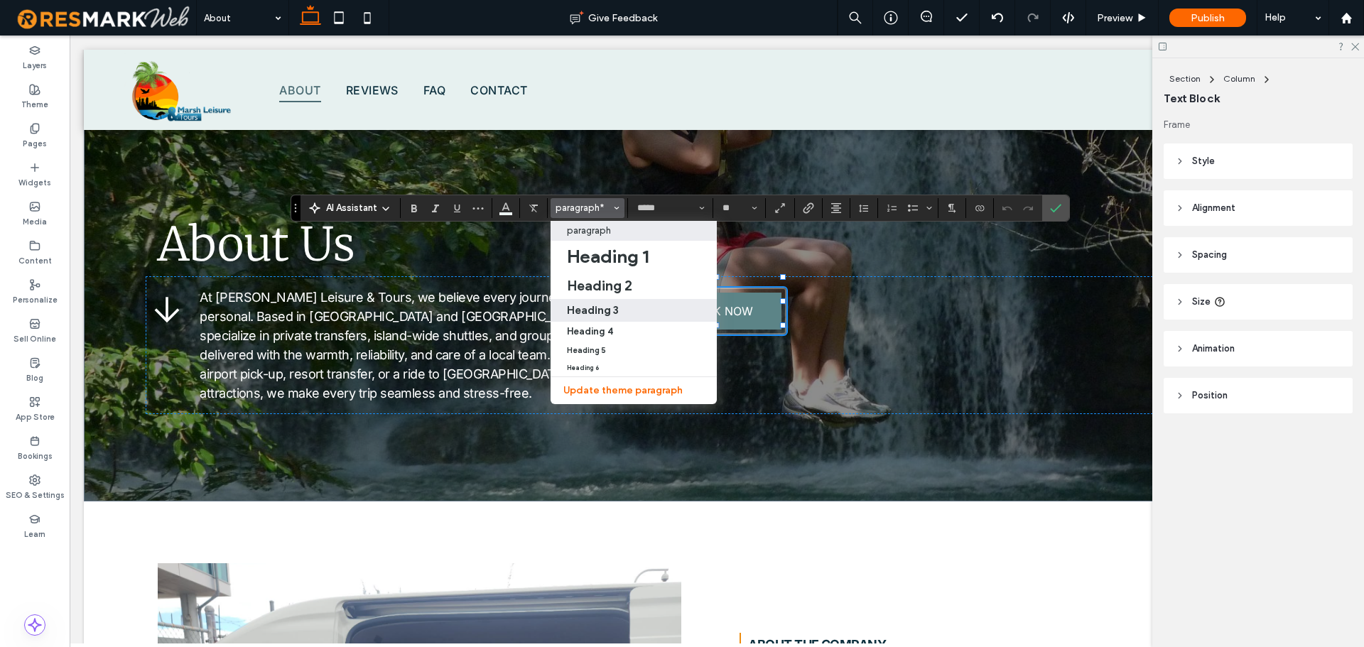
click at [615, 315] on h3 "Heading 3" at bounding box center [593, 309] width 52 height 13
type input "**"
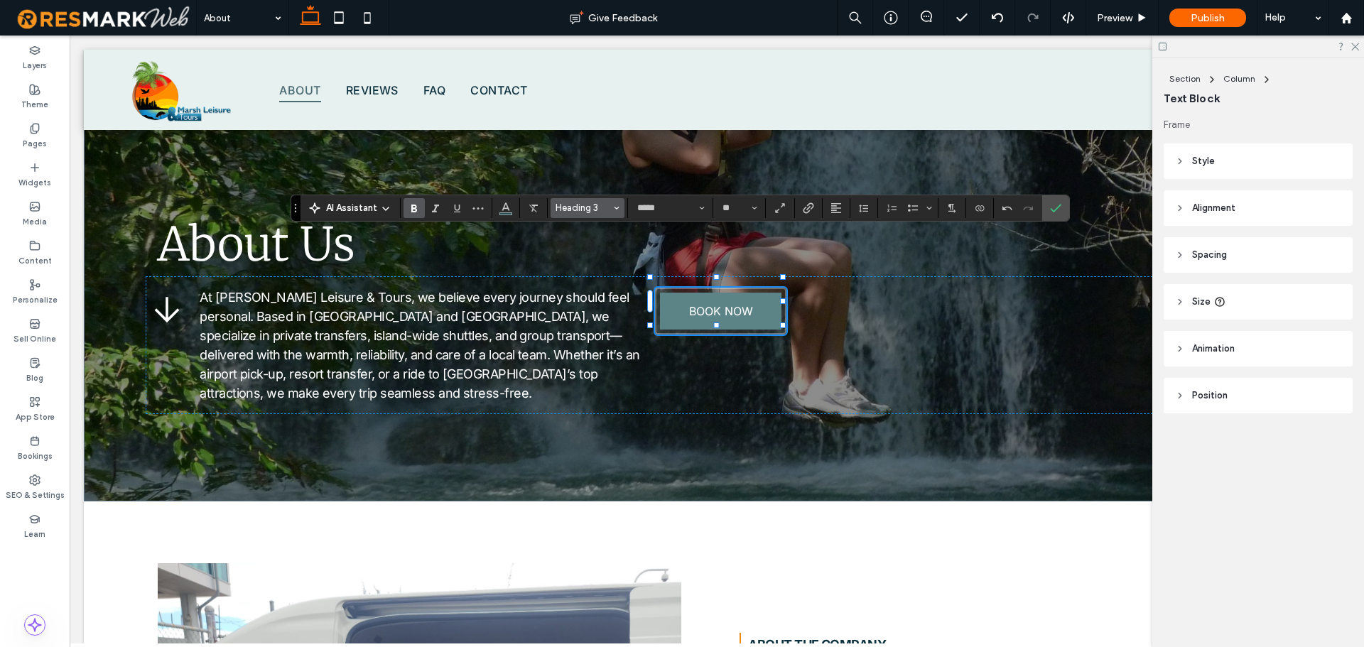
click at [575, 208] on span "Heading 3" at bounding box center [583, 207] width 55 height 11
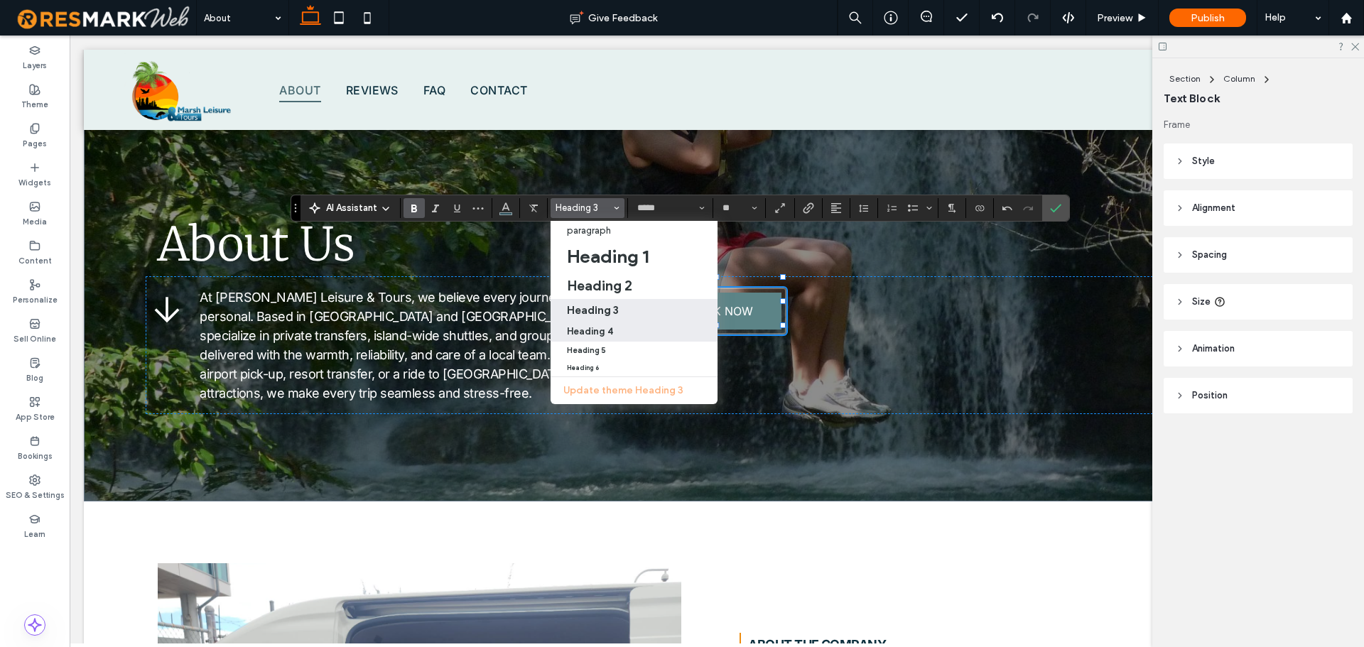
click at [640, 331] on div "Heading 4" at bounding box center [635, 331] width 136 height 11
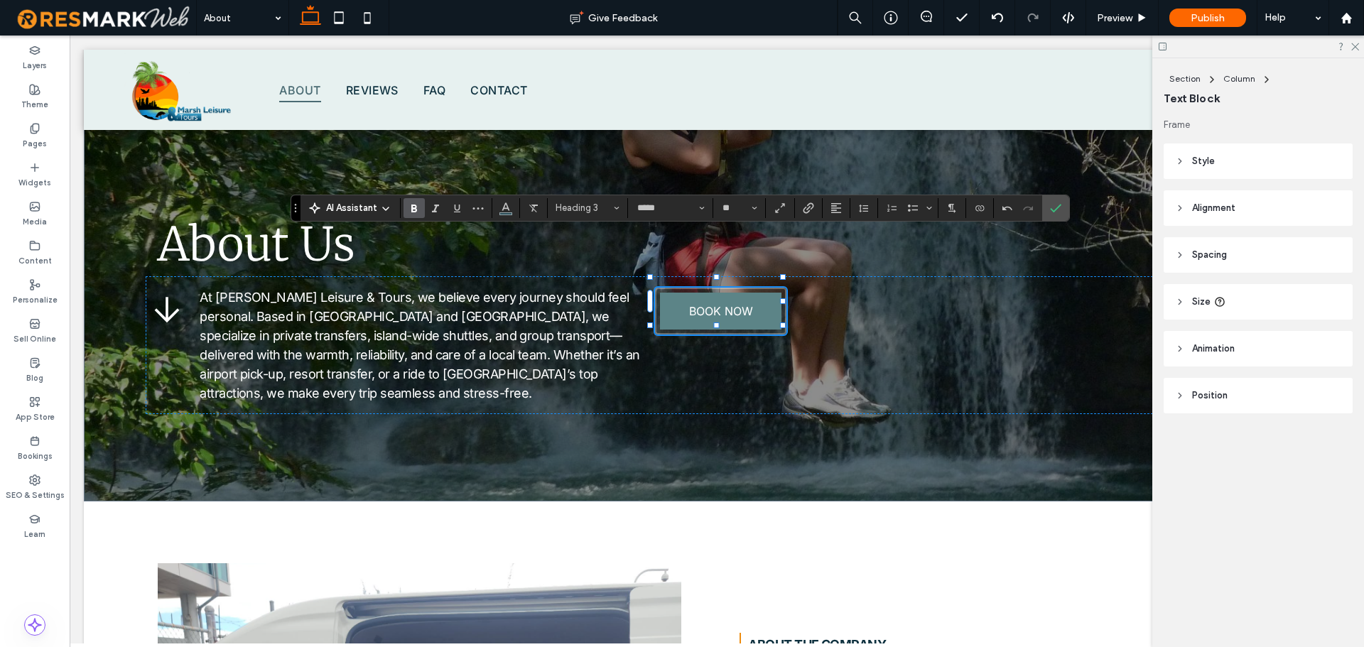
type input "**********"
type input "**"
click at [602, 208] on span "Heading 4" at bounding box center [583, 207] width 55 height 11
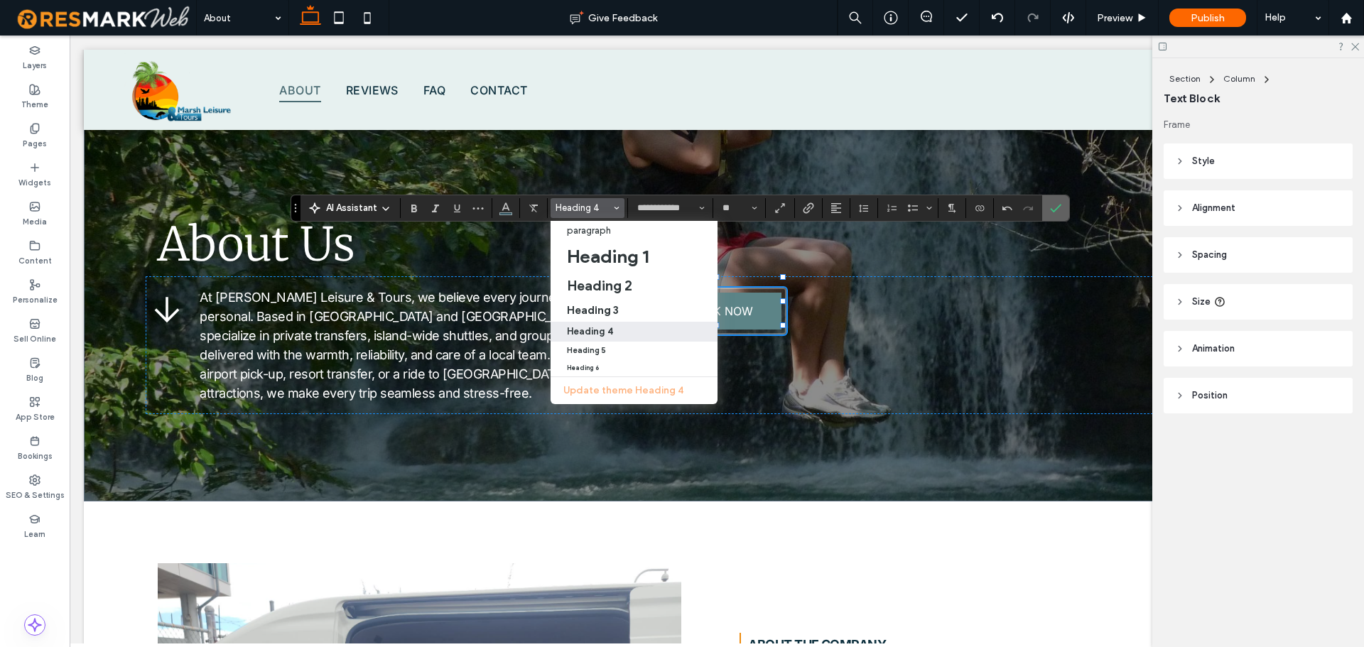
click at [1059, 204] on icon "Confirm" at bounding box center [1055, 207] width 11 height 11
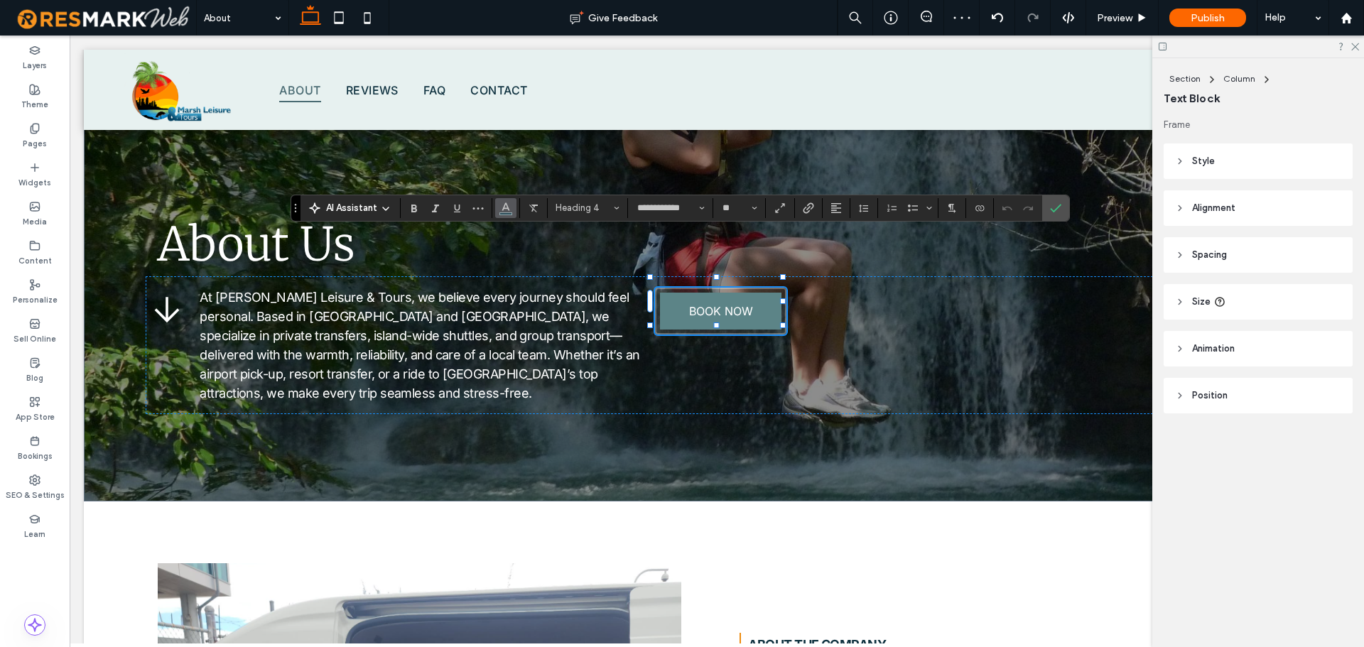
click at [510, 213] on span "Color" at bounding box center [505, 206] width 11 height 18
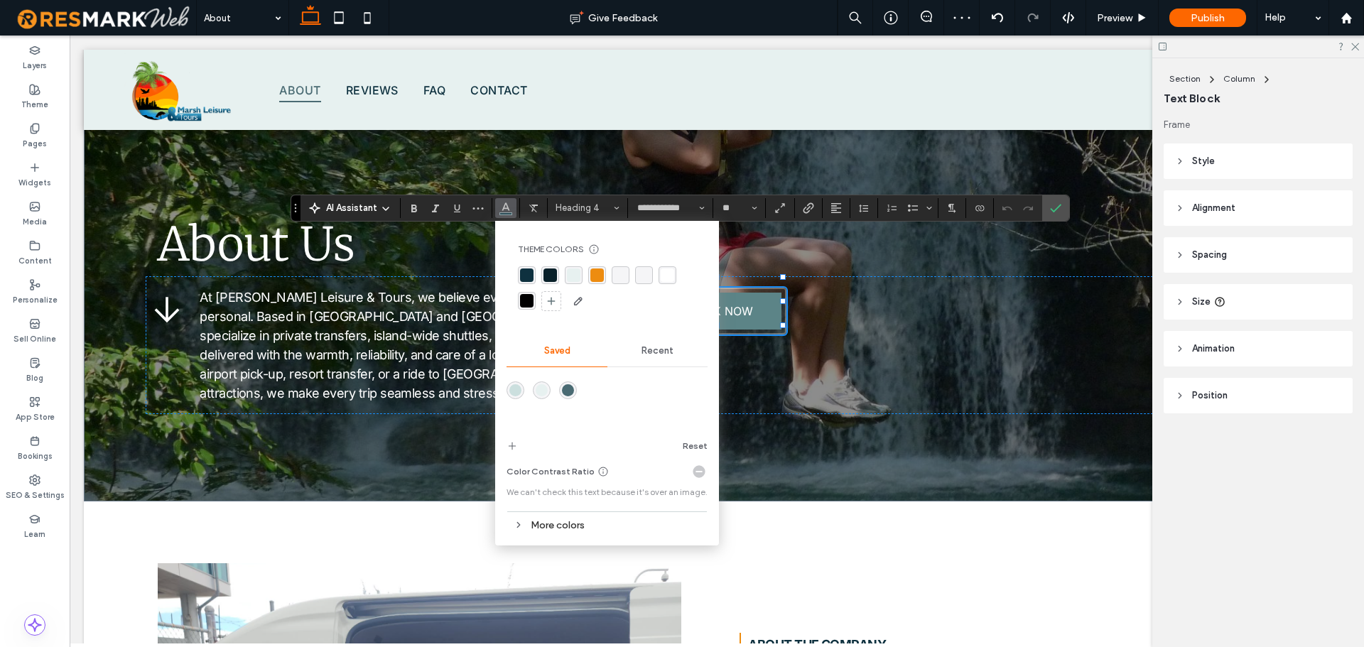
click at [664, 271] on div "rgba(255, 255, 255, 1)" at bounding box center [667, 275] width 13 height 13
click at [836, 207] on use "Alignment" at bounding box center [836, 208] width 10 height 10
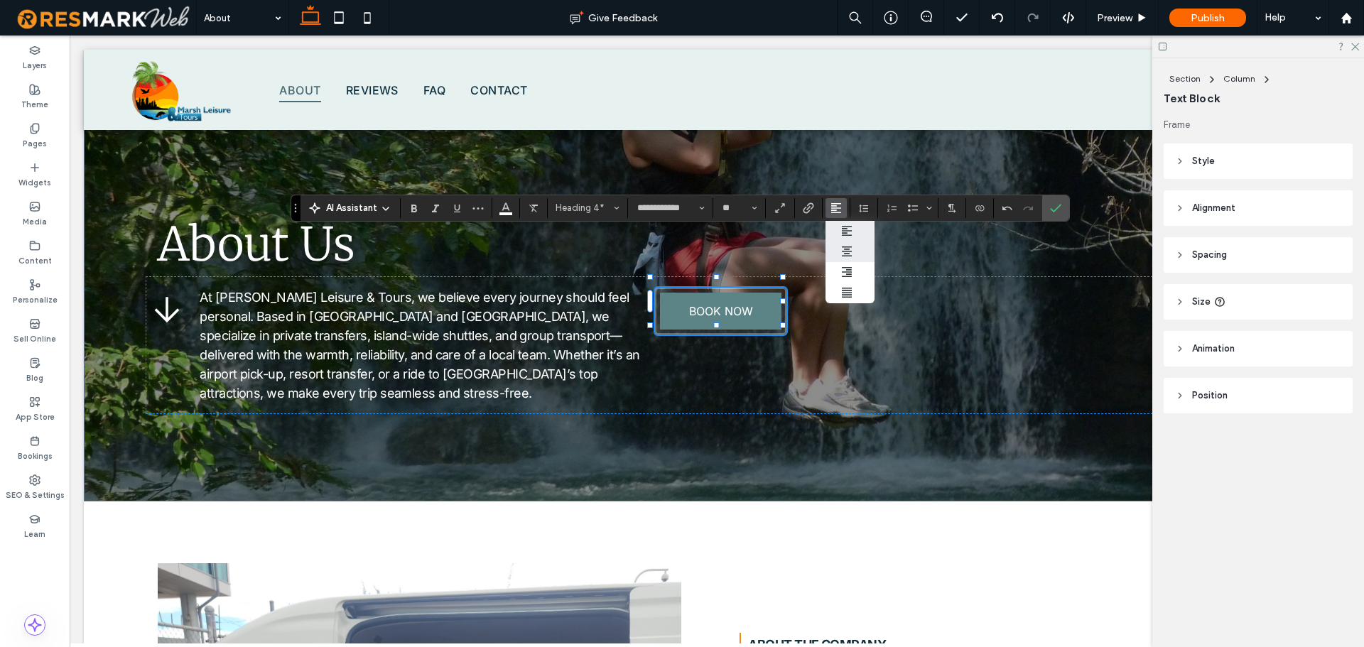
click at [843, 251] on use "ui.textEditor.alignment.center" at bounding box center [847, 252] width 10 height 10
click at [1060, 210] on icon "Confirm" at bounding box center [1055, 207] width 11 height 11
click at [592, 212] on span "Heading 4*" at bounding box center [583, 207] width 55 height 11
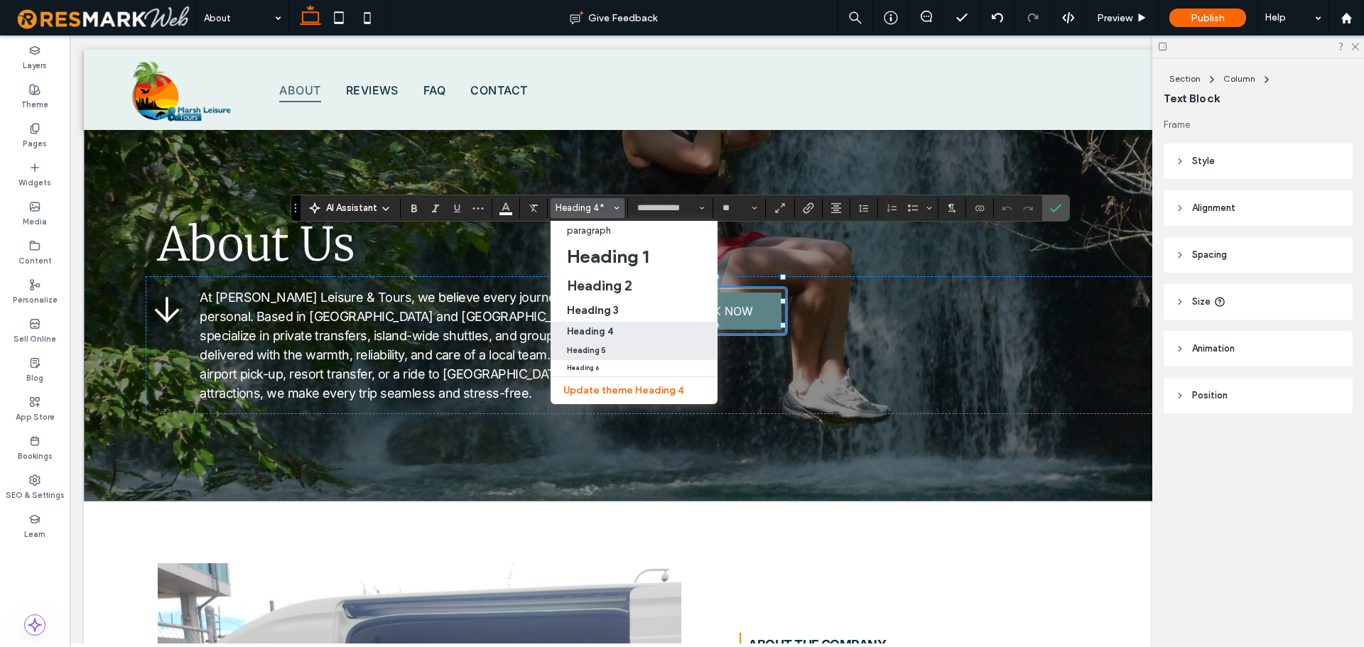
click at [636, 350] on div "Heading 5" at bounding box center [635, 350] width 136 height 9
type input "*****"
type input "**"
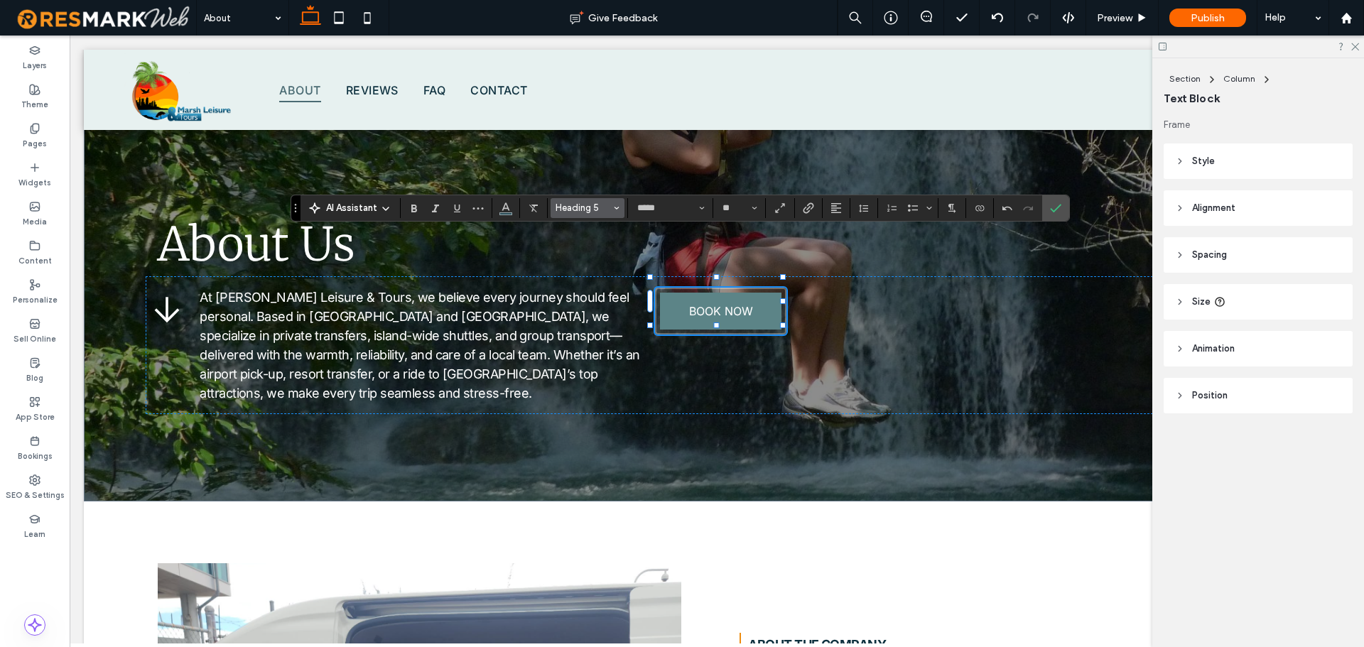
click at [595, 212] on span "Heading 5" at bounding box center [583, 207] width 55 height 11
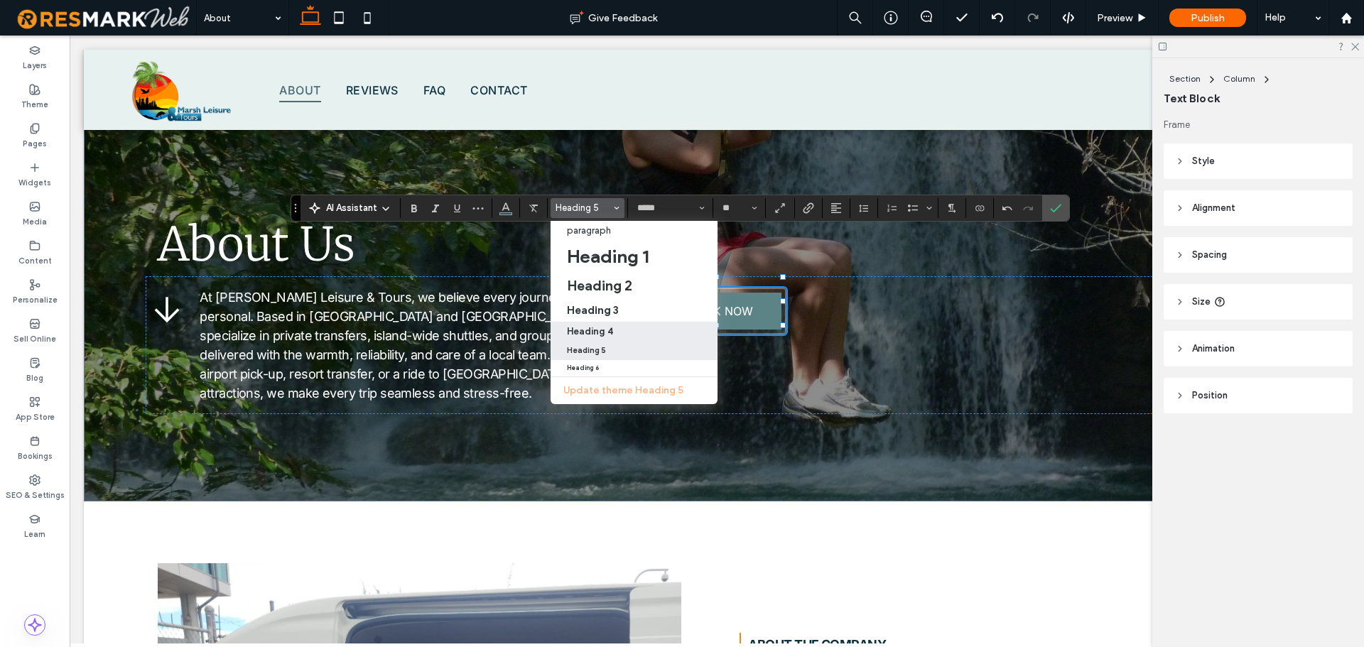
click at [621, 328] on div "Heading 4" at bounding box center [635, 331] width 136 height 11
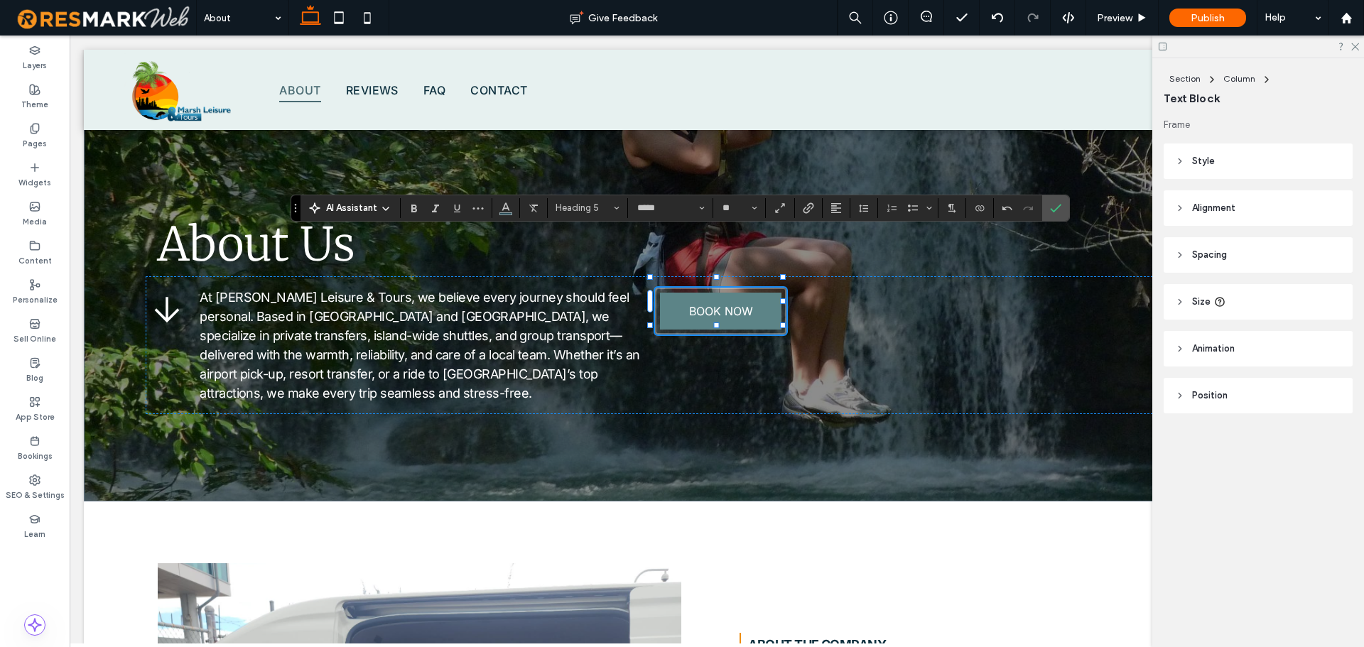
type input "**********"
type input "**"
click at [837, 205] on icon "Alignment" at bounding box center [835, 207] width 11 height 11
click at [846, 255] on icon "ui.textEditor.alignment.center" at bounding box center [846, 251] width 11 height 11
click at [507, 214] on span "Color" at bounding box center [505, 206] width 11 height 18
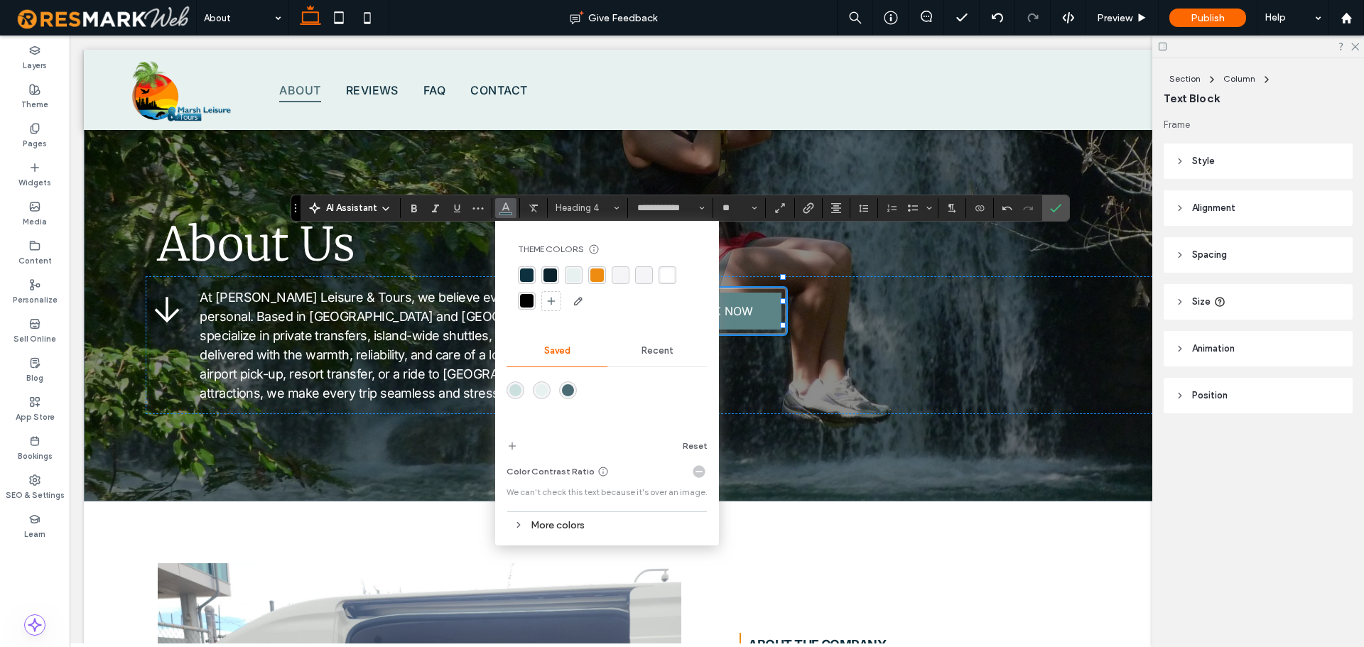
click at [667, 267] on div "rgba(255, 255, 255, 1)" at bounding box center [668, 275] width 18 height 18
click at [1054, 209] on icon "Confirm" at bounding box center [1055, 207] width 11 height 11
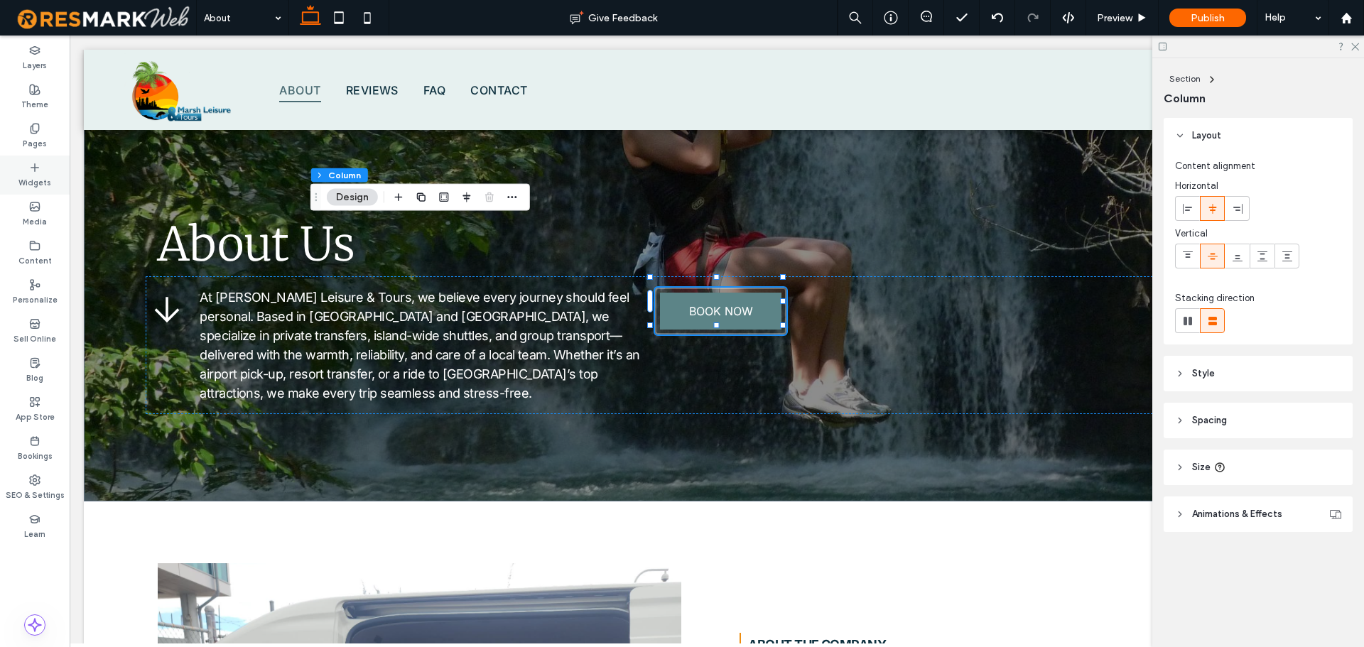
click at [45, 188] on label "Widgets" at bounding box center [34, 181] width 33 height 16
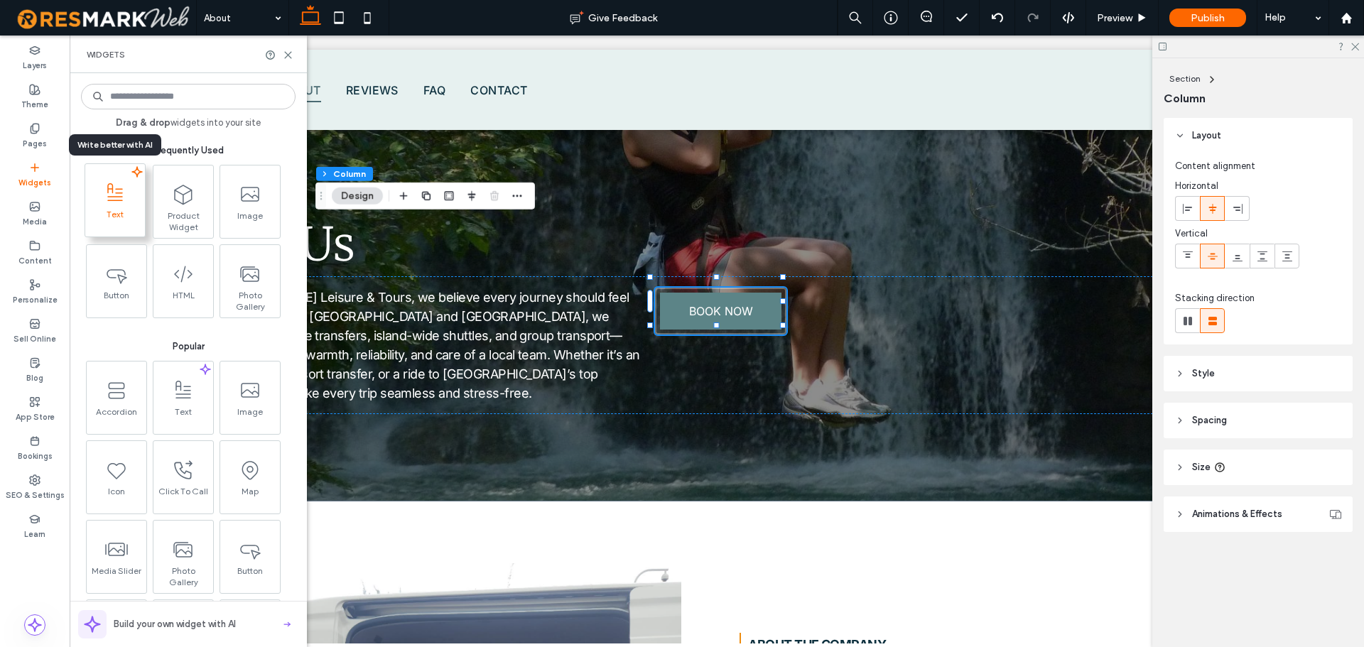
click at [122, 193] on icon at bounding box center [115, 193] width 23 height 23
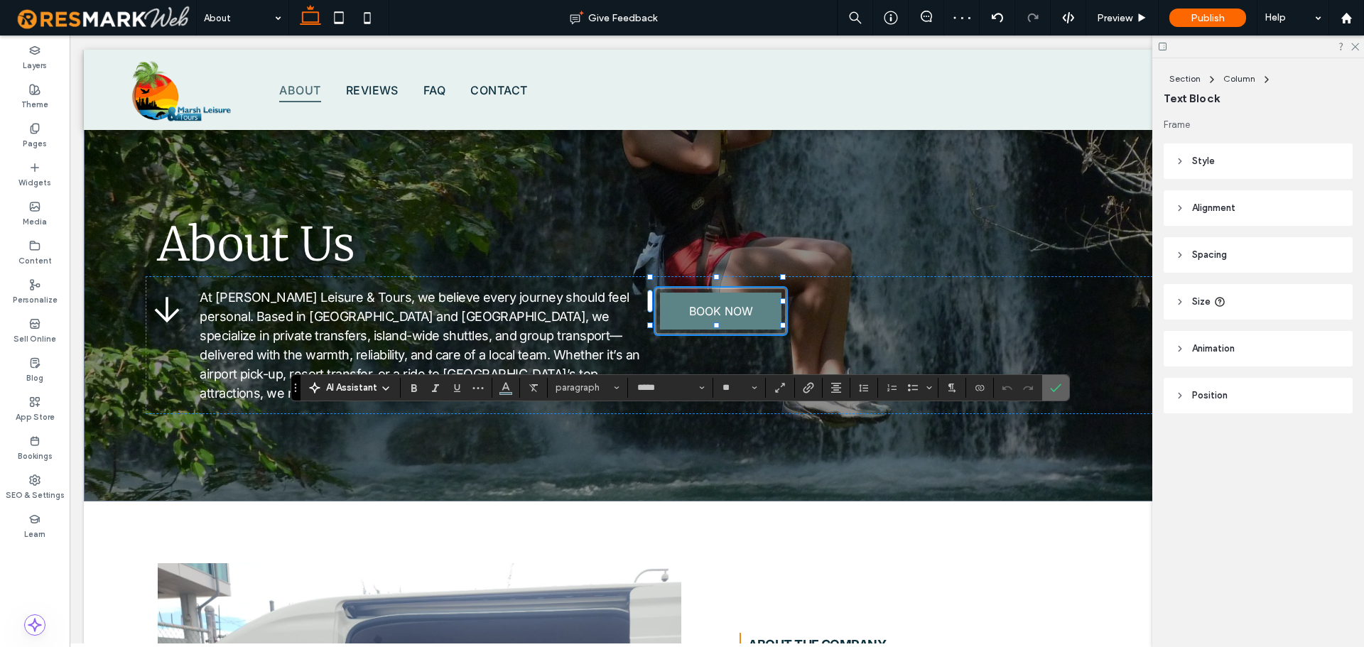
click at [1059, 382] on icon "Confirm" at bounding box center [1055, 387] width 11 height 11
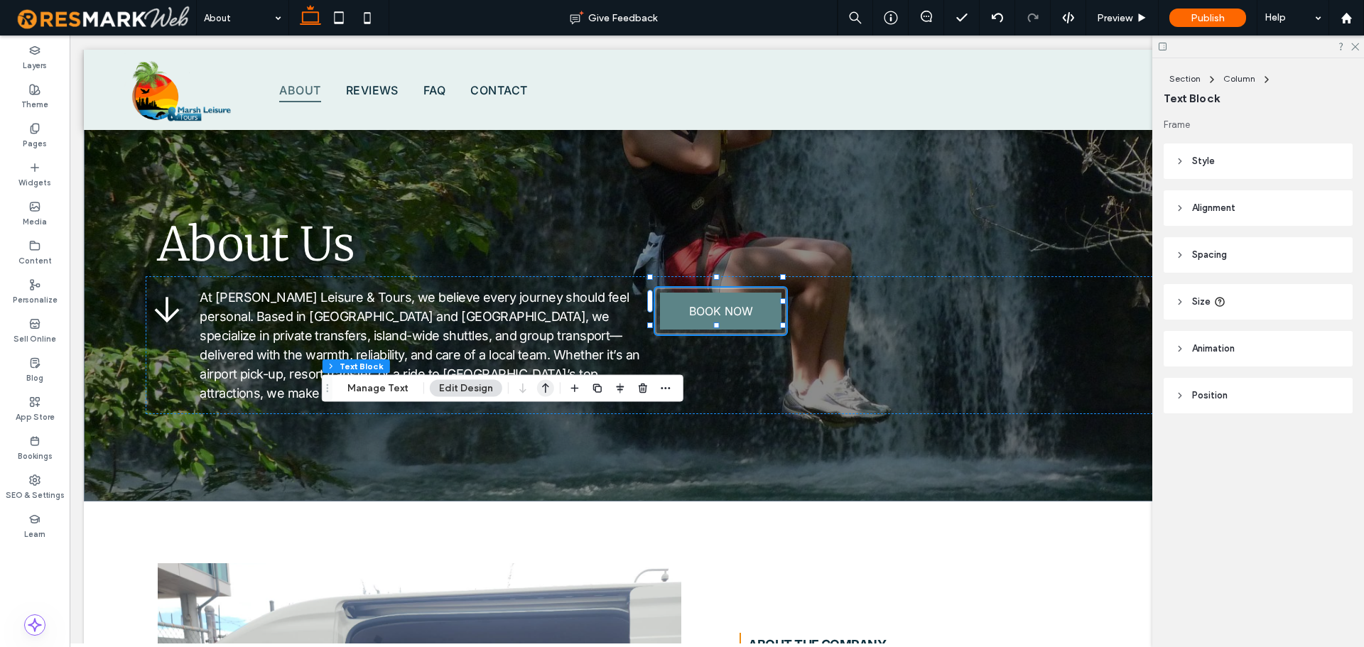
click at [540, 385] on icon "button" at bounding box center [545, 389] width 17 height 26
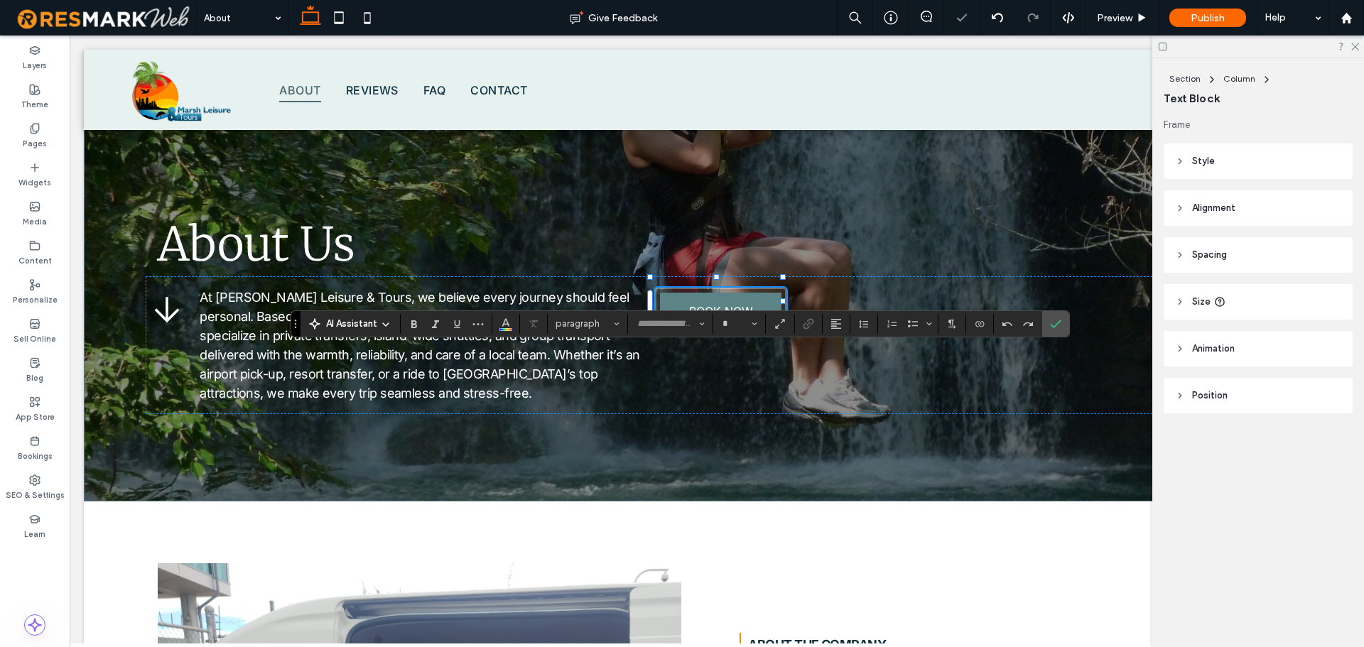
type input "*****"
type input "**"
click at [509, 324] on use "Color" at bounding box center [506, 322] width 8 height 8
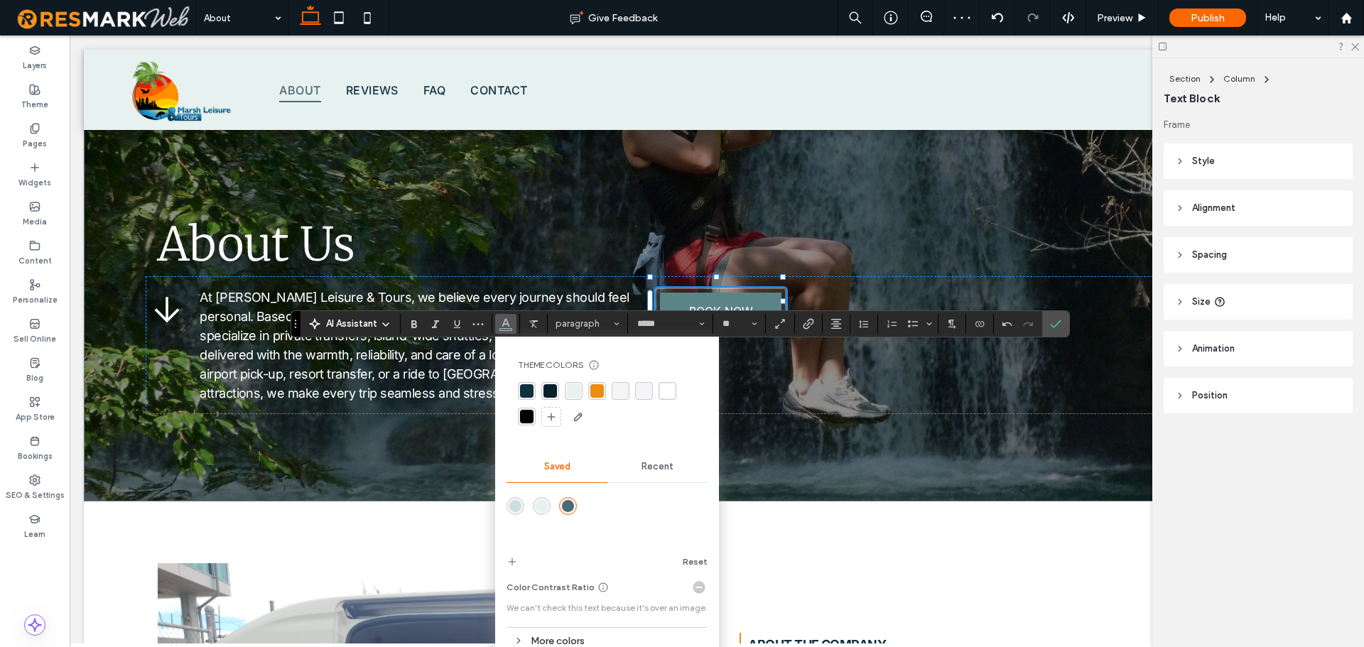
click at [668, 385] on div "rgba(255, 255, 255, 1)" at bounding box center [667, 390] width 13 height 13
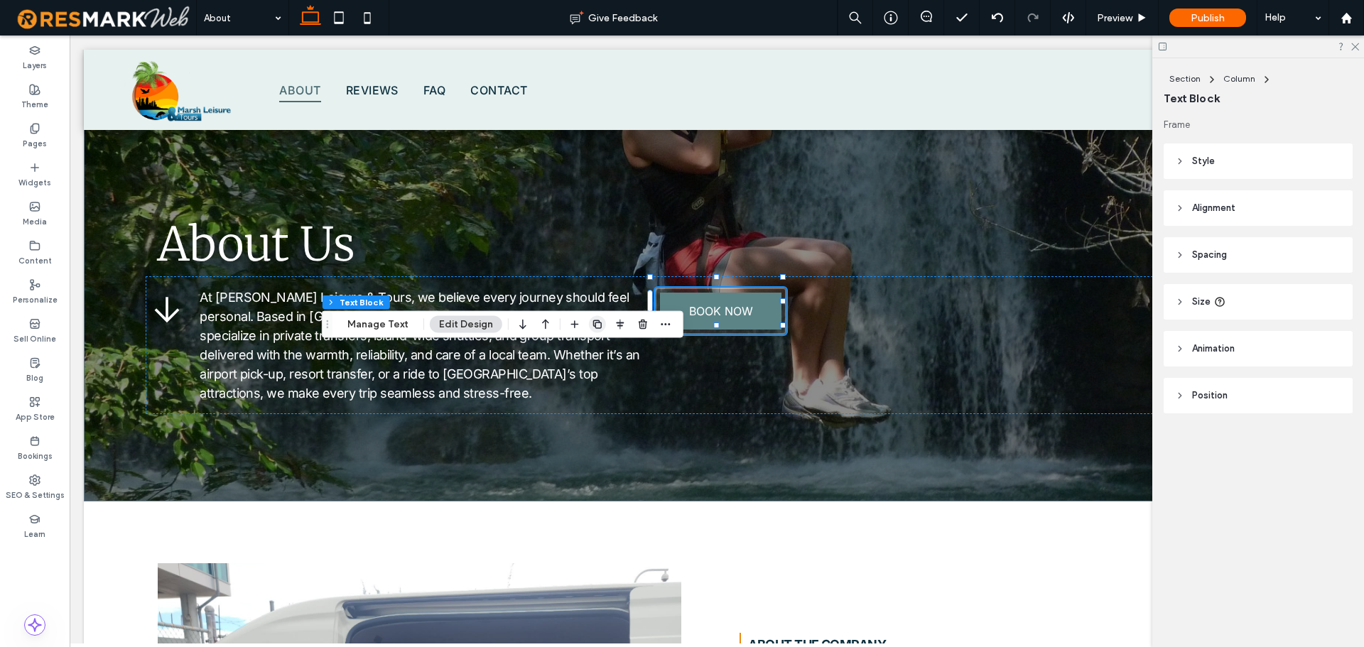
click at [594, 326] on icon "button" at bounding box center [597, 324] width 11 height 11
click at [538, 323] on icon "button" at bounding box center [545, 325] width 17 height 26
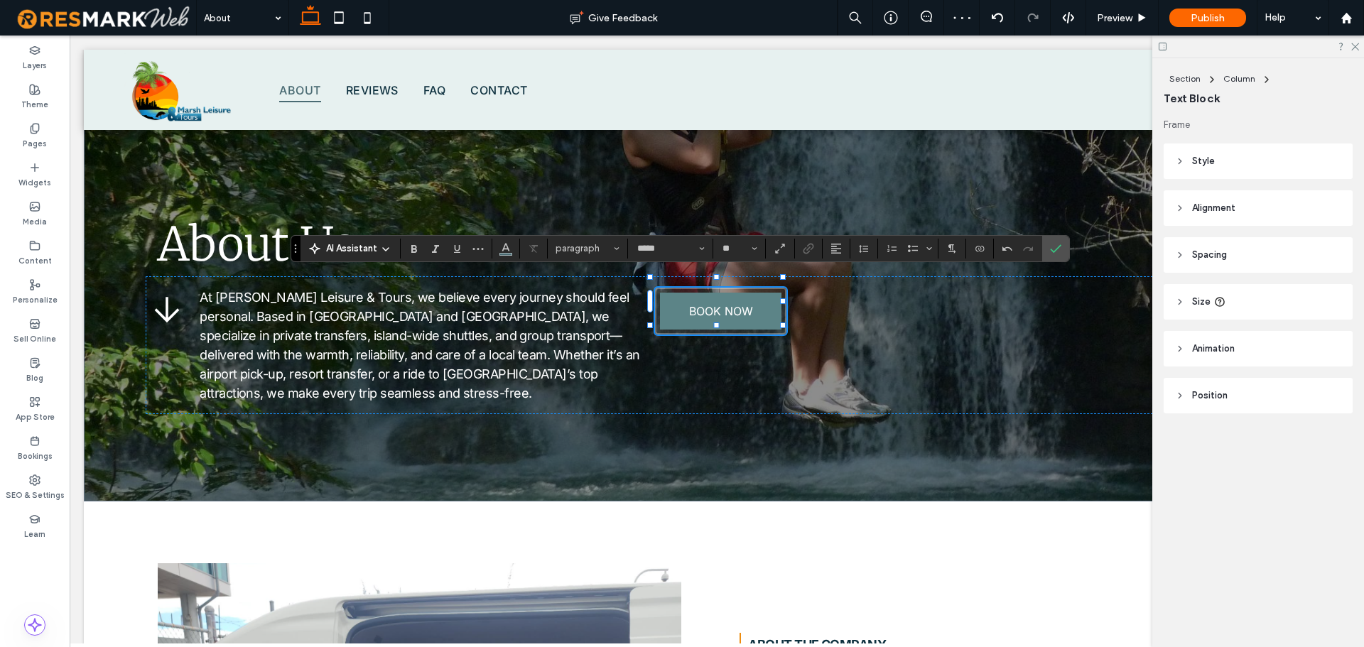
type input "**********"
type input "**"
type input "*****"
type input "**"
type input "**********"
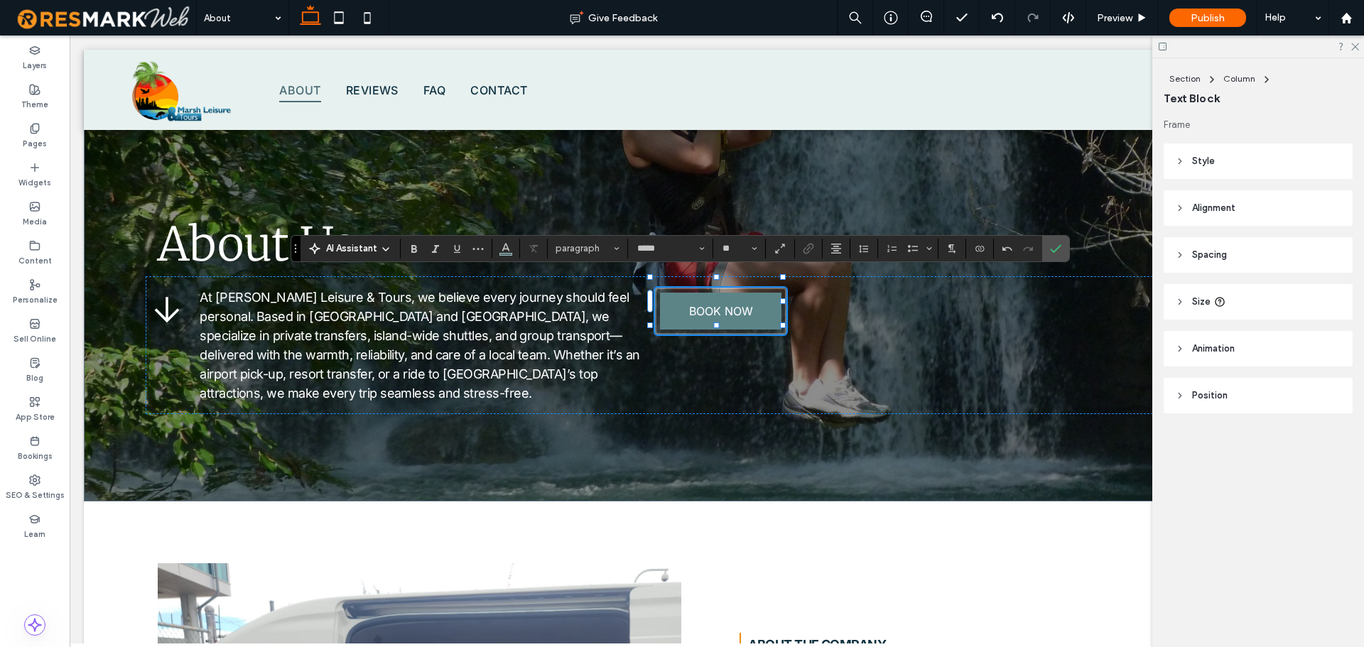
type input "**"
click at [600, 250] on span "Heading 4" at bounding box center [583, 248] width 55 height 11
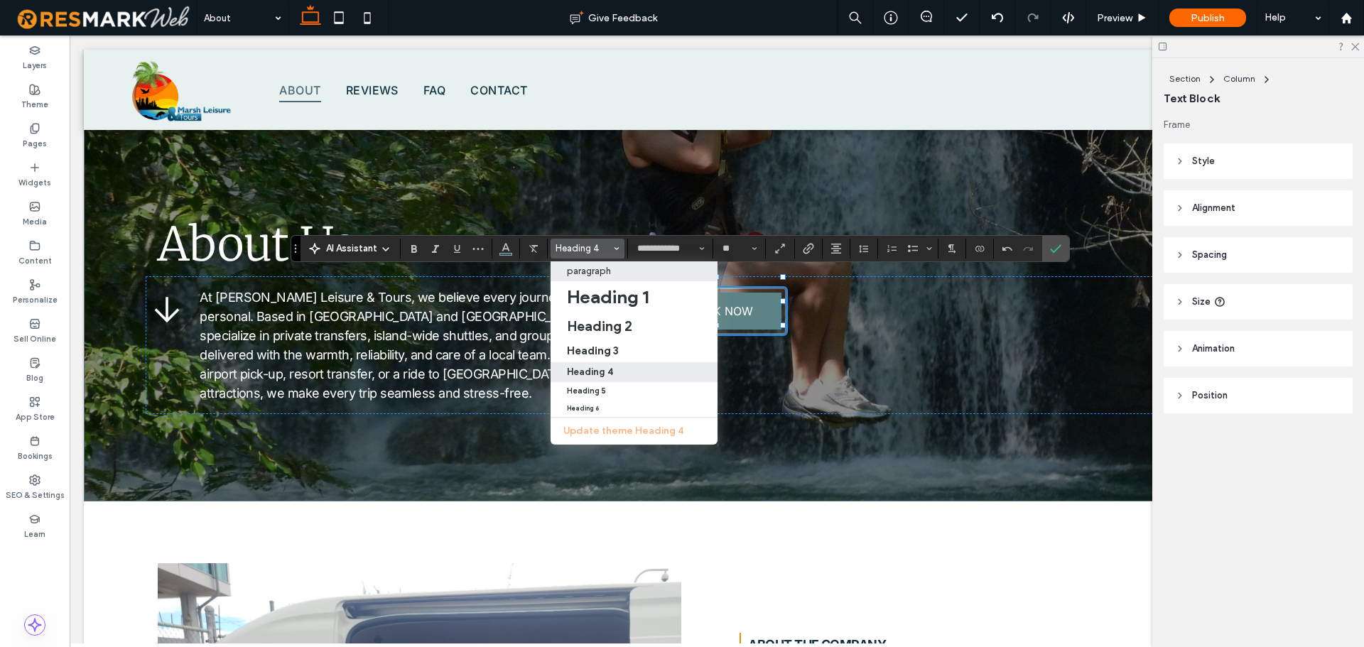
click at [607, 278] on label "paragraph" at bounding box center [634, 271] width 167 height 20
type input "*****"
type input "**"
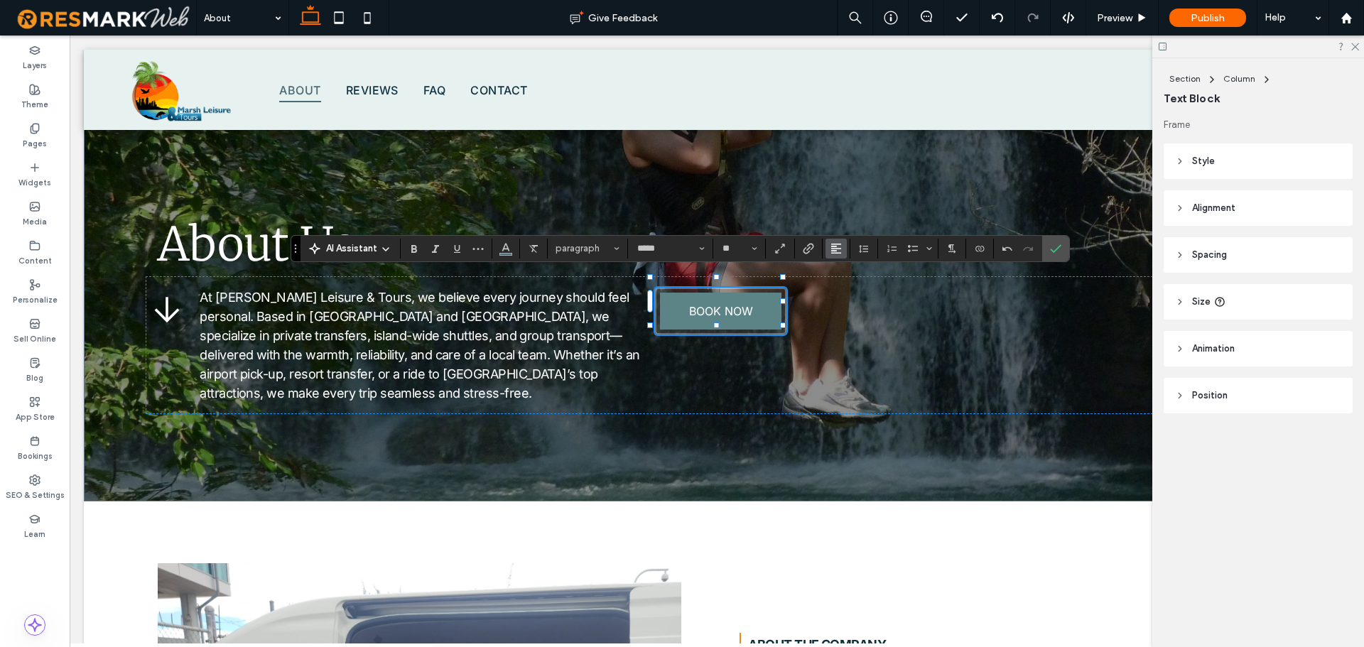
click at [833, 247] on icon "Alignment" at bounding box center [835, 248] width 11 height 11
click at [858, 291] on div "ui.textEditor.alignment.center" at bounding box center [850, 291] width 18 height 11
click at [1053, 249] on icon "Confirm" at bounding box center [1055, 248] width 11 height 11
click at [502, 258] on button "Color" at bounding box center [505, 249] width 21 height 20
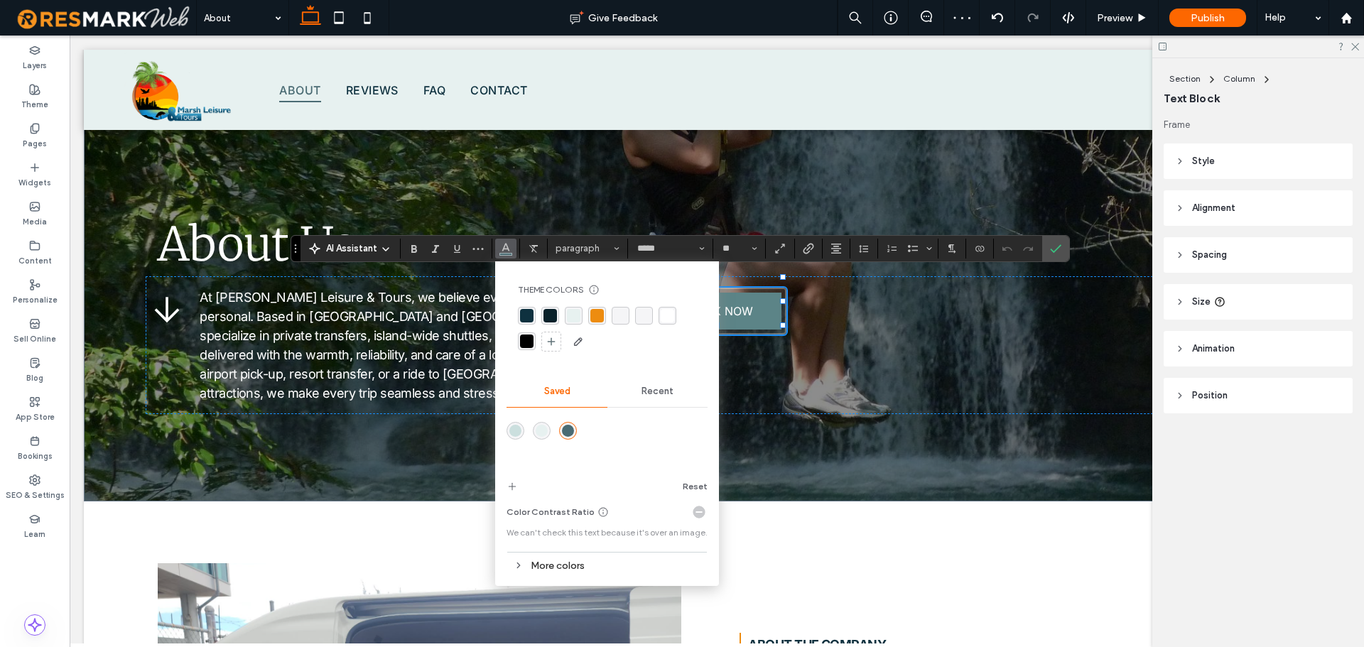
click at [674, 315] on div "rgba(255, 255, 255, 1)" at bounding box center [667, 315] width 13 height 13
click at [1055, 246] on icon "Confirm" at bounding box center [1055, 248] width 11 height 11
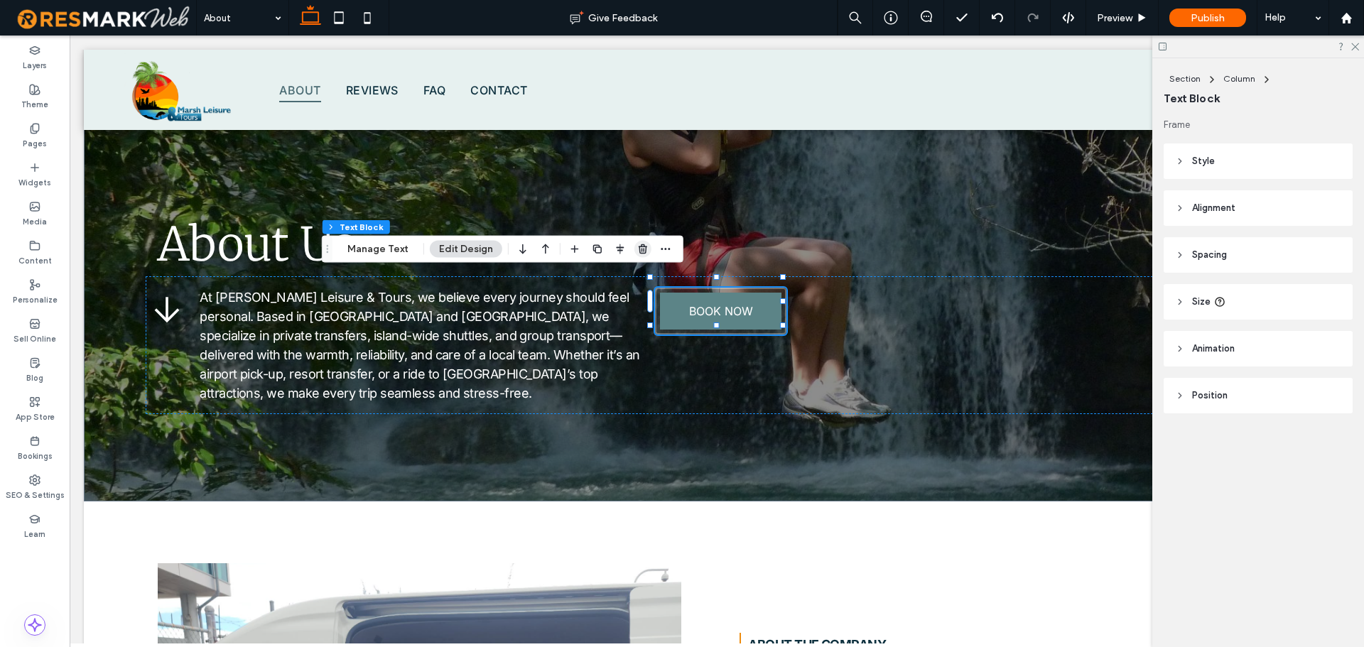
click at [638, 251] on icon "button" at bounding box center [642, 249] width 11 height 11
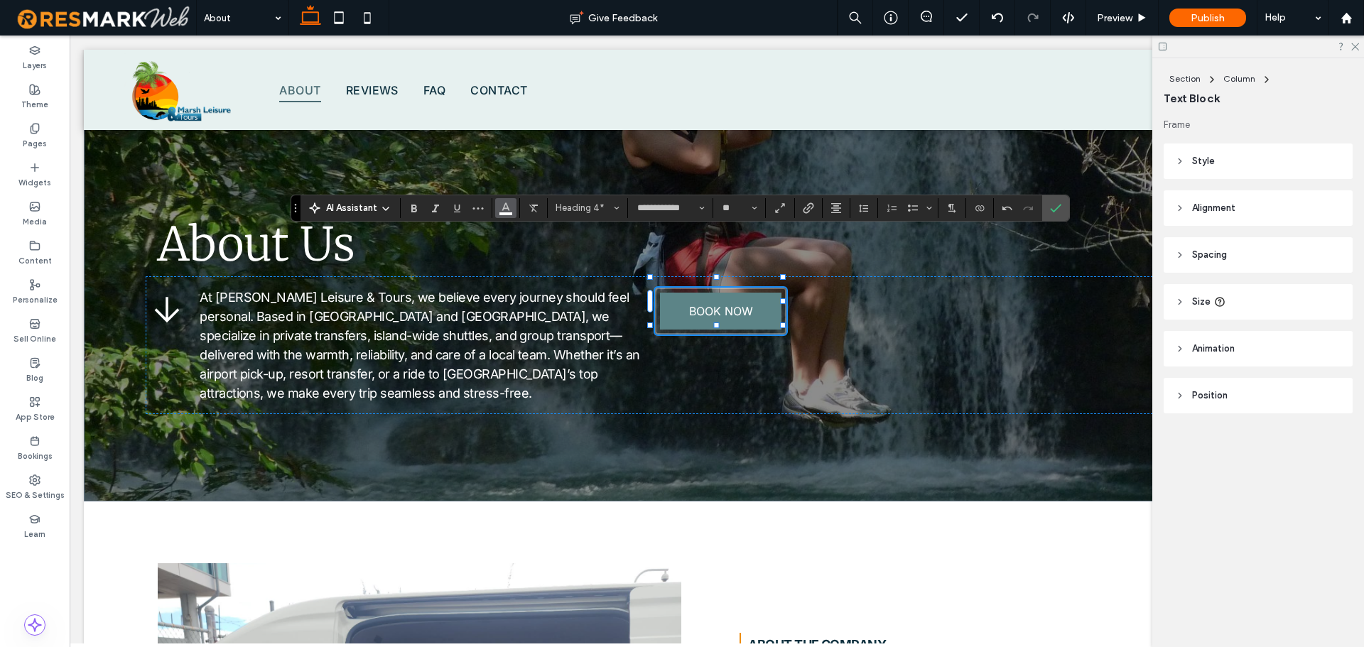
click at [511, 210] on icon "Color" at bounding box center [505, 206] width 11 height 11
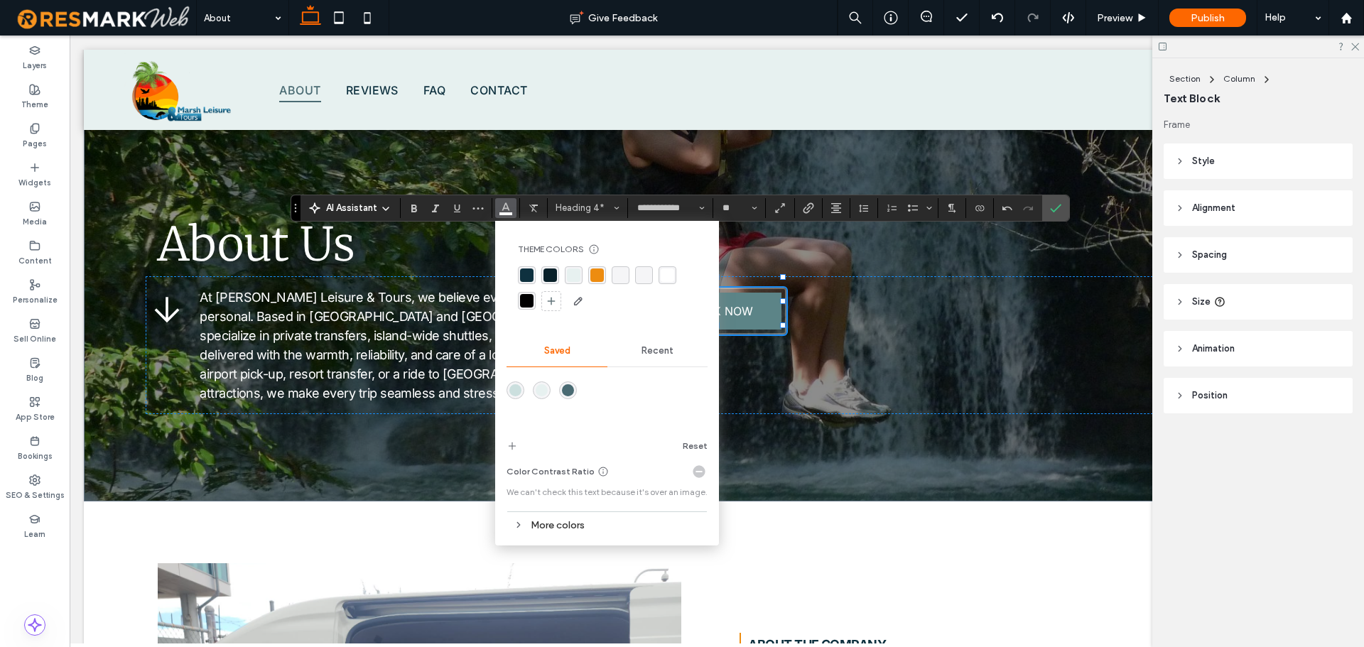
drag, startPoint x: 576, startPoint y: 272, endPoint x: 599, endPoint y: 272, distance: 22.7
click at [578, 272] on div "rgba(231, 241, 240, 1)" at bounding box center [573, 275] width 13 height 13
click at [1057, 205] on icon "Confirm" at bounding box center [1055, 207] width 11 height 11
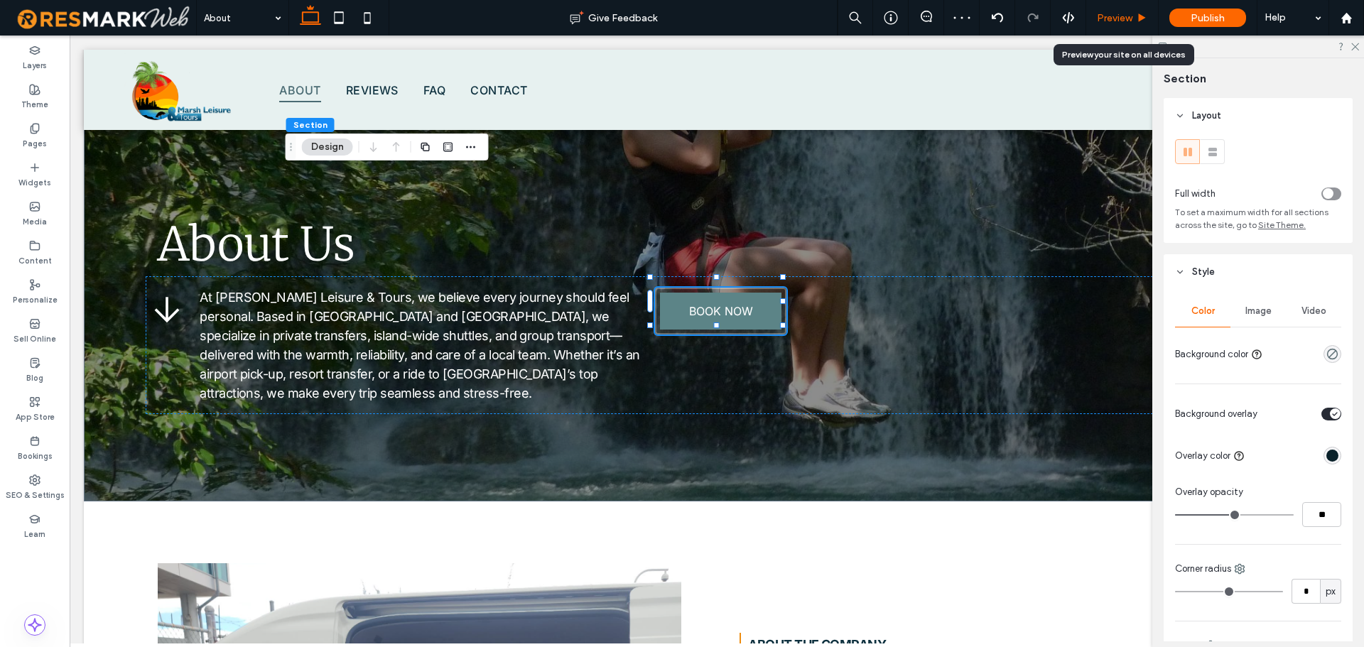
click at [1117, 11] on div "Preview" at bounding box center [1122, 18] width 72 height 36
click at [1125, 17] on span "Preview" at bounding box center [1115, 18] width 36 height 12
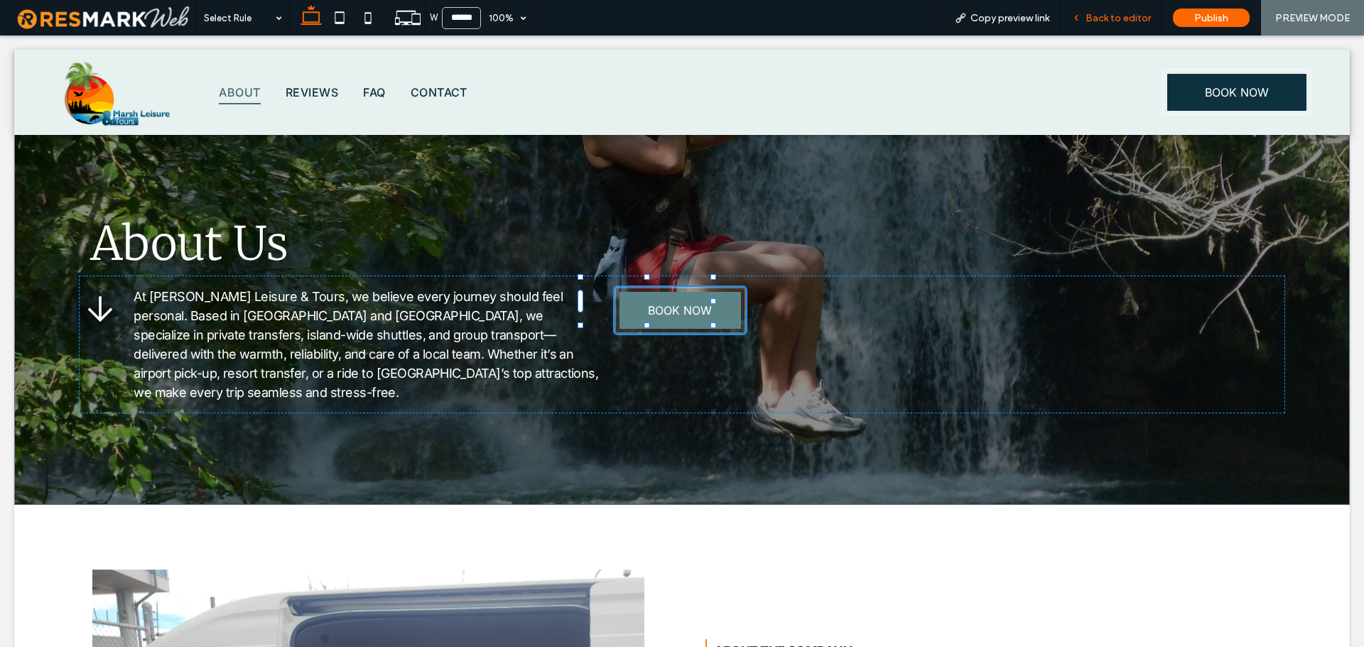
click at [1133, 21] on span "Back to editor" at bounding box center [1117, 18] width 65 height 12
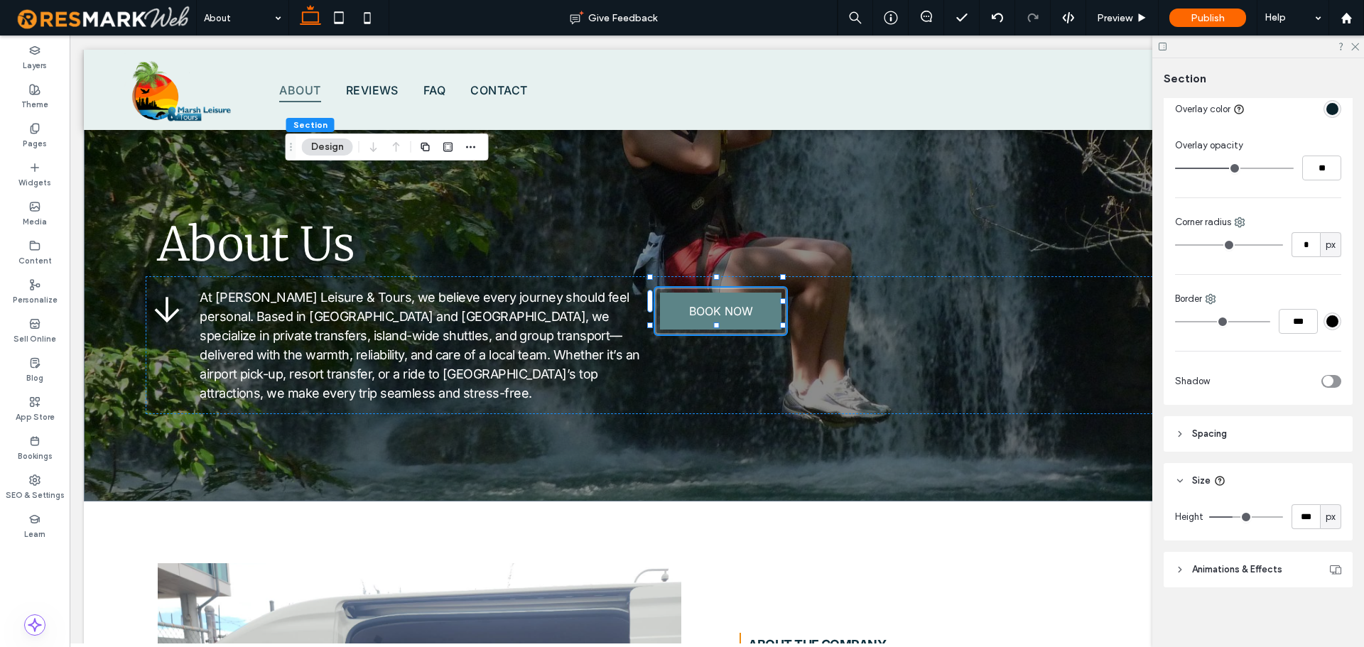
scroll to position [350, 0]
click at [1301, 509] on input "***" at bounding box center [1306, 514] width 28 height 25
click at [1326, 515] on span "px" at bounding box center [1331, 514] width 10 height 14
click at [1326, 438] on span "vw" at bounding box center [1324, 440] width 11 height 14
type input "**"
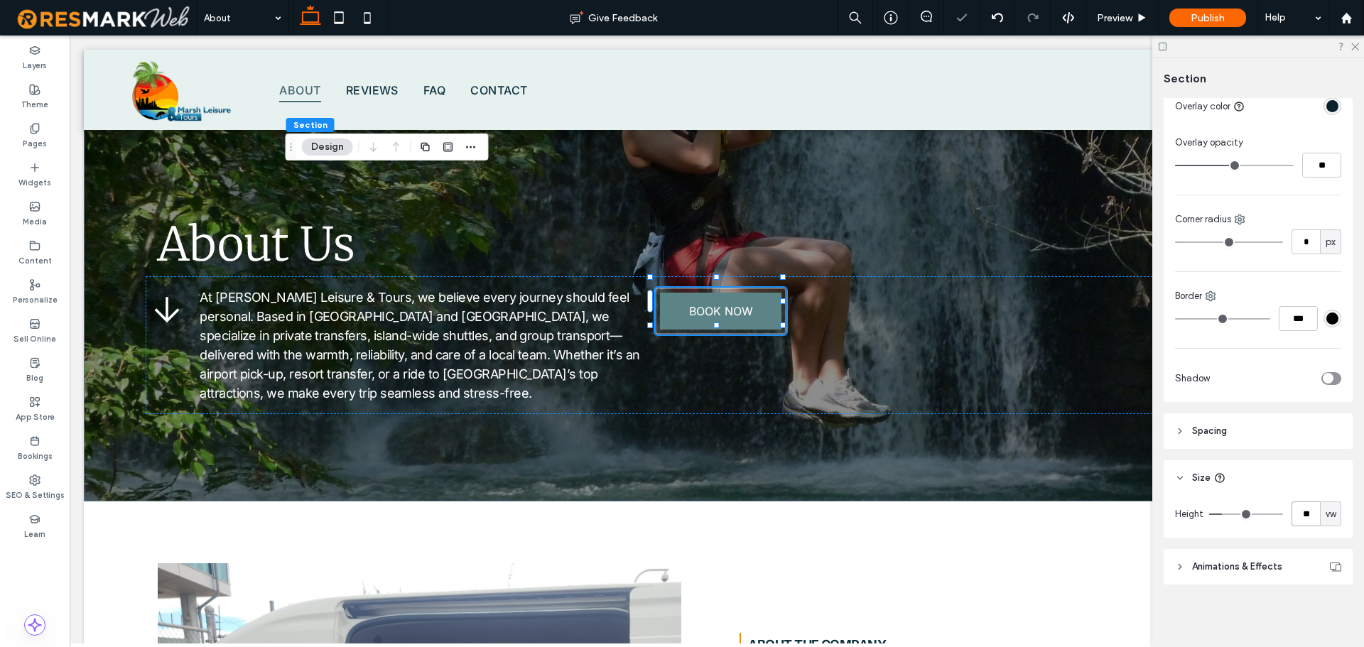
click at [1306, 507] on input "**" at bounding box center [1306, 514] width 28 height 25
type input "***"
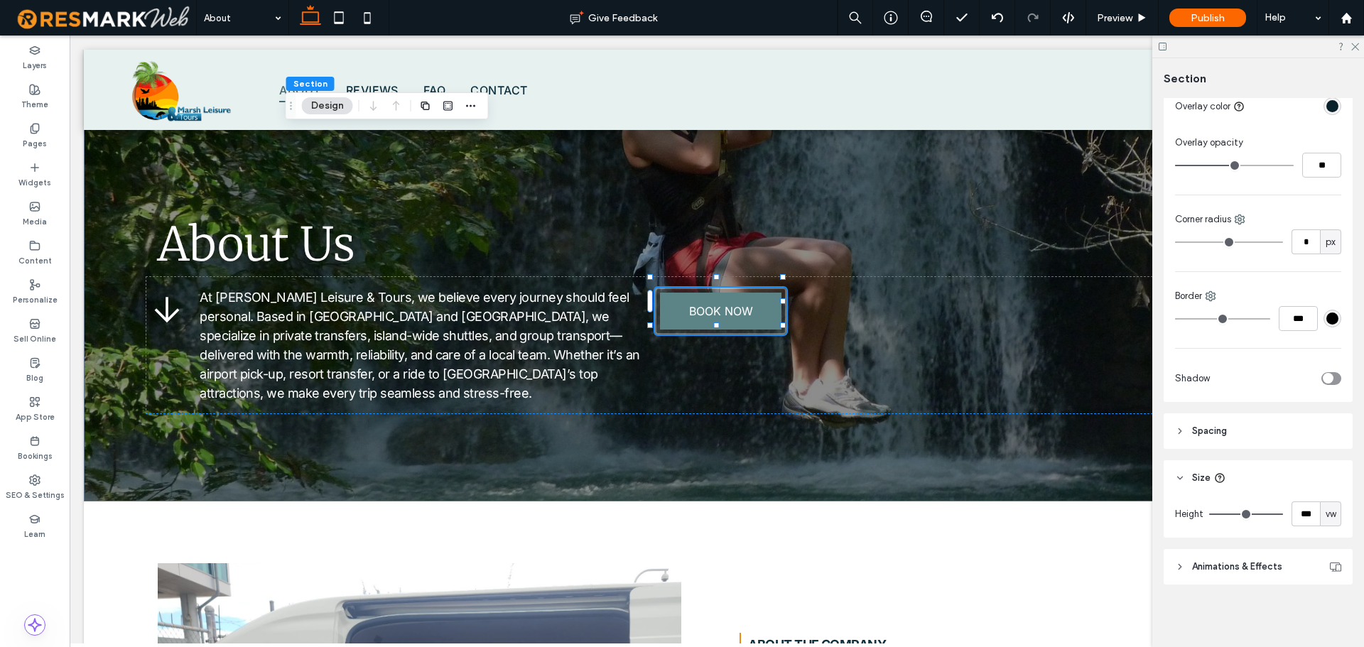
click at [1326, 514] on span "vw" at bounding box center [1331, 514] width 11 height 14
click at [1331, 462] on div "vh" at bounding box center [1324, 464] width 20 height 25
click at [1295, 521] on input "***" at bounding box center [1306, 514] width 28 height 25
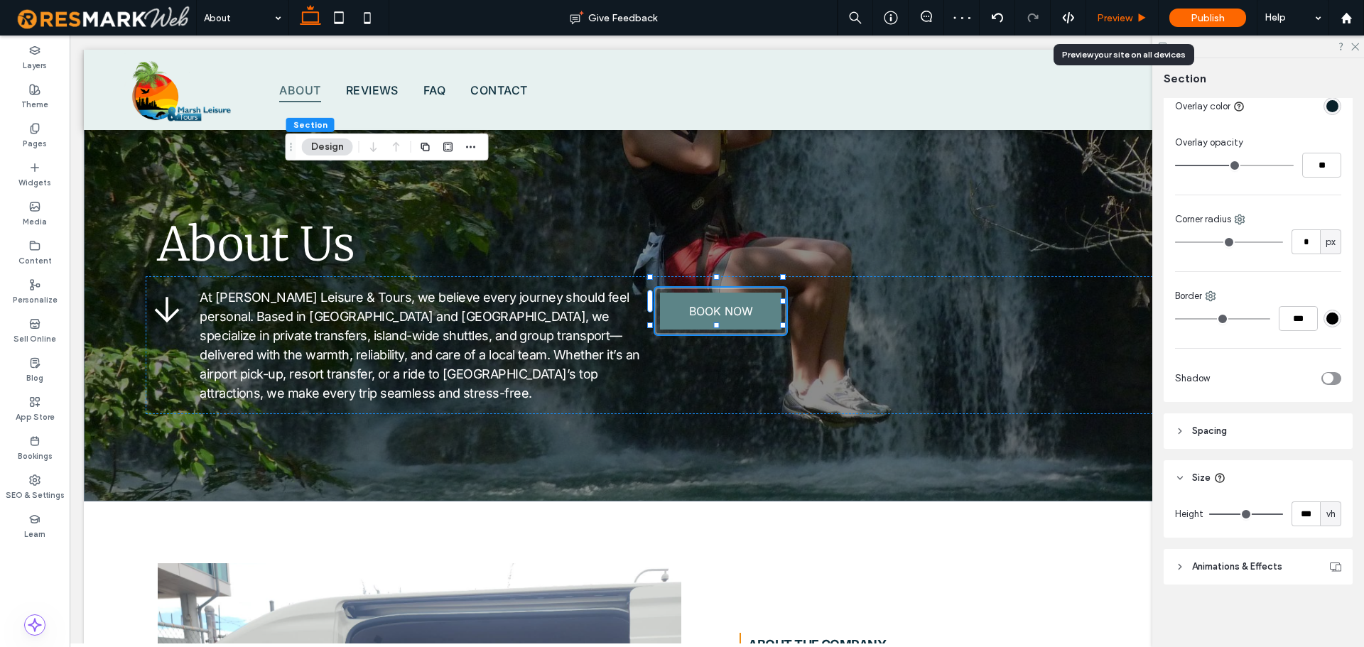
click at [1115, 18] on span "Preview" at bounding box center [1115, 18] width 36 height 12
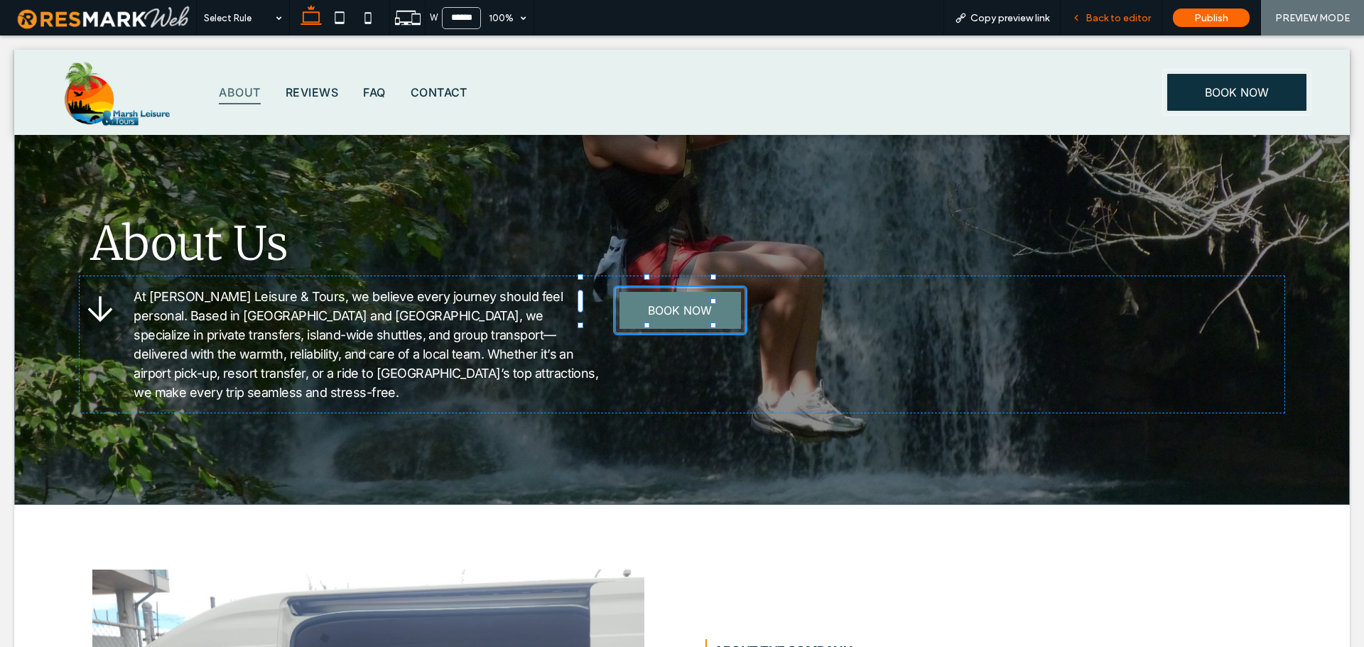
click at [1099, 16] on span "Back to editor" at bounding box center [1117, 18] width 65 height 12
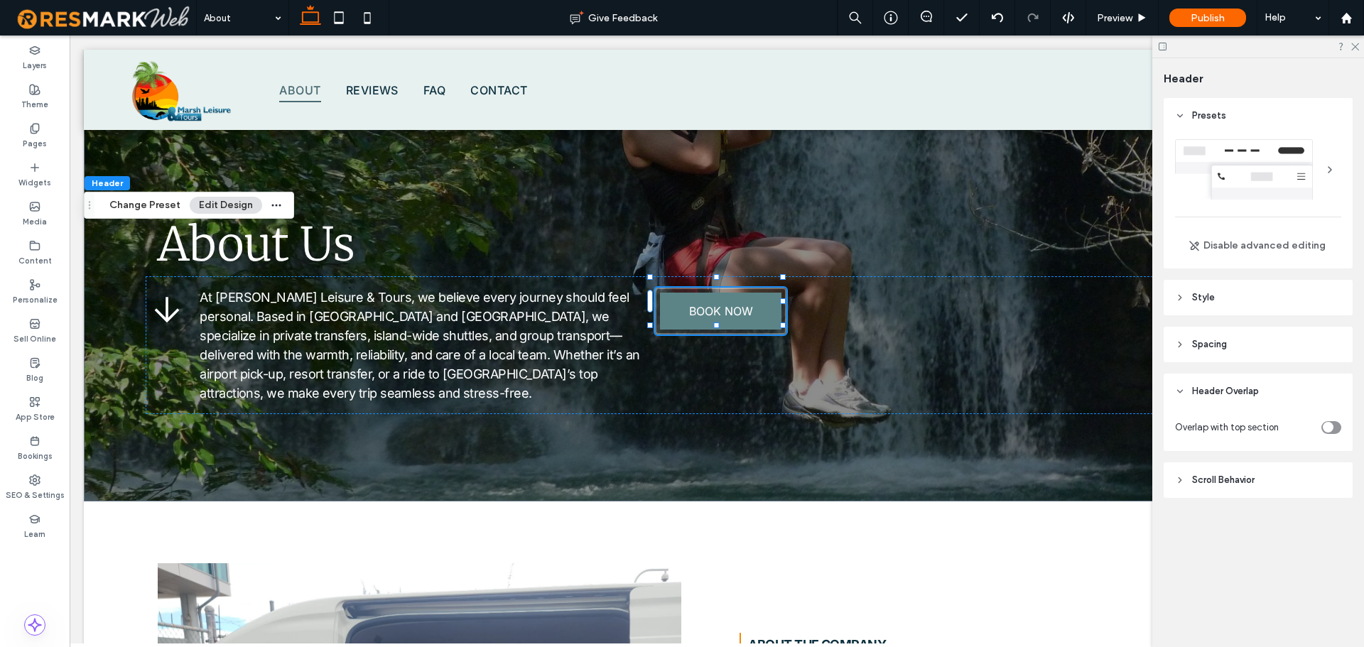
click at [1328, 426] on icon "toggle" at bounding box center [1328, 428] width 6 height 4
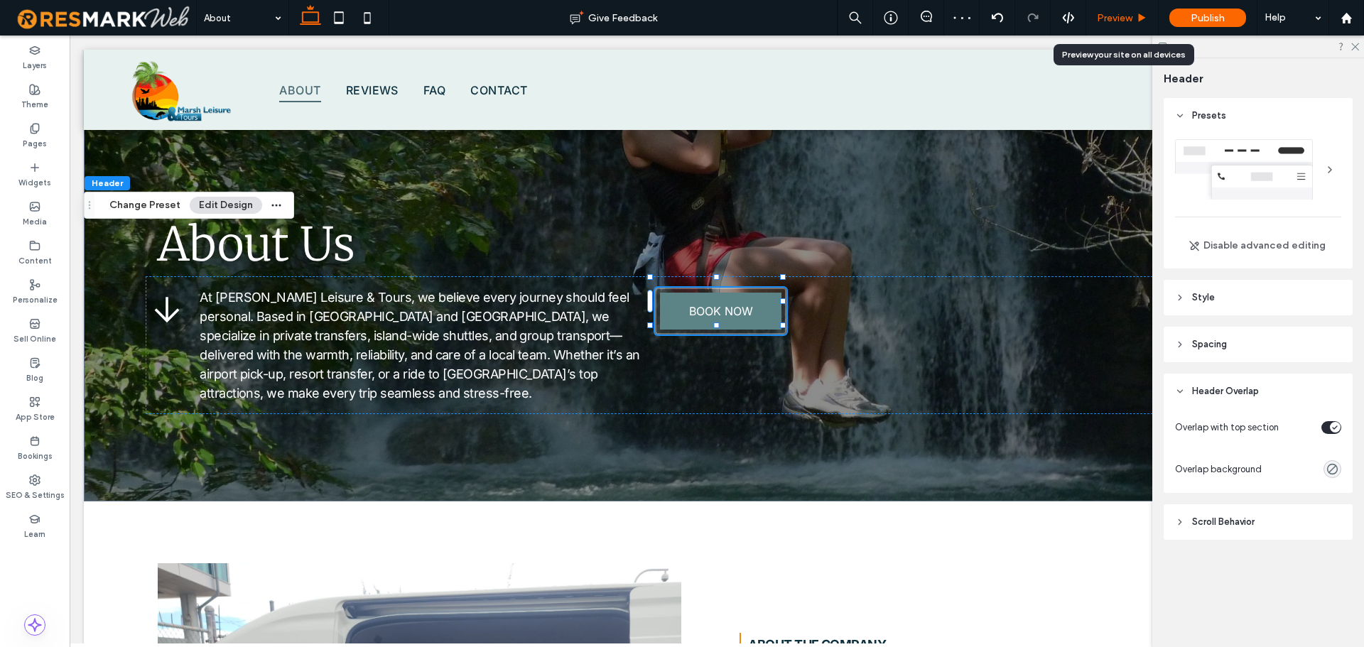
click at [1134, 13] on div "Preview" at bounding box center [1122, 18] width 72 height 12
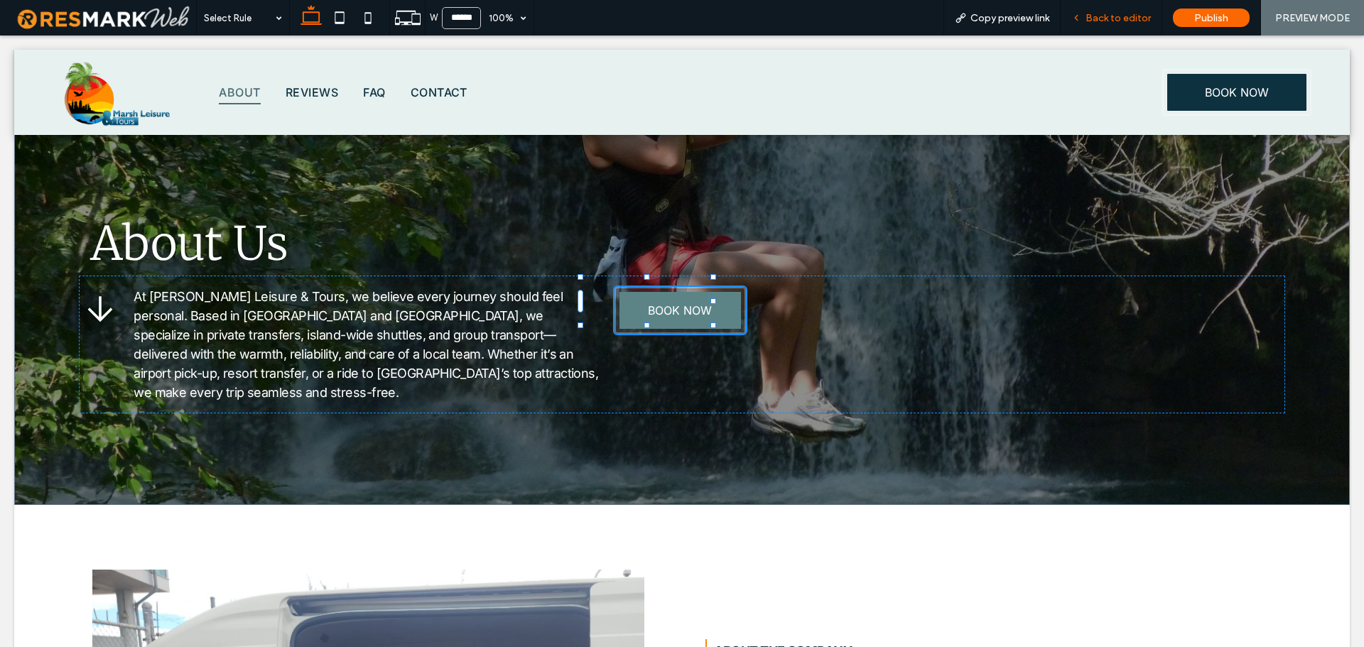
click at [1108, 16] on span "Back to editor" at bounding box center [1117, 18] width 65 height 12
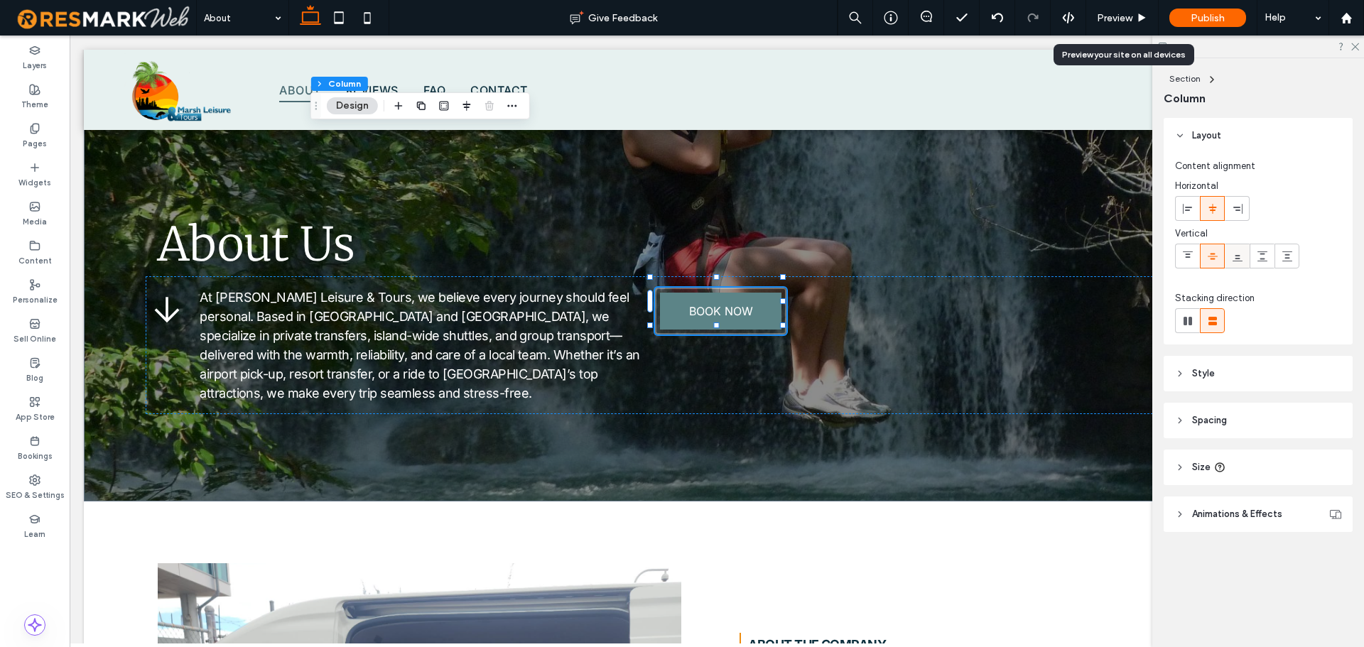
click at [1227, 260] on div at bounding box center [1236, 255] width 23 height 23
click at [1107, 14] on span "Preview" at bounding box center [1115, 18] width 36 height 12
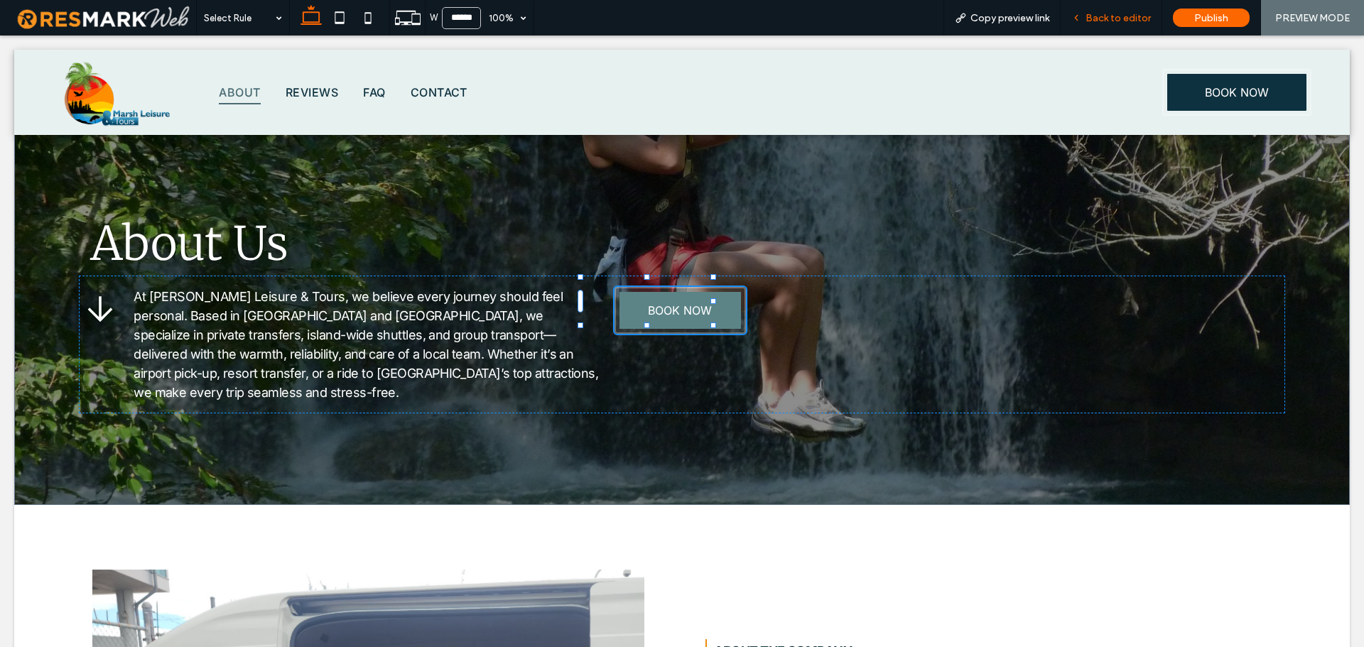
click at [1124, 14] on span "Back to editor" at bounding box center [1117, 18] width 65 height 12
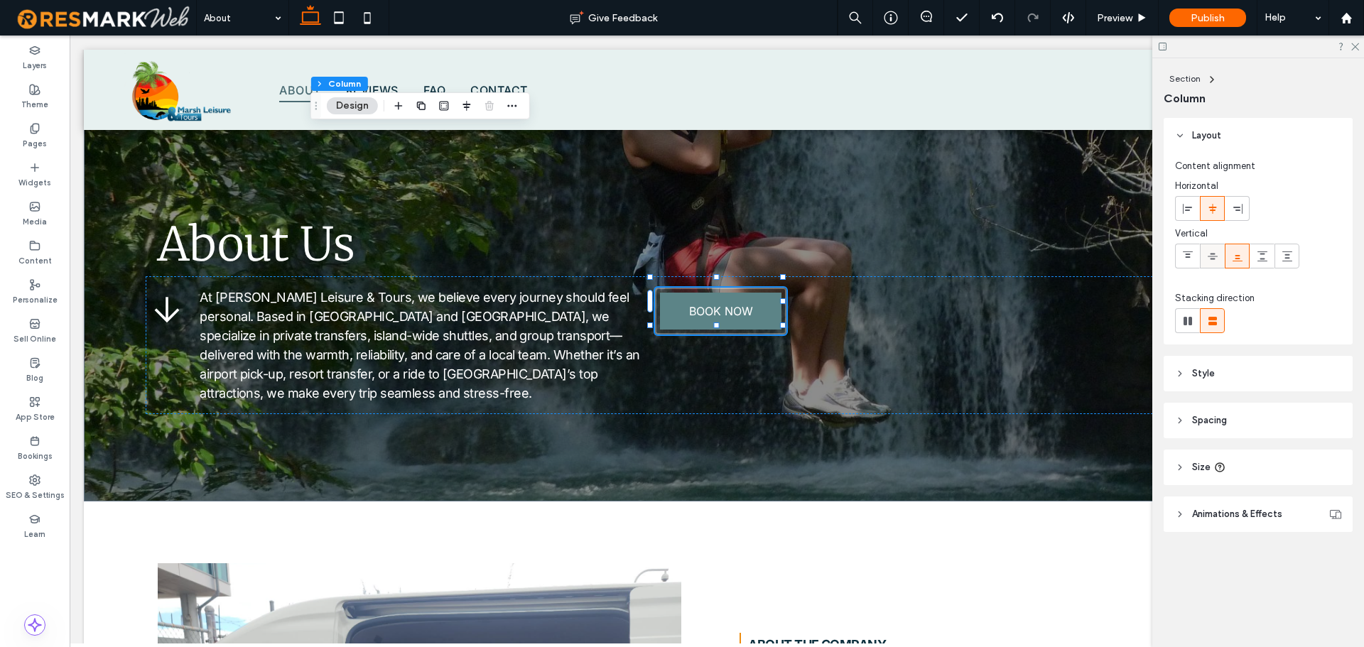
click at [1213, 256] on use at bounding box center [1213, 256] width 10 height 6
click at [1111, 24] on div "Preview" at bounding box center [1122, 18] width 72 height 36
click at [1129, 13] on span "Preview" at bounding box center [1115, 18] width 36 height 12
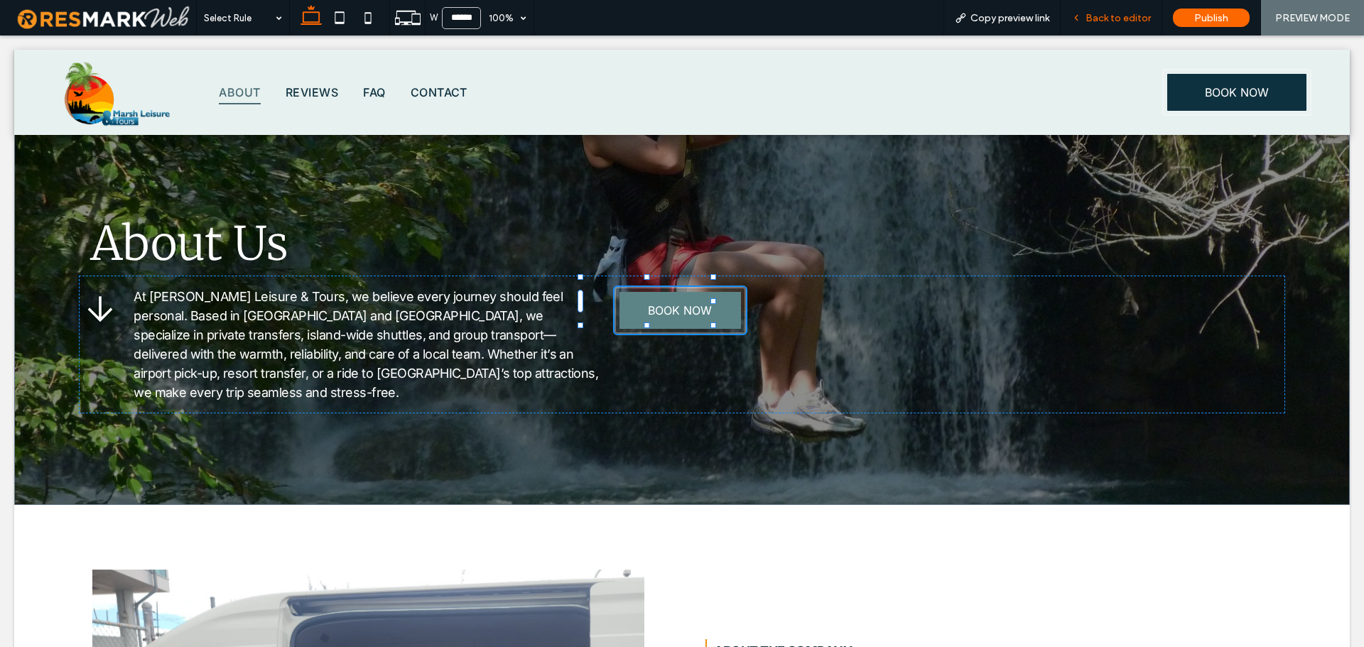
click at [1099, 16] on span "Back to editor" at bounding box center [1117, 18] width 65 height 12
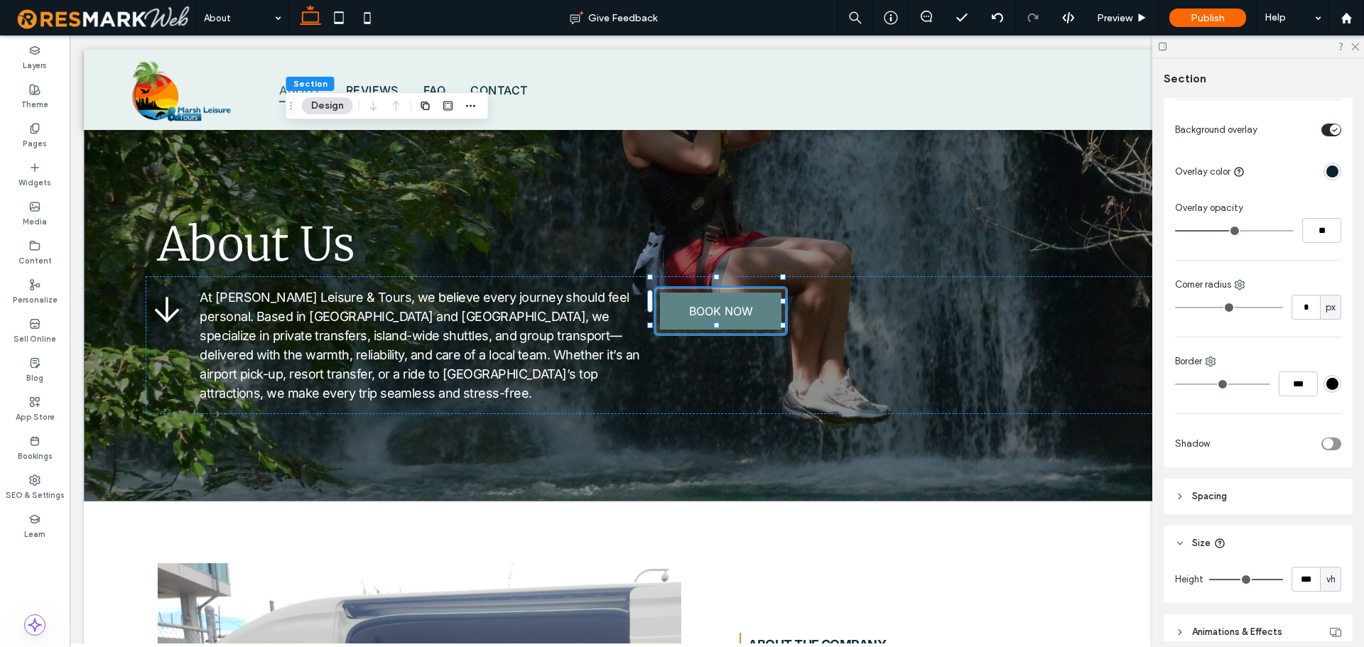
click at [1253, 507] on header "Spacing" at bounding box center [1258, 497] width 189 height 36
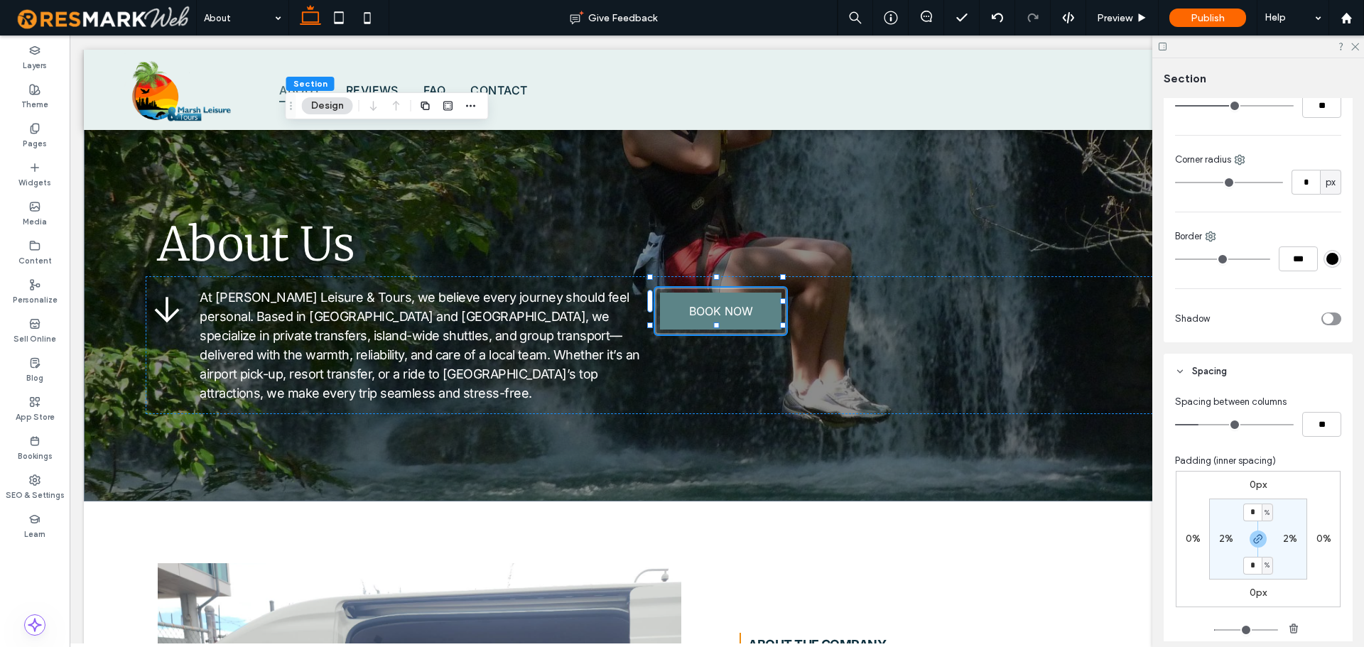
scroll to position [497, 0]
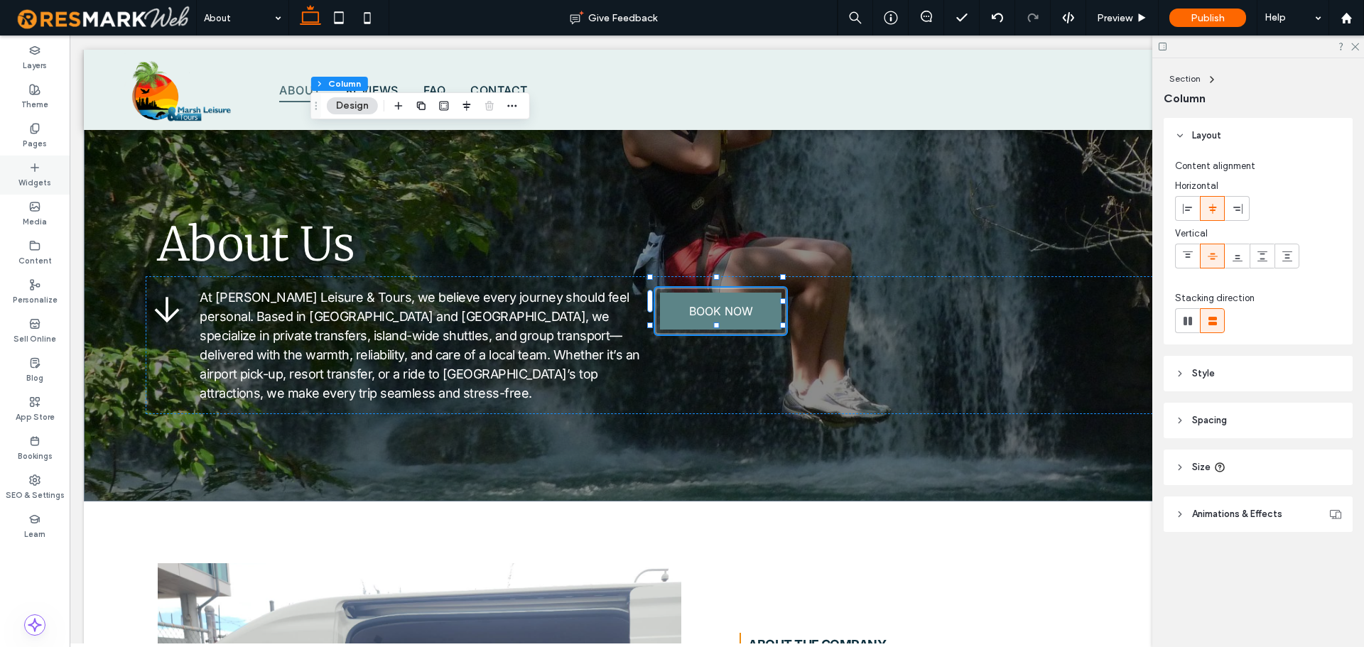
click at [20, 187] on label "Widgets" at bounding box center [34, 181] width 33 height 16
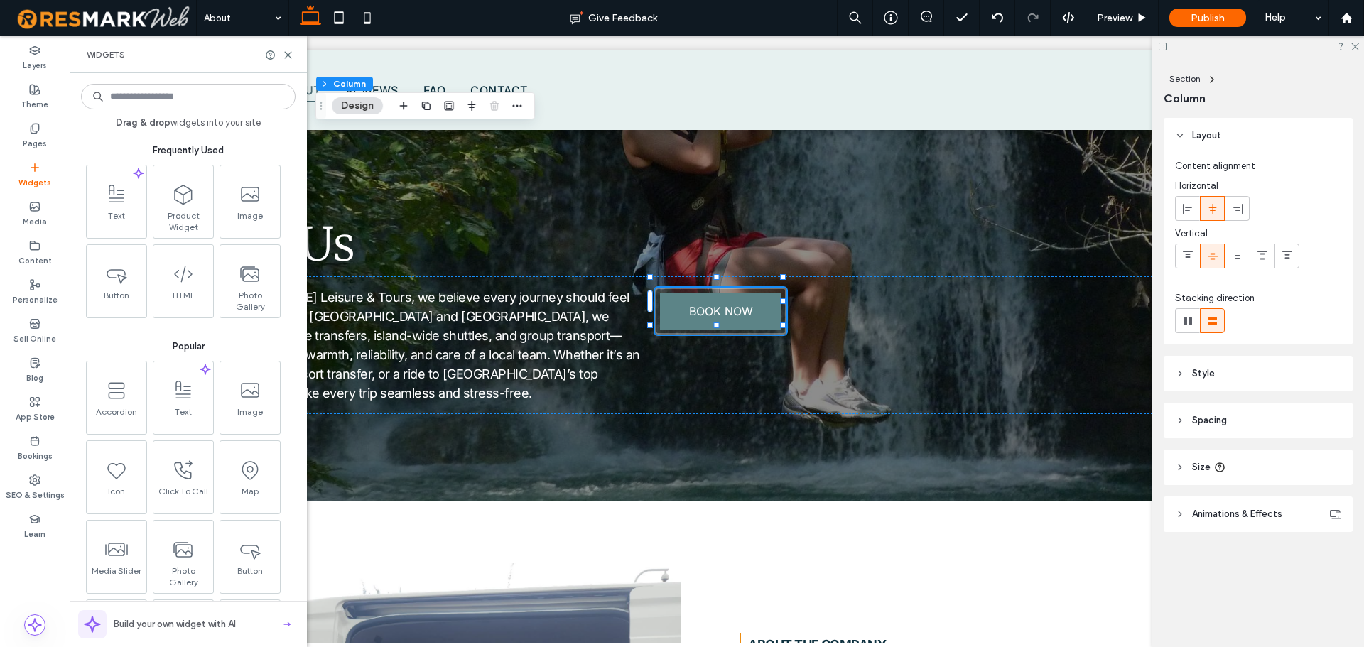
click at [175, 92] on input at bounding box center [188, 97] width 215 height 26
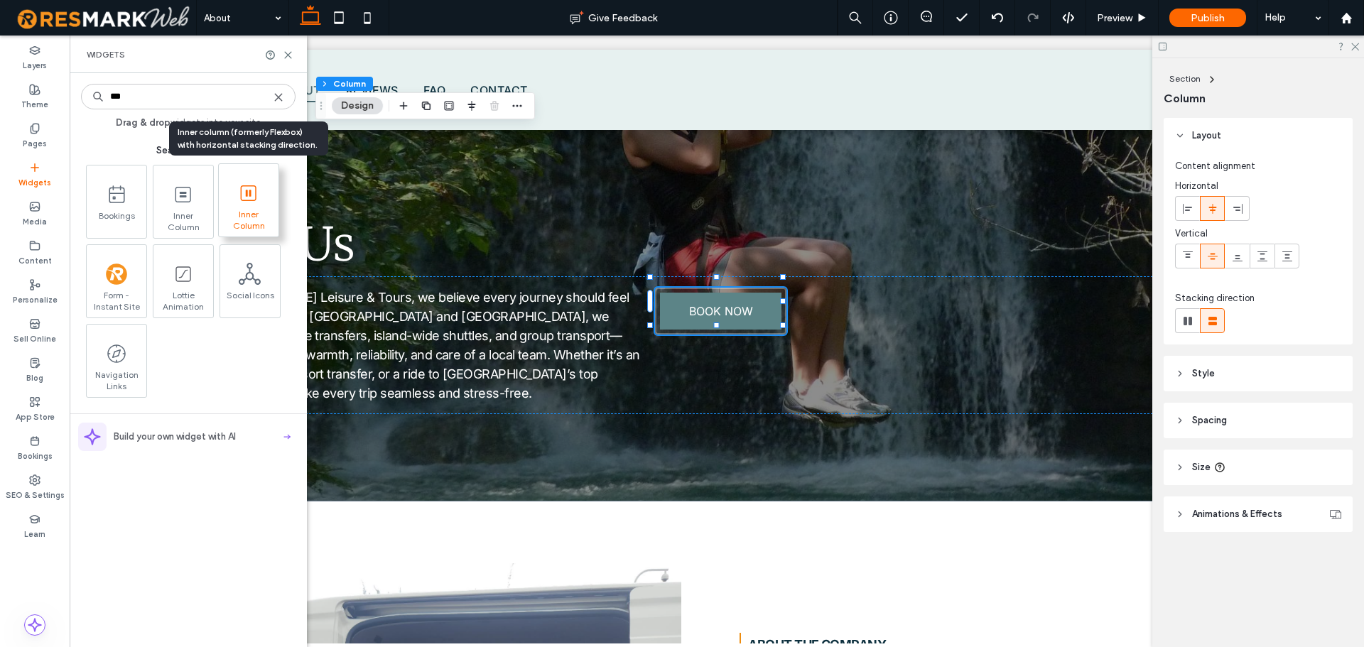
type input "***"
click at [247, 212] on span "Inner Column" at bounding box center [249, 219] width 60 height 20
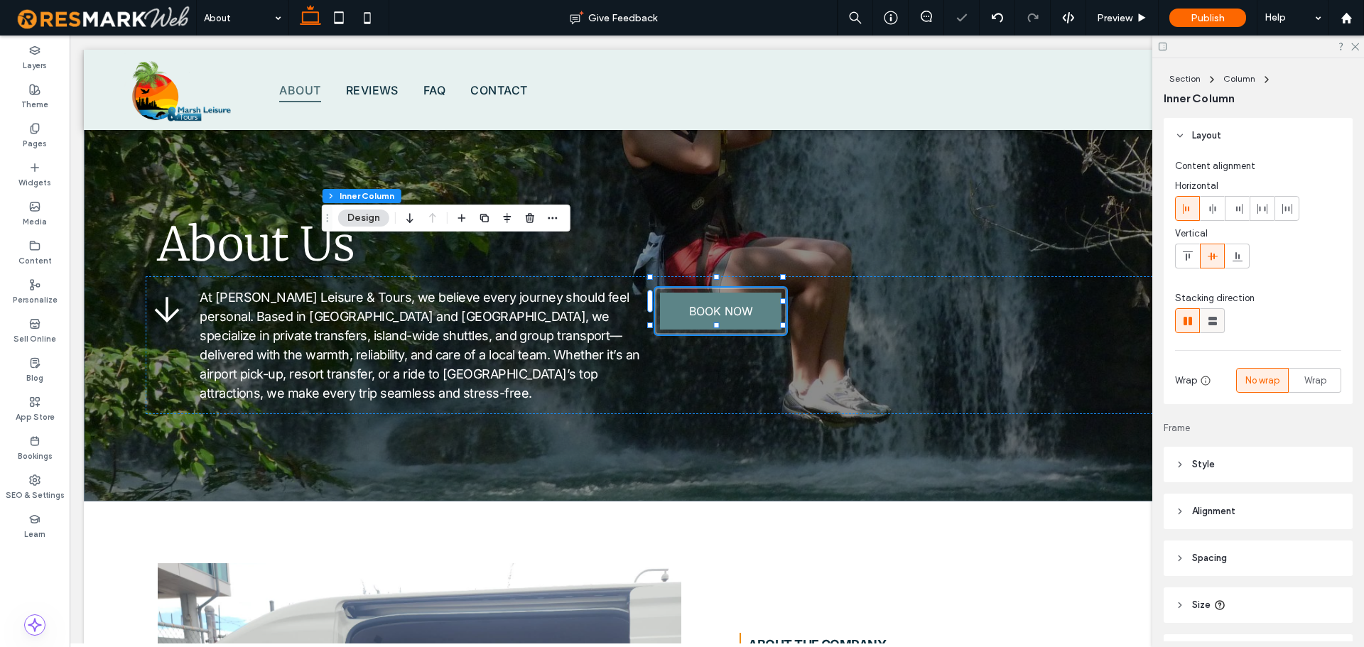
click at [1217, 325] on icon at bounding box center [1213, 321] width 14 height 14
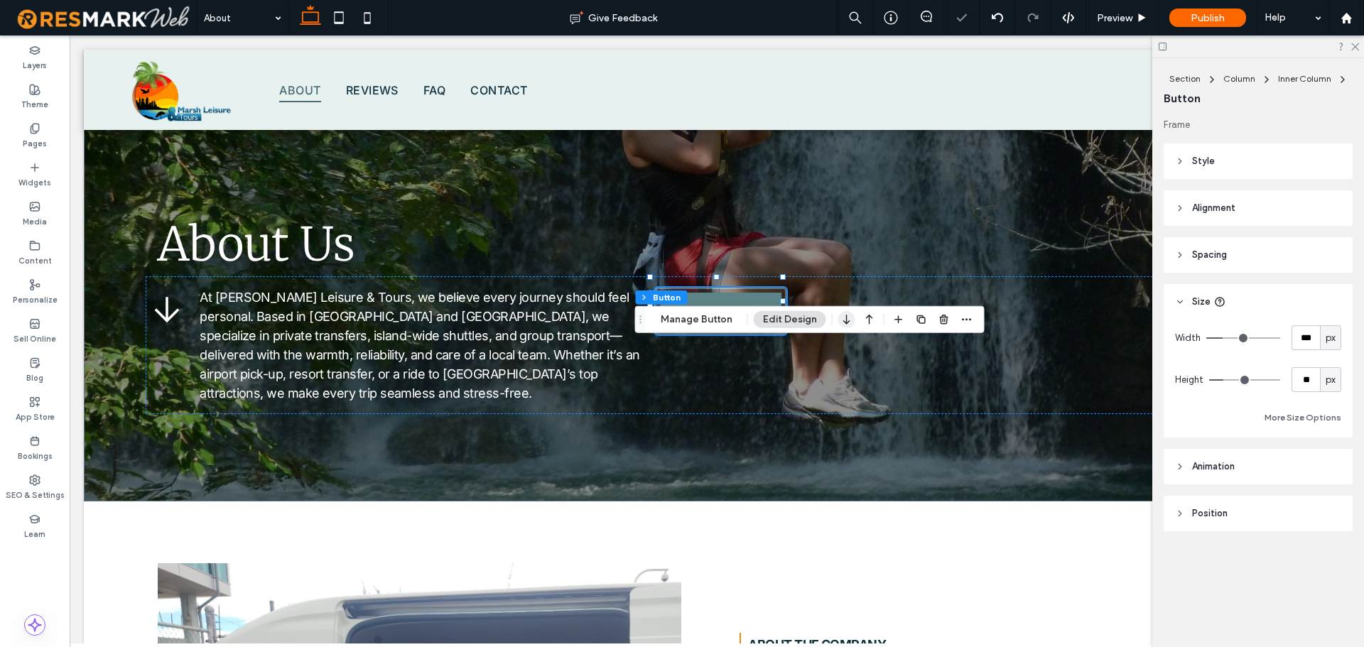
click at [841, 322] on icon "button" at bounding box center [846, 320] width 17 height 26
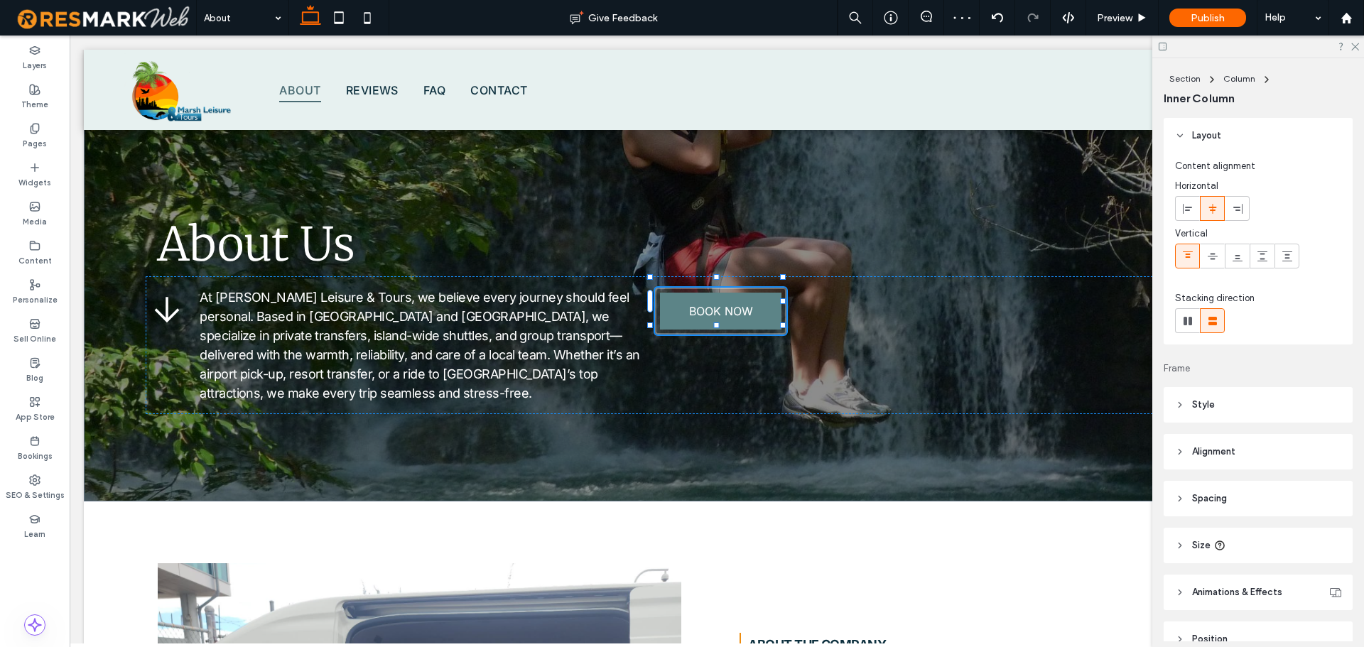
scroll to position [72, 0]
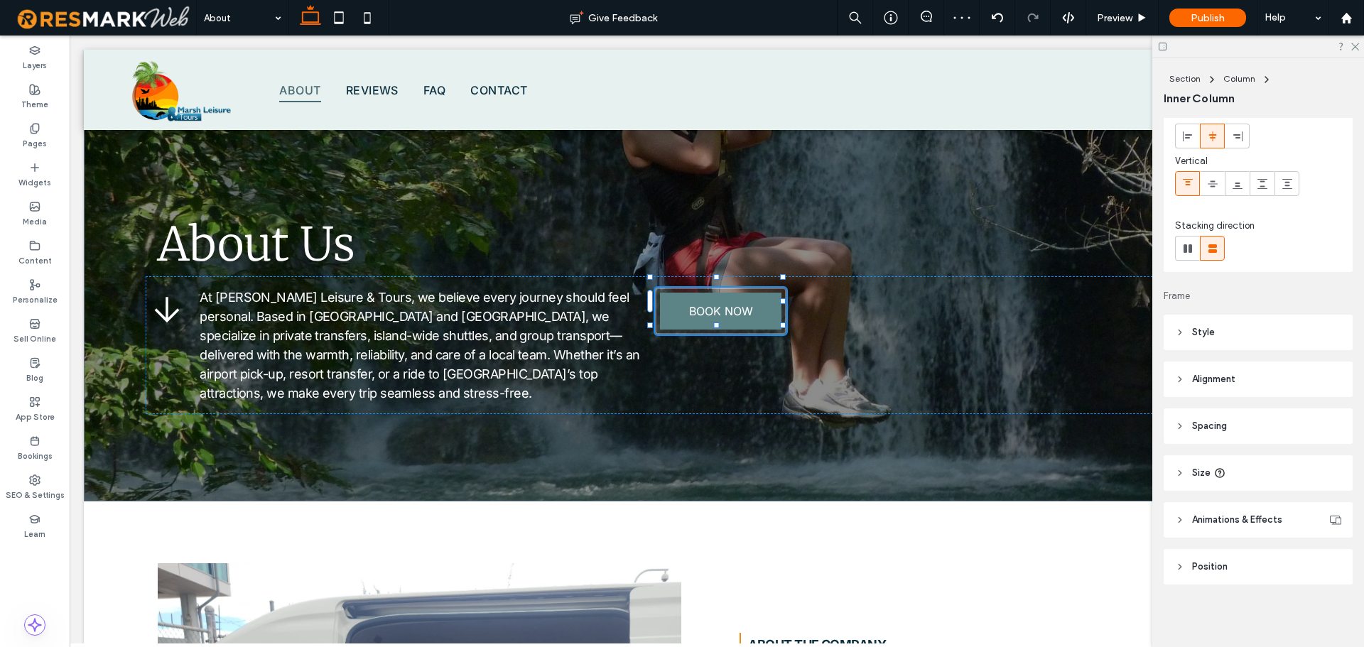
type input "***"
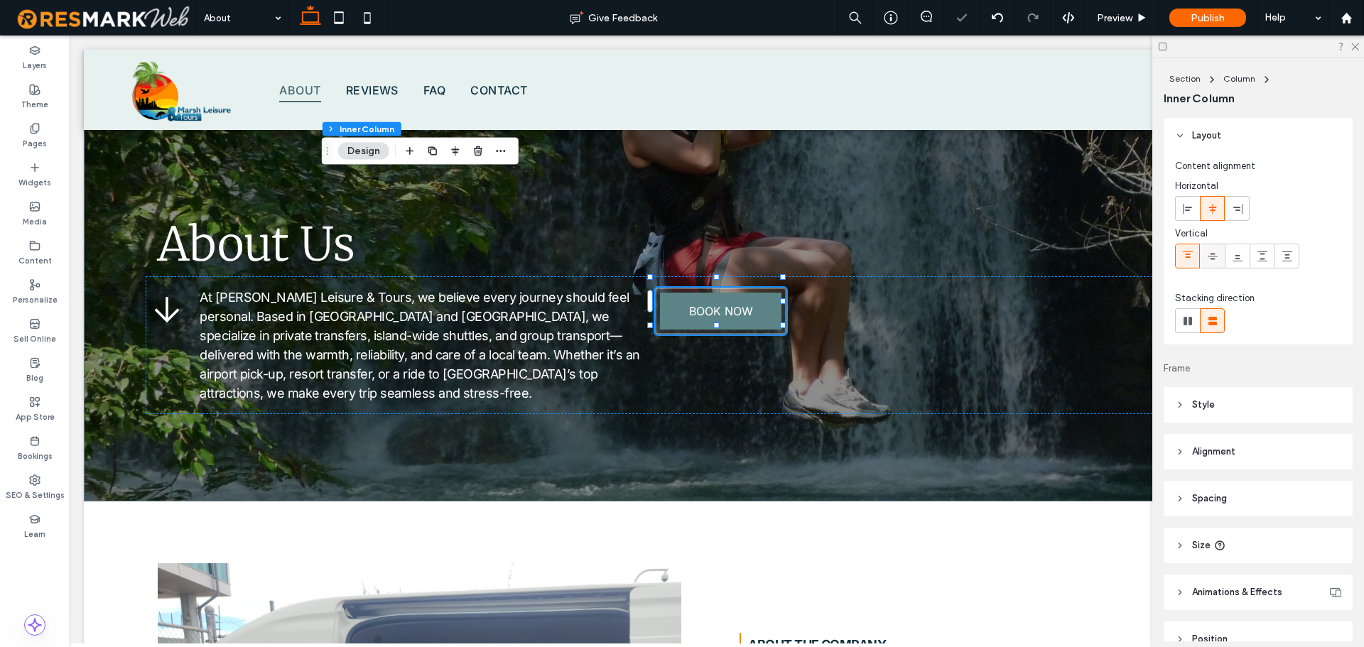
click at [1213, 258] on use at bounding box center [1213, 256] width 10 height 6
click at [1118, 16] on span "Preview" at bounding box center [1115, 18] width 36 height 12
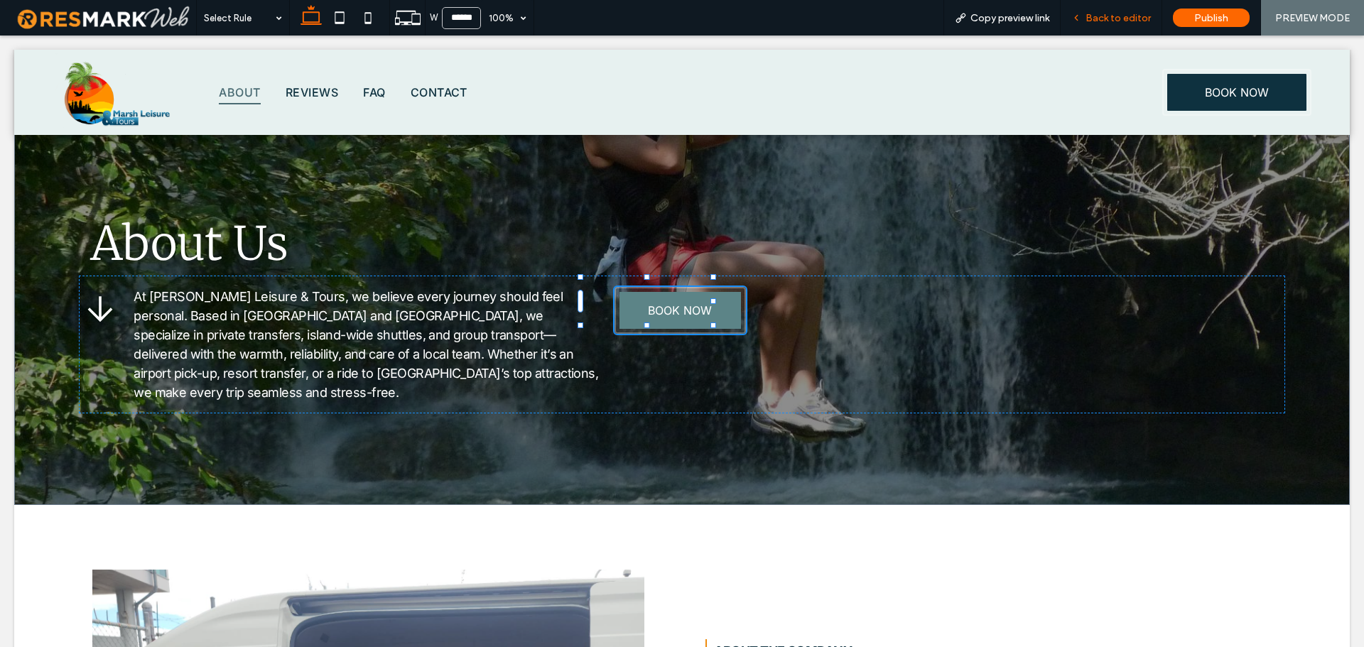
click at [1144, 26] on div "Back to editor" at bounding box center [1112, 18] width 102 height 36
click at [1120, 19] on span "Back to editor" at bounding box center [1117, 18] width 65 height 12
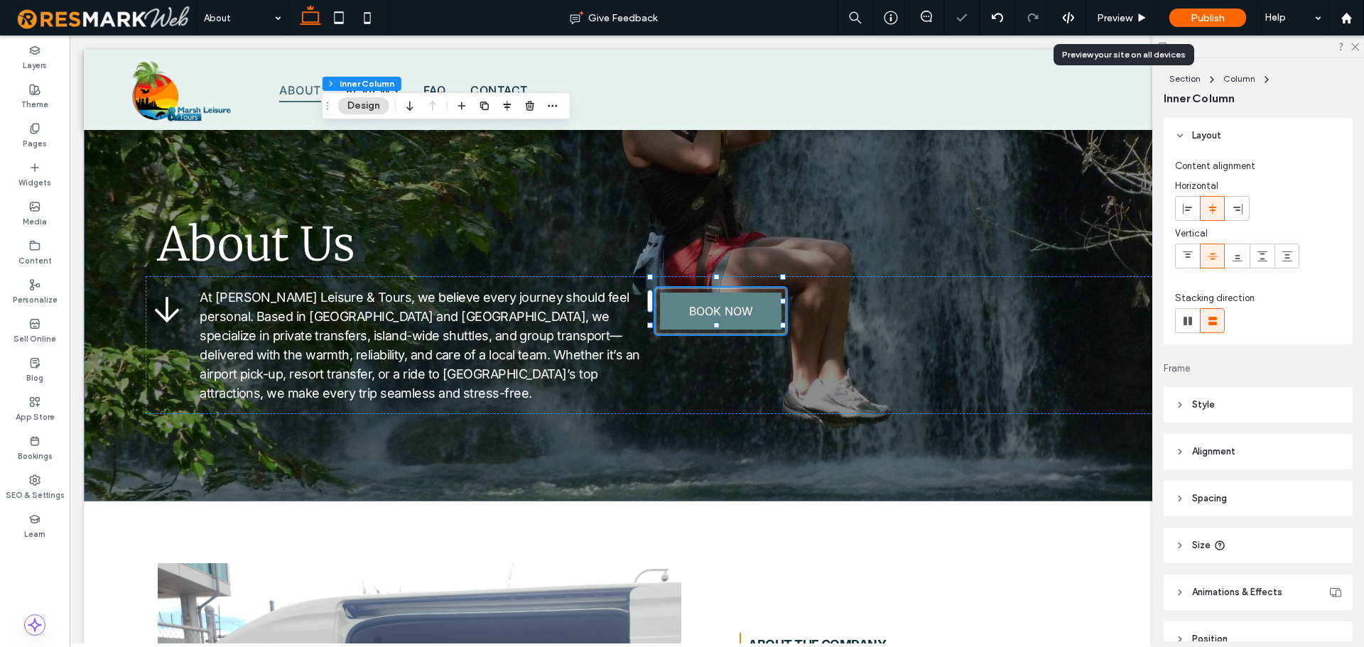
scroll to position [72, 0]
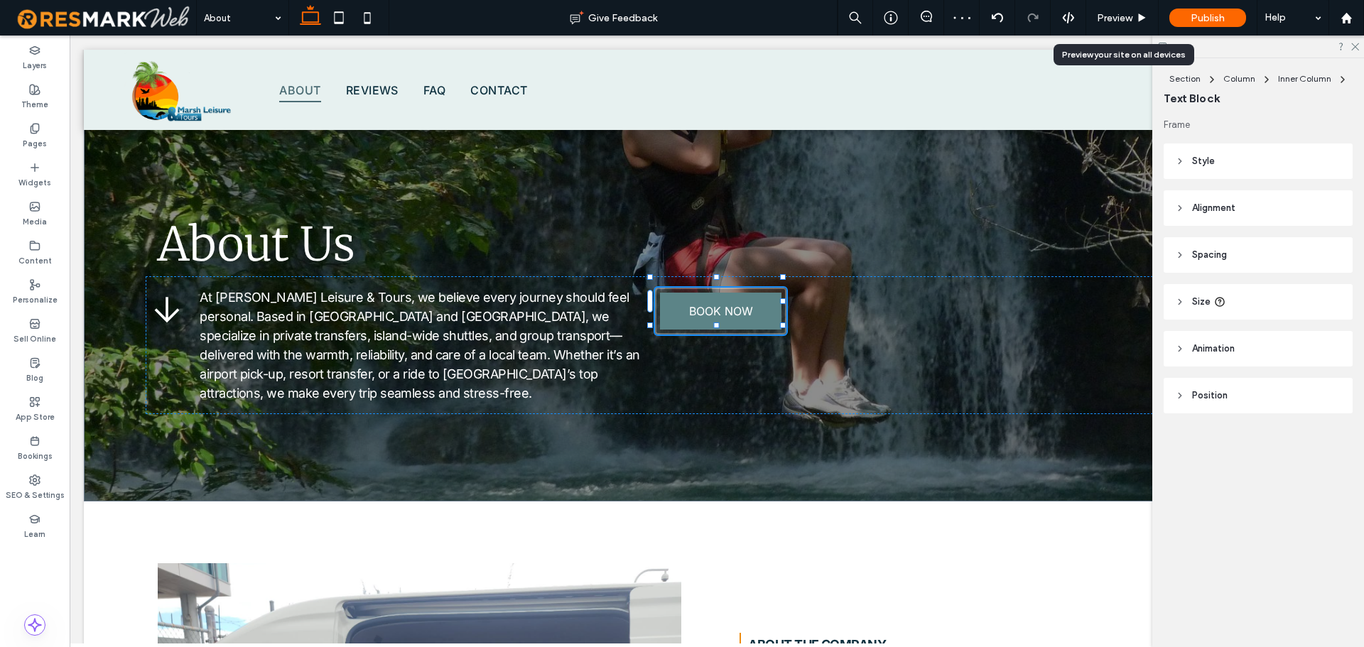
type input "**"
type input "****"
type input "**"
type input "****"
type input "**"
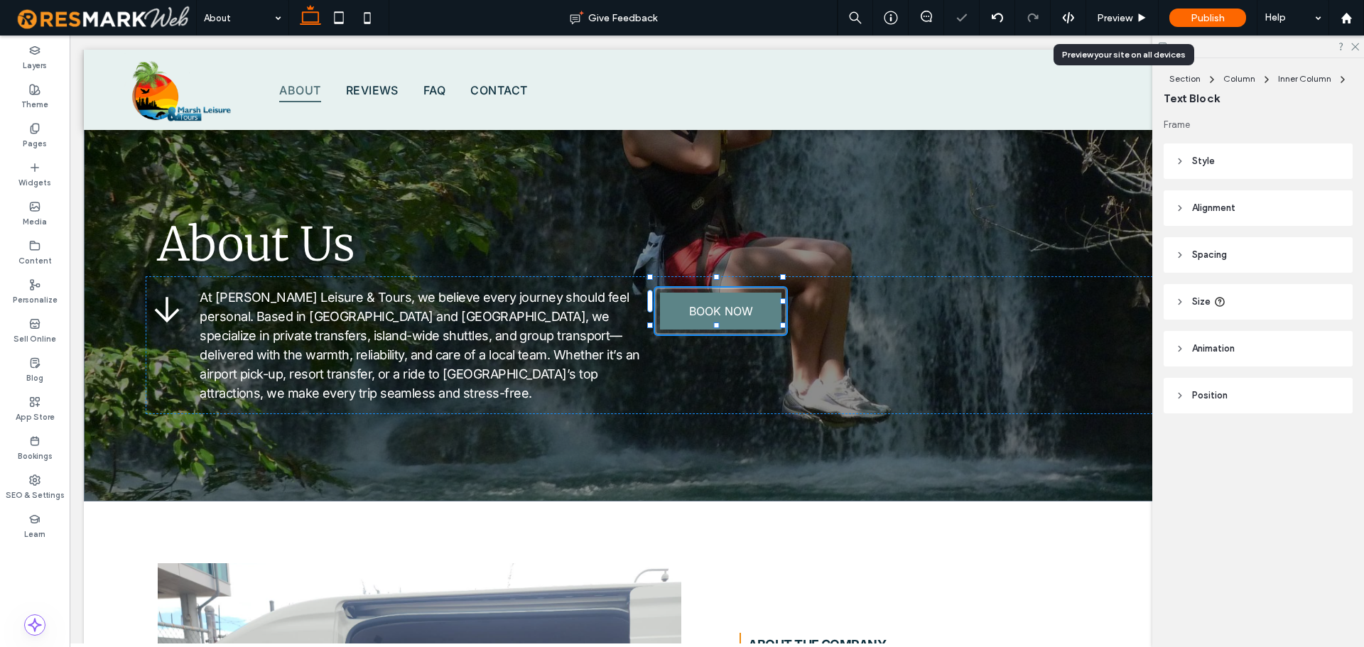
type input "****"
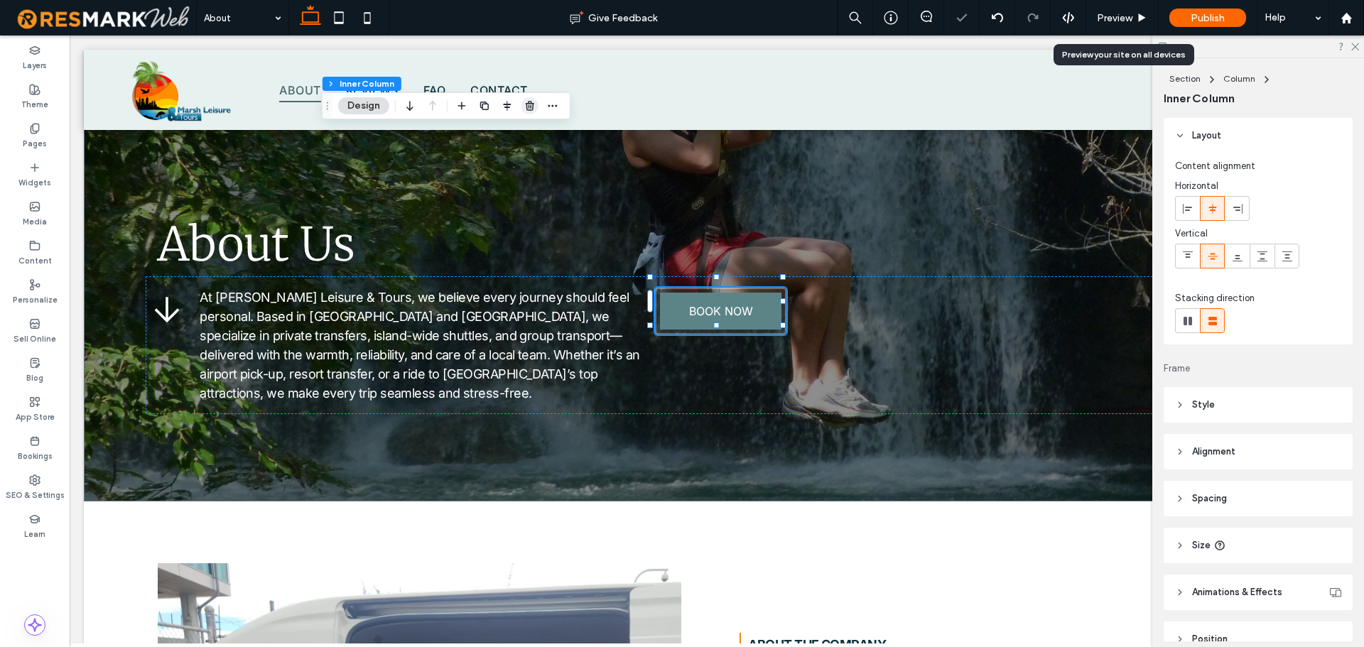
click at [531, 112] on span "button" at bounding box center [529, 105] width 17 height 17
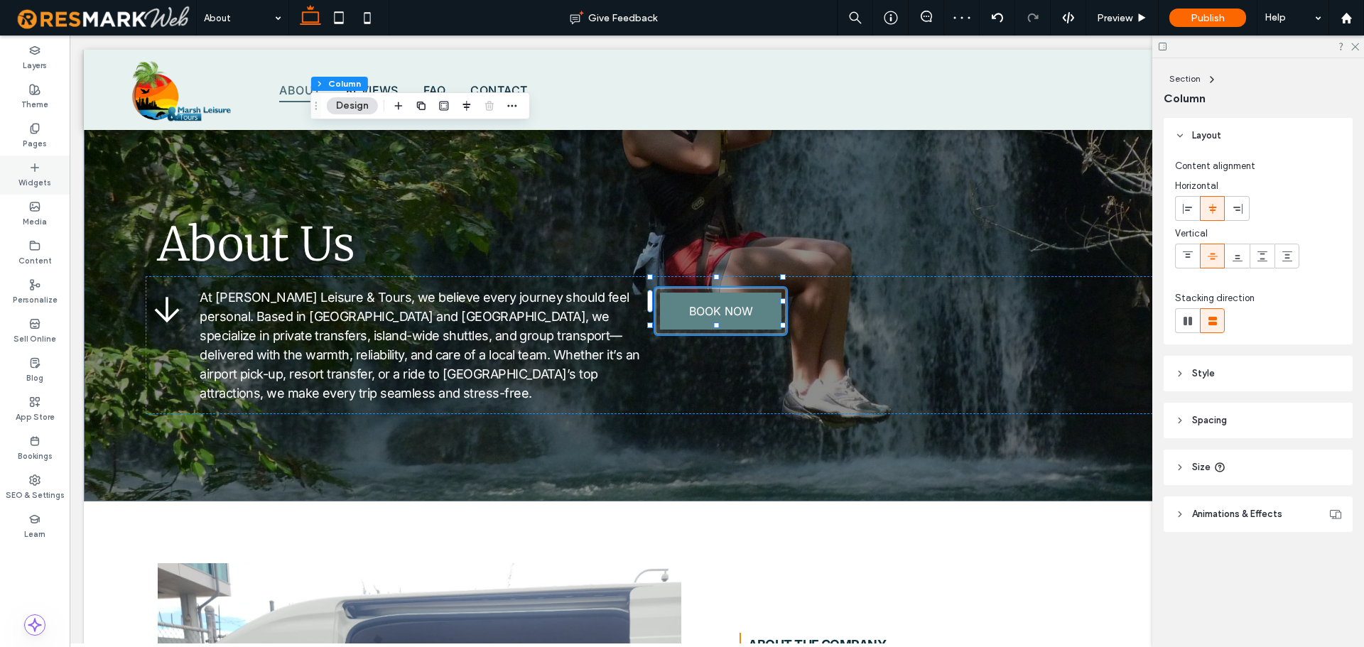
click at [22, 176] on label "Widgets" at bounding box center [34, 181] width 33 height 16
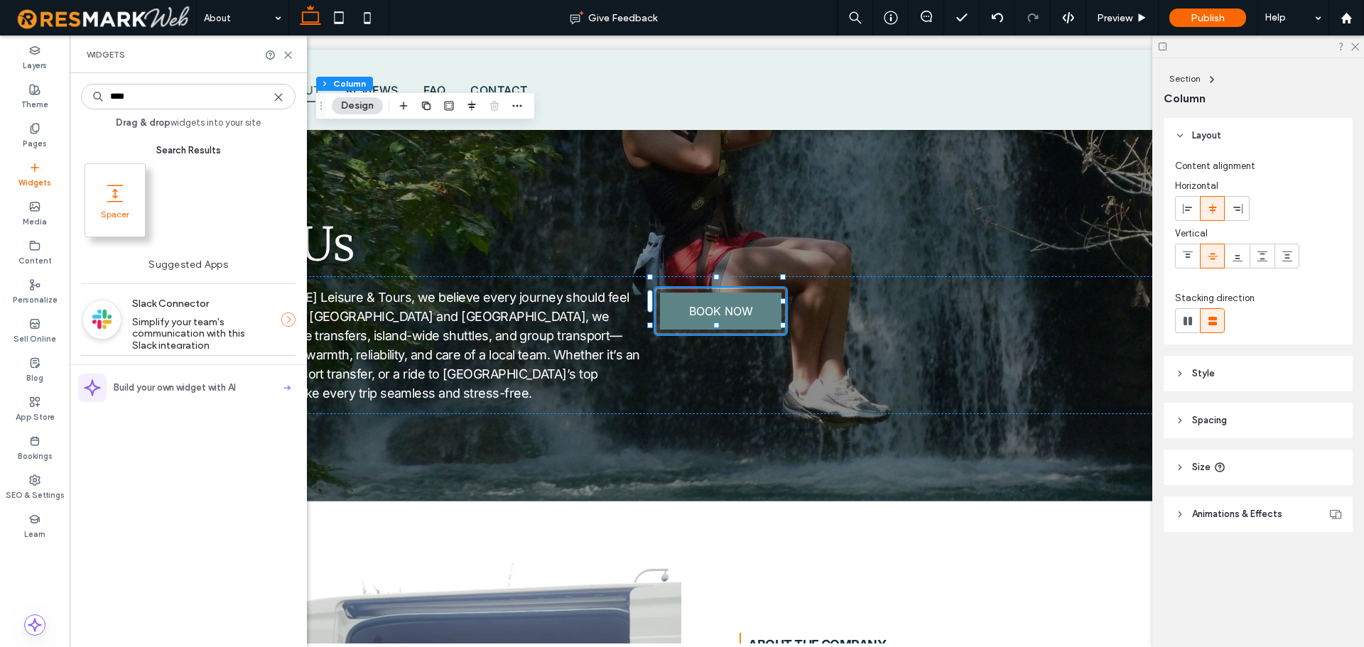
type input "****"
click at [107, 207] on span at bounding box center [115, 193] width 60 height 32
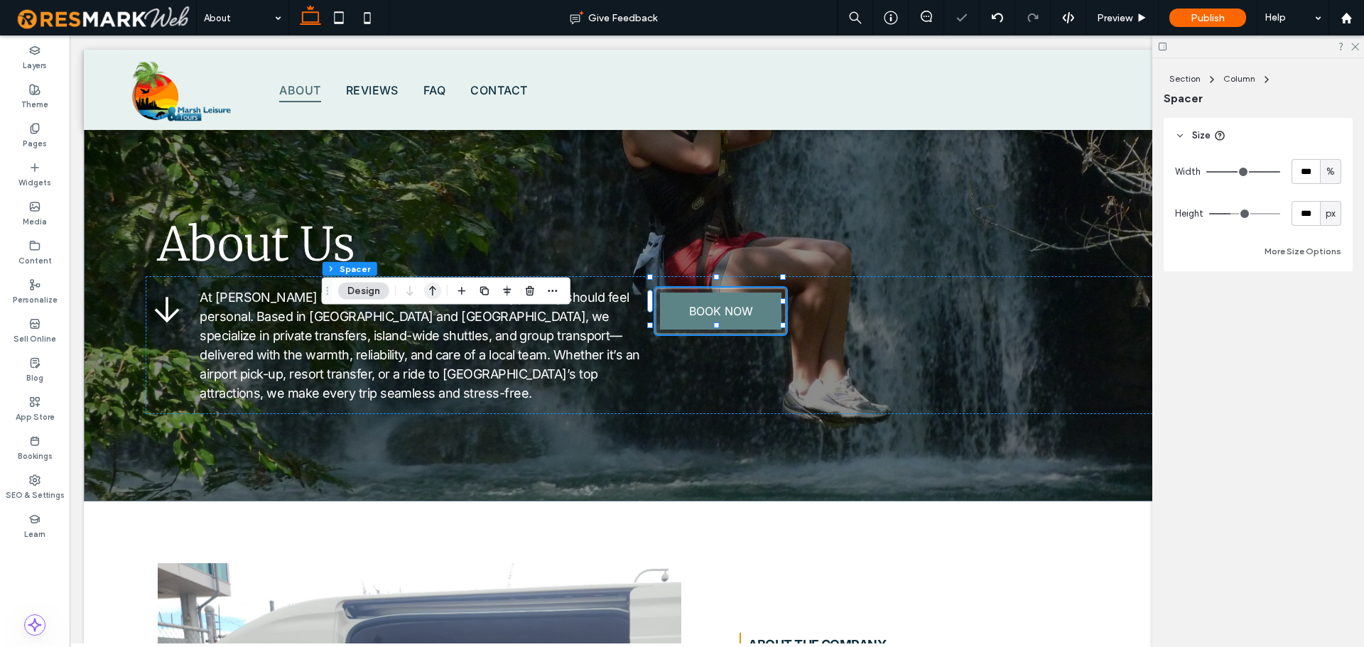
click at [431, 286] on icon "button" at bounding box center [432, 291] width 17 height 26
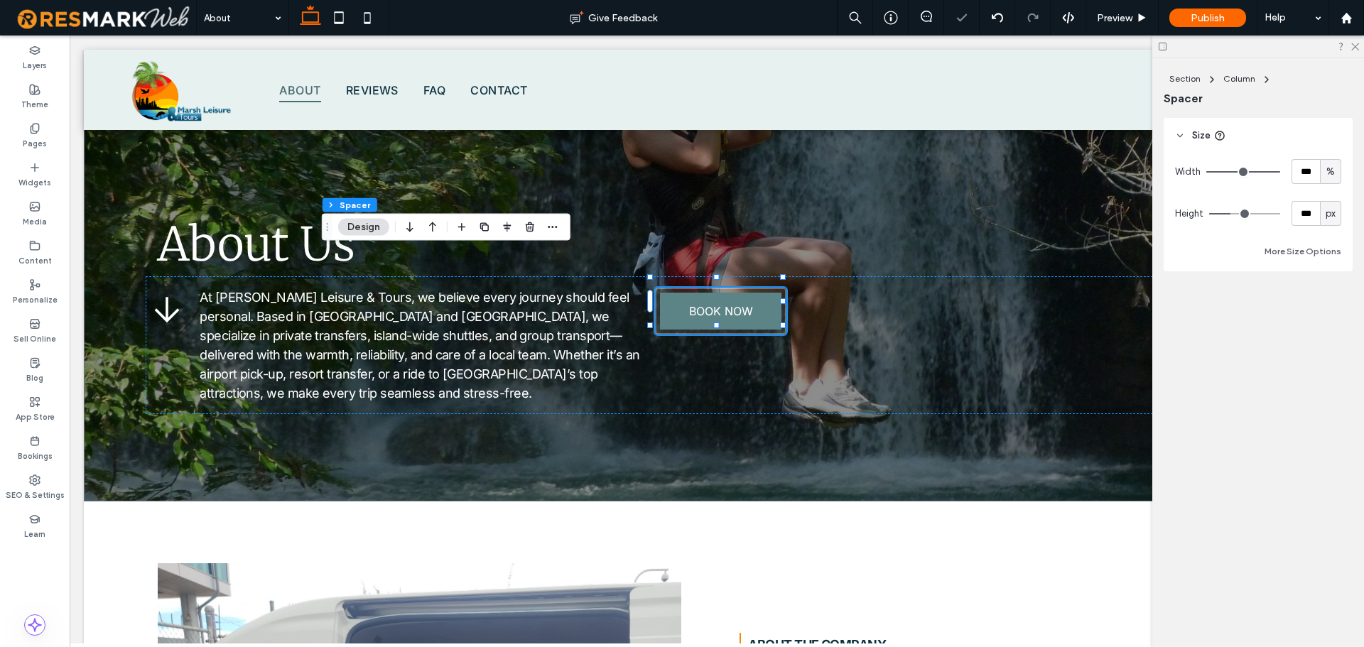
click at [442, 220] on div "Section Column Spacer Design" at bounding box center [446, 227] width 249 height 27
click at [433, 233] on icon "button" at bounding box center [432, 228] width 17 height 26
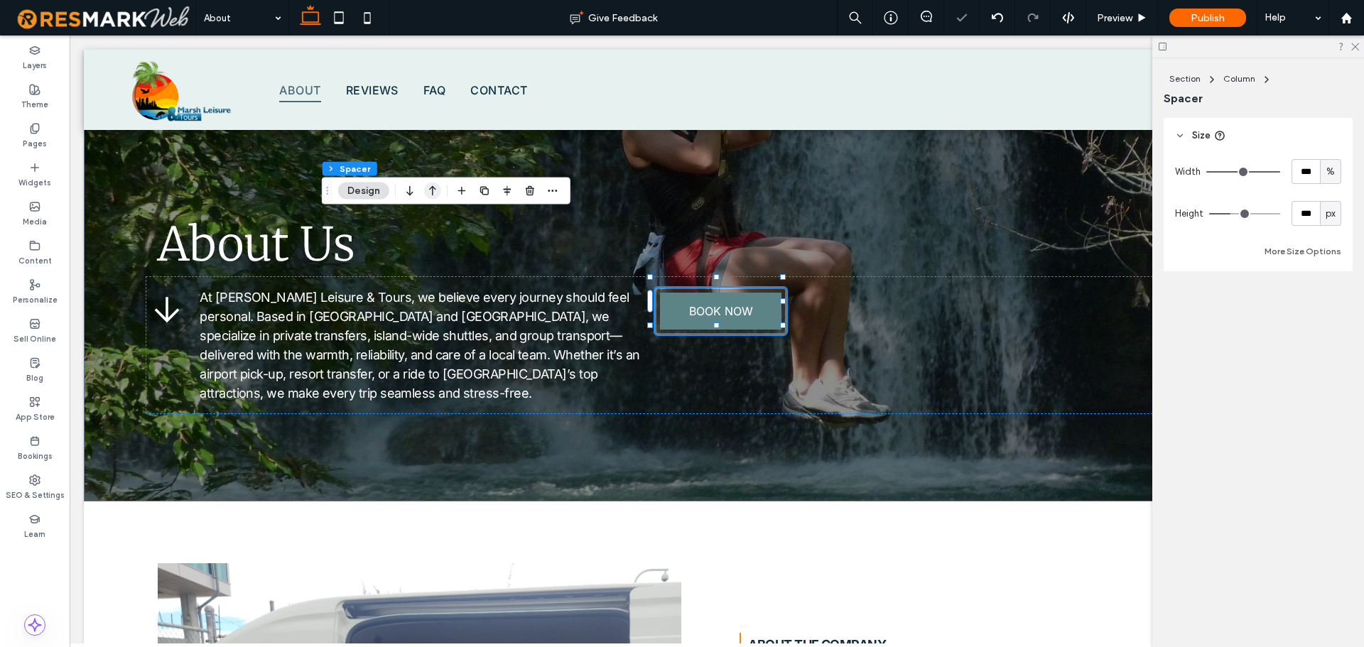
click at [431, 195] on icon "button" at bounding box center [432, 191] width 17 height 26
type input "**"
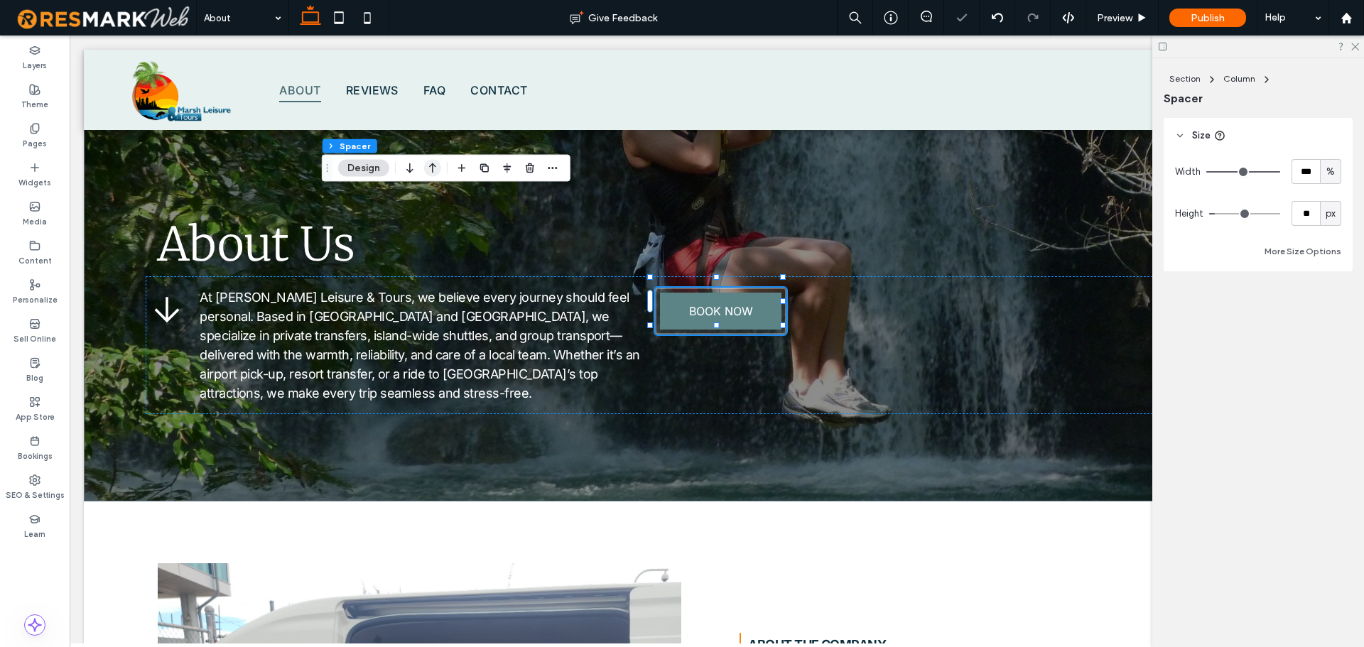
click at [433, 170] on use "button" at bounding box center [432, 168] width 7 height 10
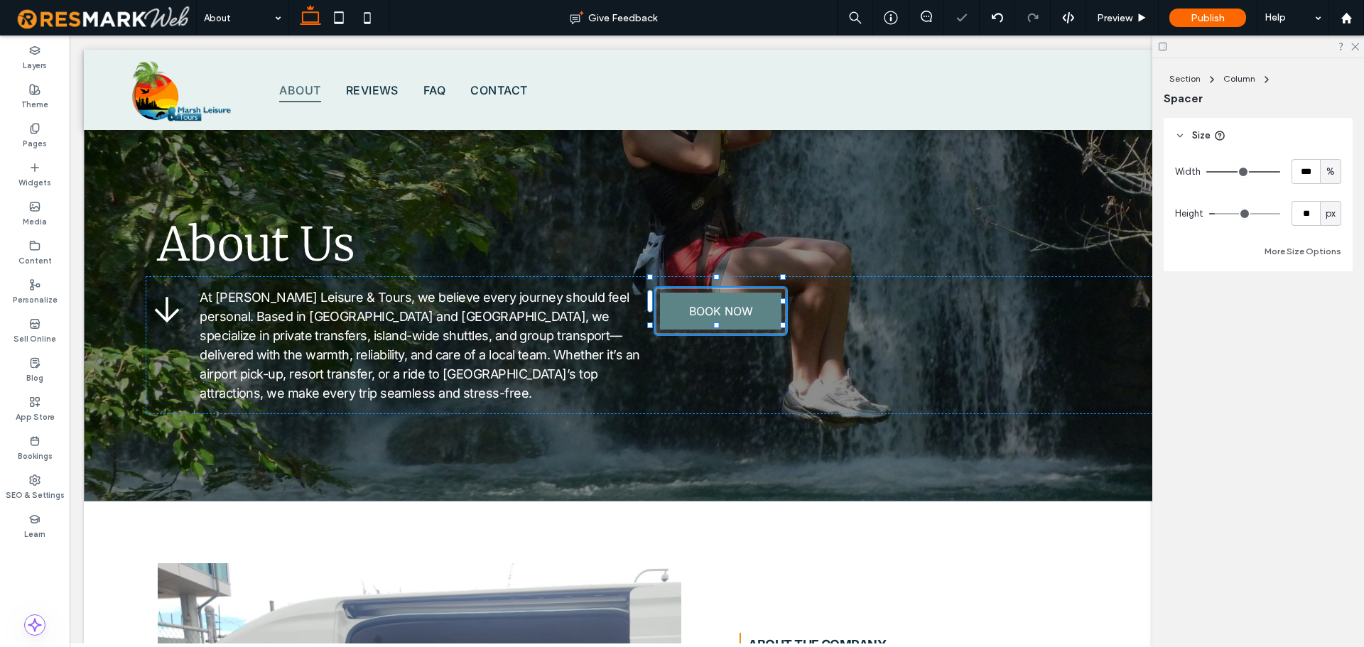
type input "***"
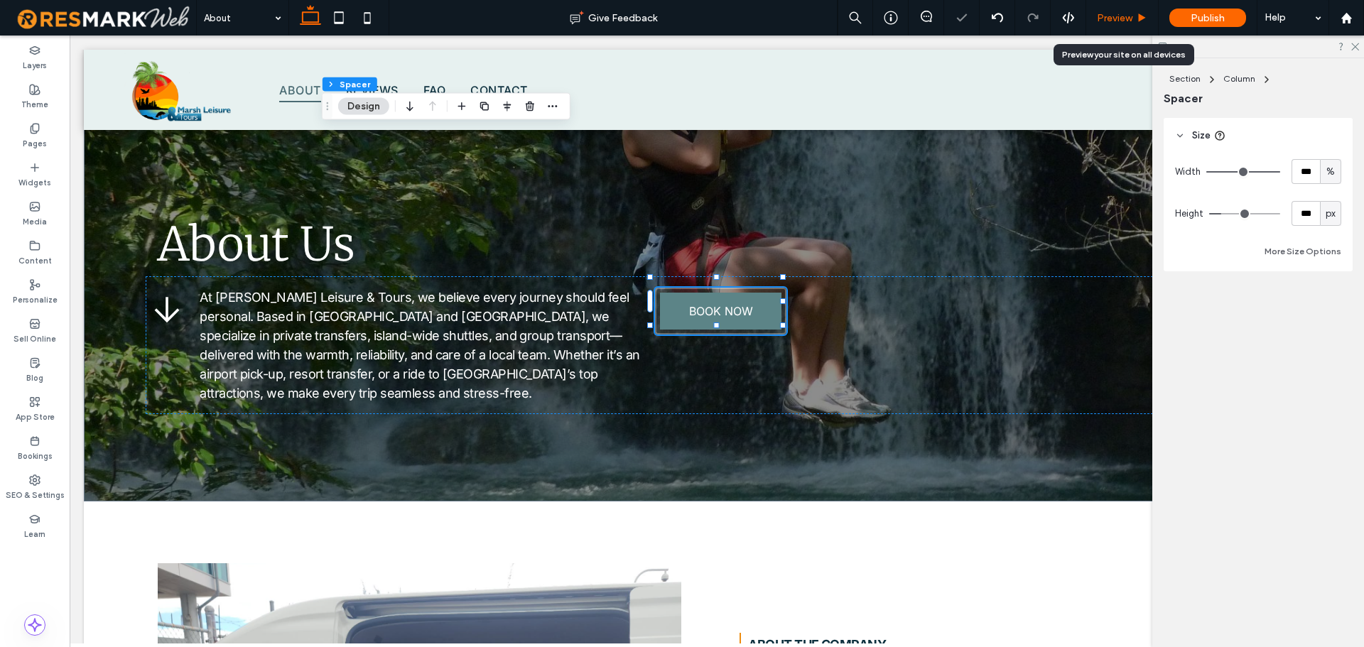
click at [1129, 17] on span "Preview" at bounding box center [1115, 18] width 36 height 12
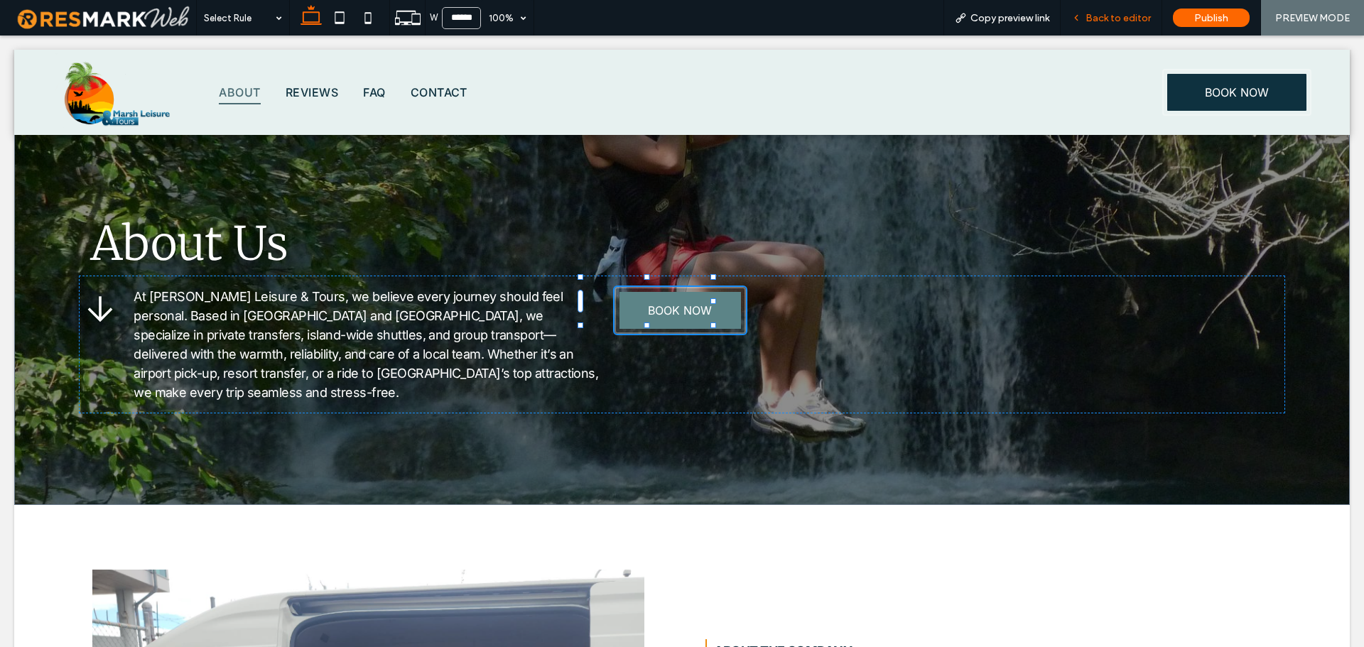
click at [1115, 19] on span "Back to editor" at bounding box center [1117, 18] width 65 height 12
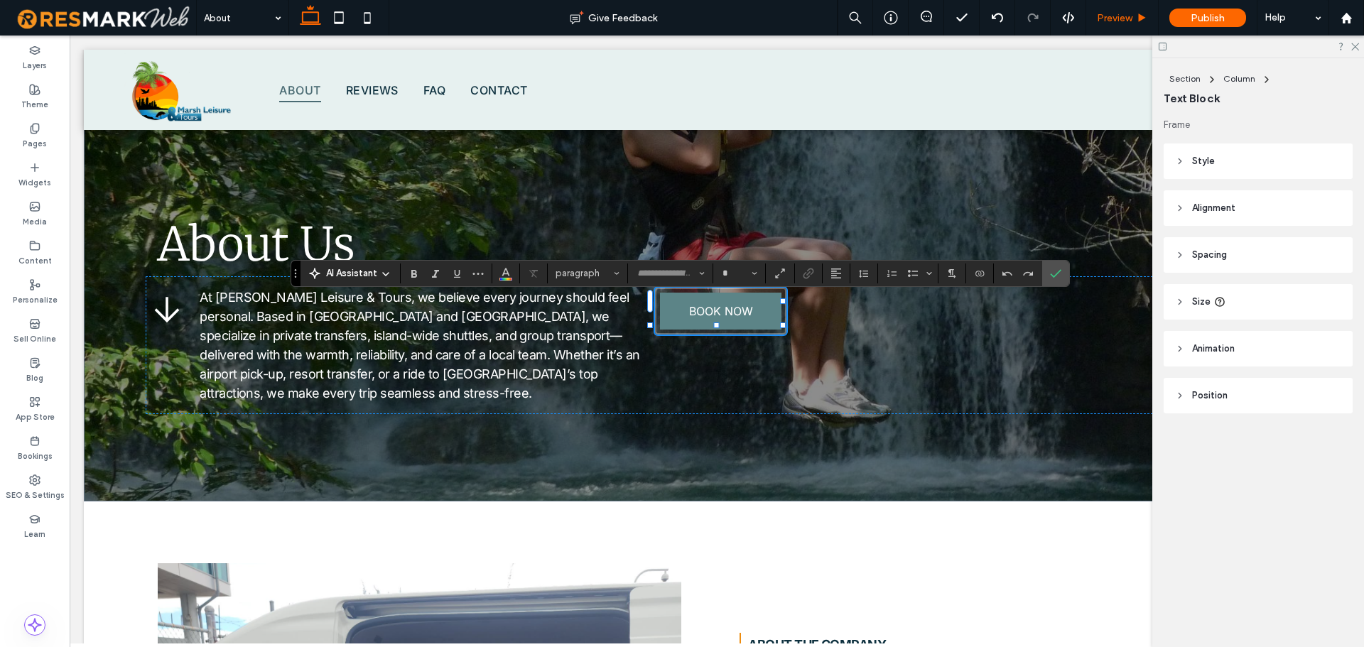
type input "**********"
type input "**"
click at [511, 275] on icon "Color" at bounding box center [505, 271] width 11 height 11
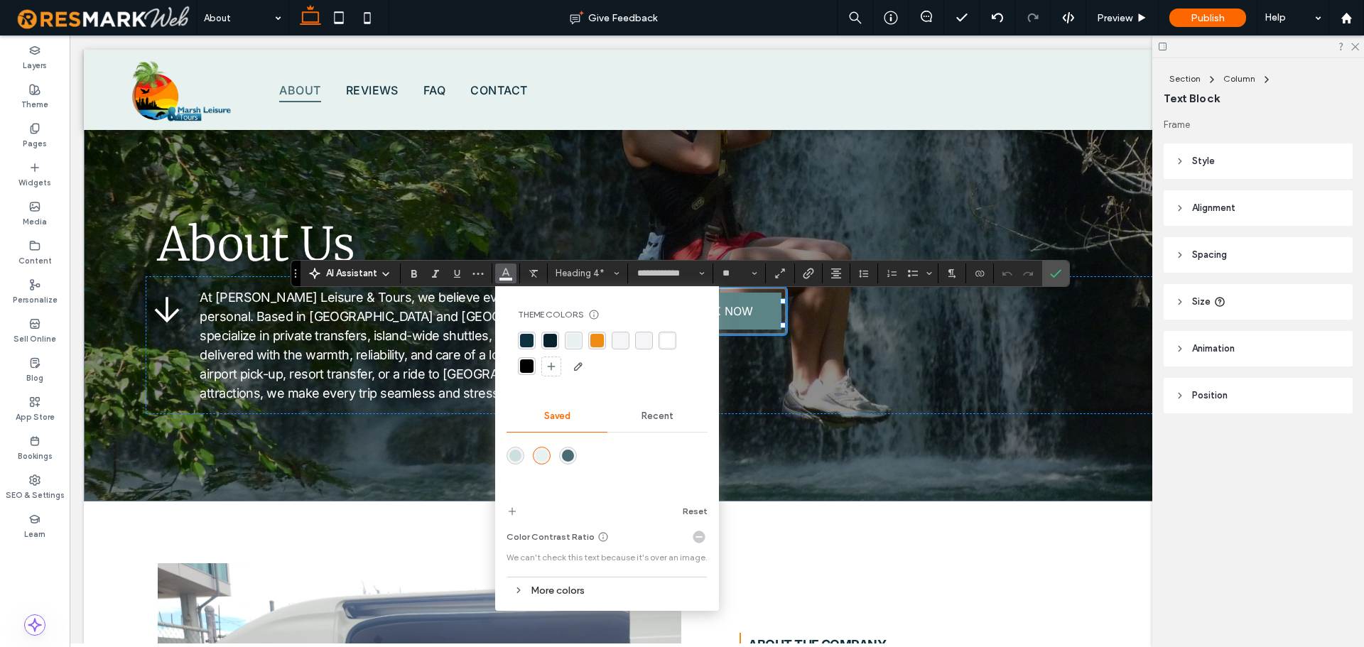
click at [599, 339] on div "rgba(237, 140, 16, 1)" at bounding box center [596, 340] width 13 height 13
click at [1063, 278] on label "Confirm" at bounding box center [1055, 274] width 21 height 26
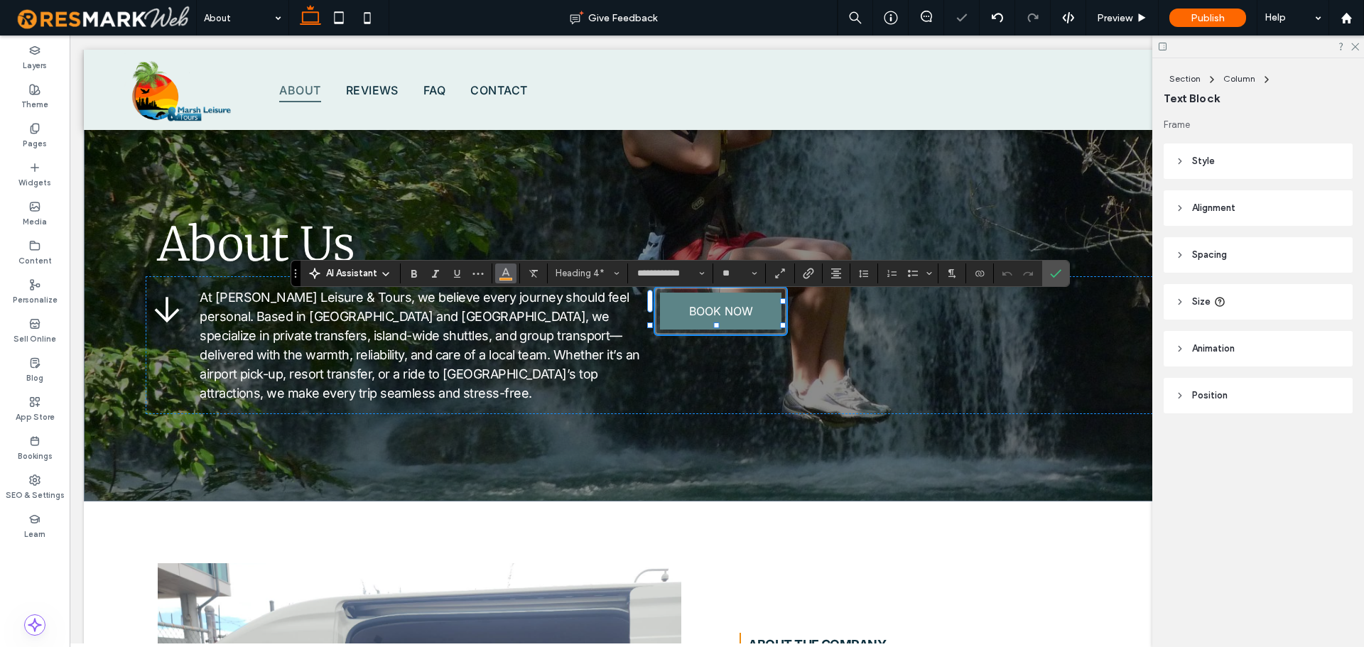
click at [495, 275] on button "Color" at bounding box center [505, 274] width 21 height 20
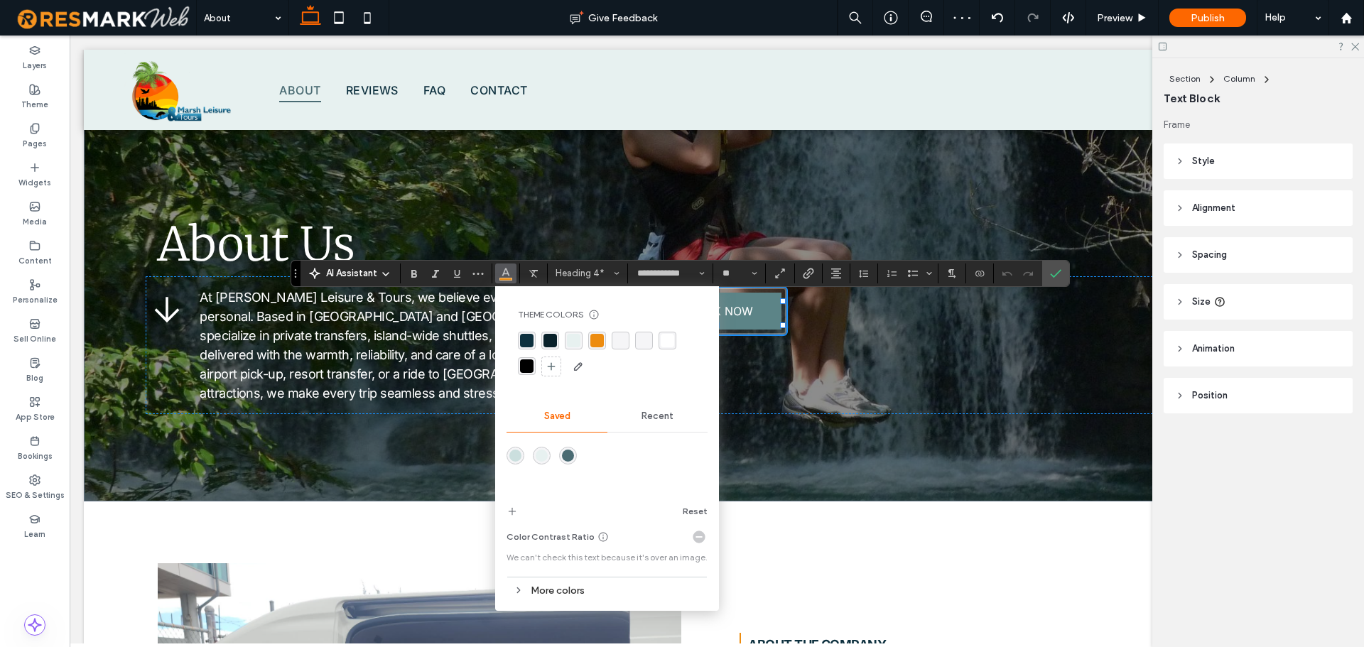
click at [573, 339] on div "rgba(231, 241, 240, 1)" at bounding box center [573, 340] width 13 height 13
click at [1056, 272] on icon "Confirm" at bounding box center [1055, 273] width 11 height 11
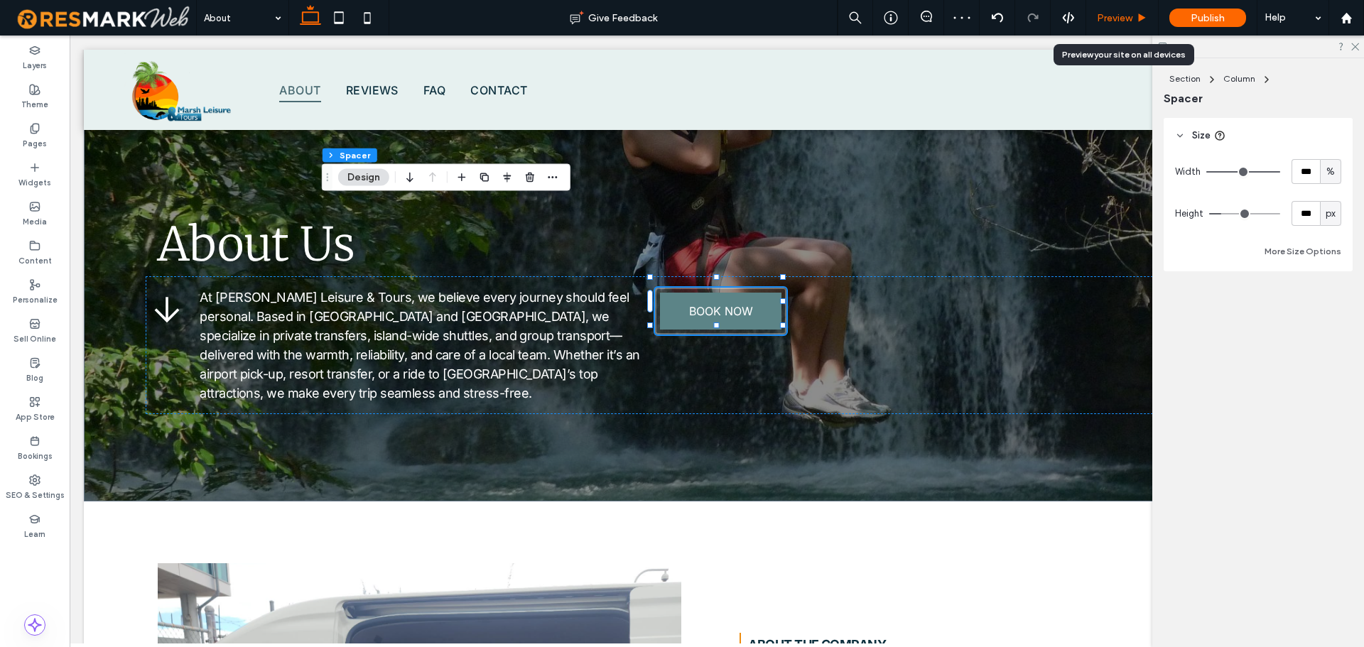
click at [1127, 21] on span "Preview" at bounding box center [1115, 18] width 36 height 12
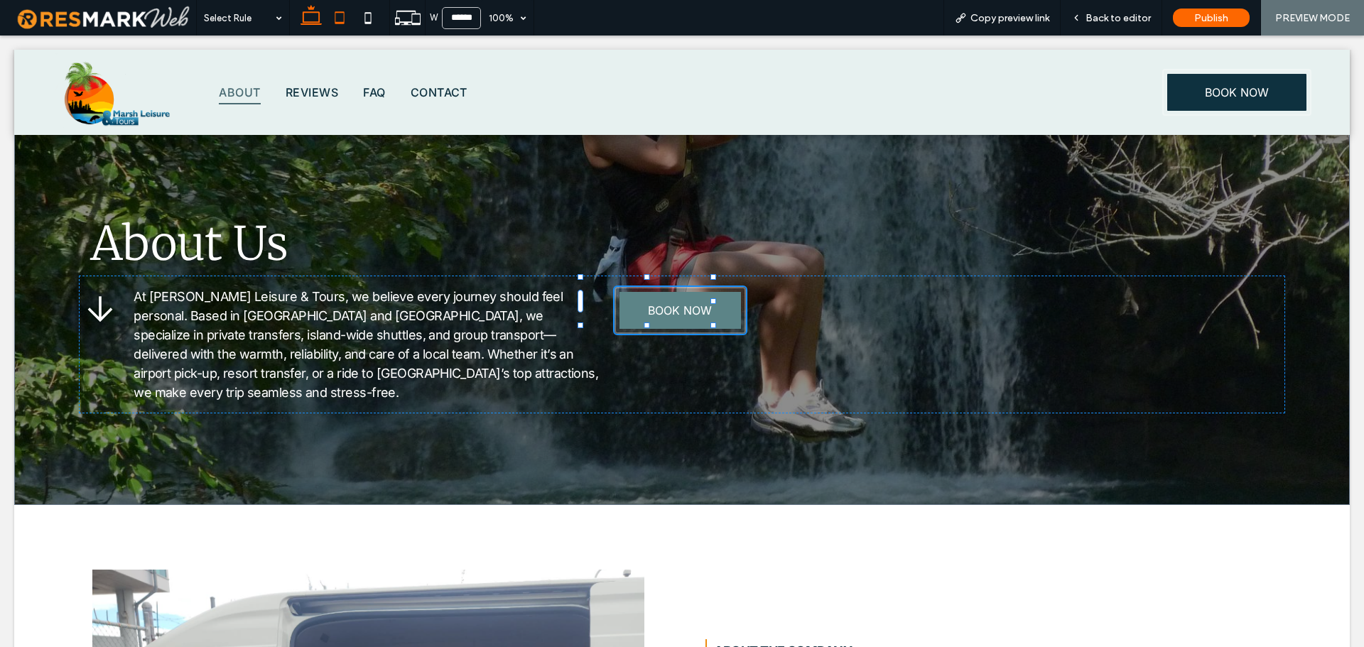
click at [335, 18] on icon at bounding box center [339, 18] width 28 height 28
type input "*****"
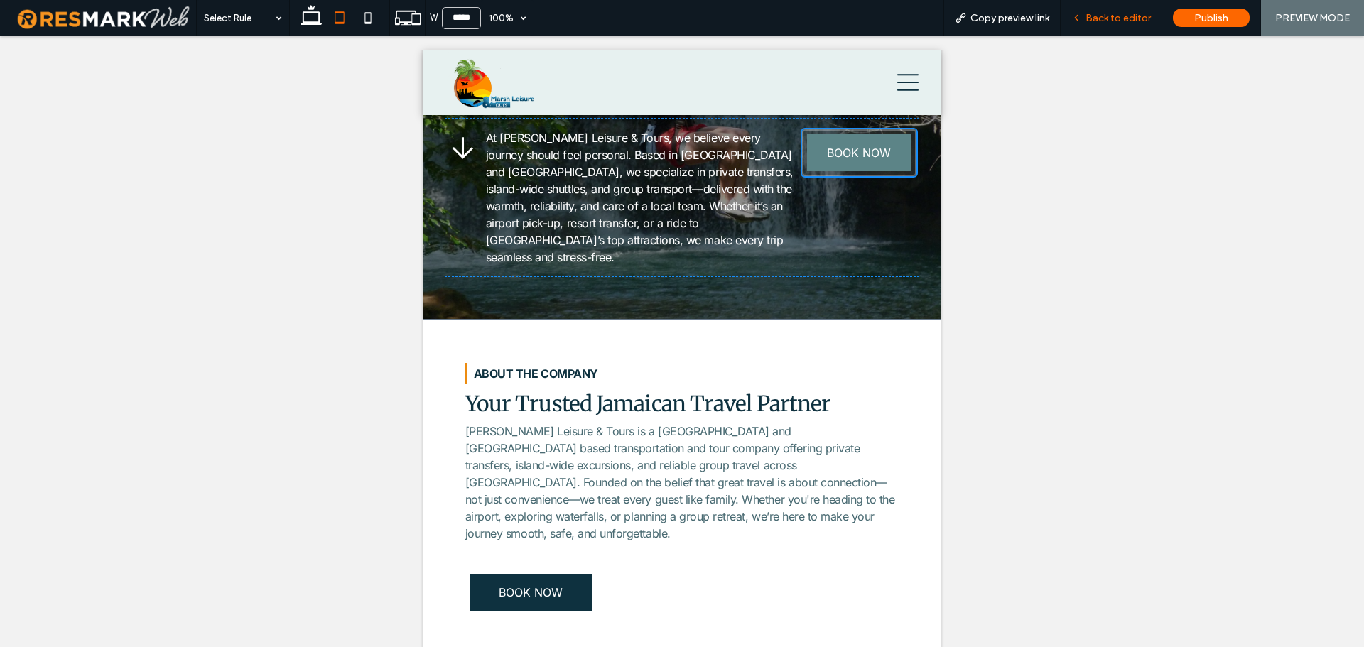
click at [1130, 21] on span "Back to editor" at bounding box center [1117, 18] width 65 height 12
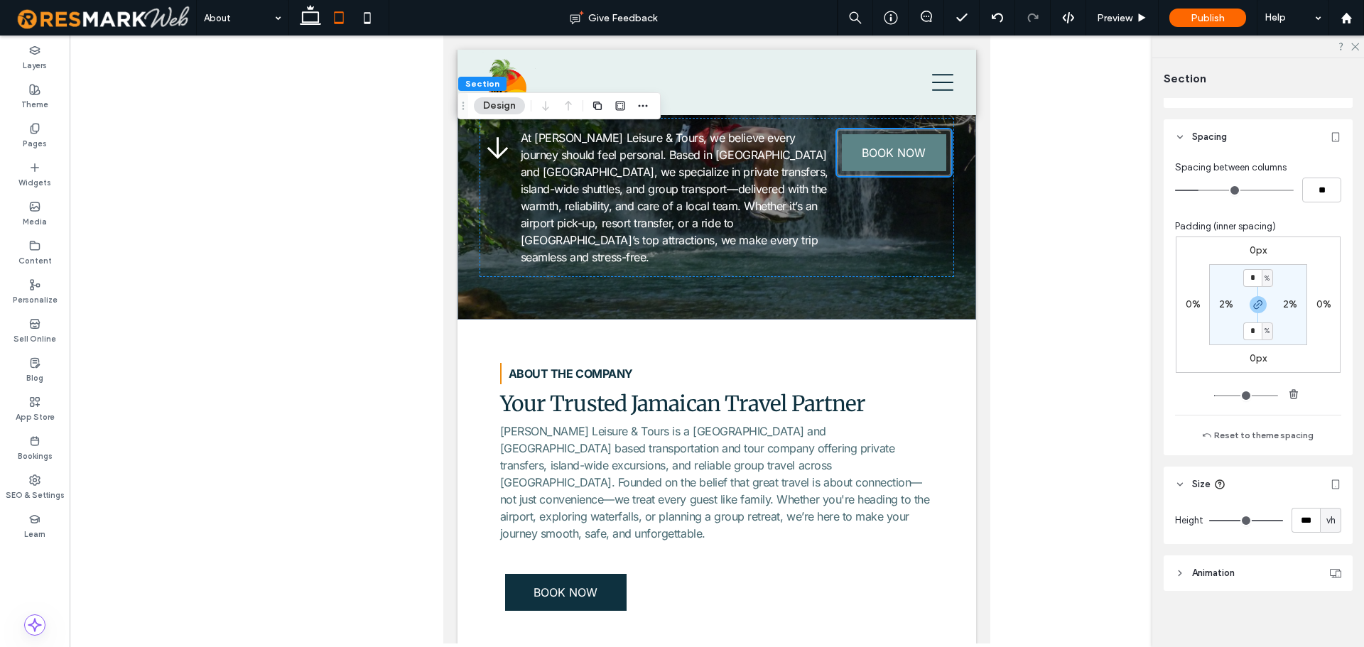
scroll to position [583, 0]
click at [1326, 519] on span "vh" at bounding box center [1330, 514] width 9 height 14
click at [1326, 394] on span "px" at bounding box center [1324, 390] width 10 height 14
type input "***"
click at [1295, 511] on input "***" at bounding box center [1306, 514] width 28 height 25
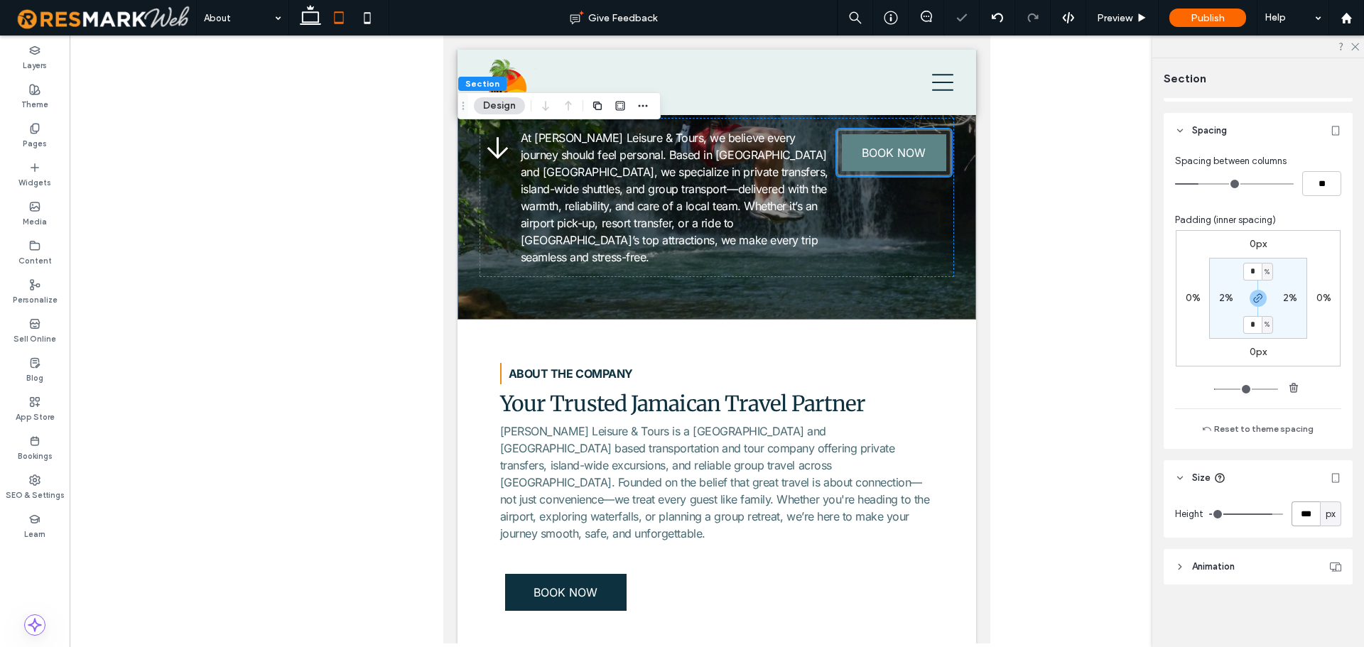
type input "***"
click at [1108, 18] on span "Preview" at bounding box center [1115, 18] width 36 height 12
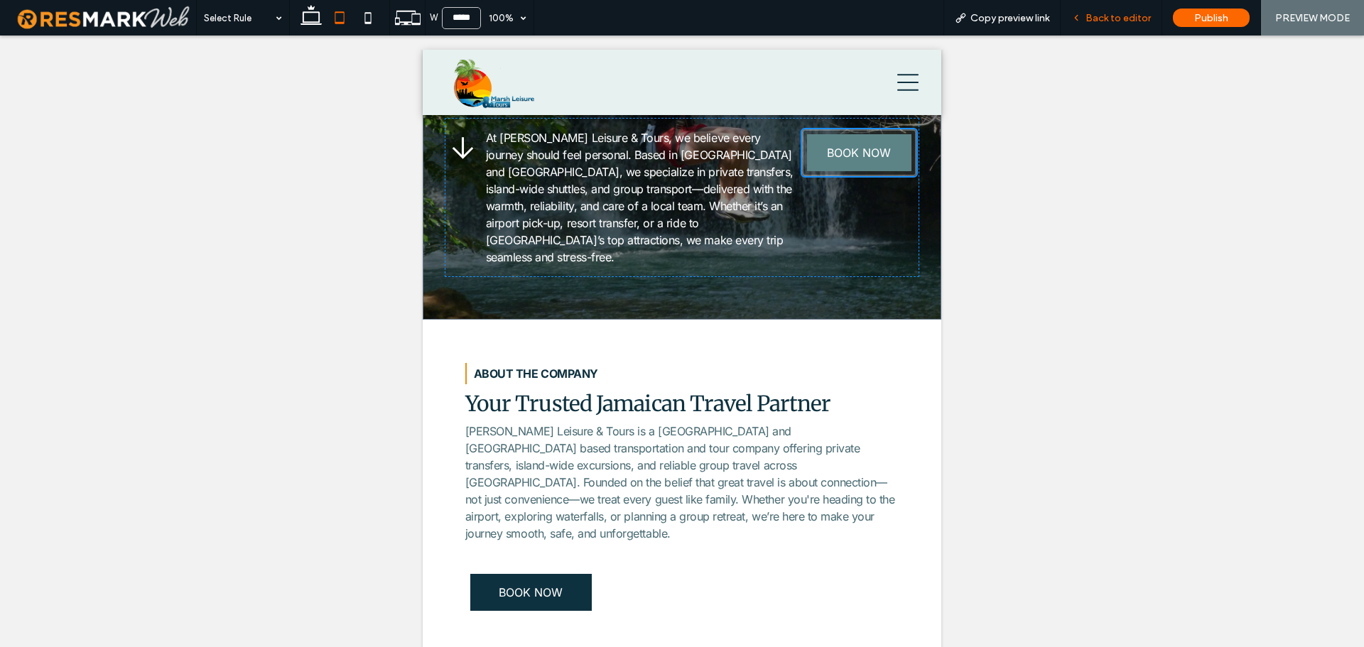
click at [1108, 22] on span "Back to editor" at bounding box center [1117, 18] width 65 height 12
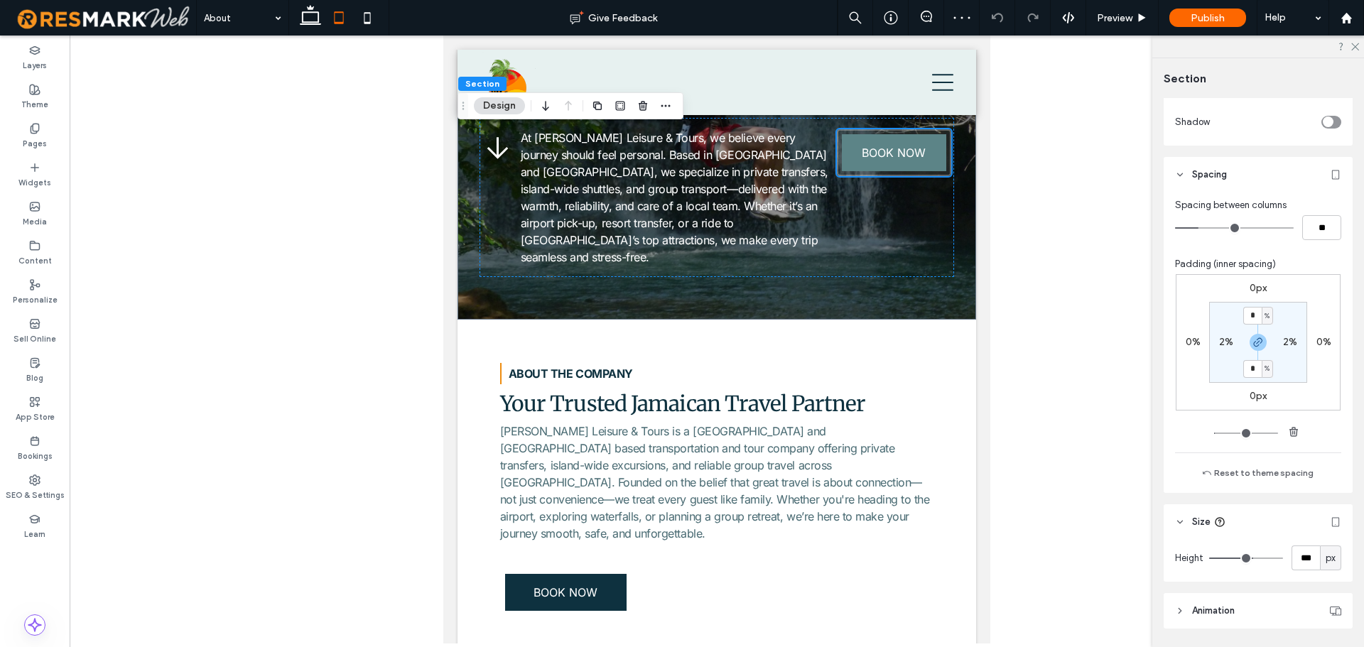
scroll to position [583, 0]
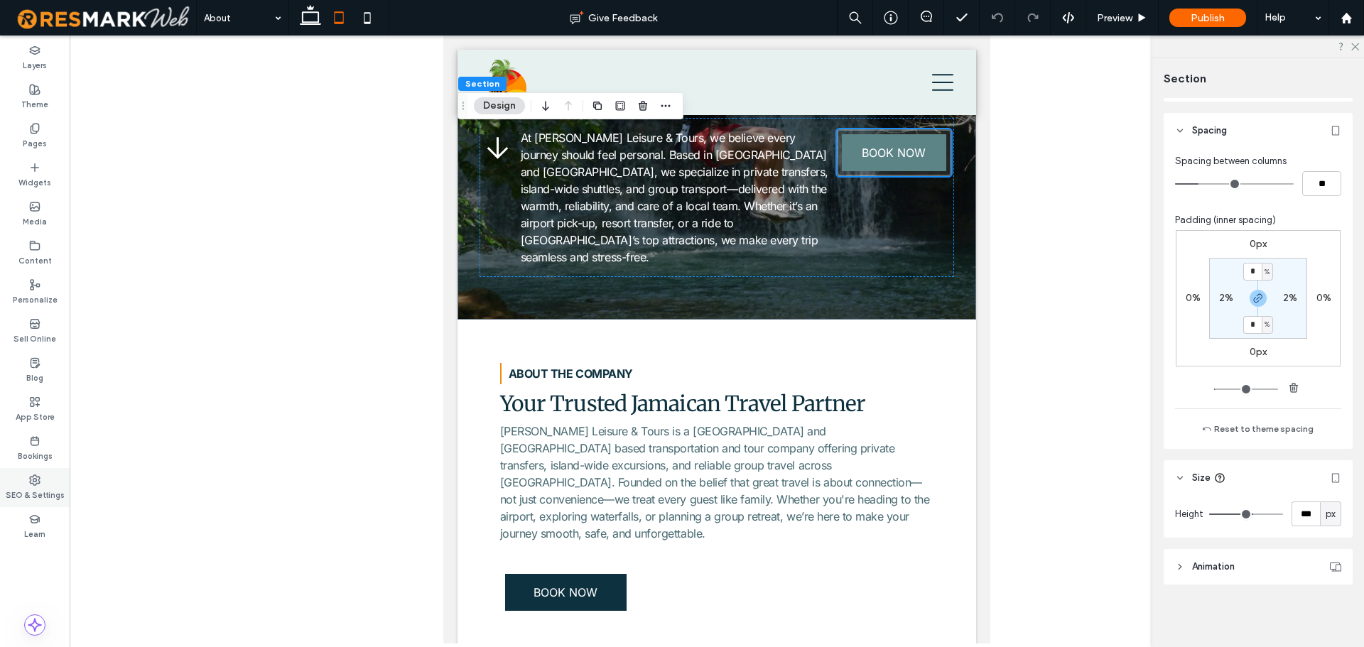
click at [36, 484] on icon at bounding box center [34, 480] width 11 height 11
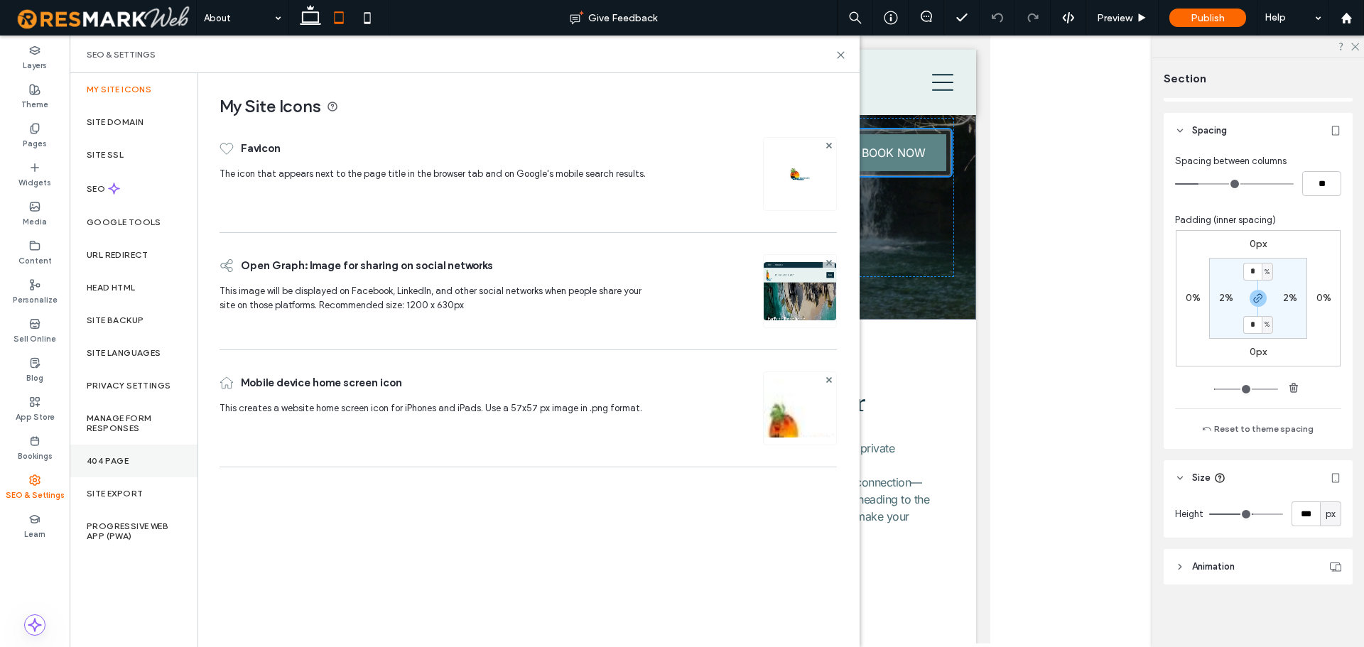
click at [132, 465] on div "404 Page" at bounding box center [134, 461] width 128 height 33
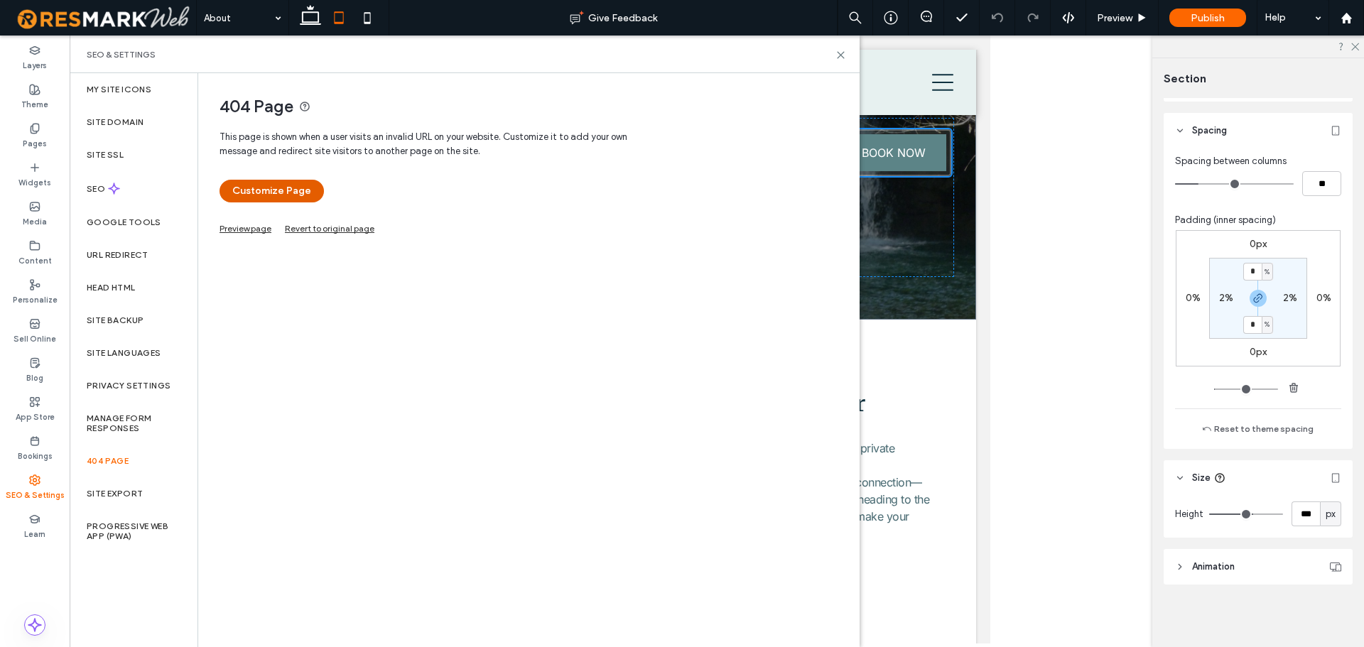
click at [278, 194] on button "Customize Page" at bounding box center [272, 191] width 104 height 23
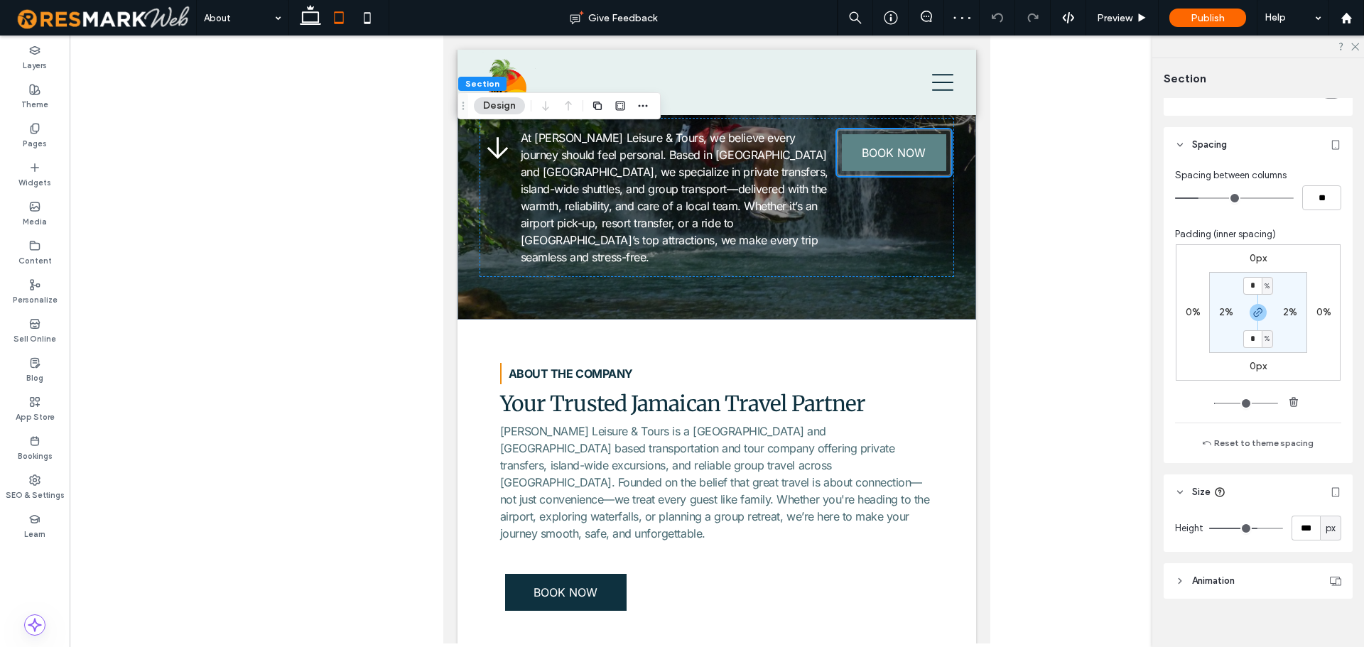
scroll to position [583, 0]
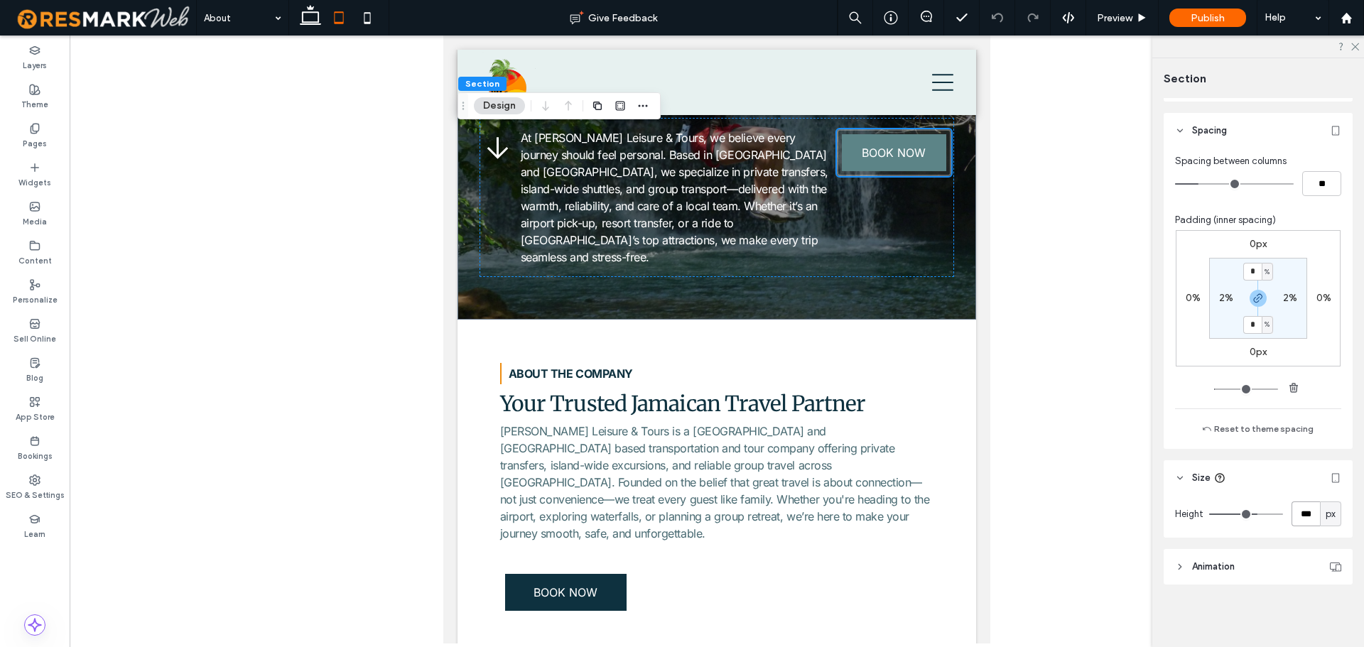
click at [1302, 512] on input "***" at bounding box center [1306, 514] width 28 height 25
type input "***"
click at [1132, 23] on span "Preview" at bounding box center [1115, 18] width 36 height 12
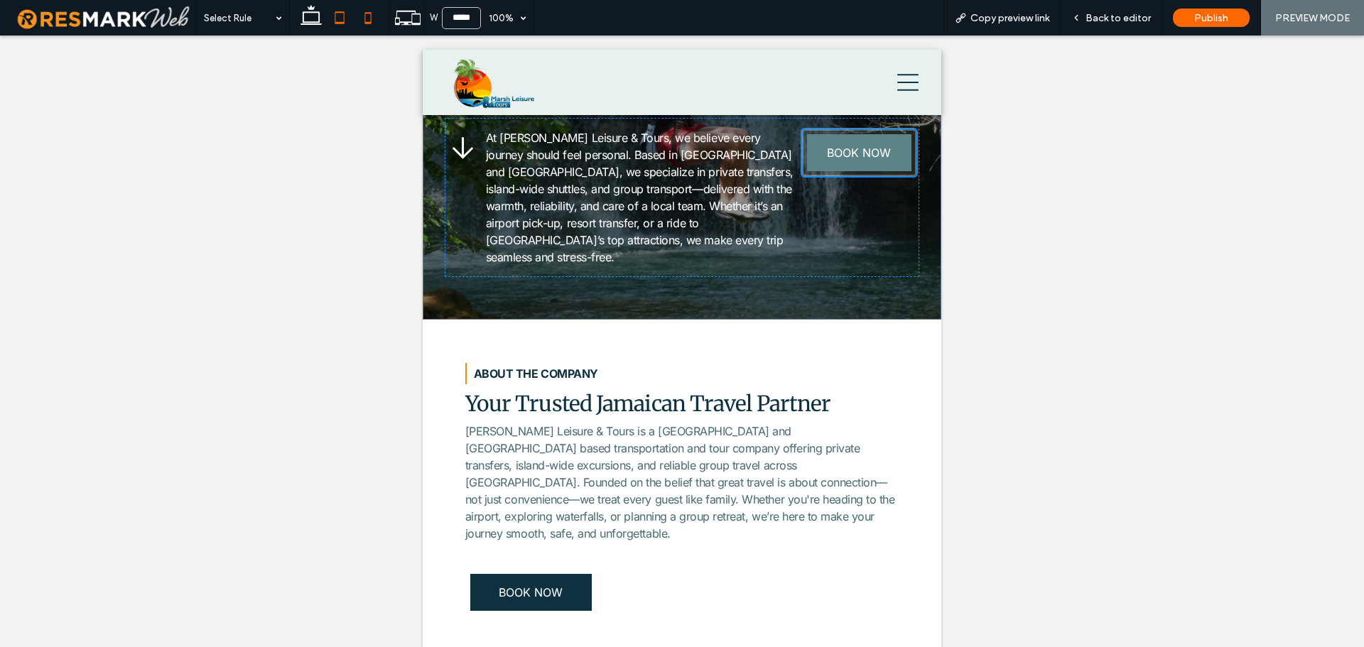
click at [364, 16] on icon at bounding box center [368, 18] width 28 height 28
type input "*****"
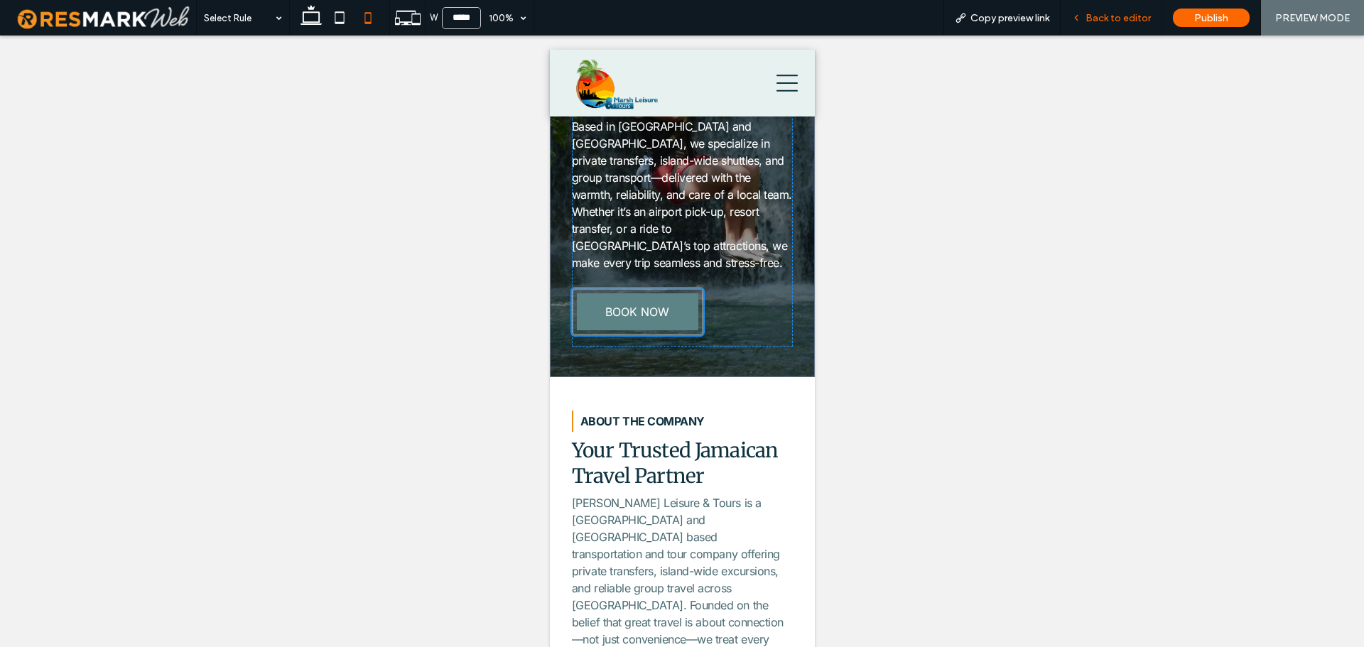
click at [1117, 21] on span "Back to editor" at bounding box center [1117, 18] width 65 height 12
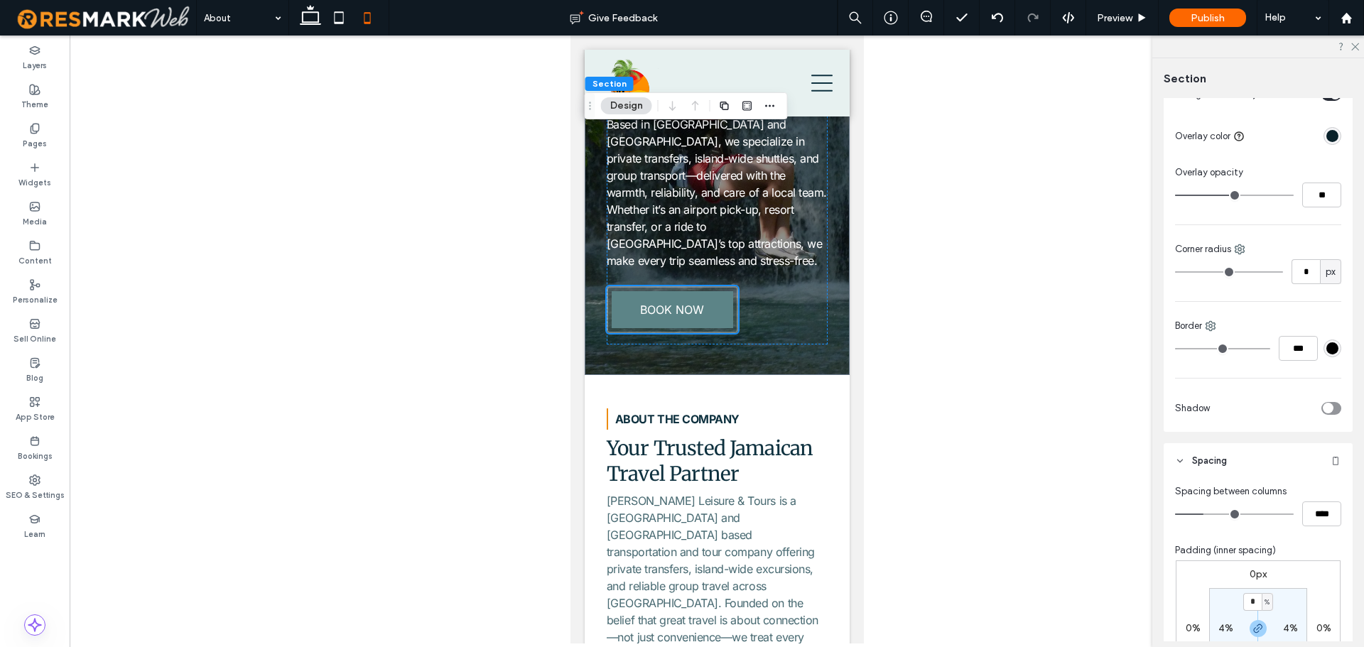
scroll to position [284, 0]
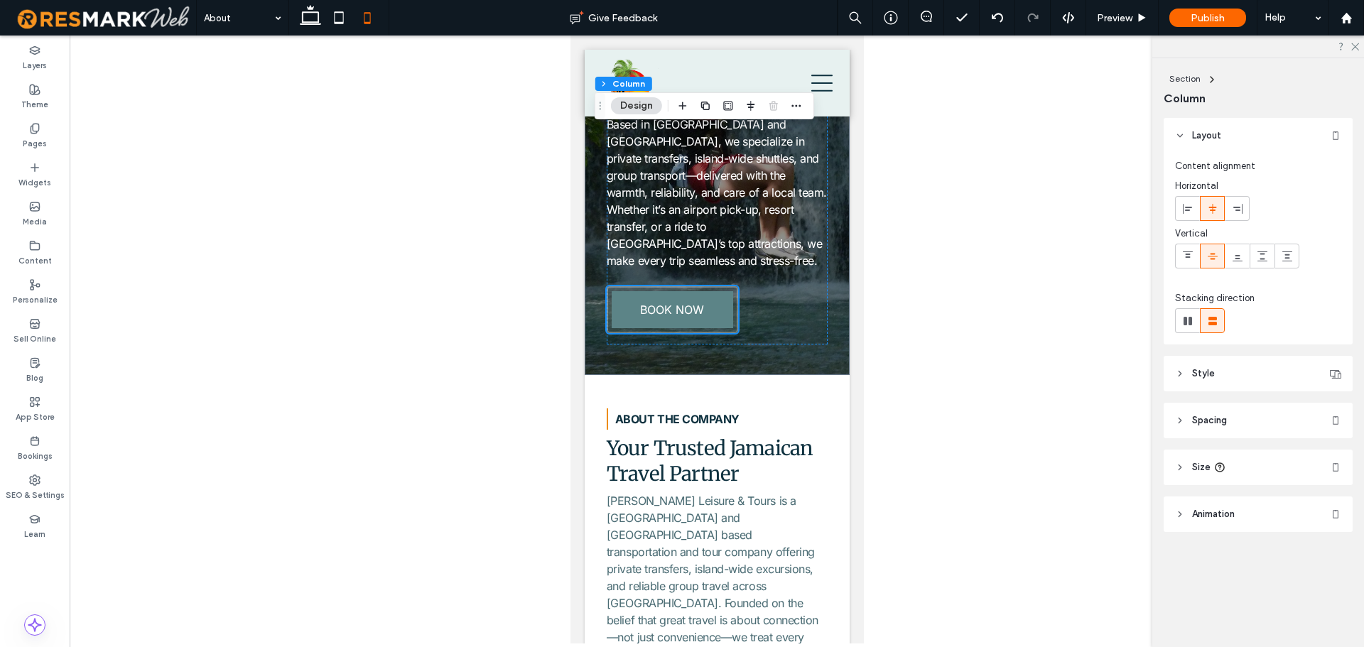
click at [1264, 458] on header "Size" at bounding box center [1258, 468] width 189 height 36
click at [1336, 503] on span "px" at bounding box center [1331, 504] width 10 height 14
click at [1331, 550] on span "vh" at bounding box center [1330, 553] width 9 height 14
type input "**"
click at [1296, 500] on input "****" at bounding box center [1306, 503] width 28 height 25
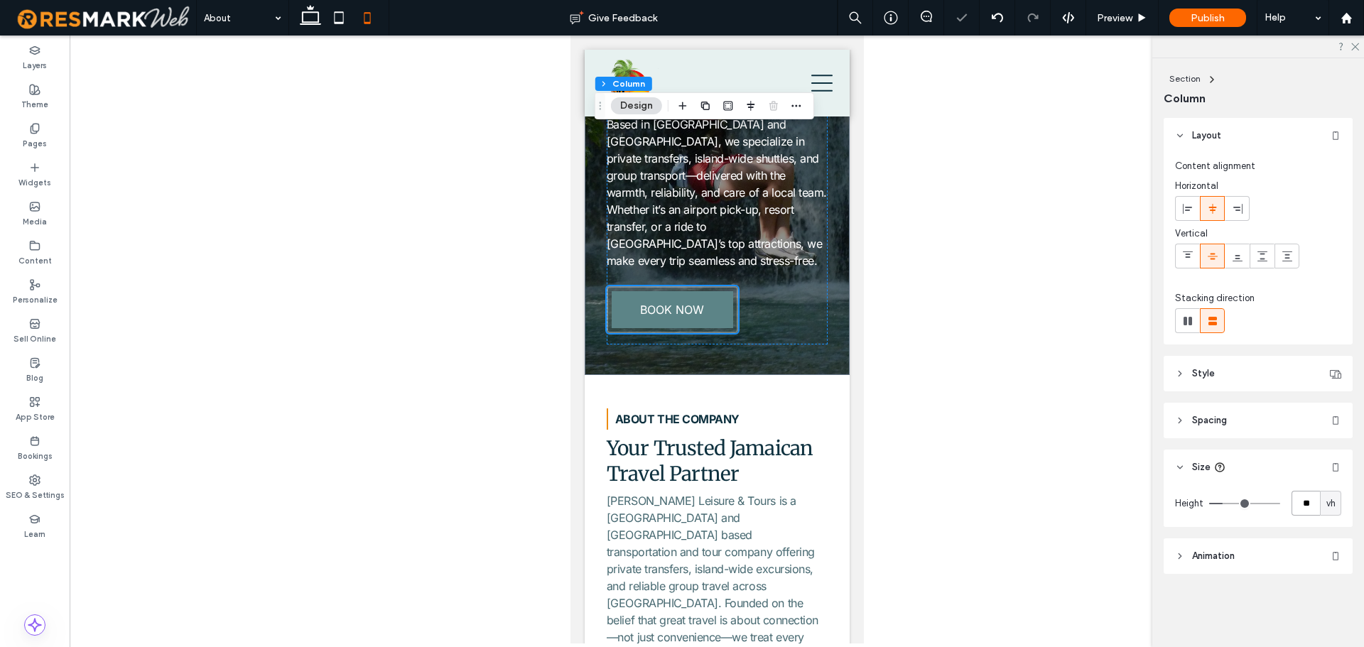
type input "**"
click at [1112, 20] on span "Preview" at bounding box center [1115, 18] width 36 height 12
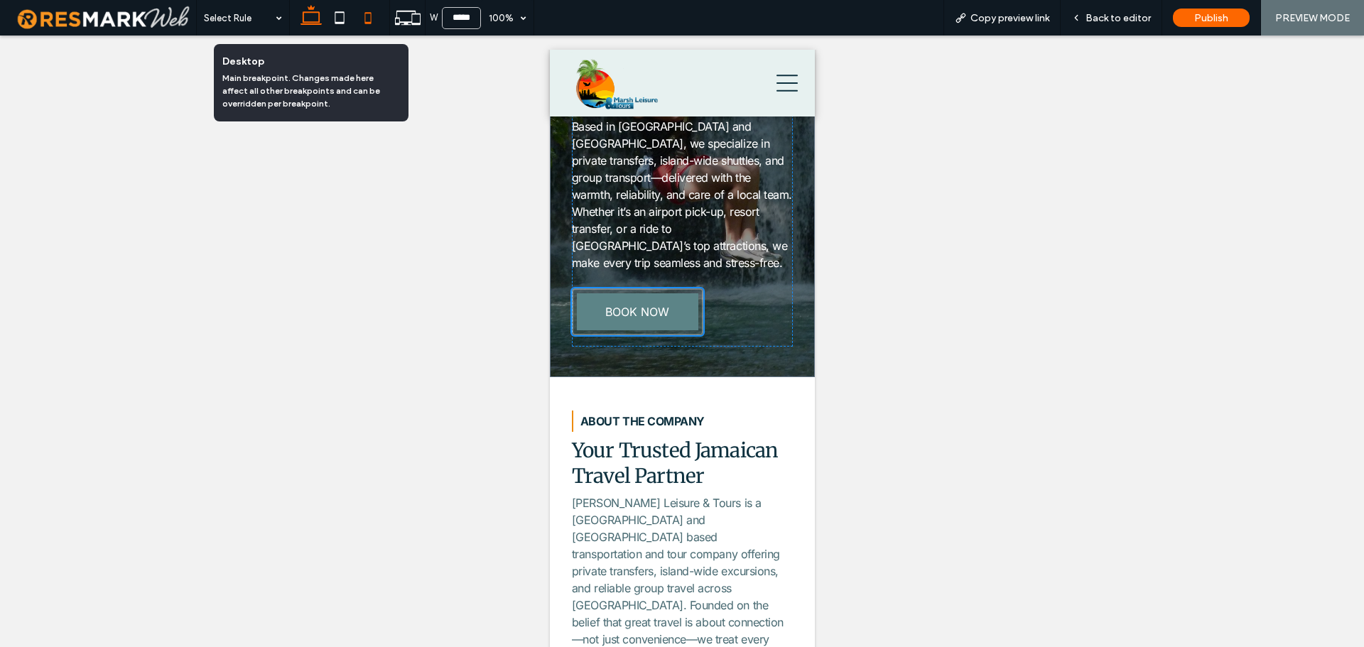
click at [305, 16] on icon at bounding box center [311, 18] width 28 height 28
type input "******"
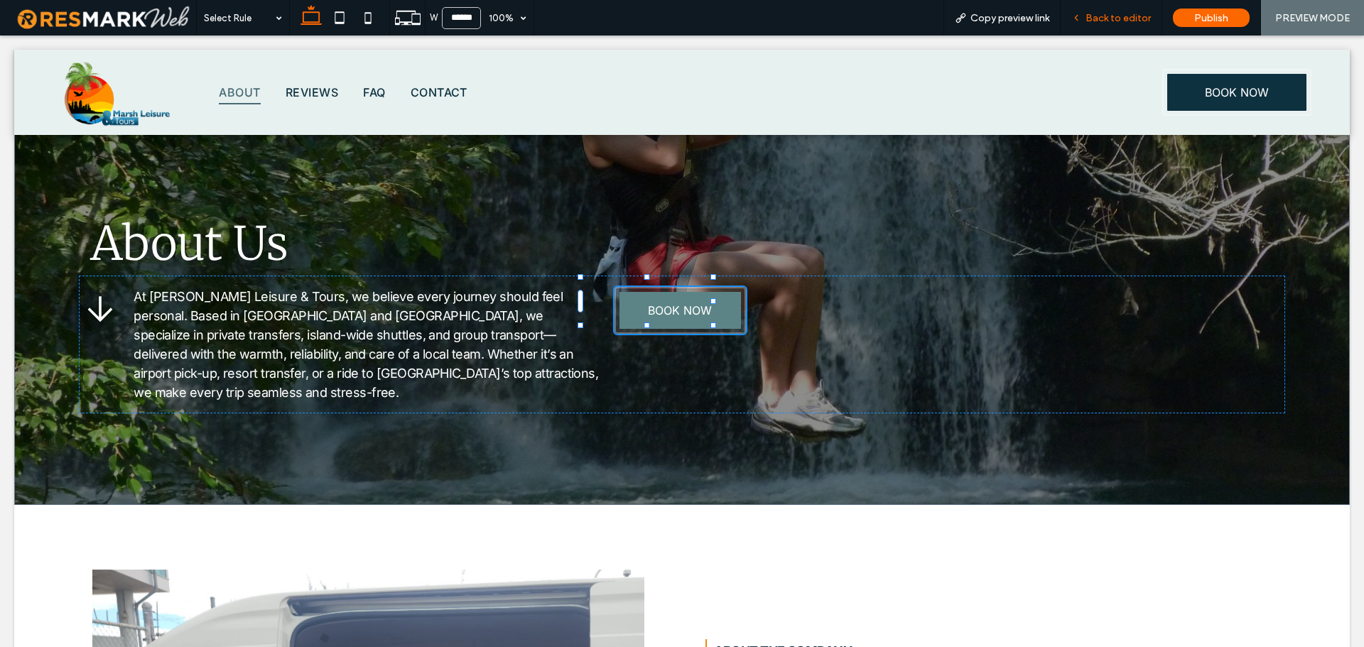
click at [1115, 18] on span "Back to editor" at bounding box center [1117, 18] width 65 height 12
click at [1117, 23] on span "Back to editor" at bounding box center [1117, 18] width 65 height 12
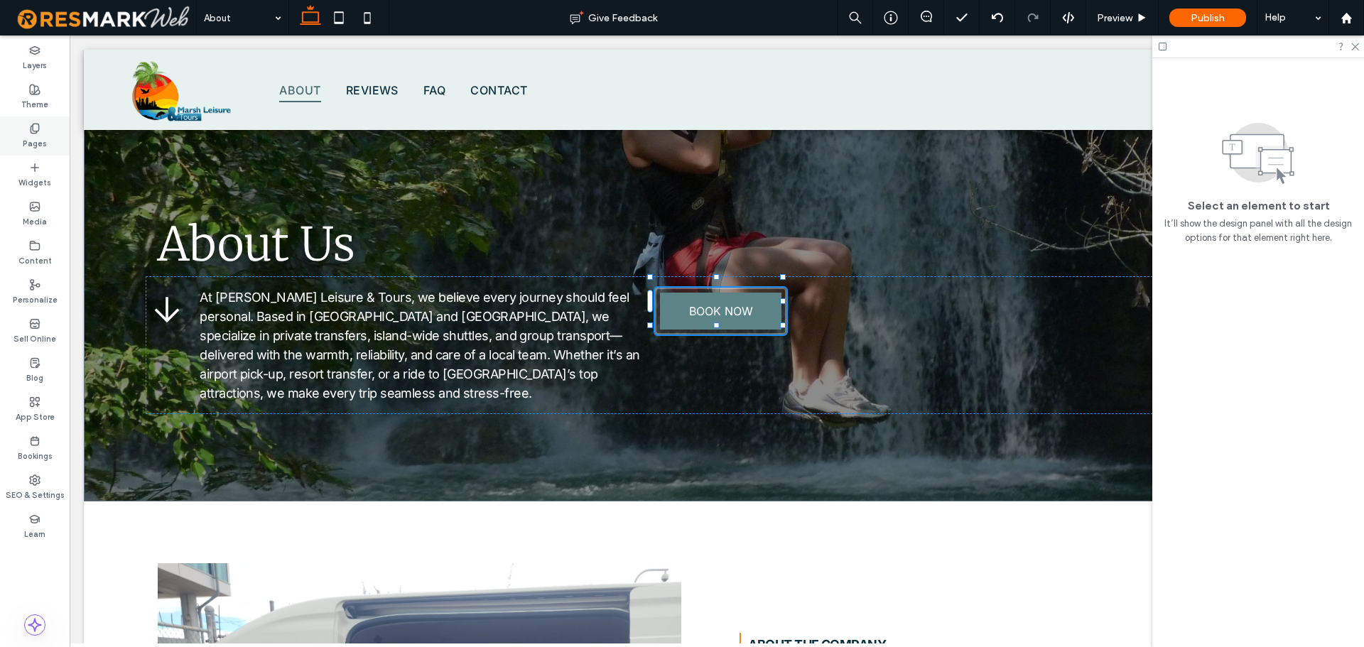
click at [43, 133] on div "Pages" at bounding box center [35, 136] width 70 height 39
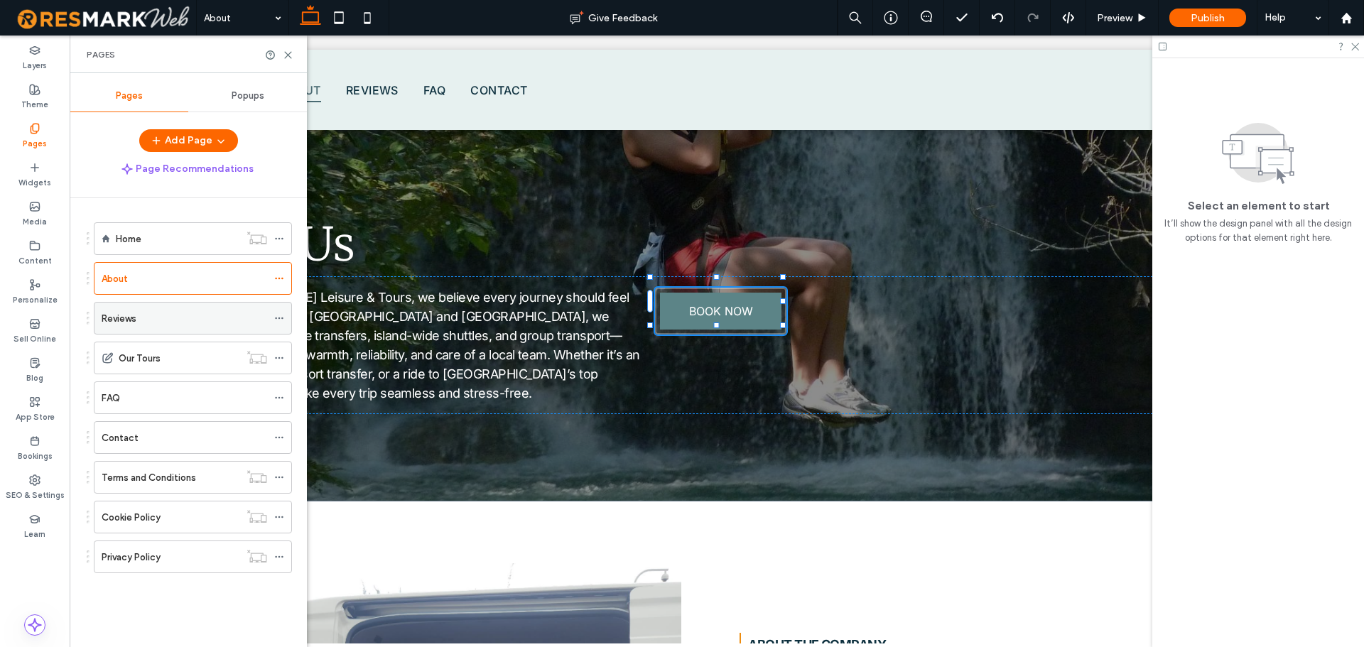
click at [180, 325] on div "Reviews" at bounding box center [185, 318] width 166 height 15
click at [291, 55] on icon at bounding box center [288, 55] width 11 height 11
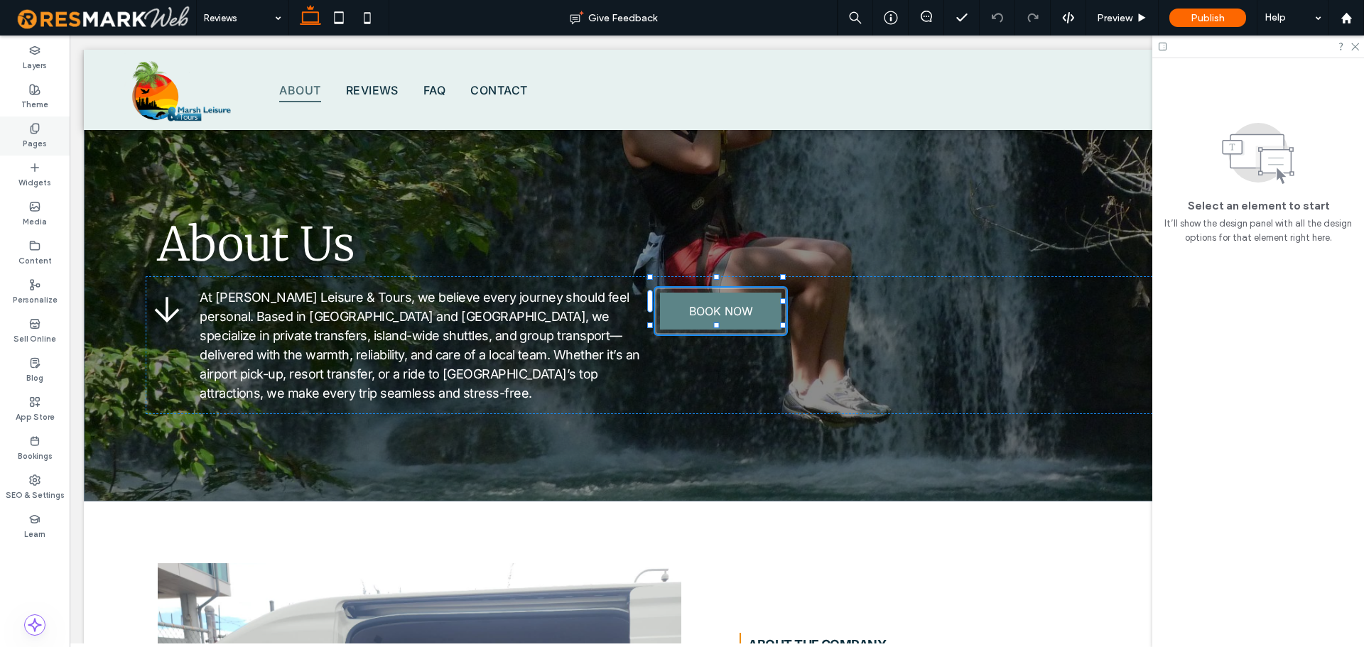
click at [38, 141] on label "Pages" at bounding box center [35, 142] width 24 height 16
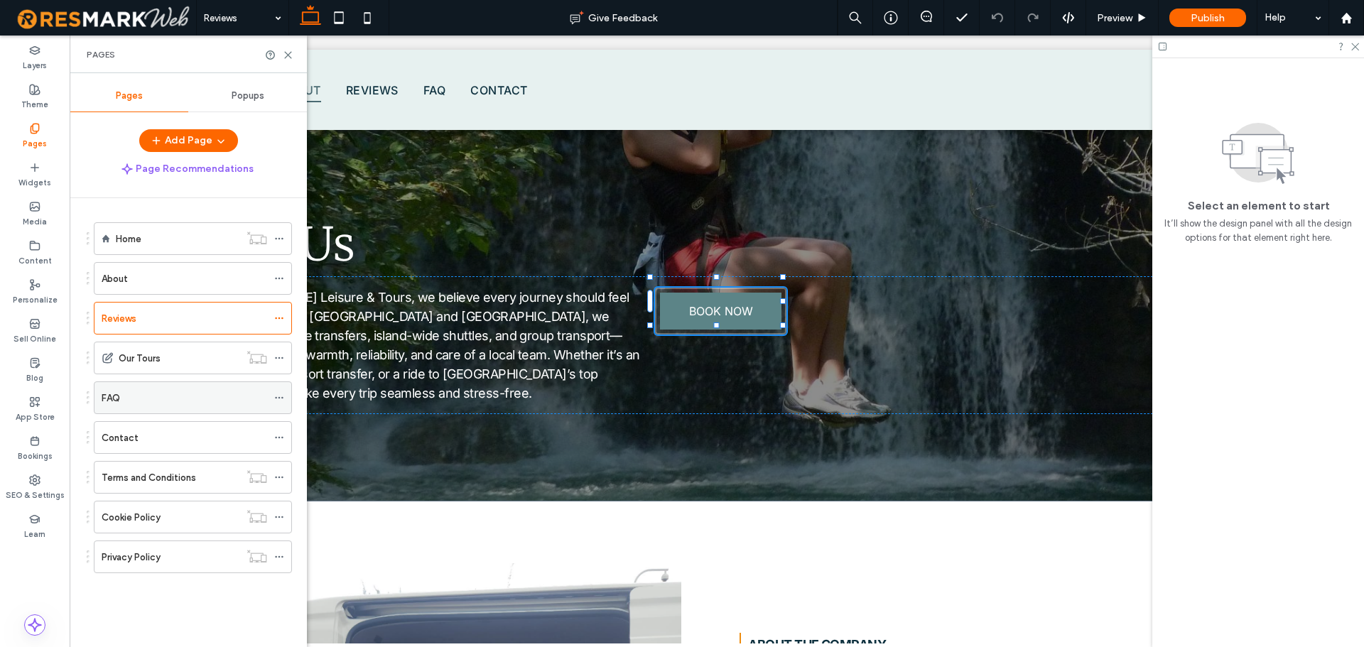
click at [171, 408] on div "FAQ" at bounding box center [185, 397] width 166 height 31
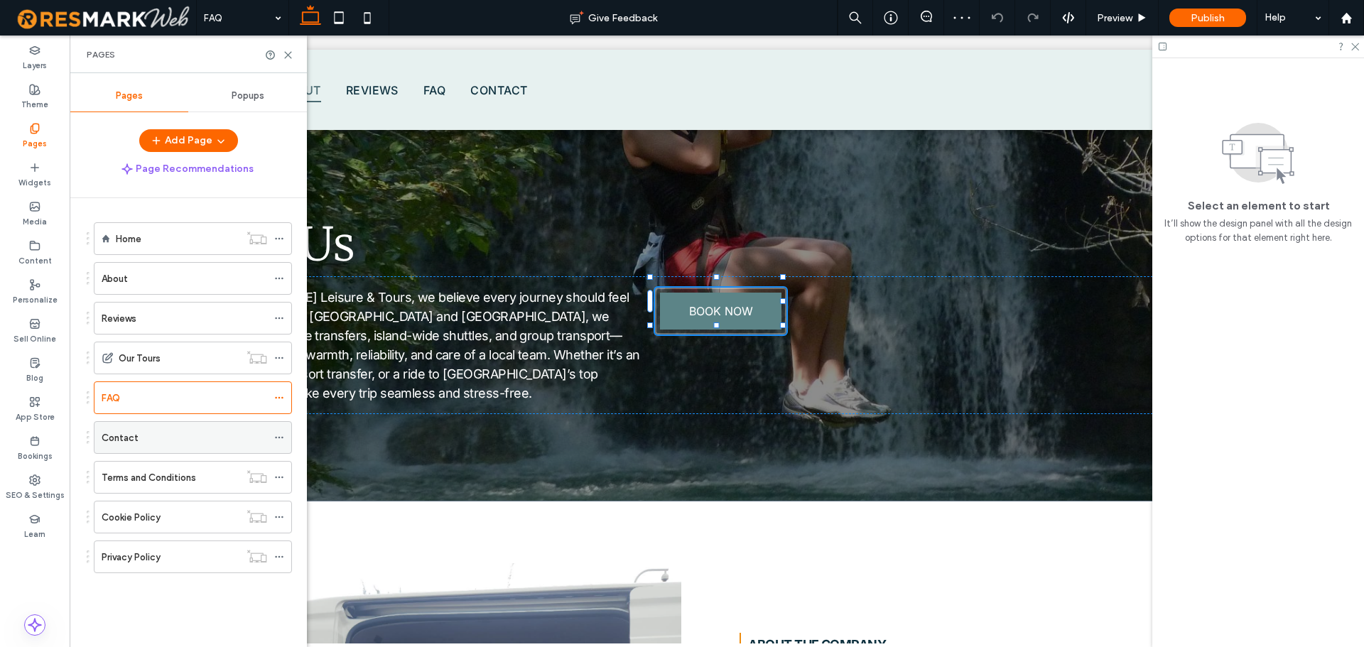
click at [196, 438] on div "Contact" at bounding box center [185, 438] width 166 height 15
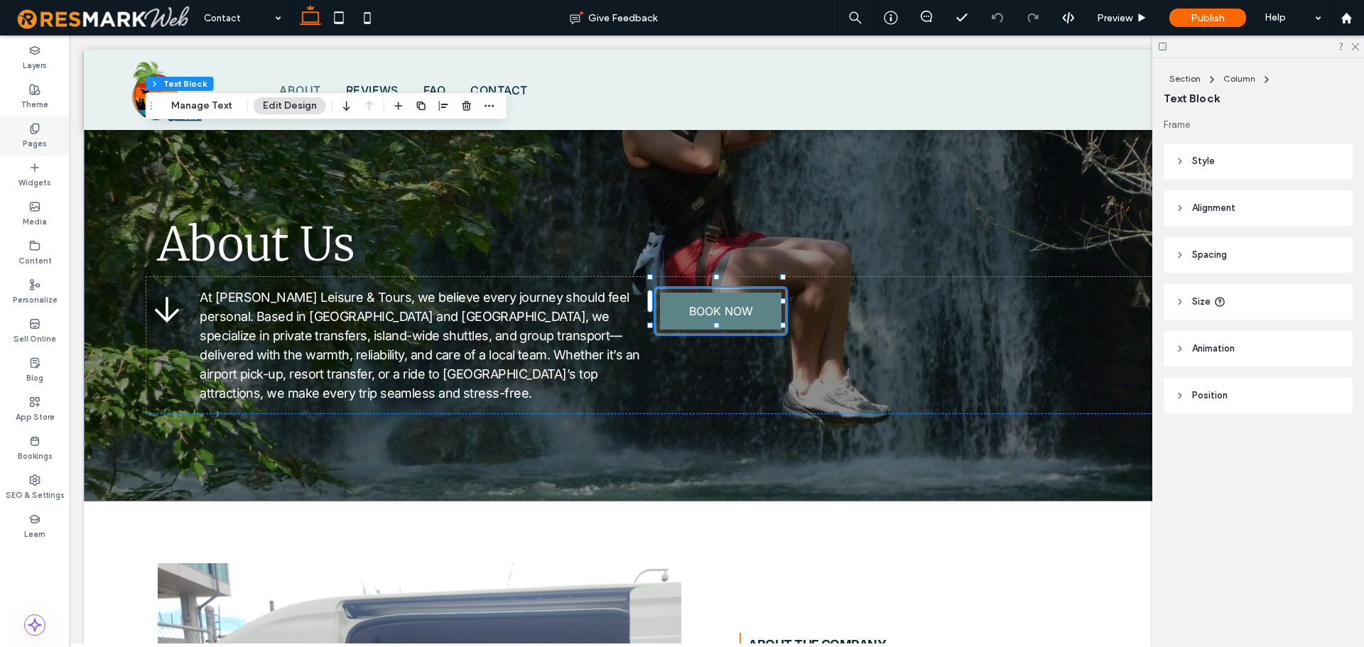
click at [40, 139] on label "Pages" at bounding box center [35, 142] width 24 height 16
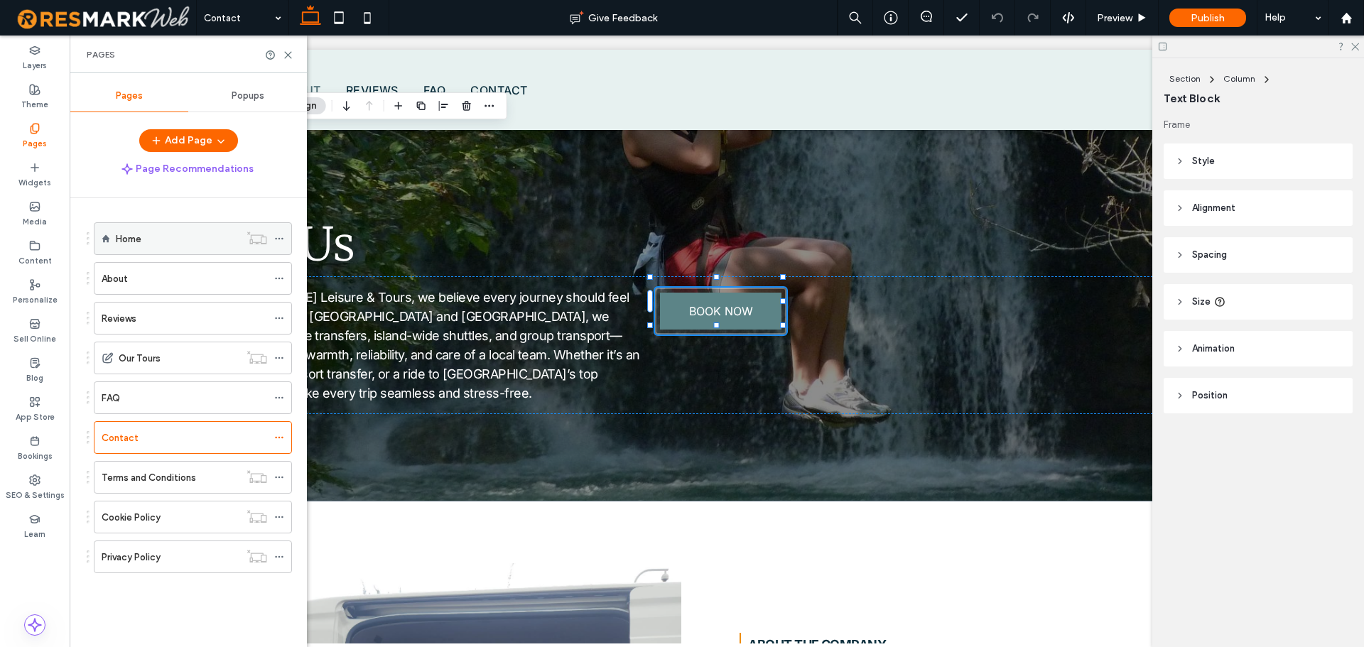
click at [163, 244] on div "Home" at bounding box center [178, 239] width 124 height 15
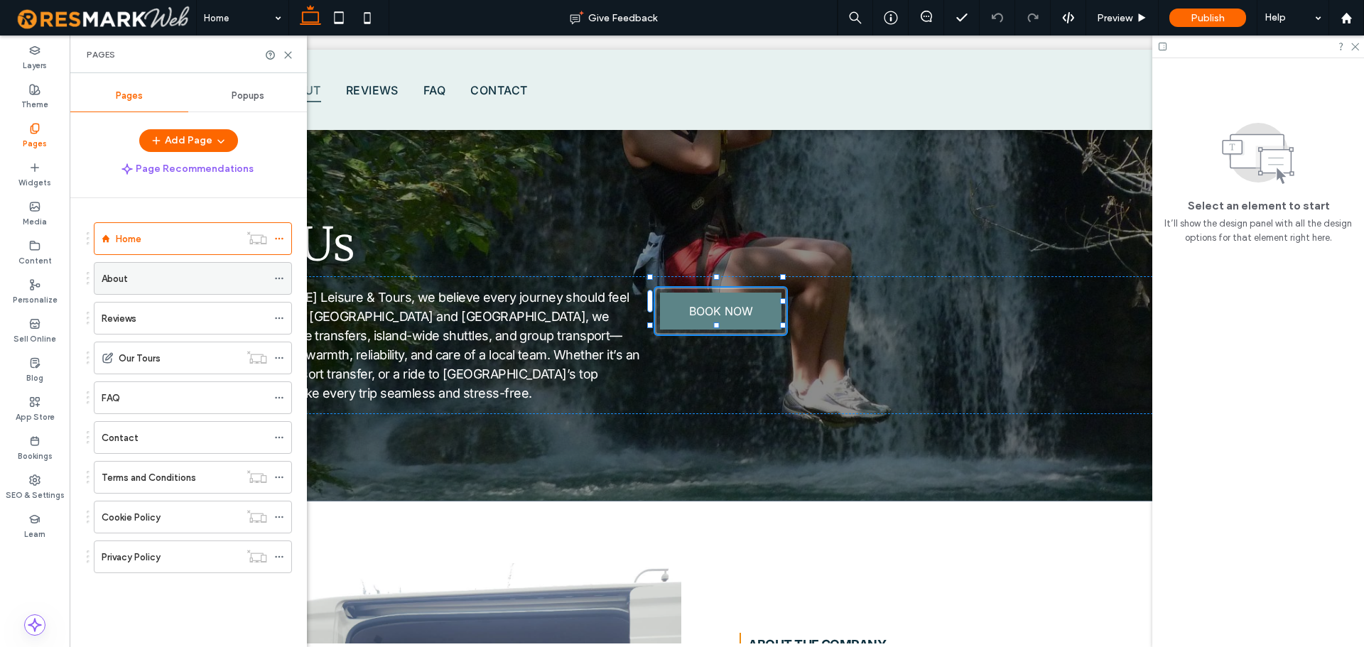
click at [196, 282] on div "About" at bounding box center [185, 278] width 166 height 15
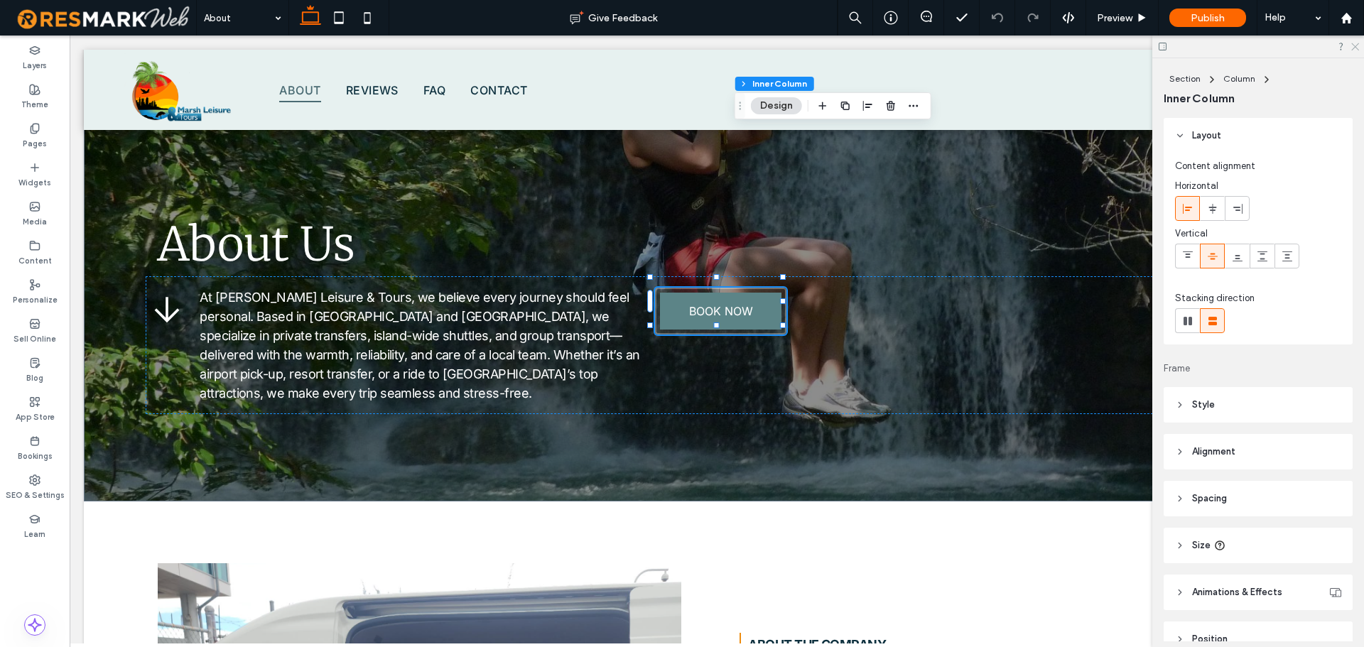
click at [1354, 48] on use at bounding box center [1355, 47] width 8 height 8
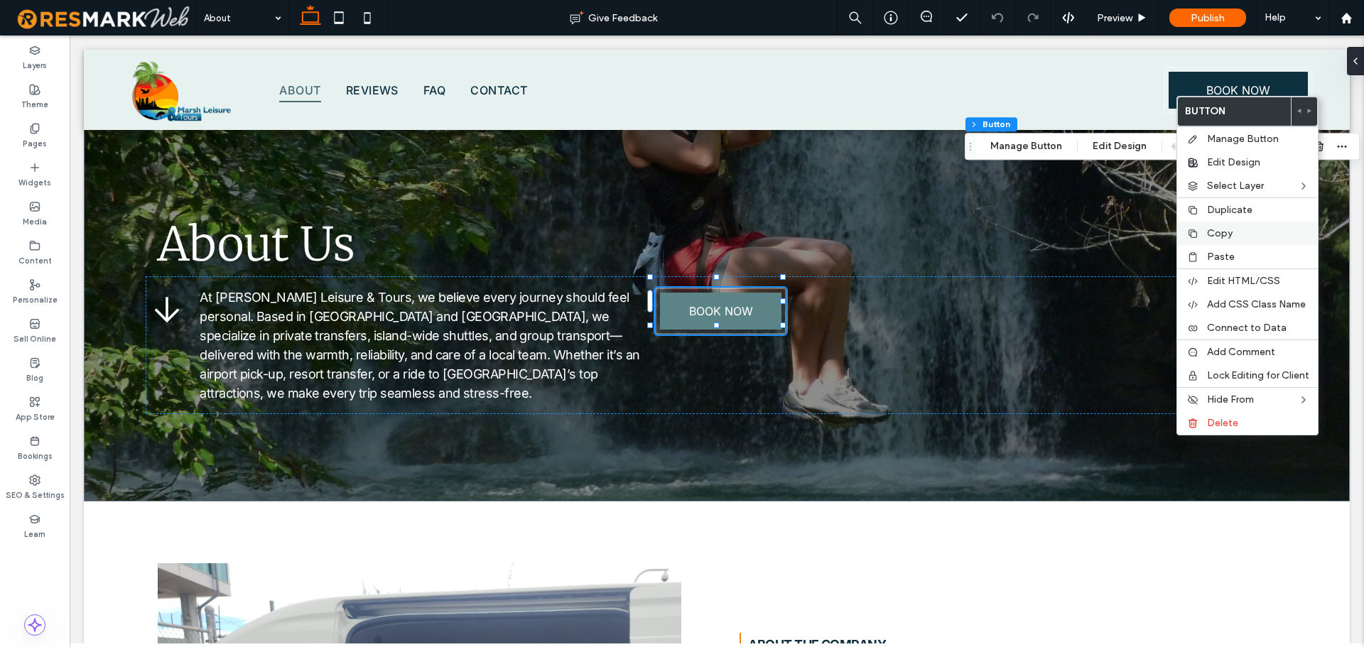
click at [1235, 233] on label "Copy" at bounding box center [1258, 233] width 102 height 12
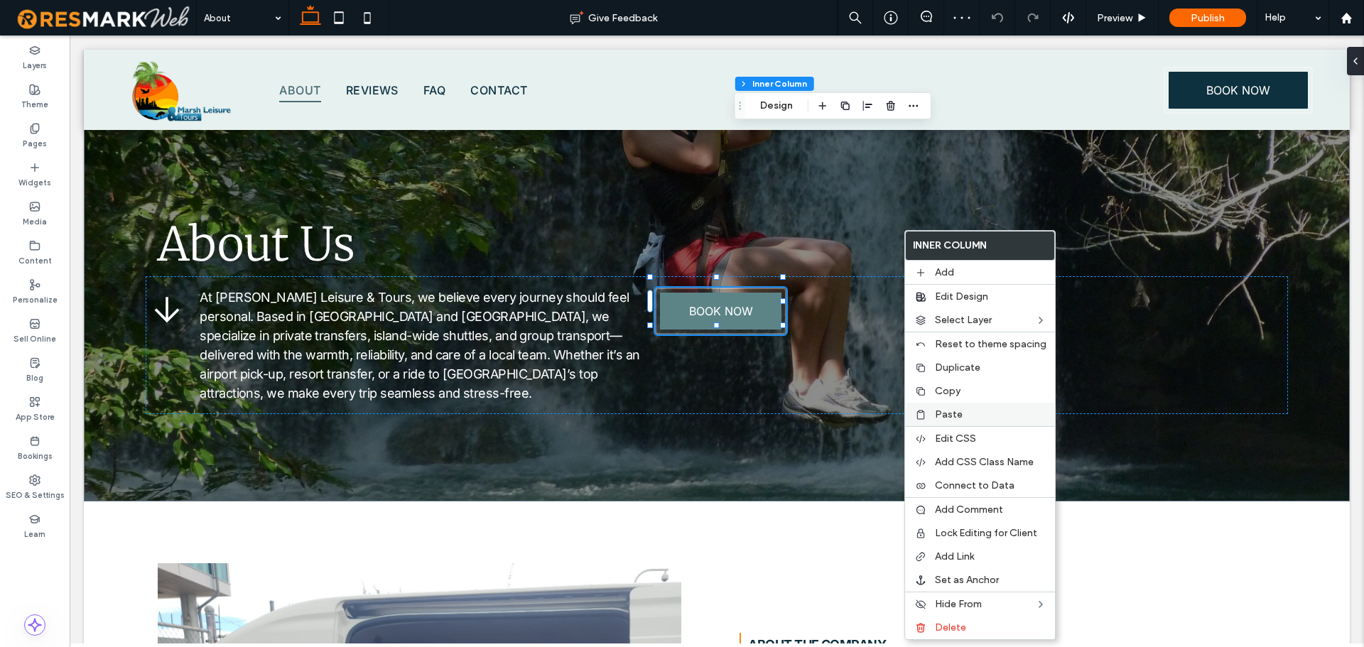
click at [951, 417] on span "Paste" at bounding box center [949, 414] width 28 height 12
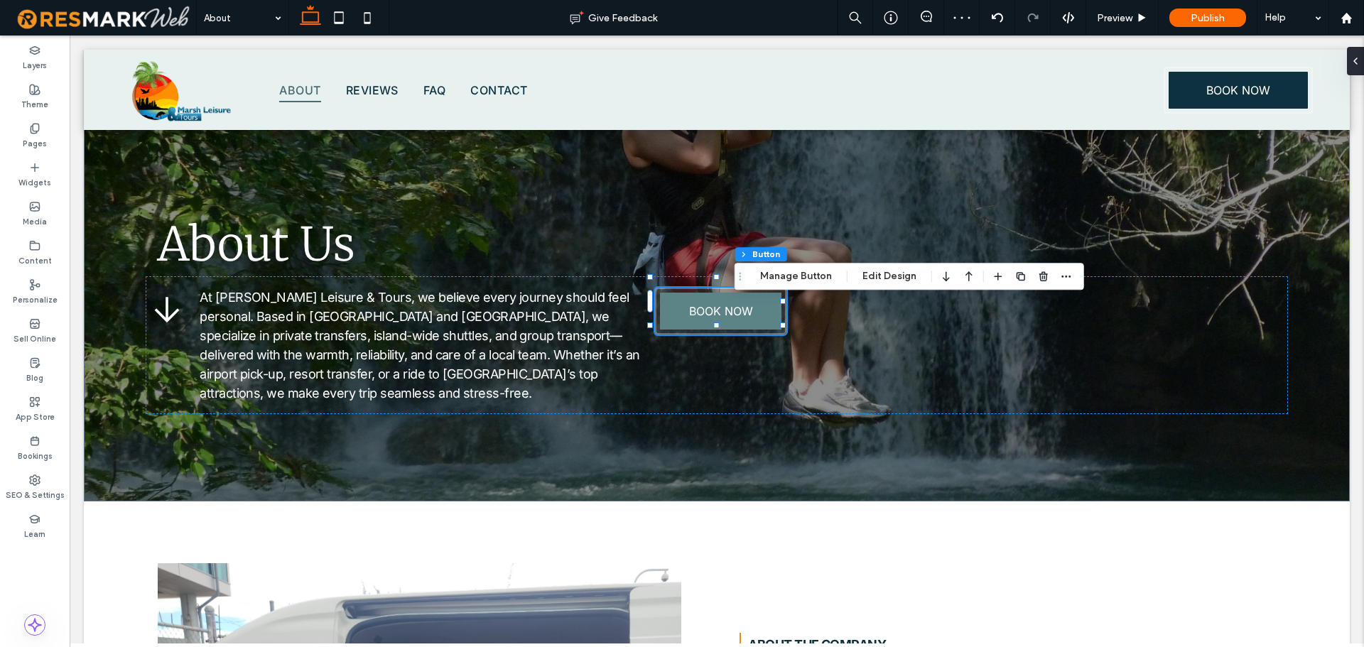
type input "**"
click at [893, 276] on button "Edit Design" at bounding box center [889, 276] width 72 height 17
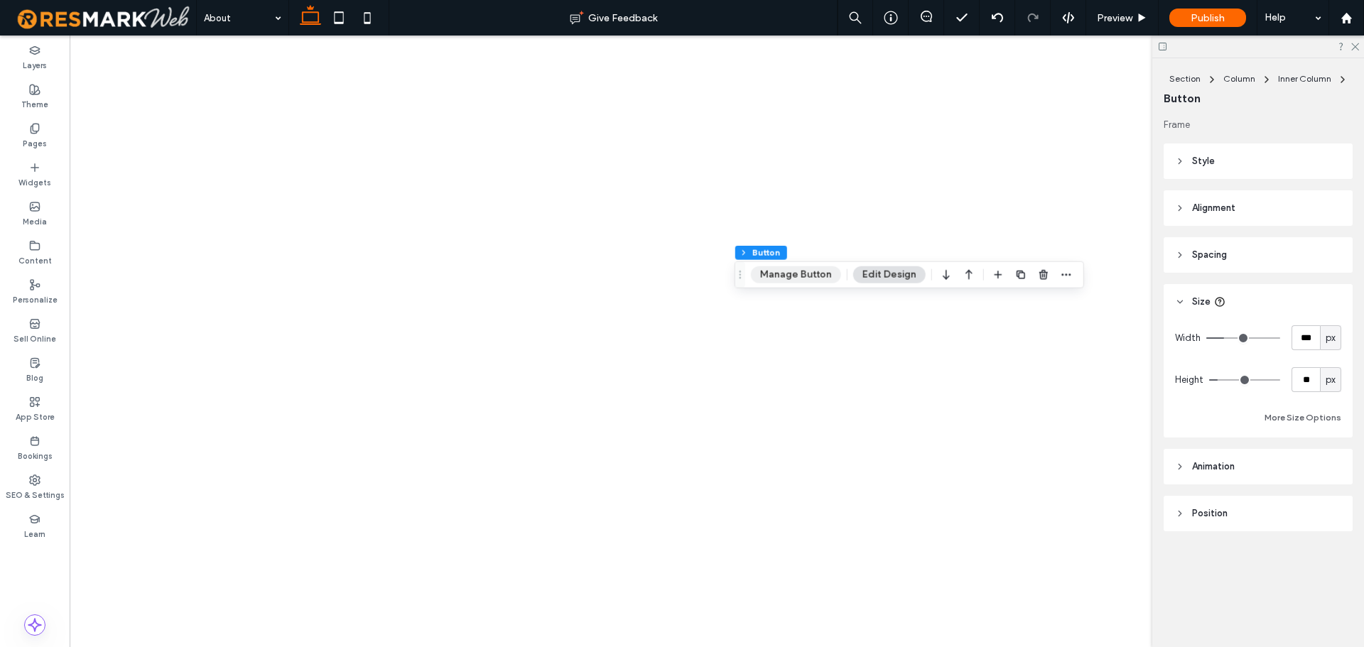
click at [813, 267] on button "Manage Button" at bounding box center [796, 274] width 90 height 17
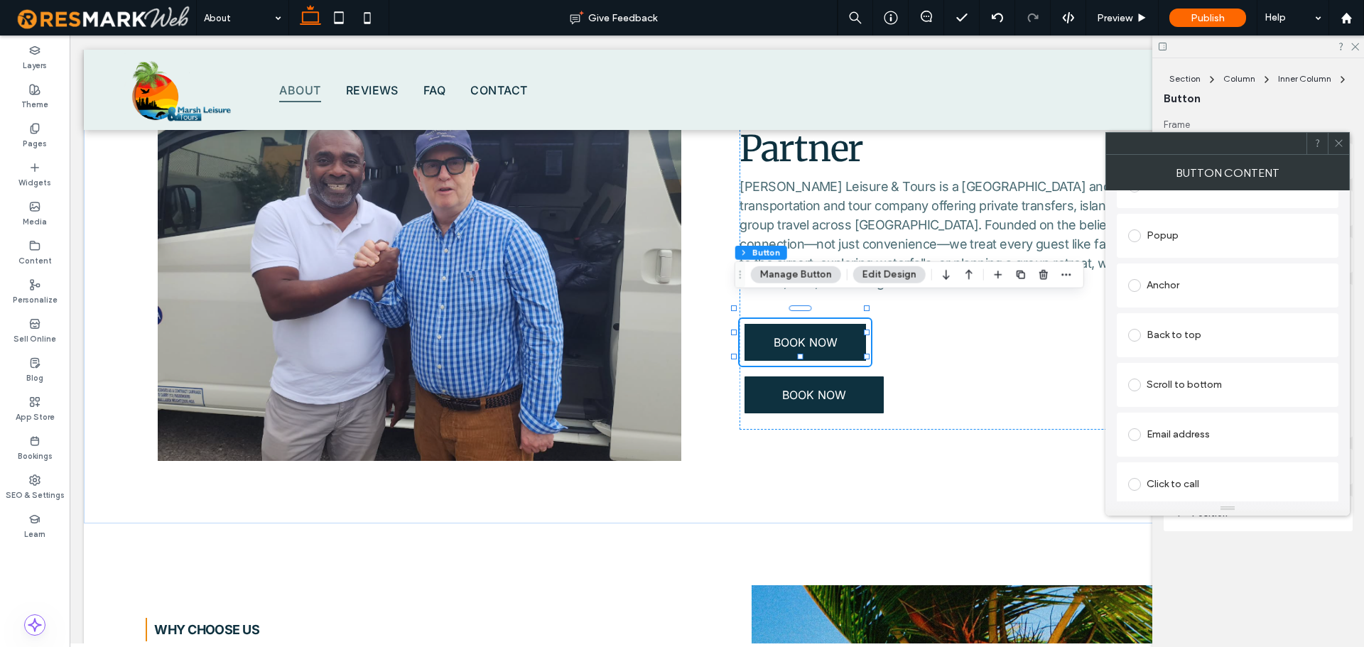
scroll to position [284, 0]
click at [1046, 271] on icon "button" at bounding box center [1043, 274] width 11 height 11
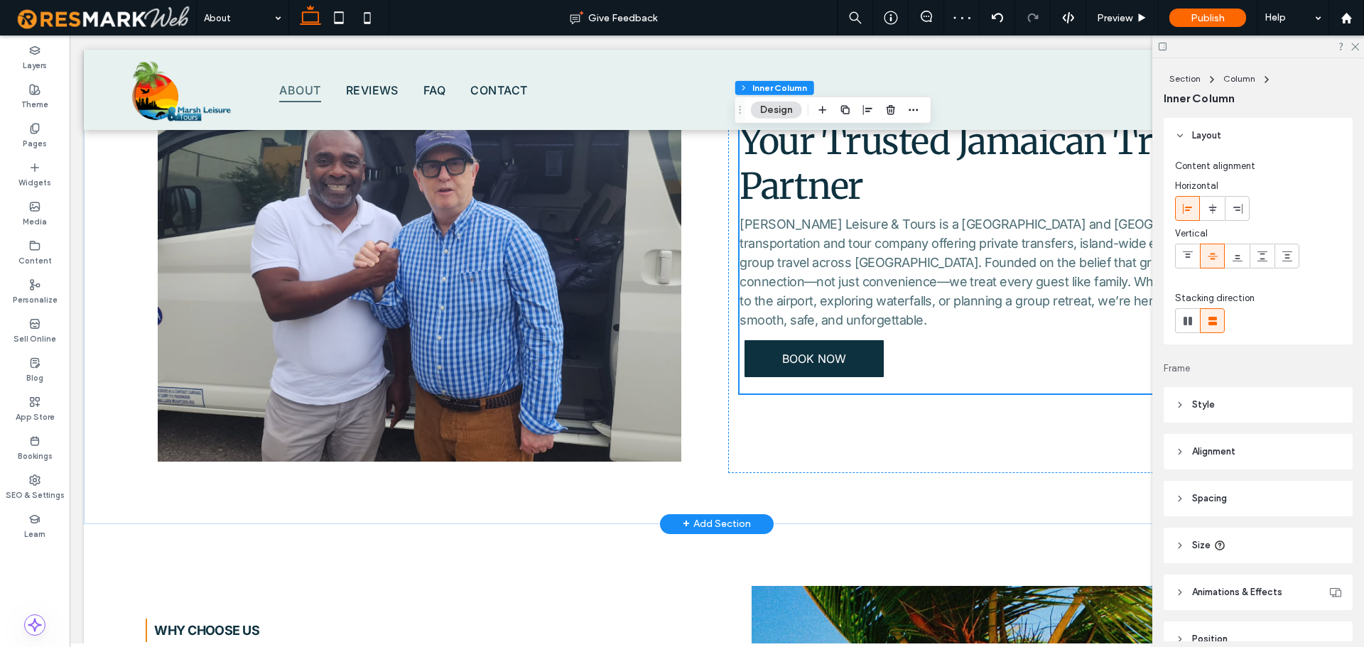
scroll to position [710, 0]
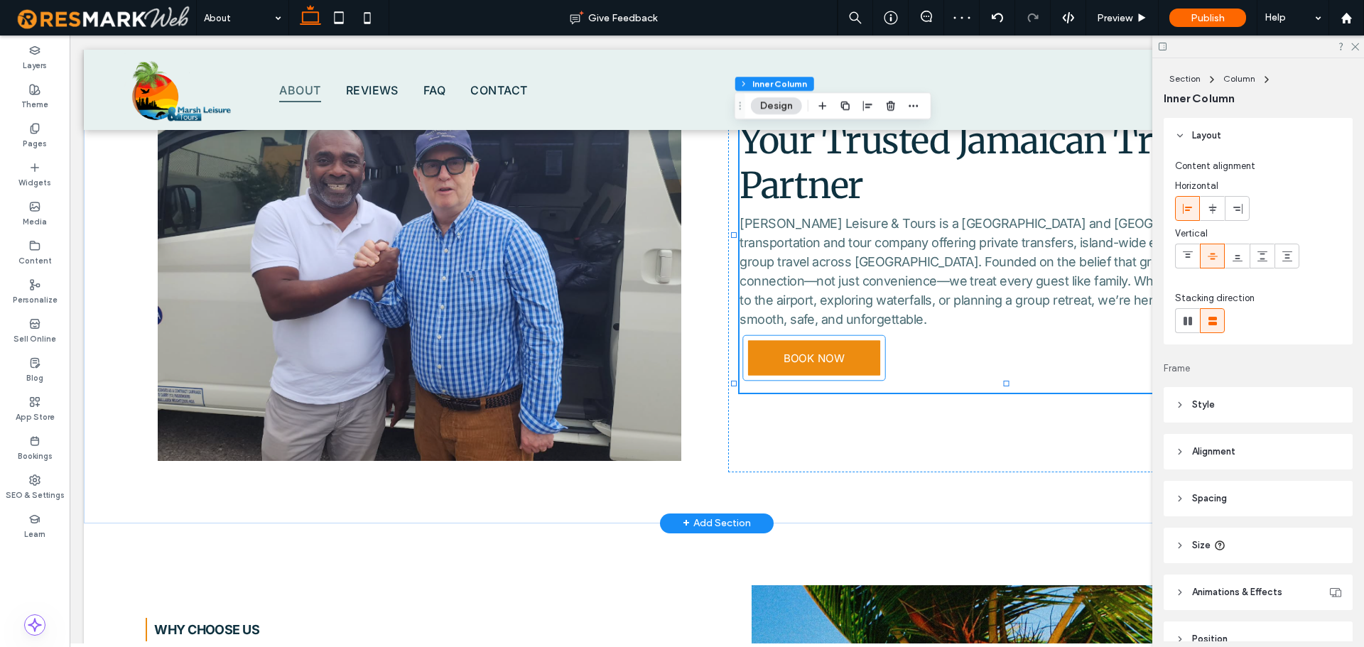
click at [832, 352] on link "BOOK NOW" at bounding box center [814, 357] width 132 height 35
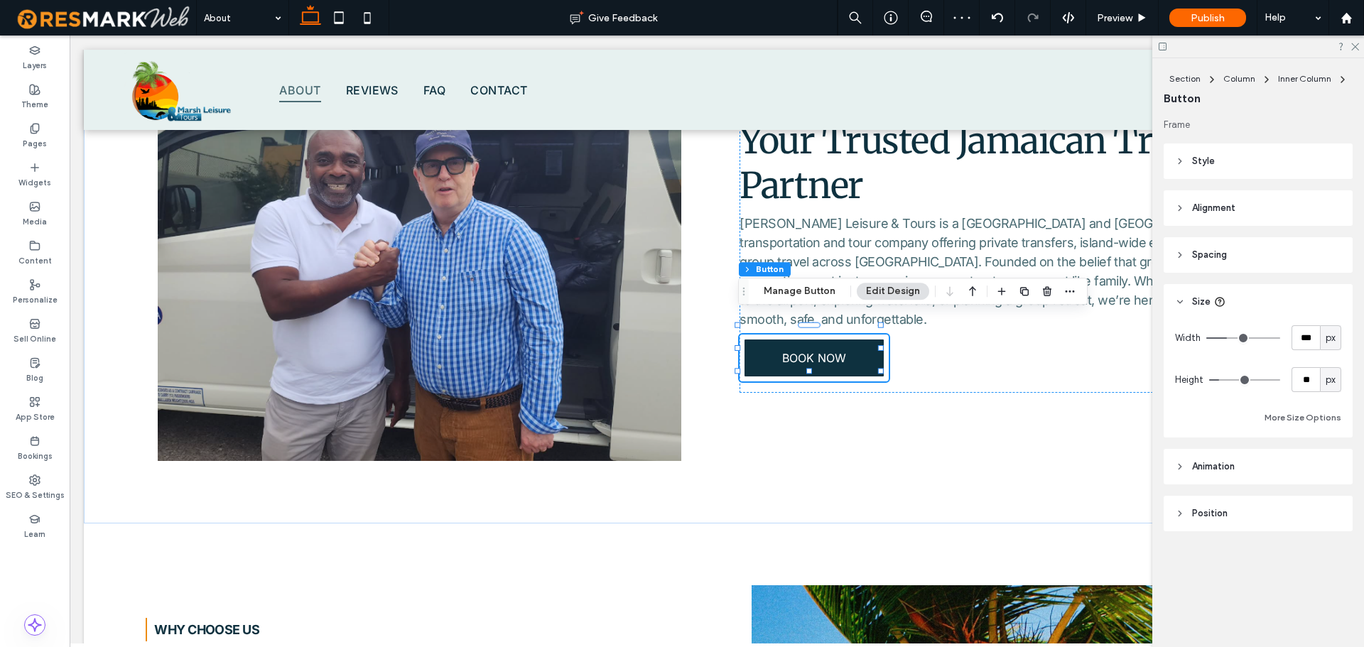
click at [1276, 259] on header "Spacing" at bounding box center [1258, 255] width 189 height 36
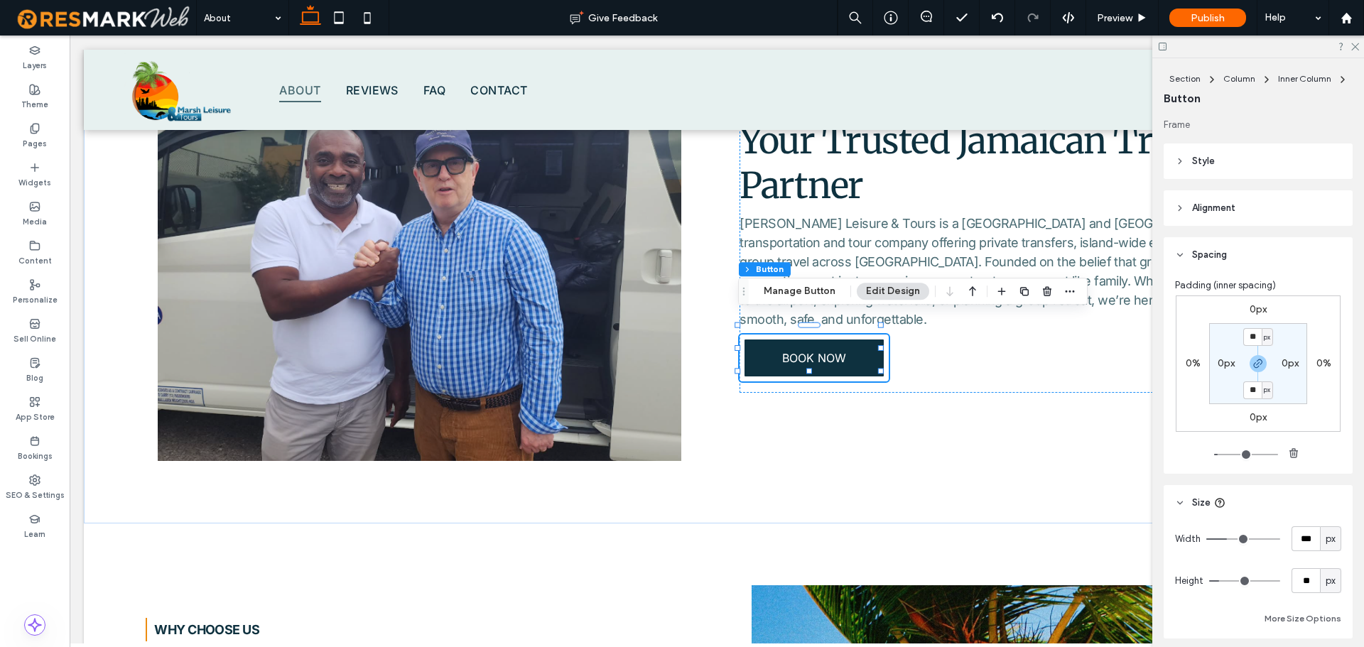
click at [1255, 301] on div "0px 0% 0px 0% ** px 0px ** px 0px" at bounding box center [1258, 364] width 165 height 136
click at [1251, 305] on label "0px" at bounding box center [1258, 309] width 17 height 12
type input "*"
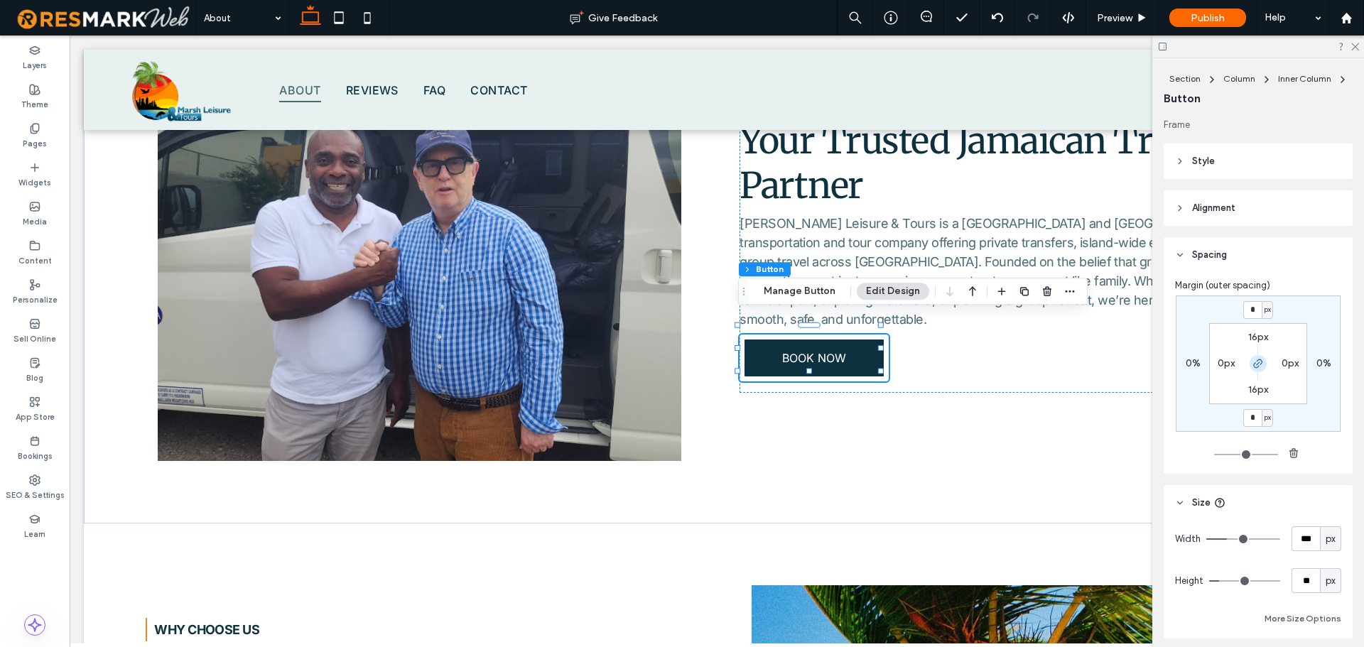
click at [1256, 362] on icon "button" at bounding box center [1257, 363] width 11 height 11
click at [1253, 316] on input "*" at bounding box center [1252, 310] width 18 height 18
type input "**"
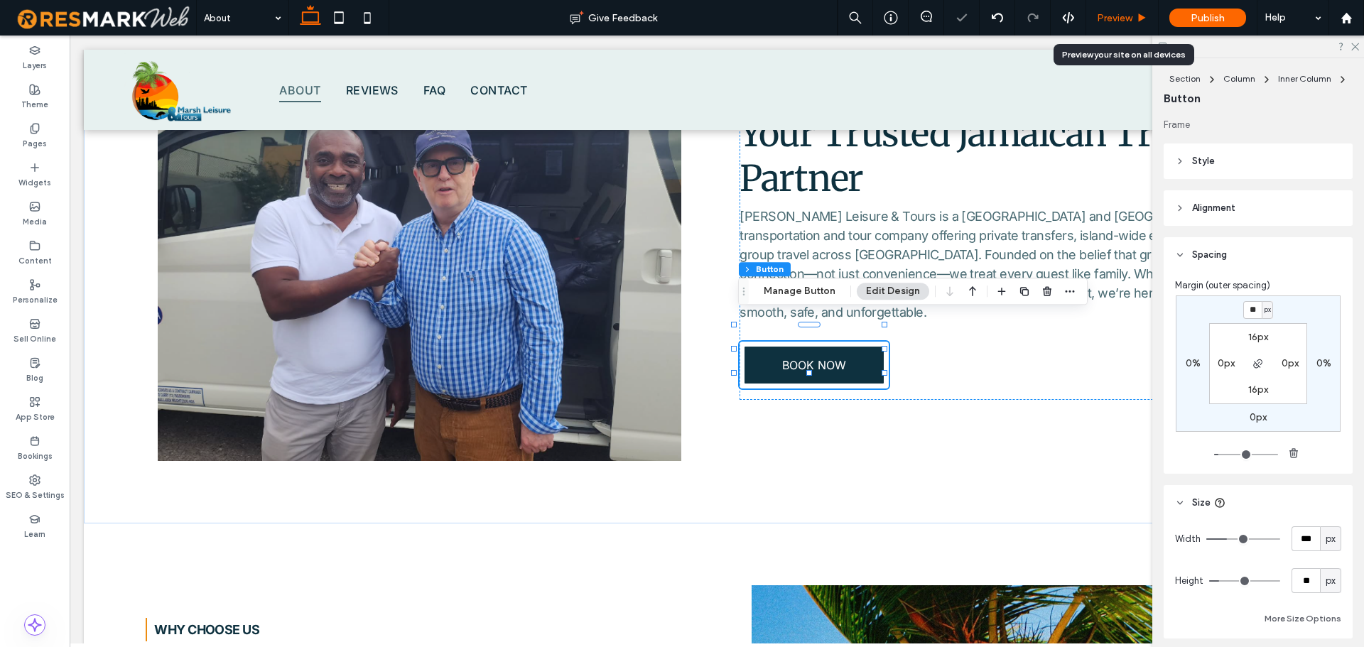
click at [1118, 13] on span "Preview" at bounding box center [1115, 18] width 36 height 12
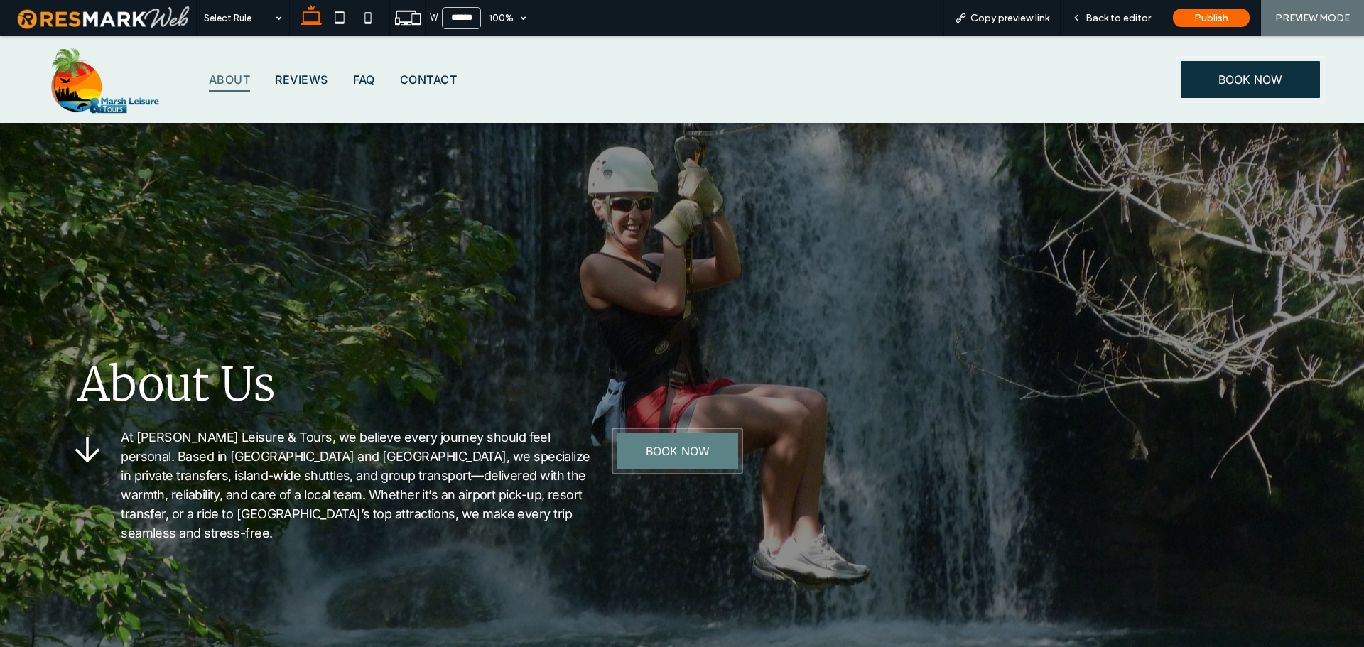
scroll to position [639, 0]
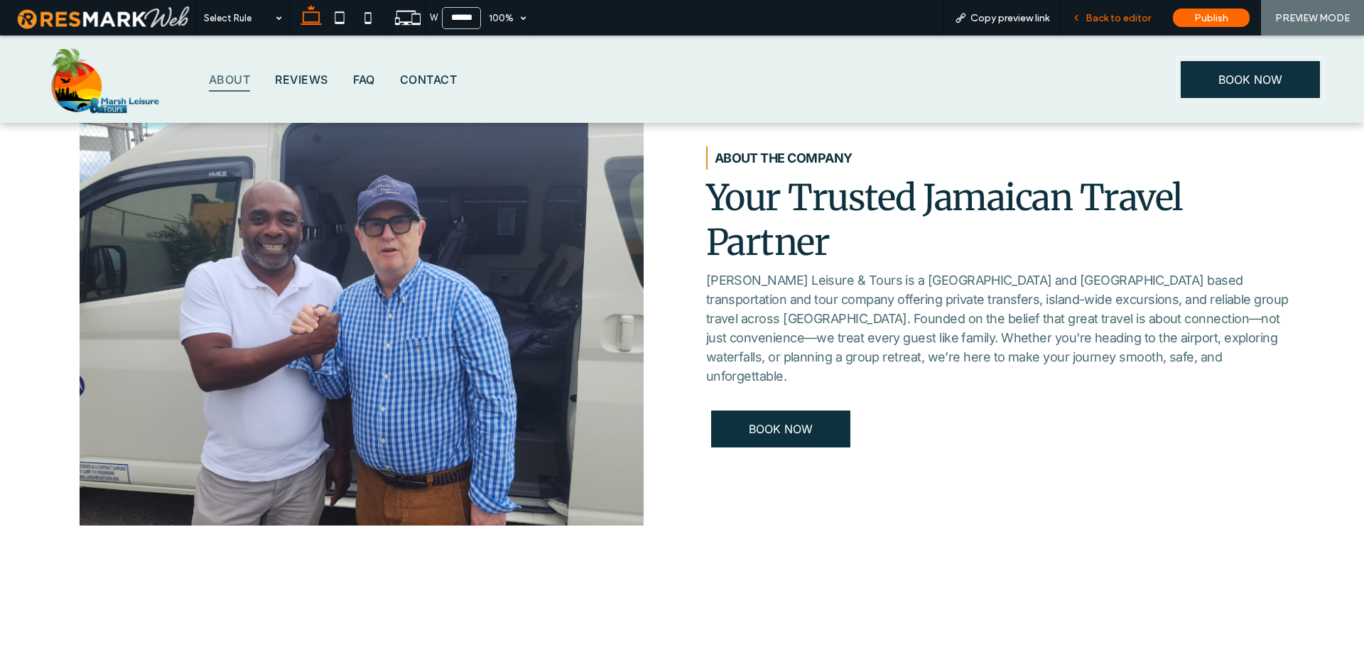
click at [1132, 22] on span "Back to editor" at bounding box center [1117, 18] width 65 height 12
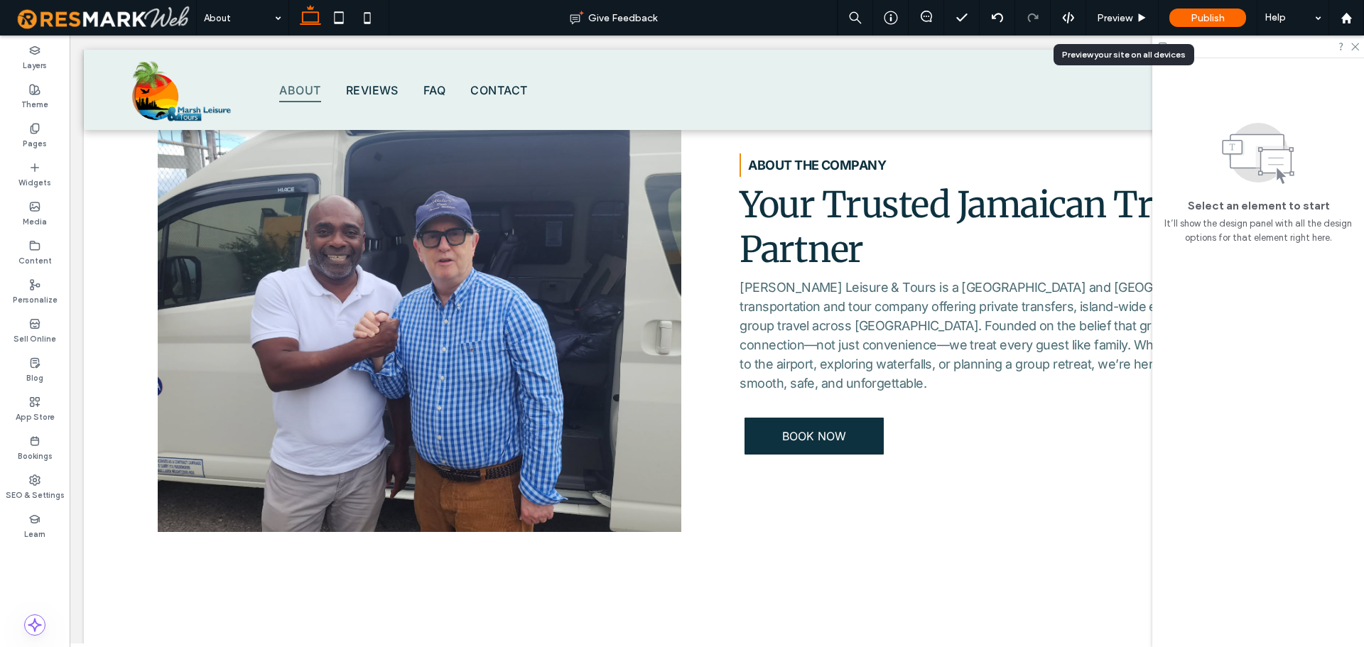
scroll to position [637, 0]
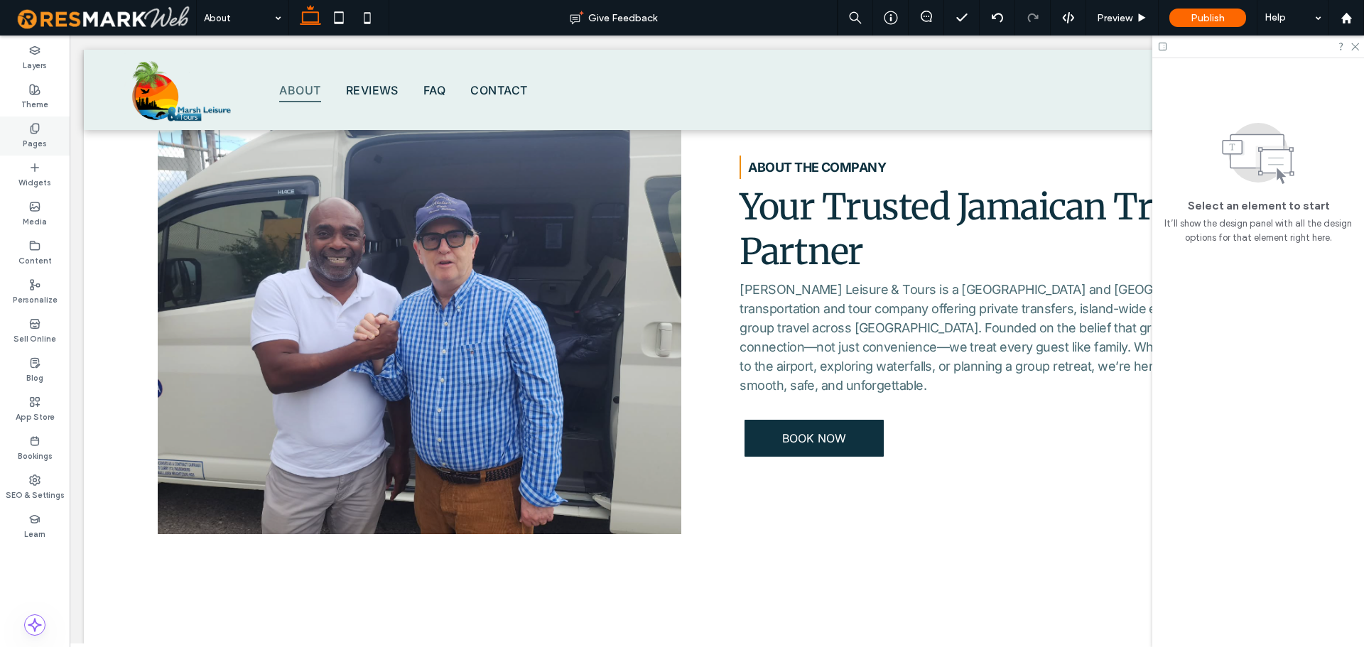
click at [22, 129] on div "Pages" at bounding box center [35, 136] width 70 height 39
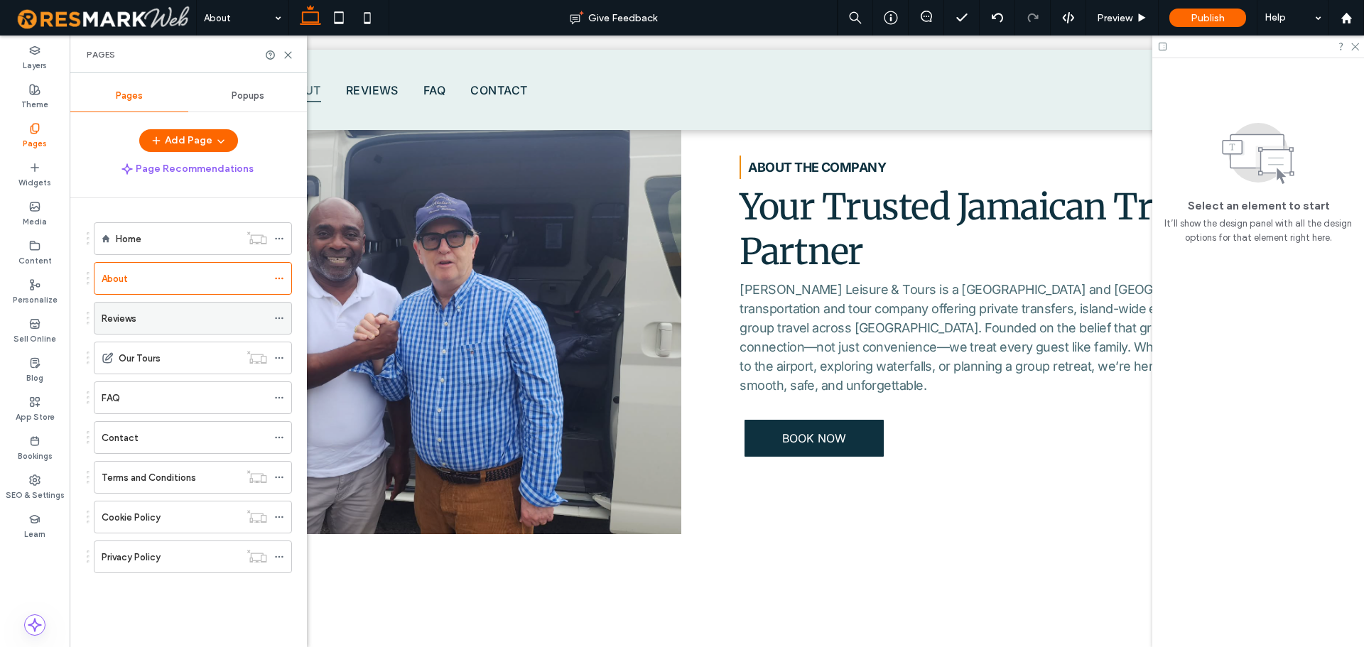
click at [160, 323] on div "Reviews" at bounding box center [185, 318] width 166 height 15
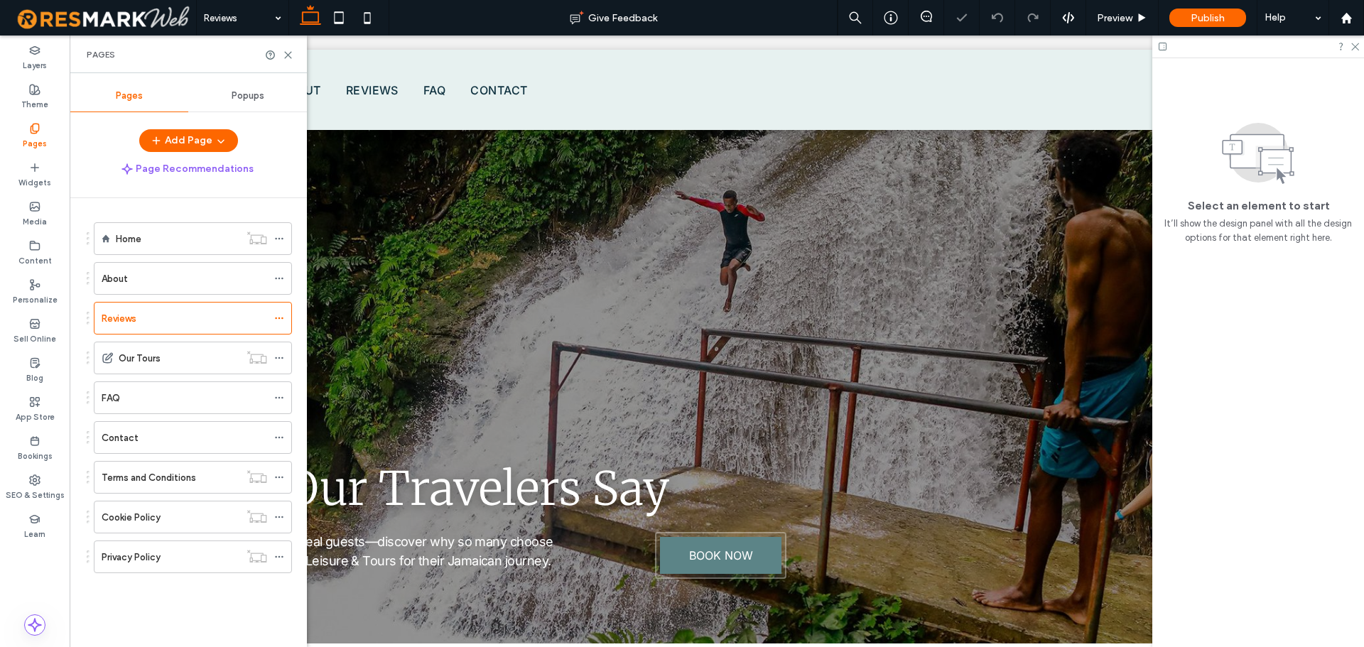
scroll to position [990, 0]
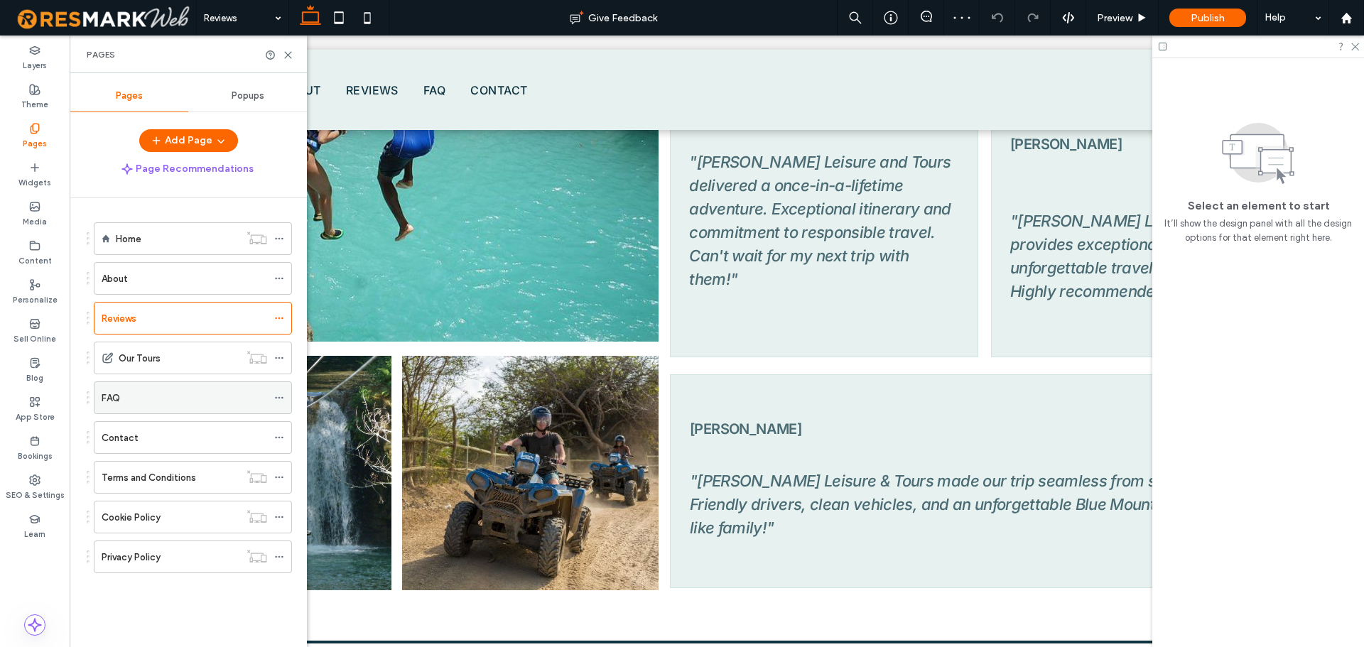
click at [119, 401] on label "FAQ" at bounding box center [111, 398] width 18 height 25
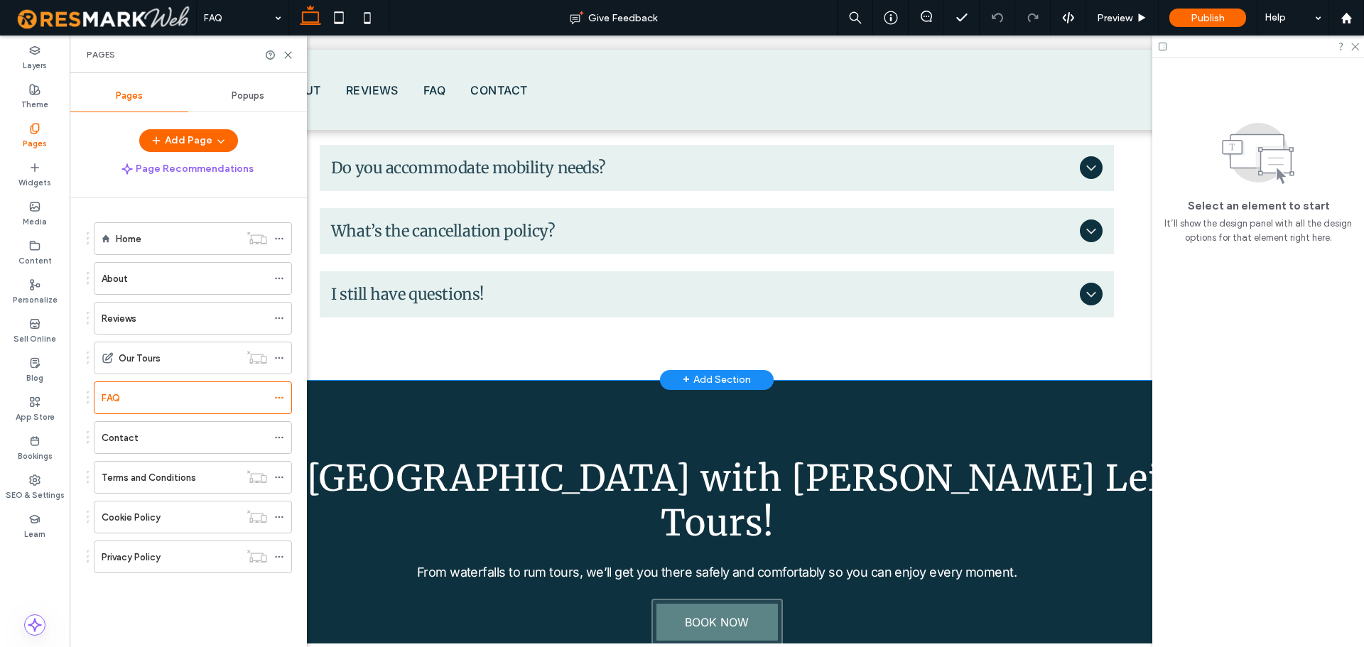
scroll to position [995, 0]
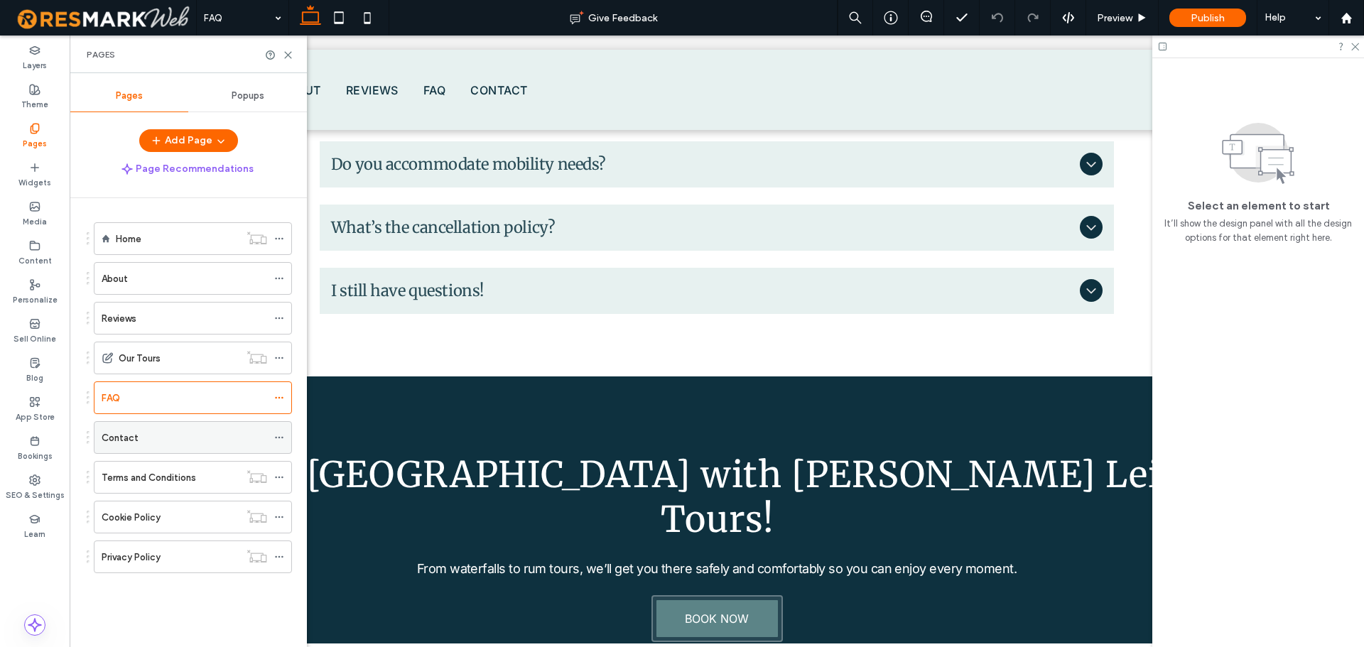
click at [159, 440] on div "Contact" at bounding box center [185, 438] width 166 height 15
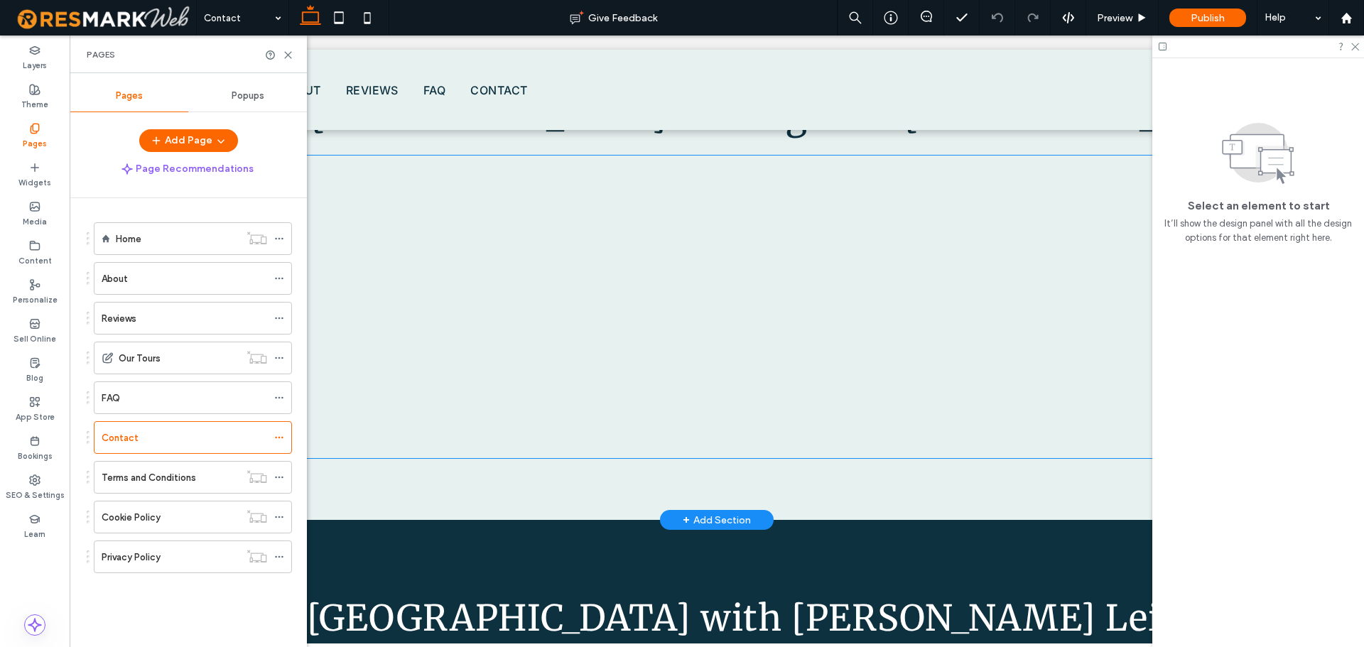
scroll to position [1275, 0]
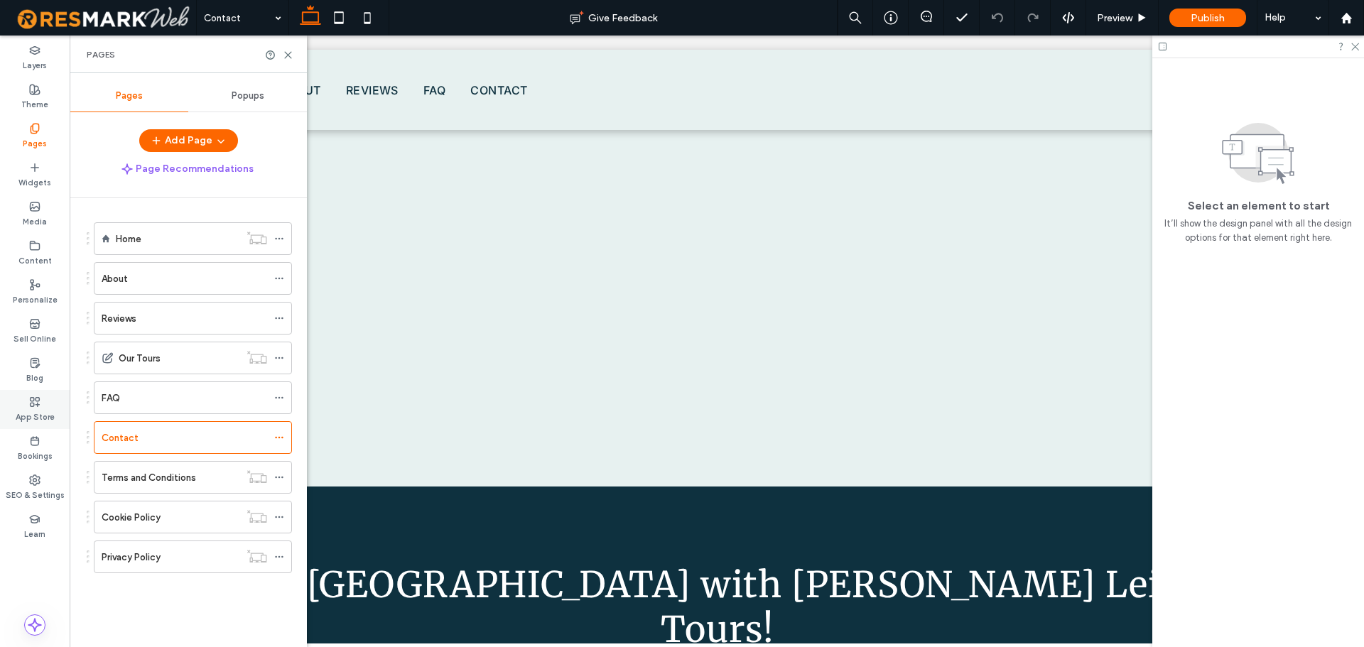
click at [45, 411] on label "App Store" at bounding box center [35, 416] width 39 height 16
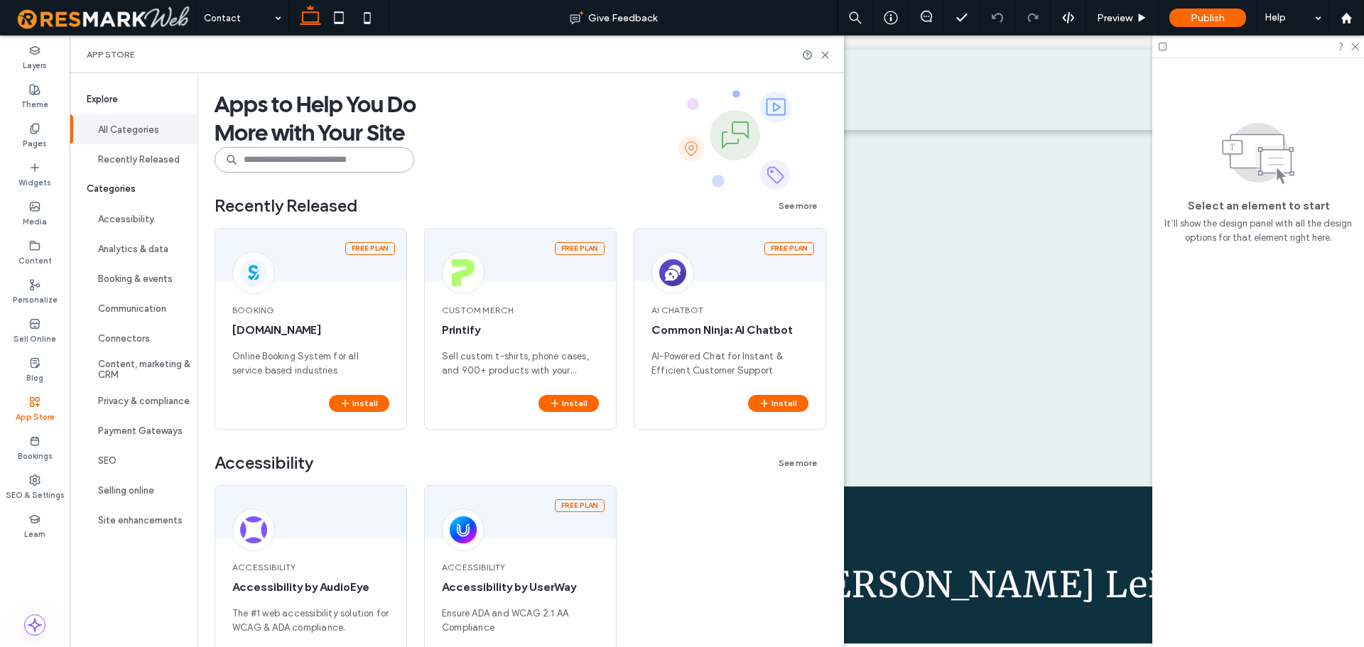
click at [342, 162] on input at bounding box center [315, 160] width 200 height 26
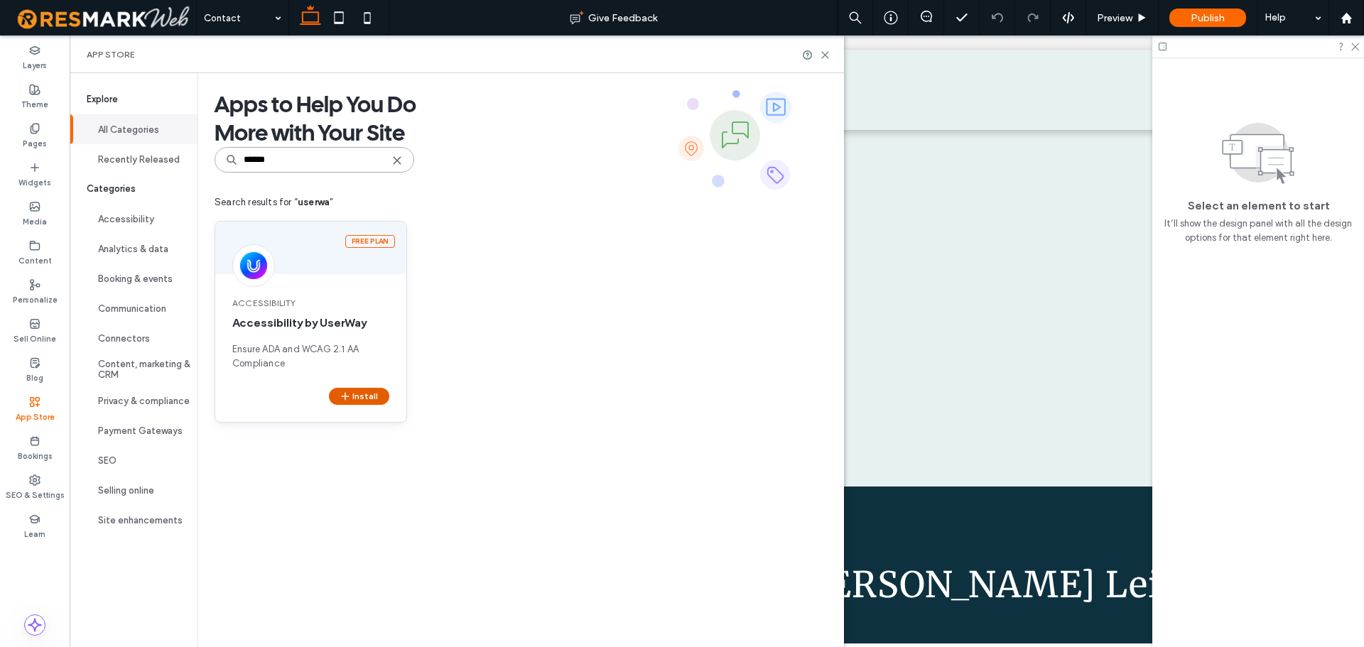
type input "******"
click at [357, 395] on button "Install" at bounding box center [359, 396] width 60 height 17
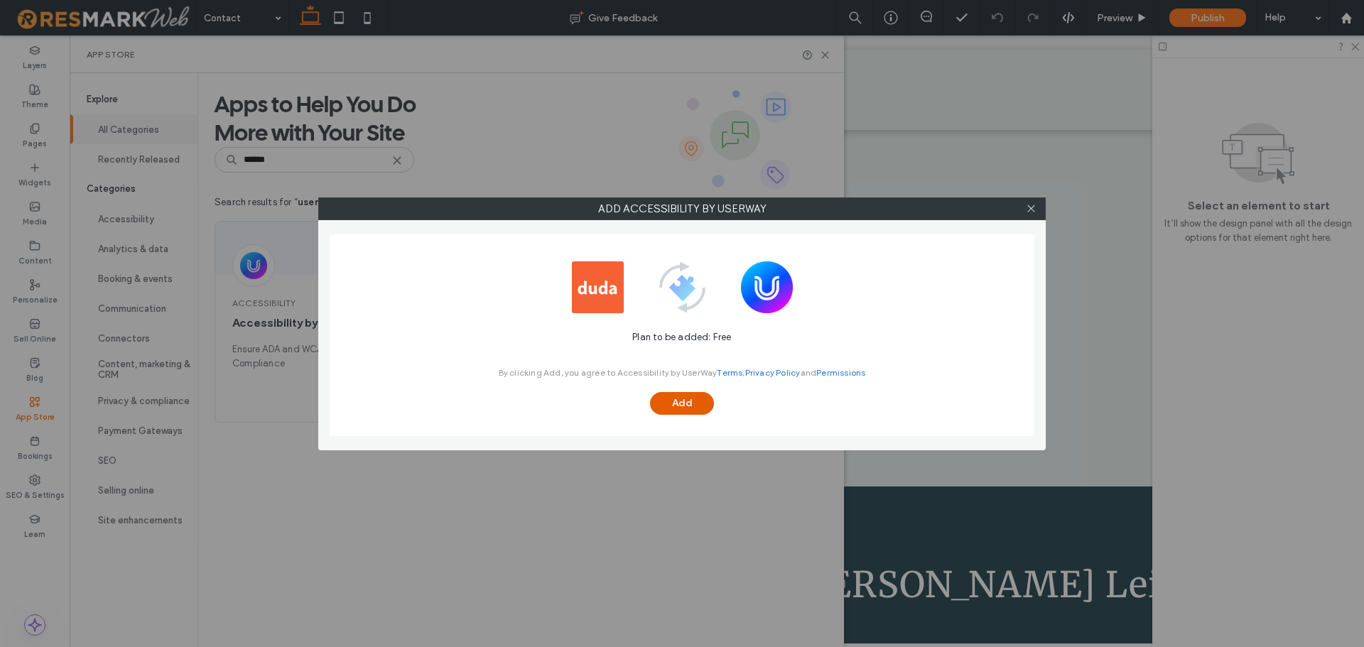
click at [698, 400] on button "Add" at bounding box center [682, 403] width 64 height 23
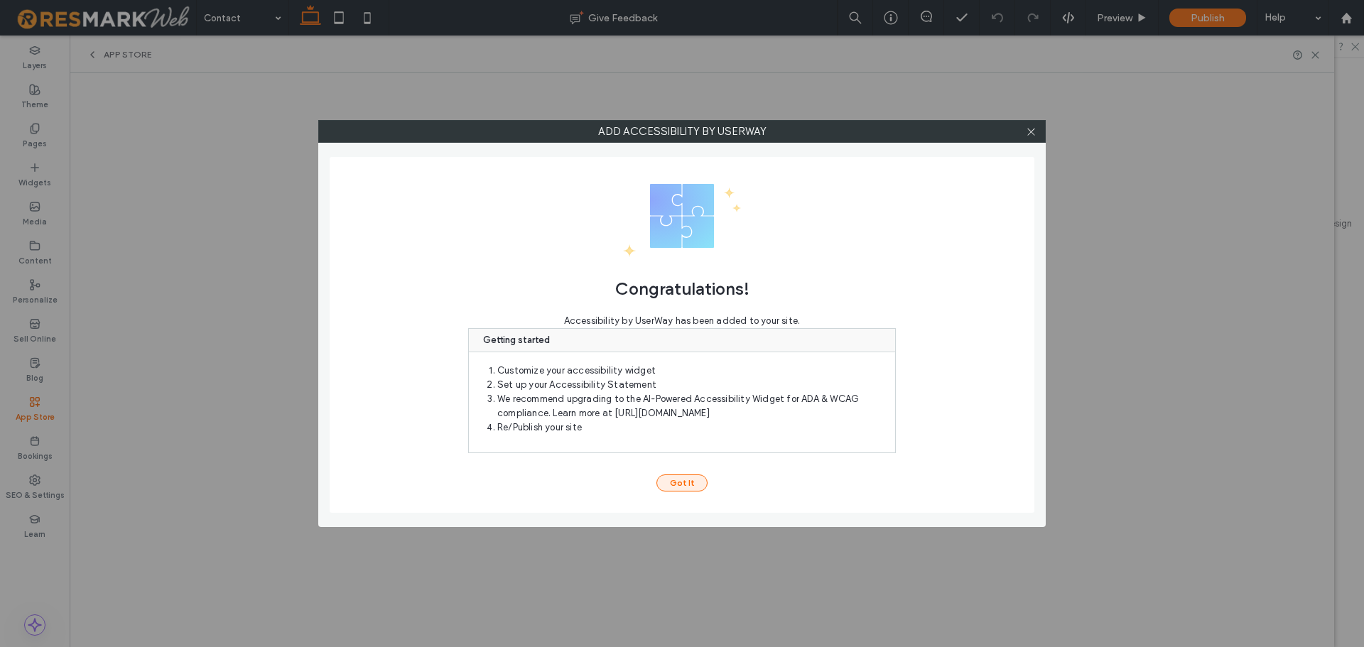
click at [672, 482] on button "Got It" at bounding box center [681, 483] width 51 height 17
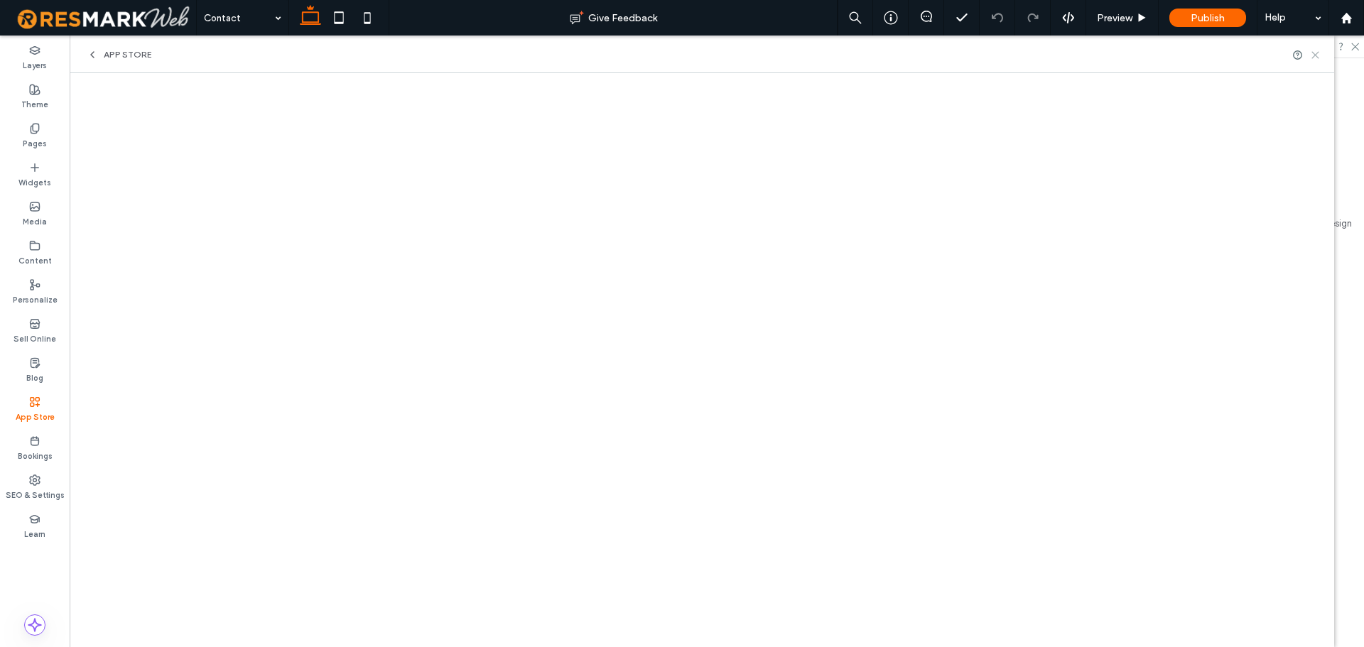
click at [1318, 55] on icon at bounding box center [1315, 55] width 11 height 11
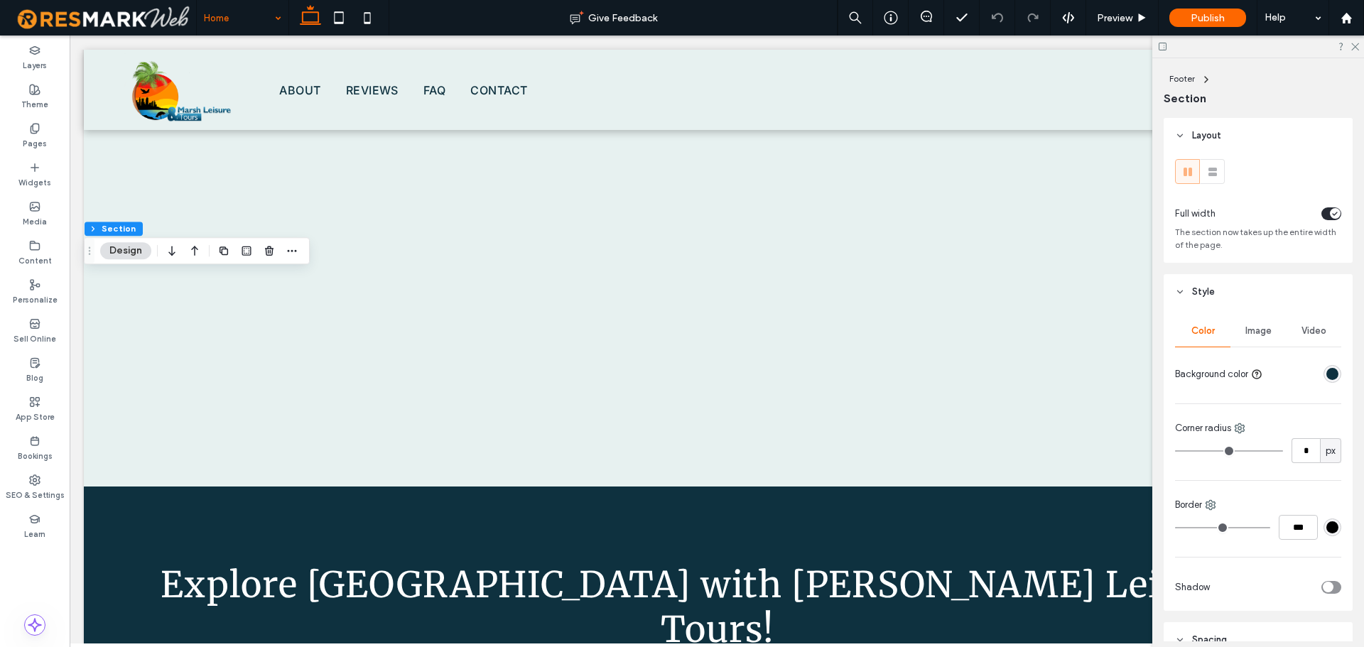
click at [1329, 369] on div "rgba(14, 49, 63, 1)" at bounding box center [1332, 374] width 12 height 12
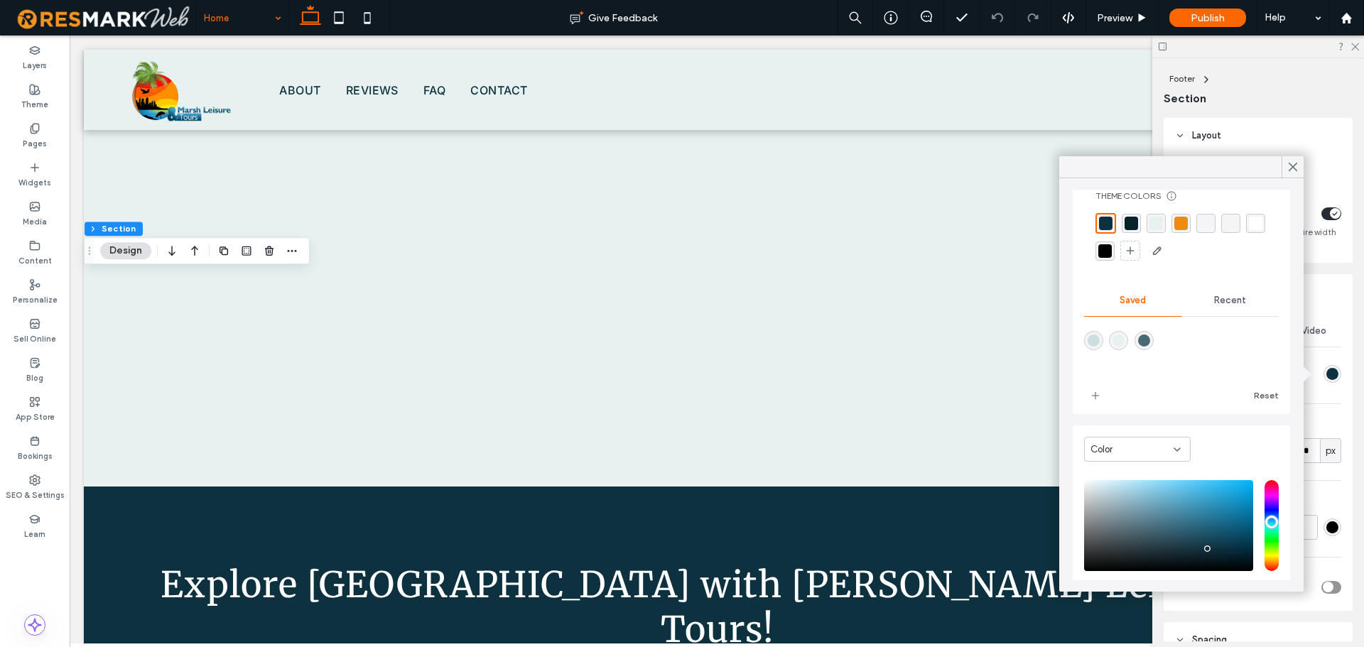
scroll to position [114, 0]
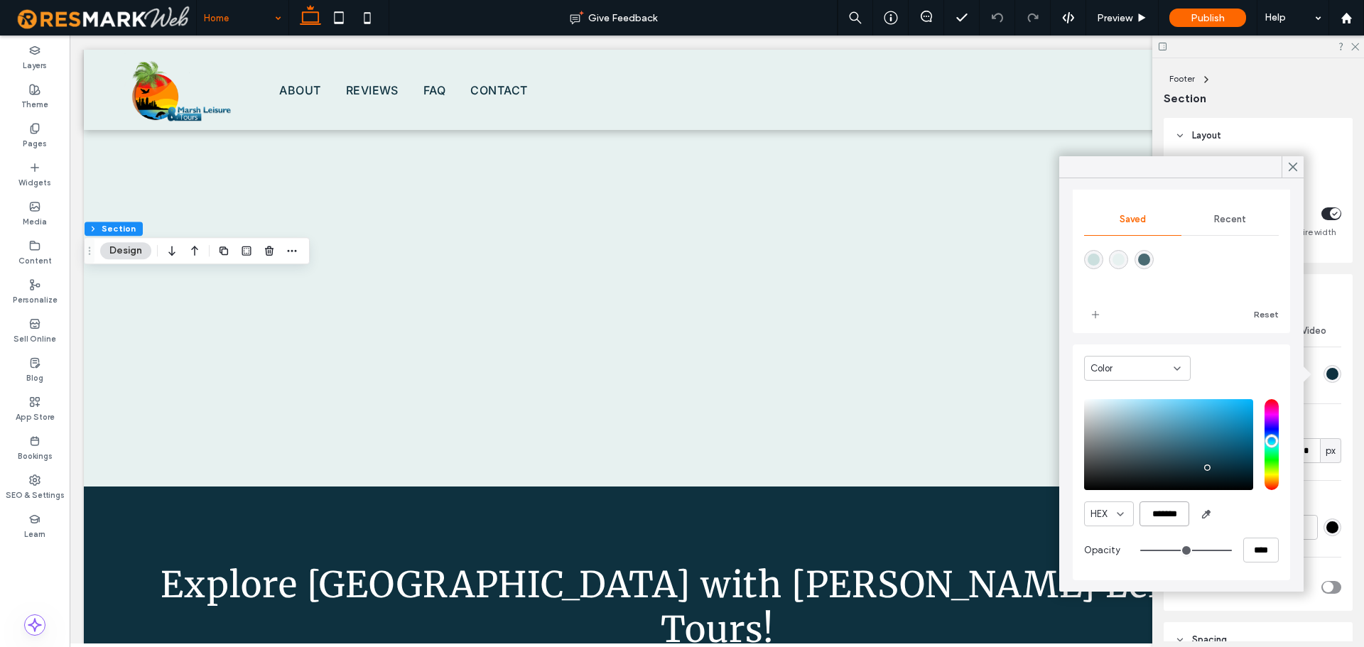
click at [1176, 516] on input "*******" at bounding box center [1164, 514] width 50 height 25
click at [42, 399] on div "App Store" at bounding box center [35, 409] width 70 height 39
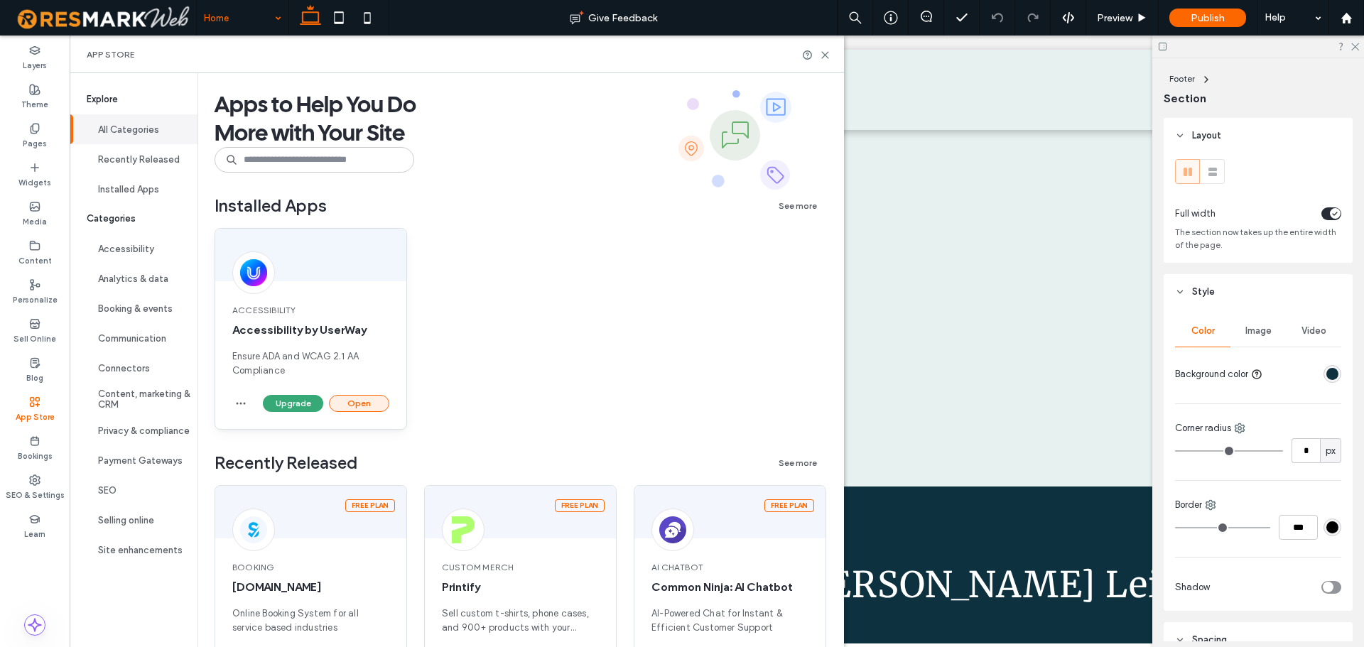
click at [358, 406] on button "Open" at bounding box center [359, 403] width 60 height 17
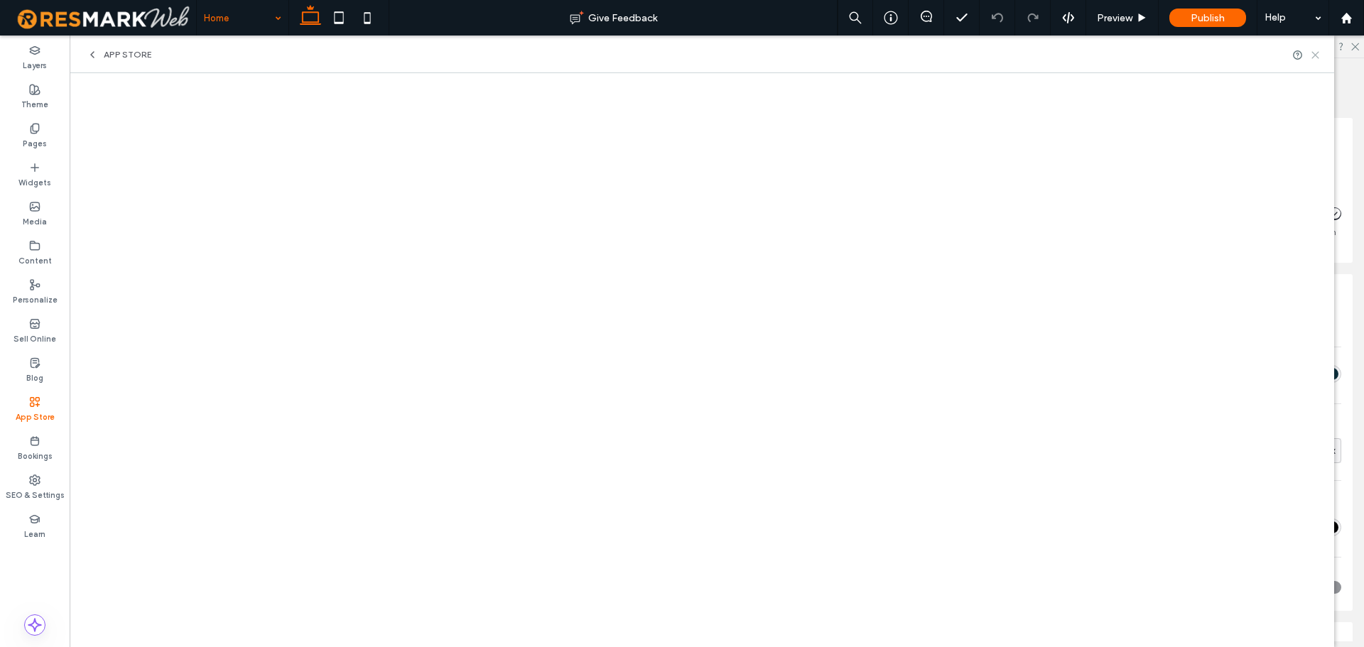
click at [1314, 57] on icon at bounding box center [1315, 55] width 11 height 11
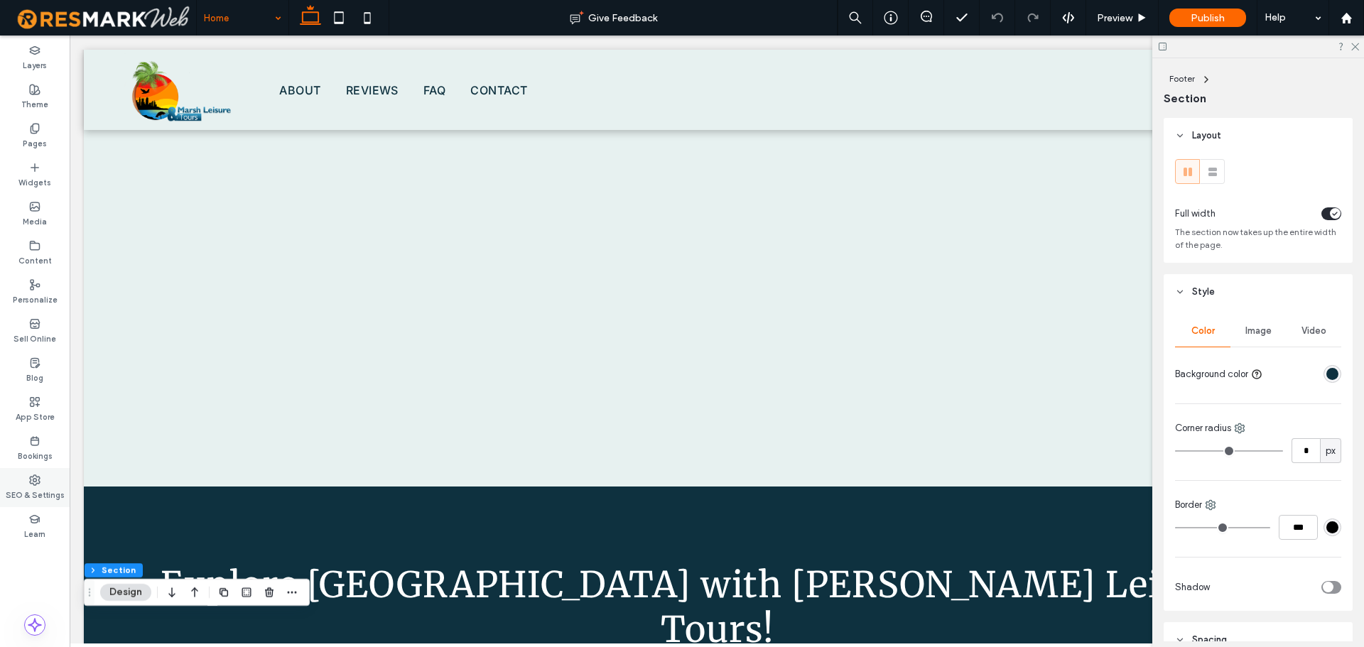
click at [48, 472] on div "SEO & Settings" at bounding box center [35, 487] width 70 height 39
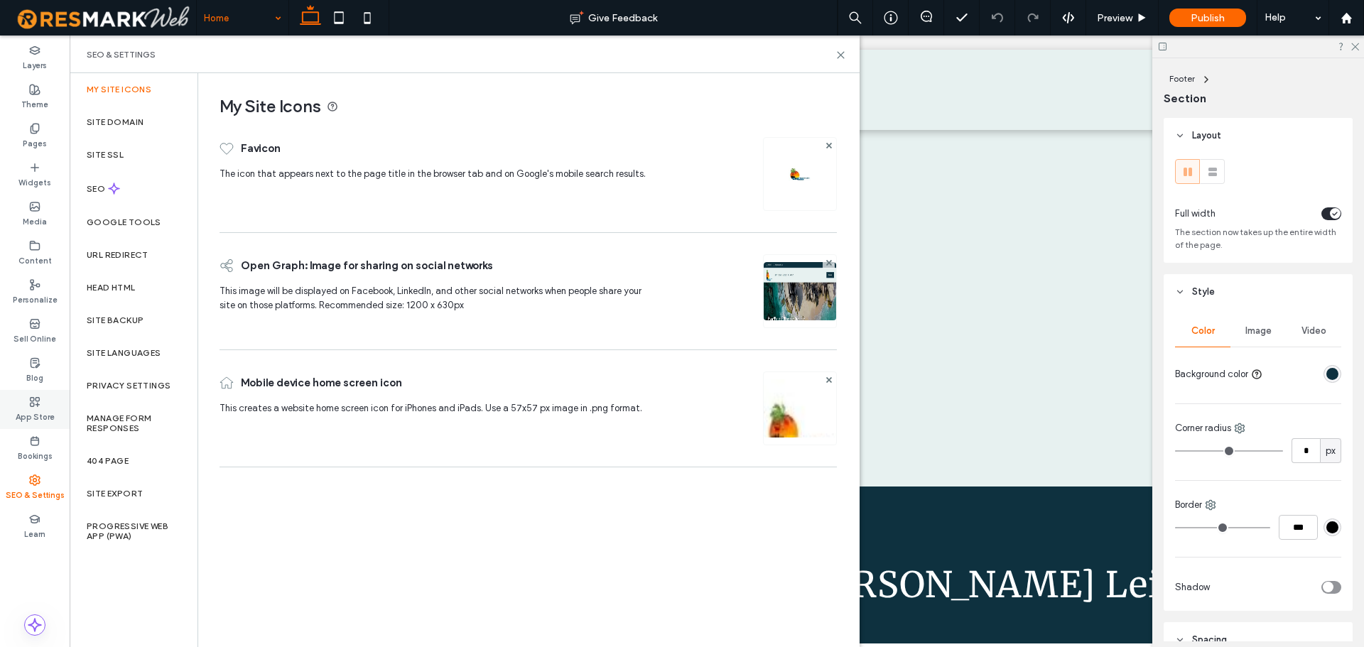
click at [41, 402] on div "App Store" at bounding box center [35, 409] width 70 height 39
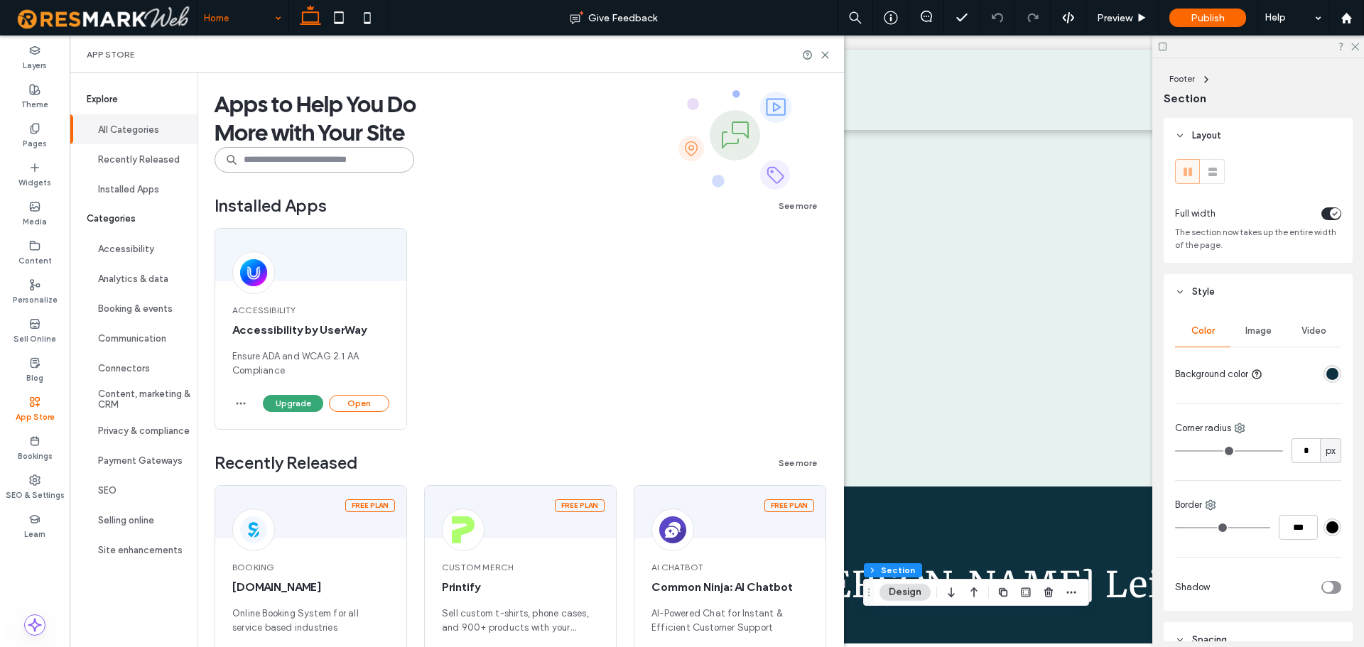
click at [313, 163] on input at bounding box center [315, 160] width 200 height 26
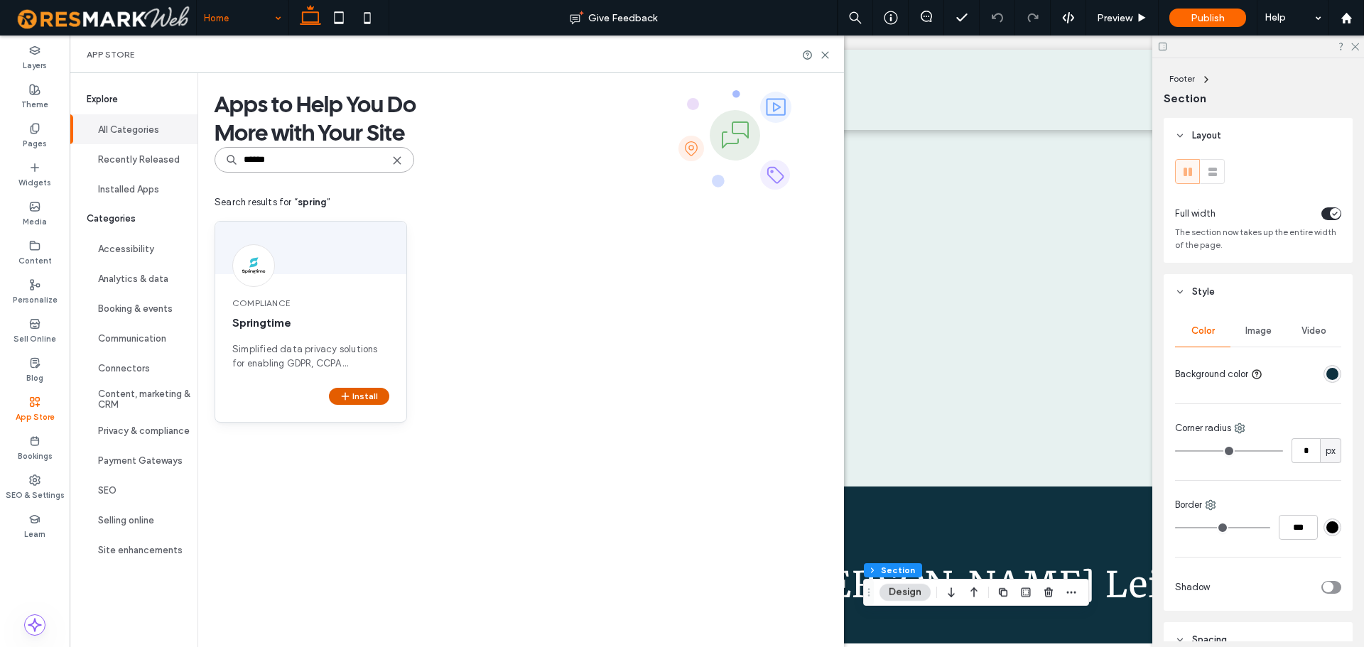
type input "******"
click at [356, 392] on button "Install" at bounding box center [359, 396] width 60 height 17
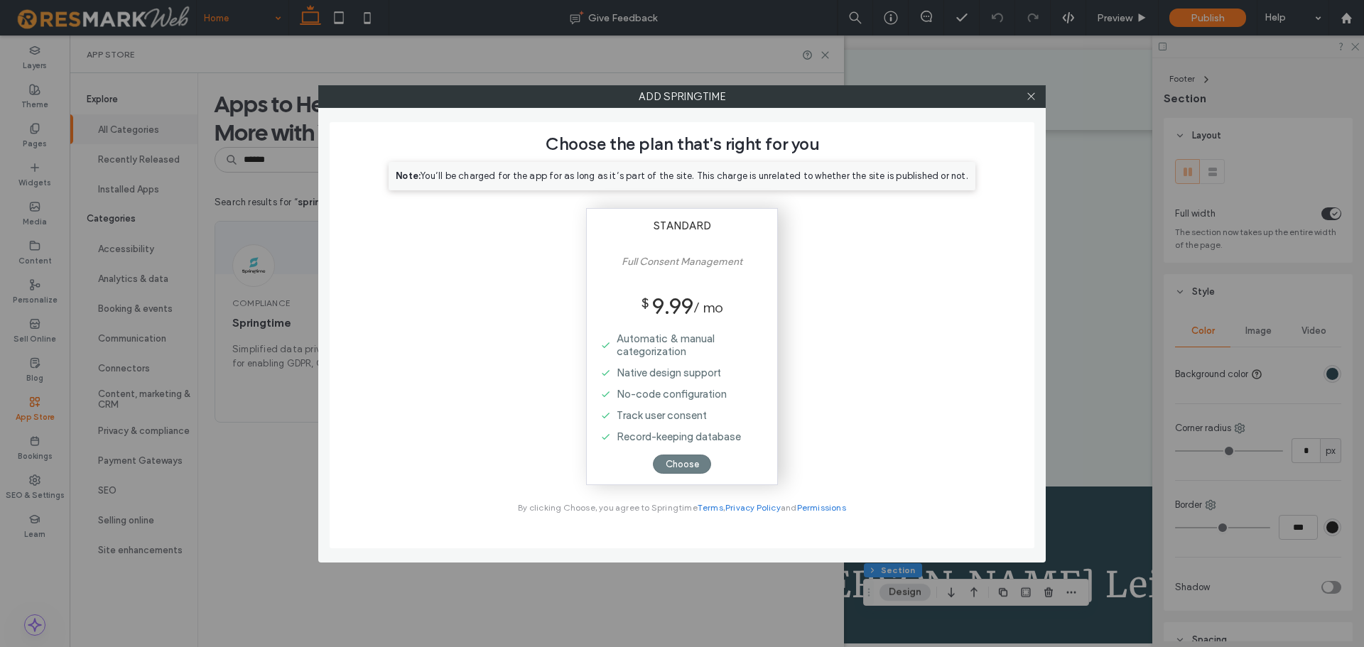
scroll to position [72, 0]
click at [683, 464] on div "Choose" at bounding box center [682, 464] width 58 height 19
click at [686, 465] on div "Choose" at bounding box center [682, 464] width 58 height 19
click at [686, 466] on div "Choose" at bounding box center [682, 464] width 58 height 19
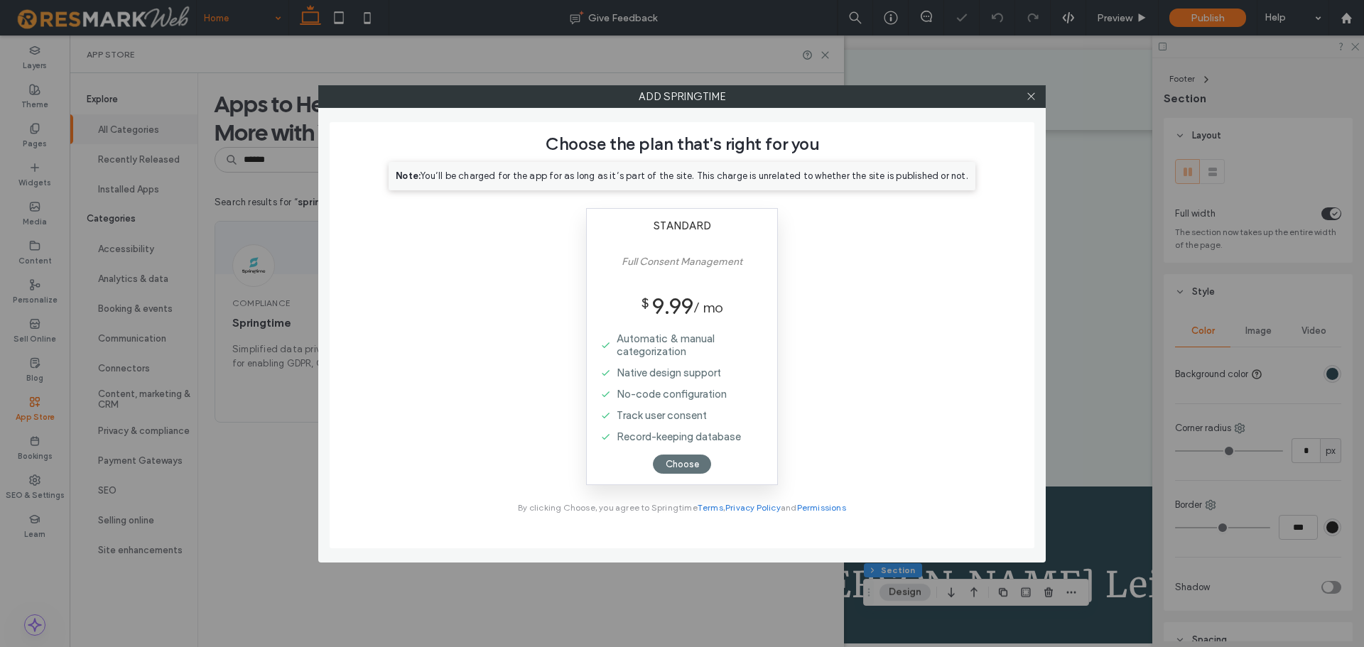
scroll to position [72, 0]
click at [1031, 97] on use at bounding box center [1030, 96] width 7 height 7
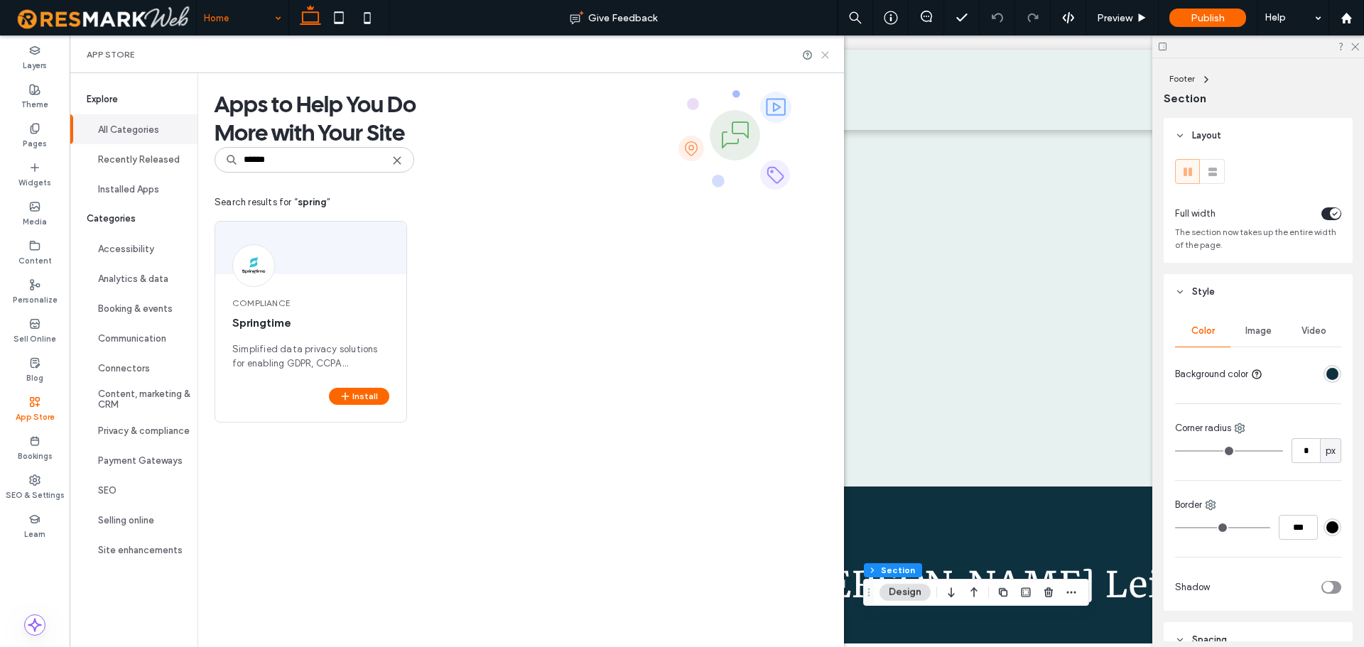
click at [825, 58] on icon at bounding box center [825, 55] width 11 height 11
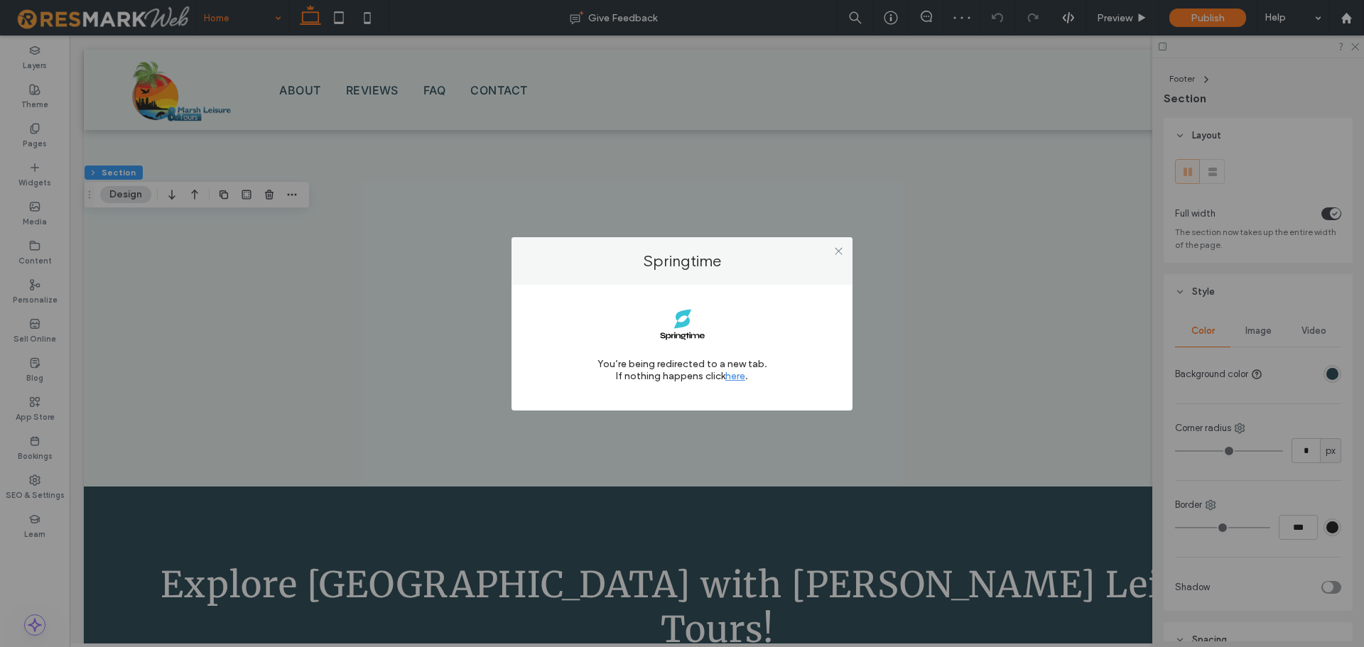
click at [737, 378] on link "here" at bounding box center [735, 376] width 20 height 12
click at [835, 254] on icon at bounding box center [838, 251] width 11 height 11
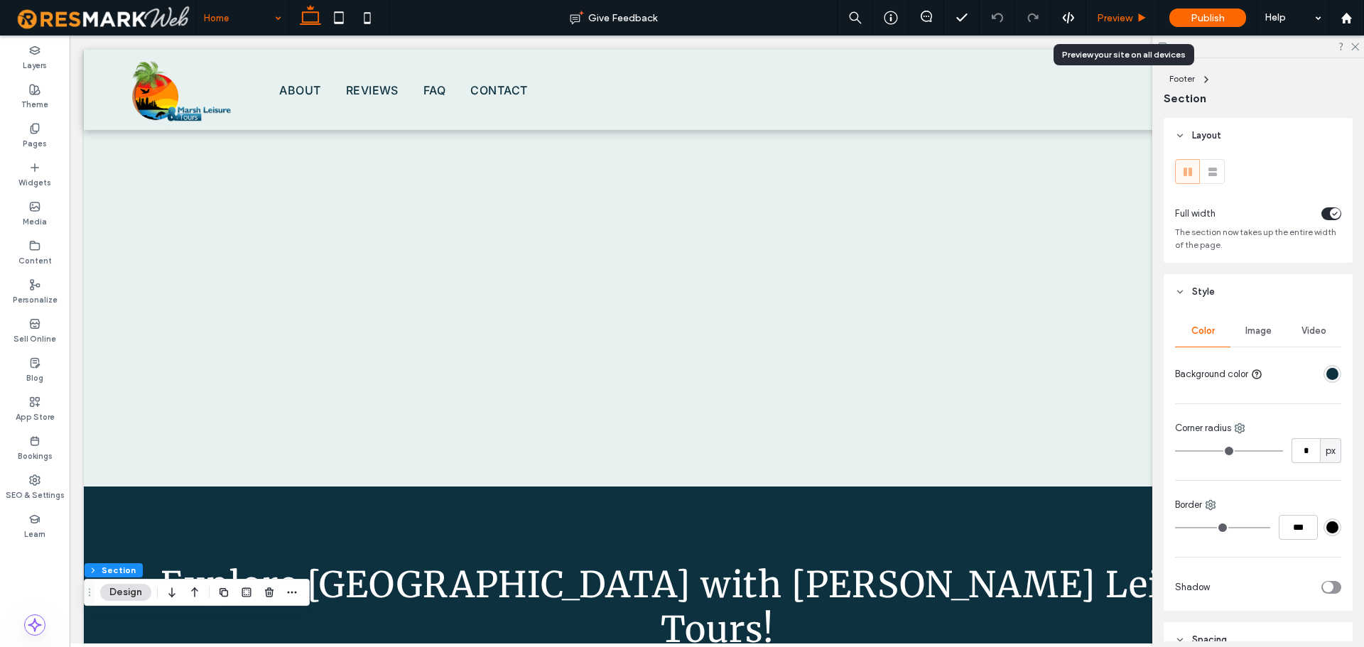
click at [1116, 21] on span "Preview" at bounding box center [1115, 18] width 36 height 12
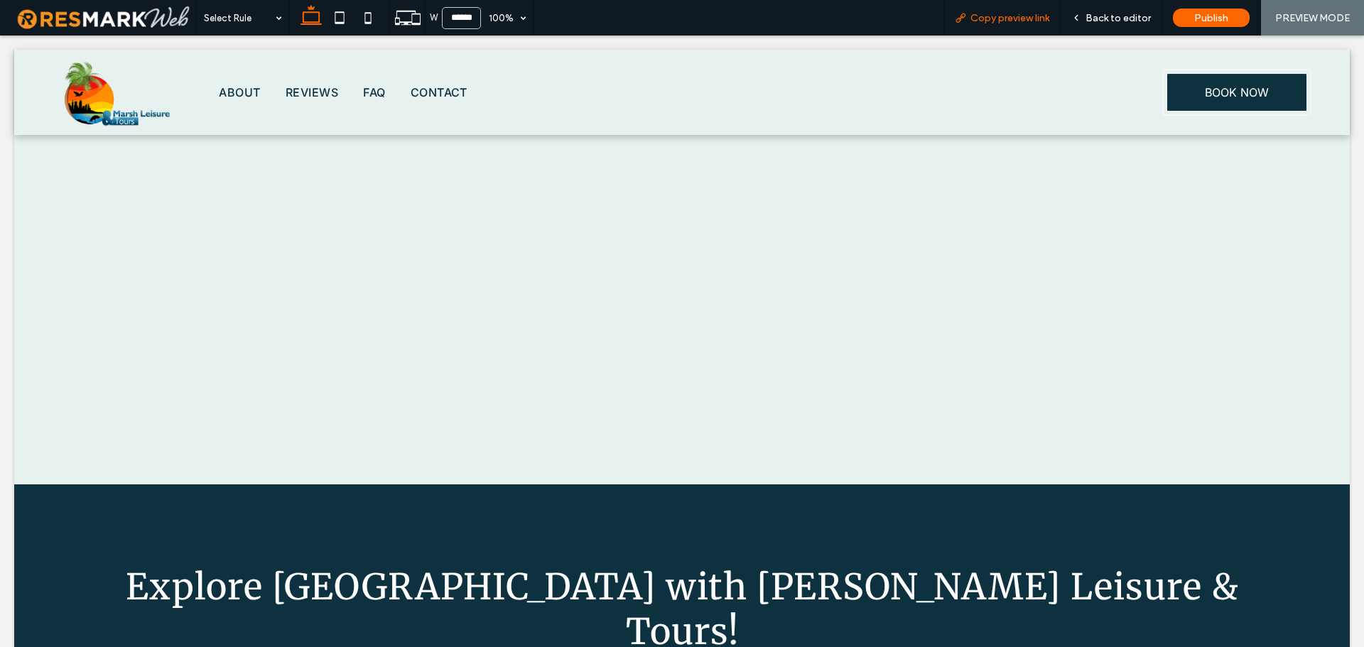
click at [1030, 21] on span "Copy preview link" at bounding box center [1009, 18] width 79 height 12
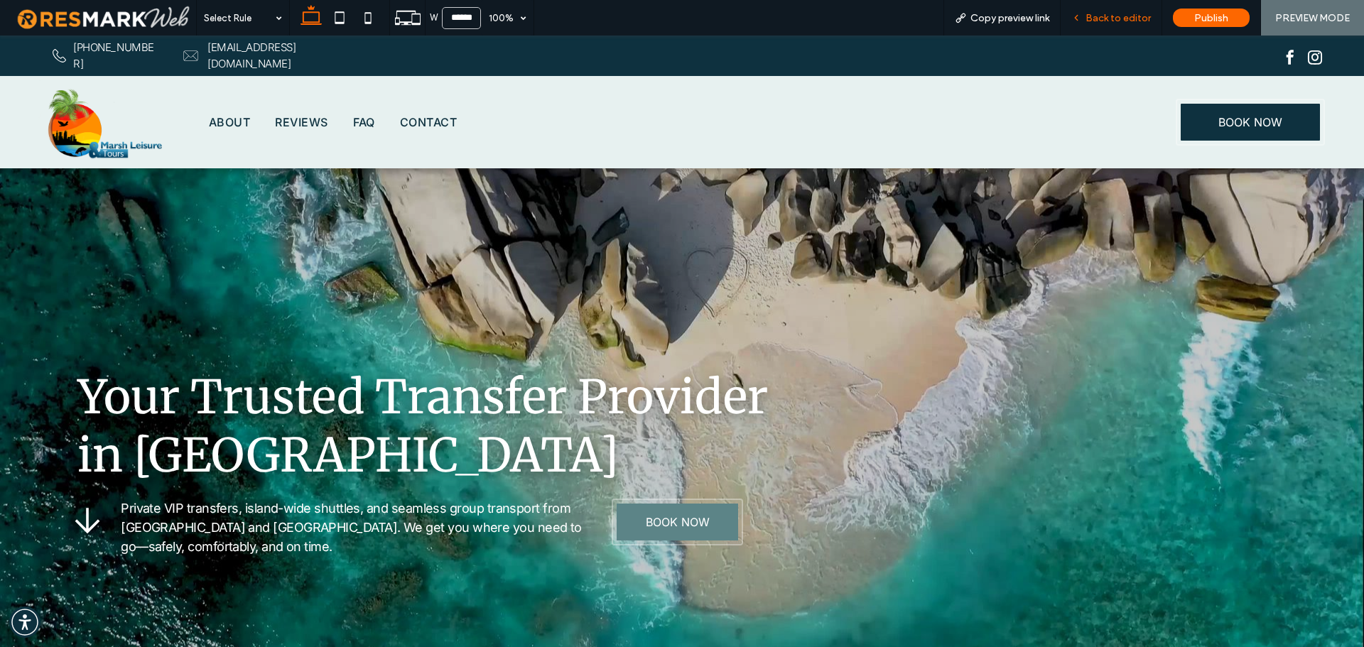
click at [1124, 23] on span "Back to editor" at bounding box center [1117, 18] width 65 height 12
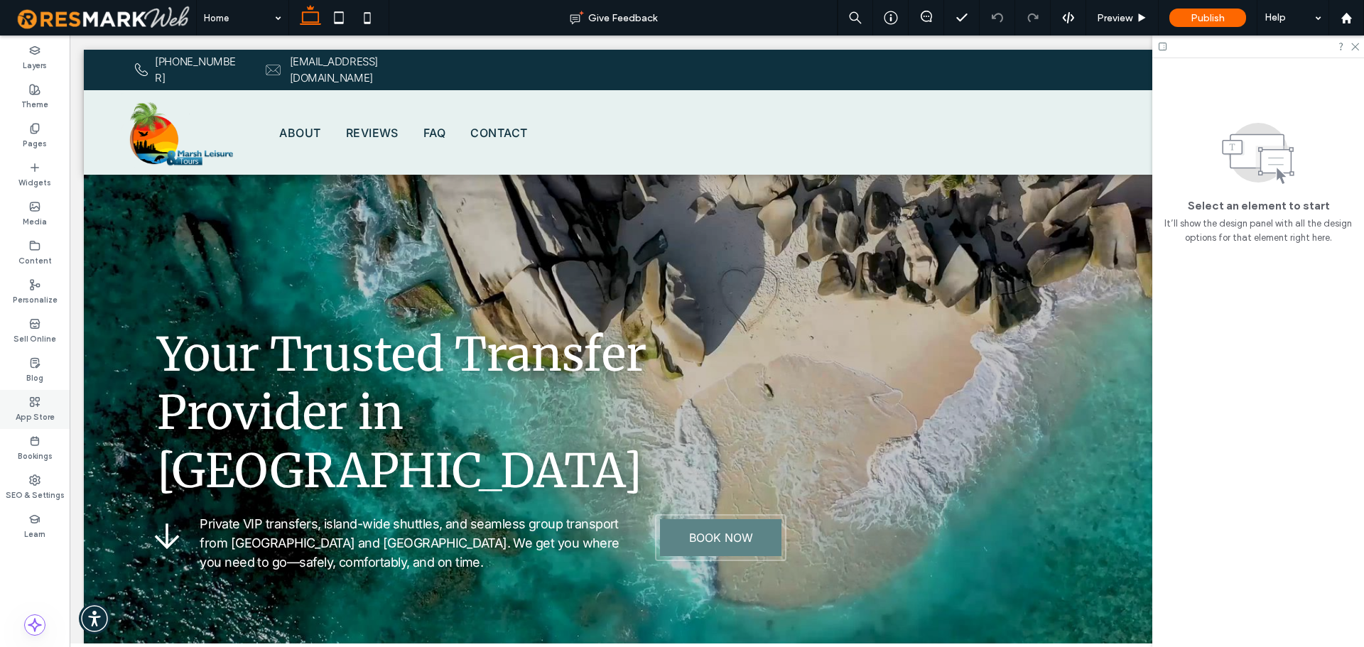
click at [36, 396] on icon at bounding box center [34, 401] width 11 height 11
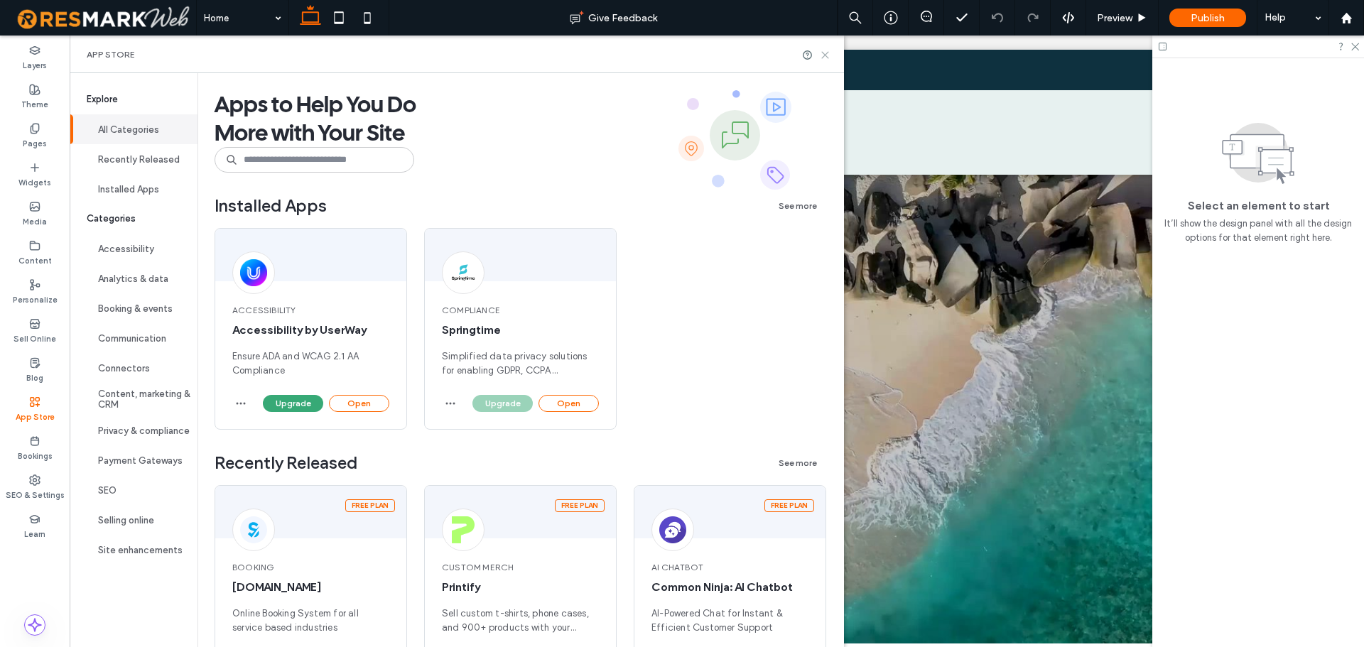
click at [830, 54] on icon at bounding box center [825, 55] width 11 height 11
